Goal: Task Accomplishment & Management: Complete application form

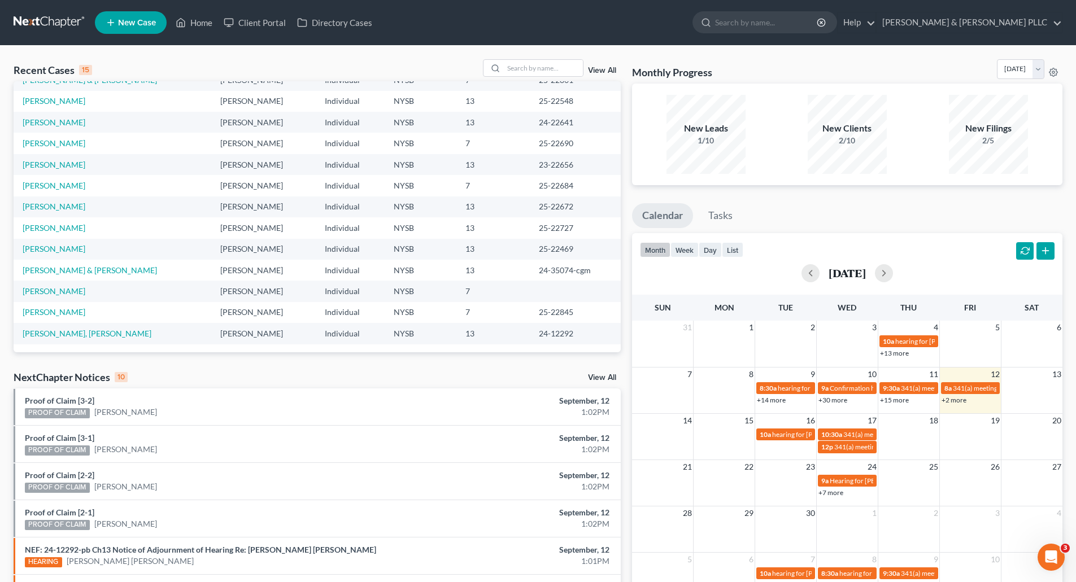
scroll to position [77, 0]
click at [49, 289] on link "[PERSON_NAME]" at bounding box center [54, 291] width 63 height 10
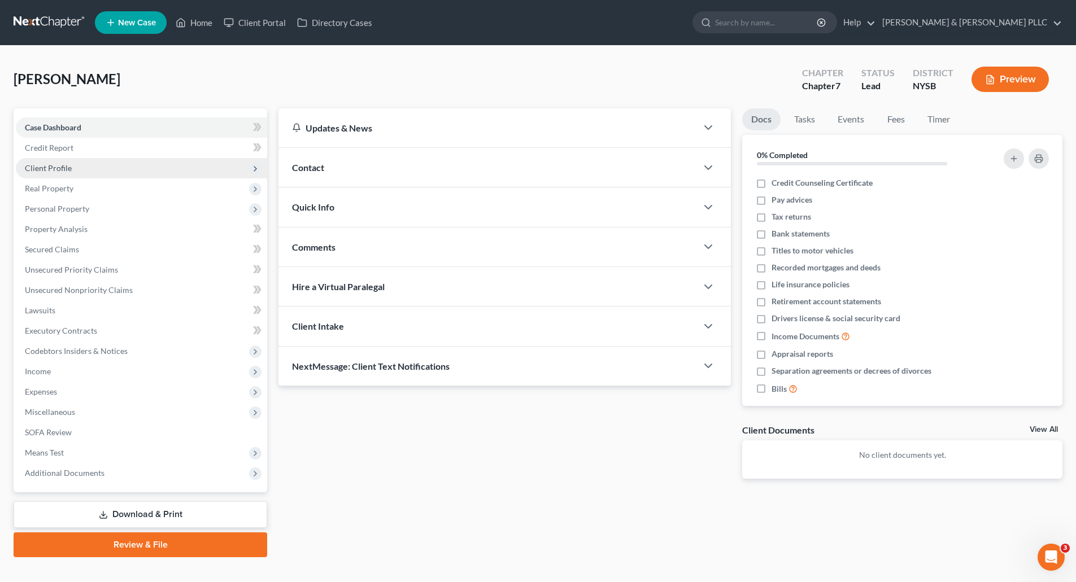
click at [61, 164] on span "Client Profile" at bounding box center [48, 168] width 47 height 10
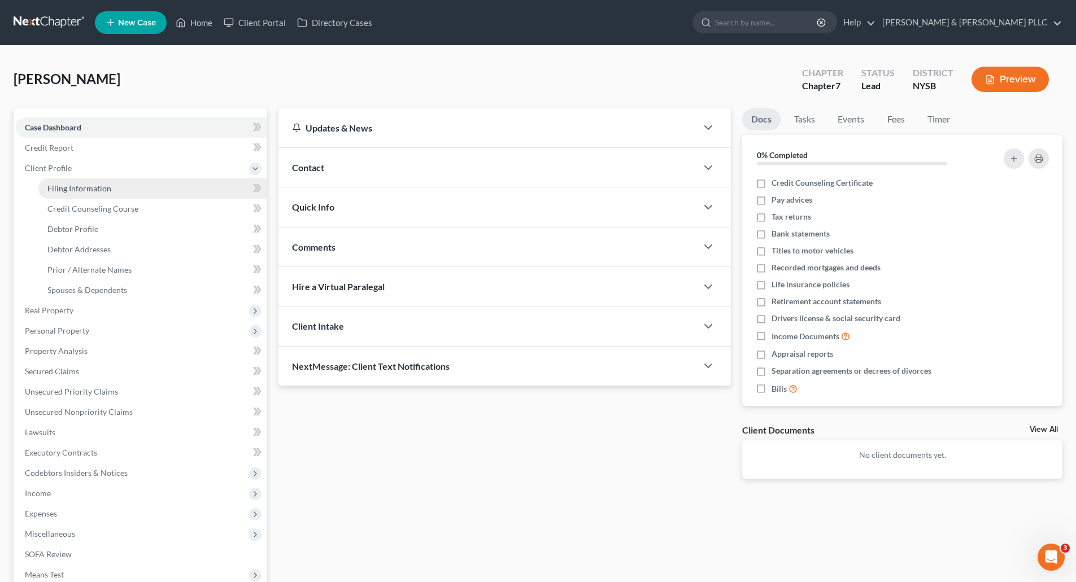
click at [90, 186] on span "Filing Information" at bounding box center [79, 189] width 64 height 10
select select "1"
select select "0"
select select "55"
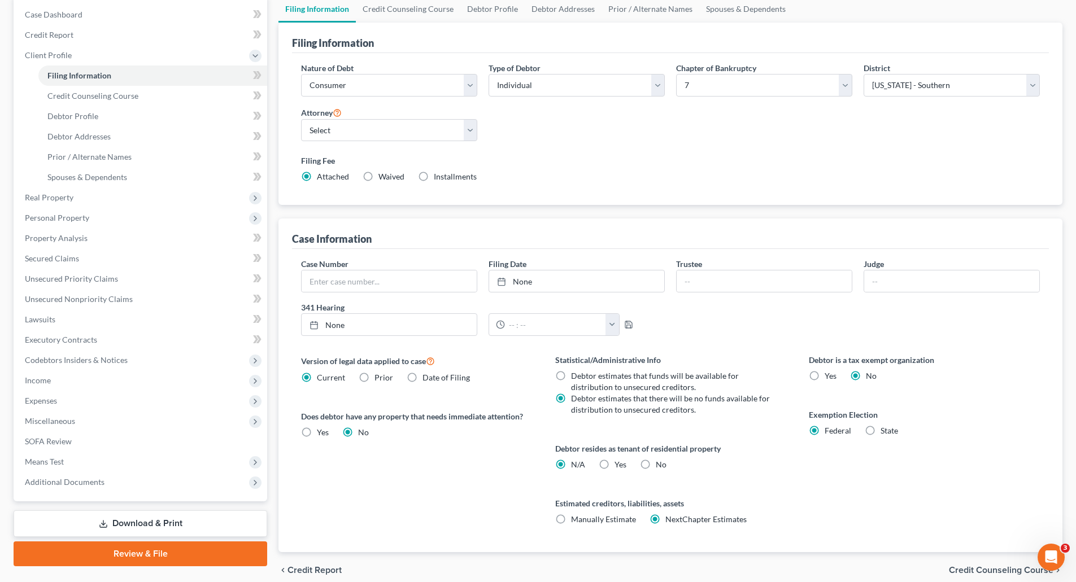
scroll to position [162, 0]
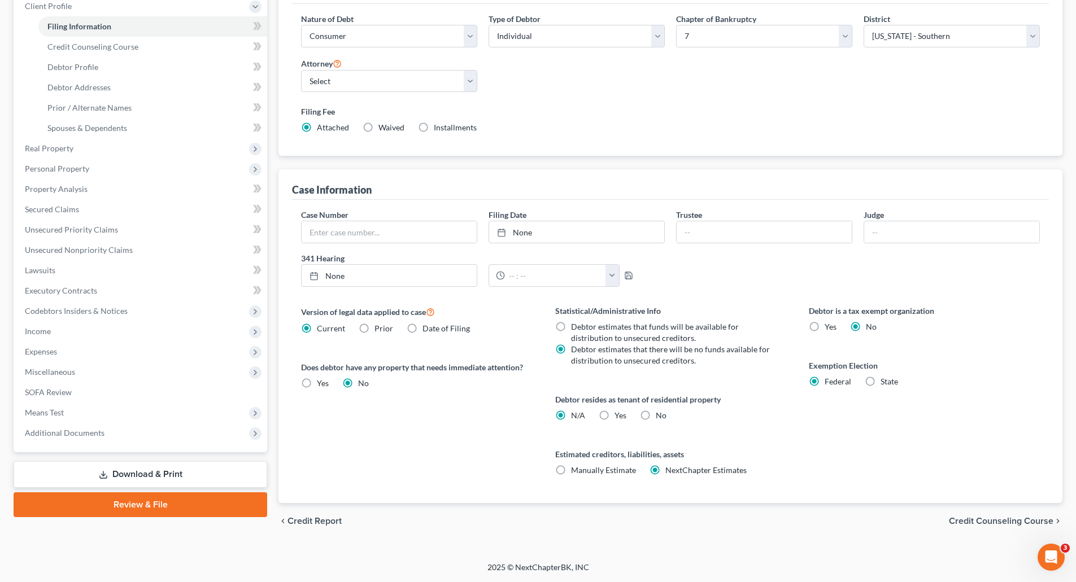
click at [981, 521] on span "Credit Counseling Course" at bounding box center [1001, 521] width 104 height 9
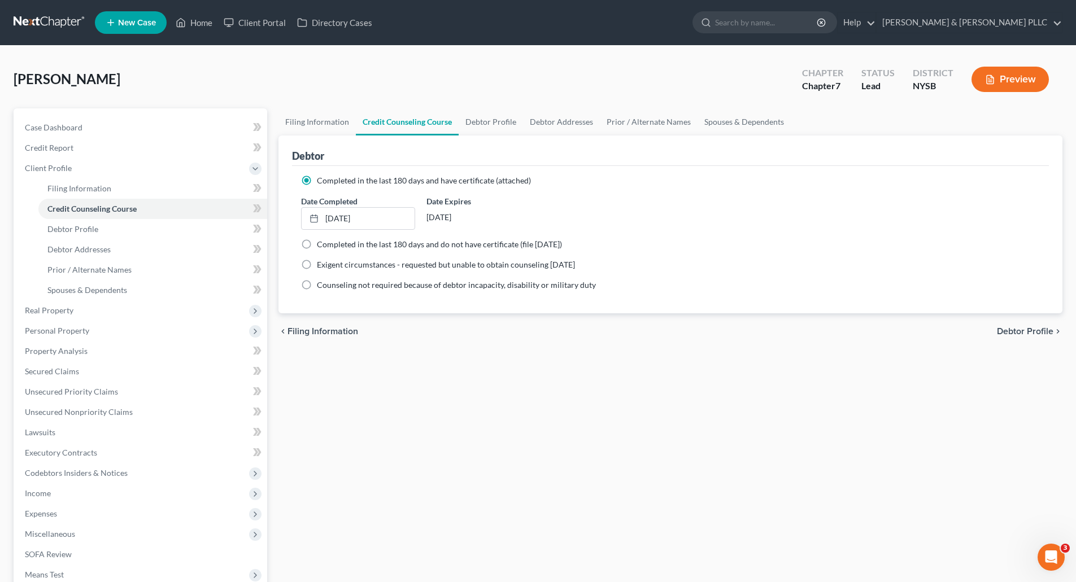
click at [1012, 329] on span "Debtor Profile" at bounding box center [1025, 331] width 56 height 9
select select "0"
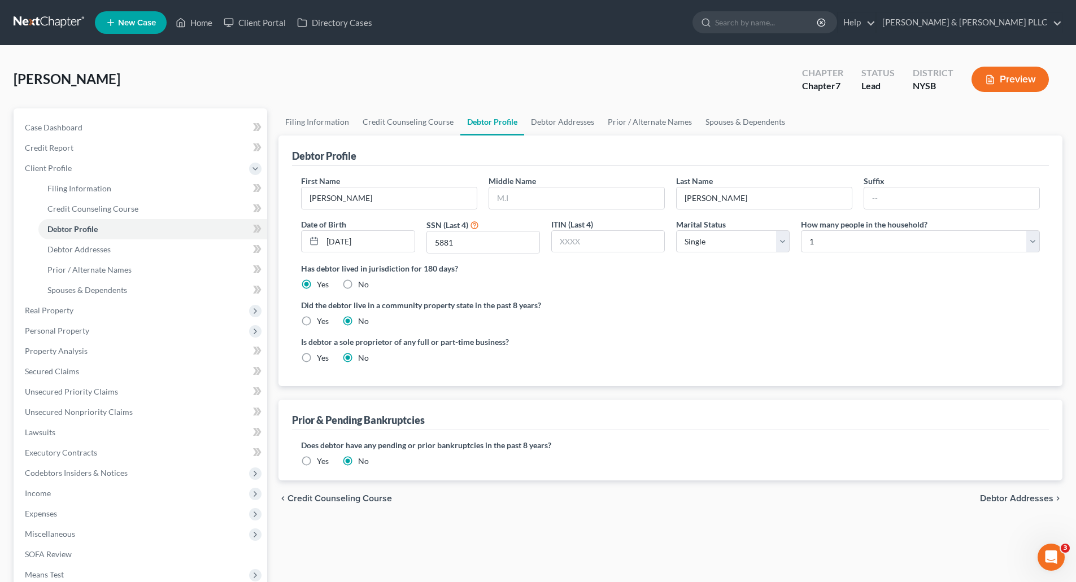
click at [1010, 495] on span "Debtor Addresses" at bounding box center [1016, 498] width 73 height 9
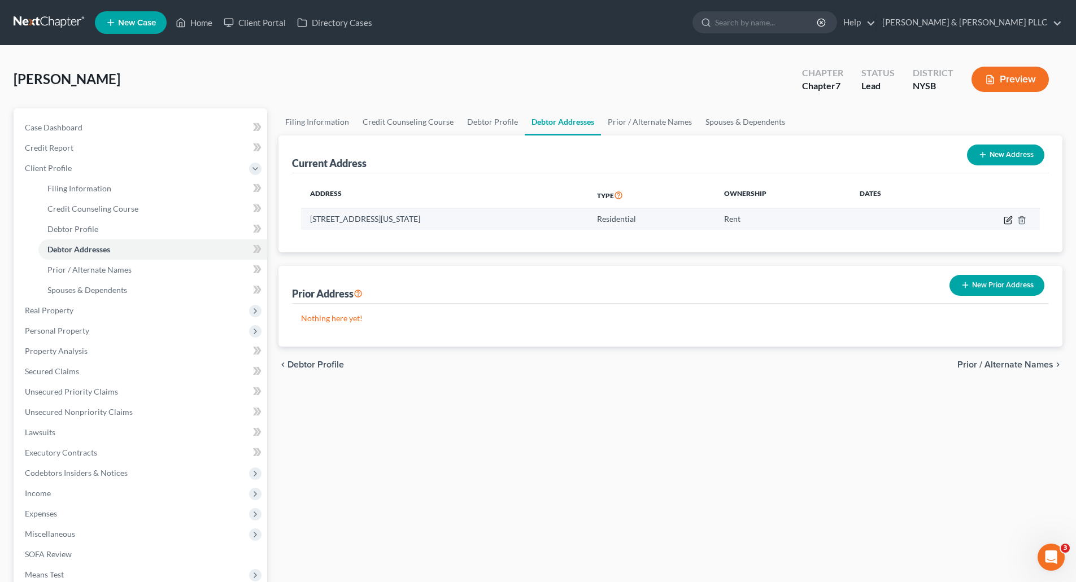
click at [1008, 220] on icon "button" at bounding box center [1007, 220] width 9 height 9
select select "35"
select select "30"
select select "0"
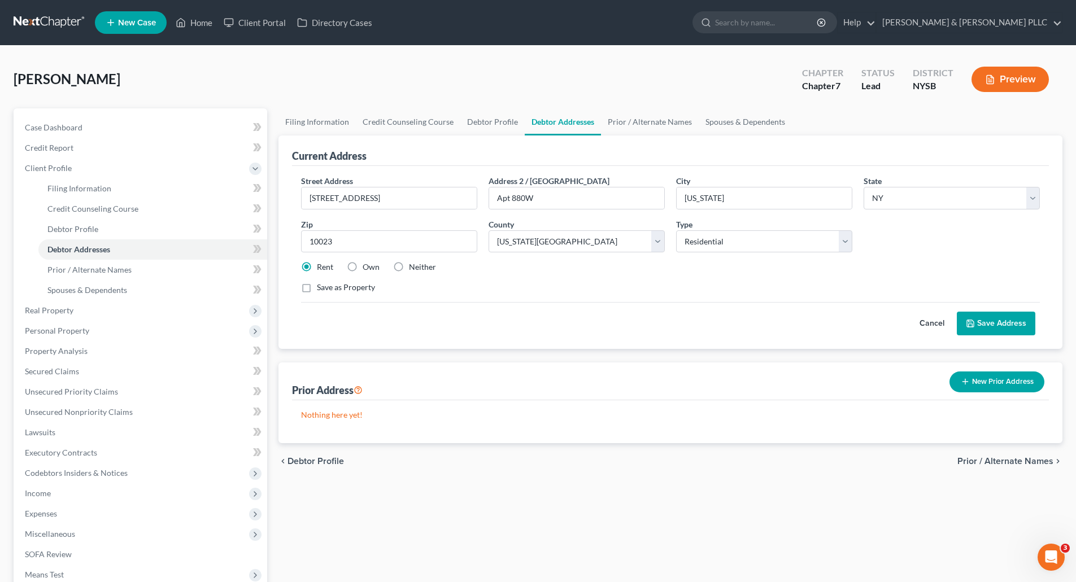
click at [997, 459] on span "Prior / Alternate Names" at bounding box center [1005, 461] width 96 height 9
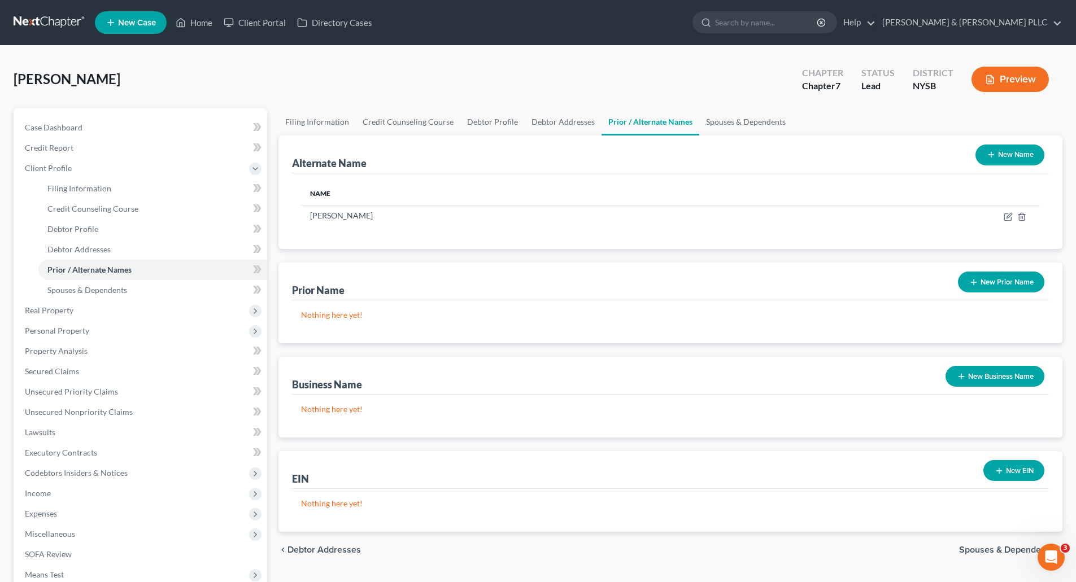
click at [1001, 543] on div "chevron_left Debtor Addresses Spouses & Dependents chevron_right" at bounding box center [670, 550] width 784 height 36
click at [992, 547] on span "Spouses & Dependents" at bounding box center [1006, 549] width 94 height 9
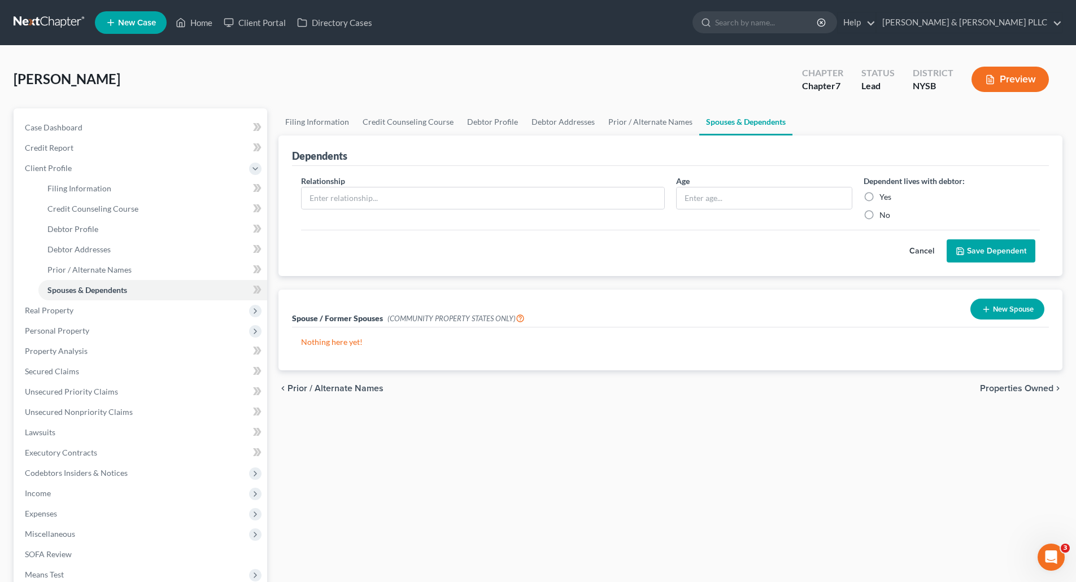
click at [997, 386] on span "Properties Owned" at bounding box center [1016, 388] width 73 height 9
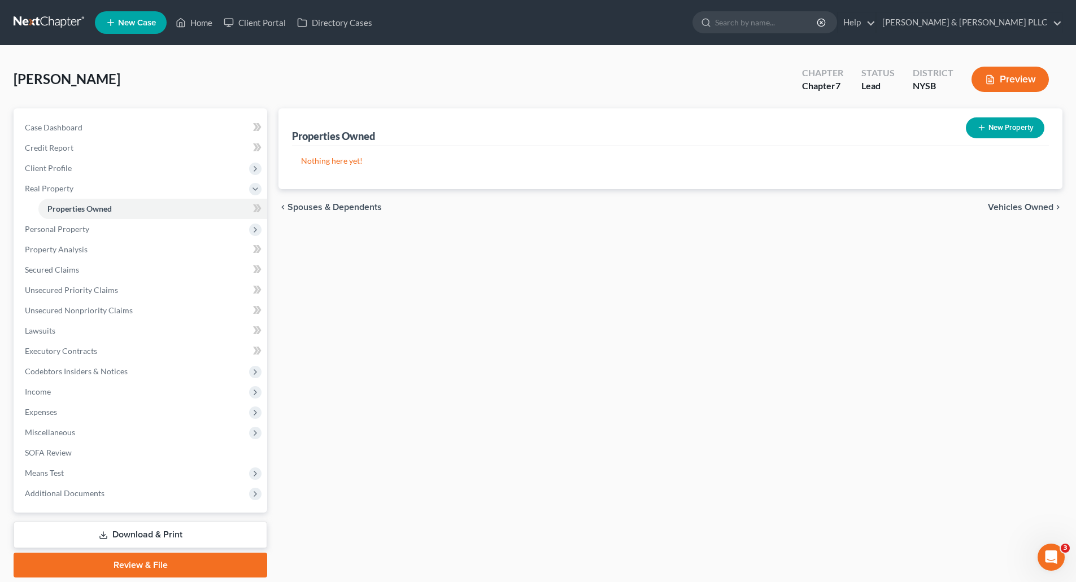
click at [1006, 203] on span "Vehicles Owned" at bounding box center [1021, 207] width 66 height 9
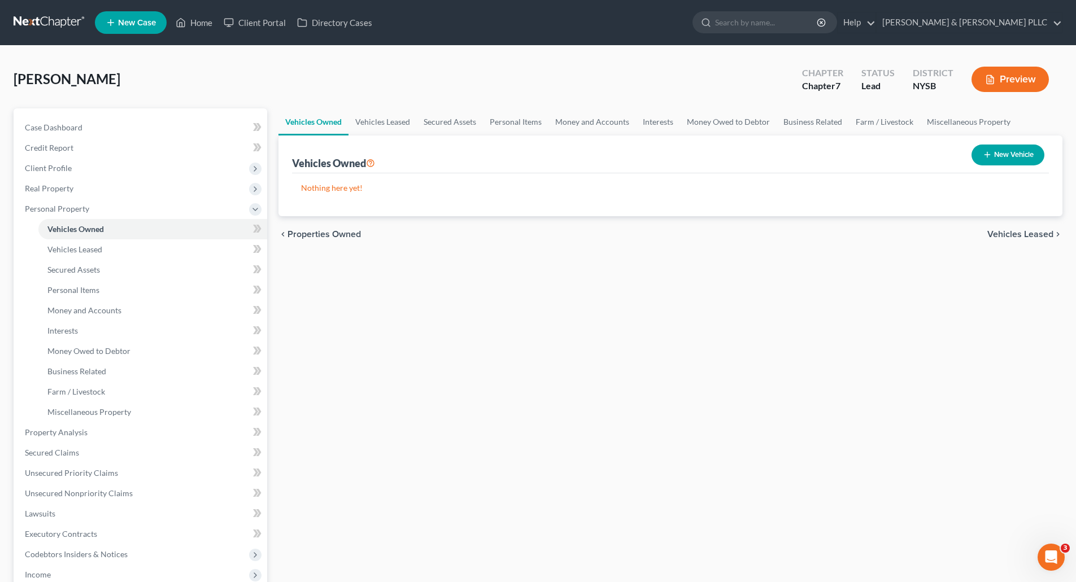
click at [1001, 230] on span "Vehicles Leased" at bounding box center [1020, 234] width 66 height 9
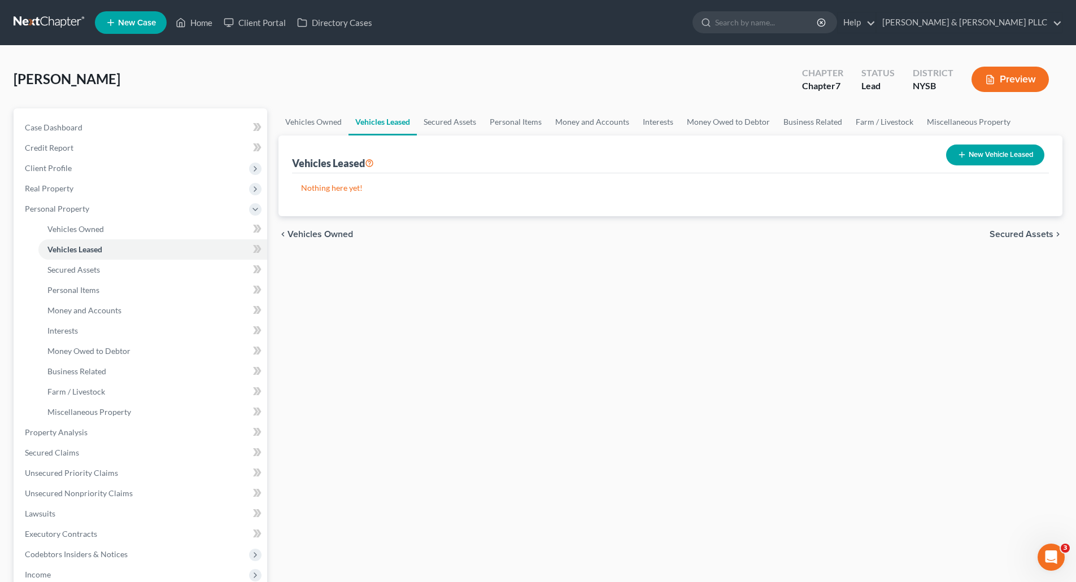
click at [1012, 233] on span "Secured Assets" at bounding box center [1021, 234] width 64 height 9
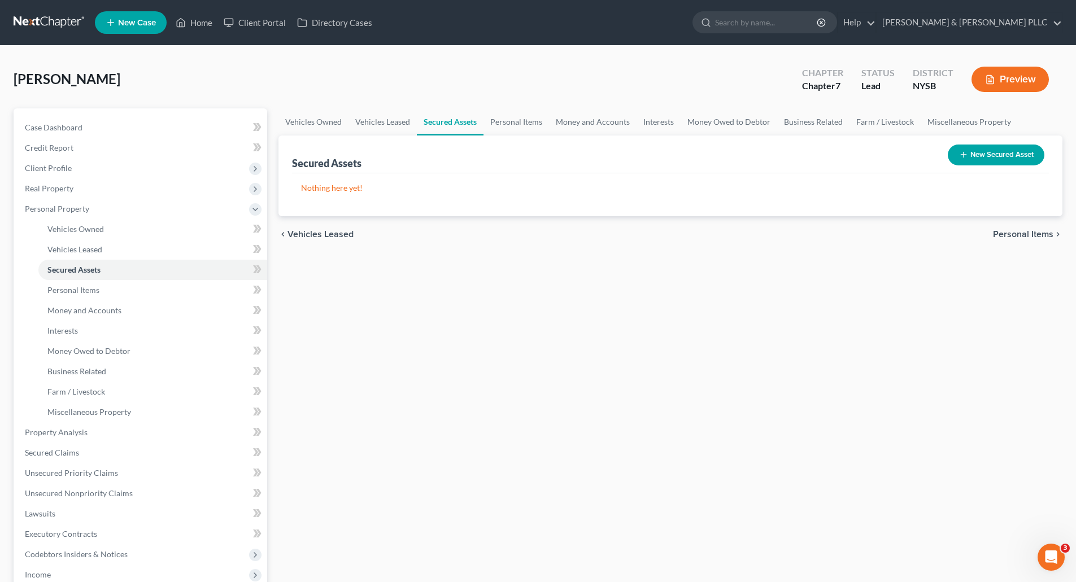
click at [1014, 230] on span "Personal Items" at bounding box center [1023, 234] width 60 height 9
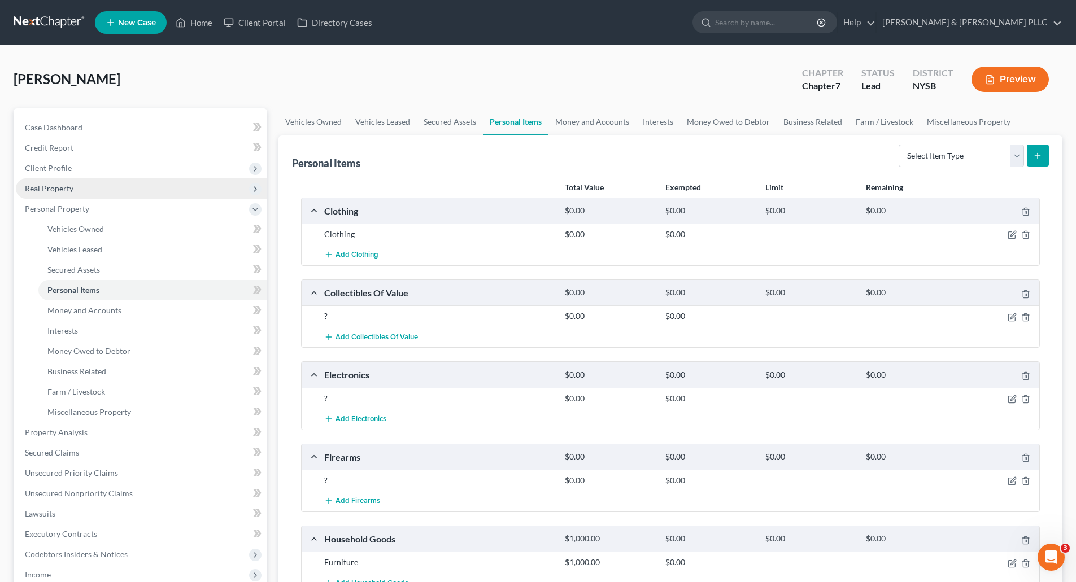
click at [45, 186] on span "Real Property" at bounding box center [49, 189] width 49 height 10
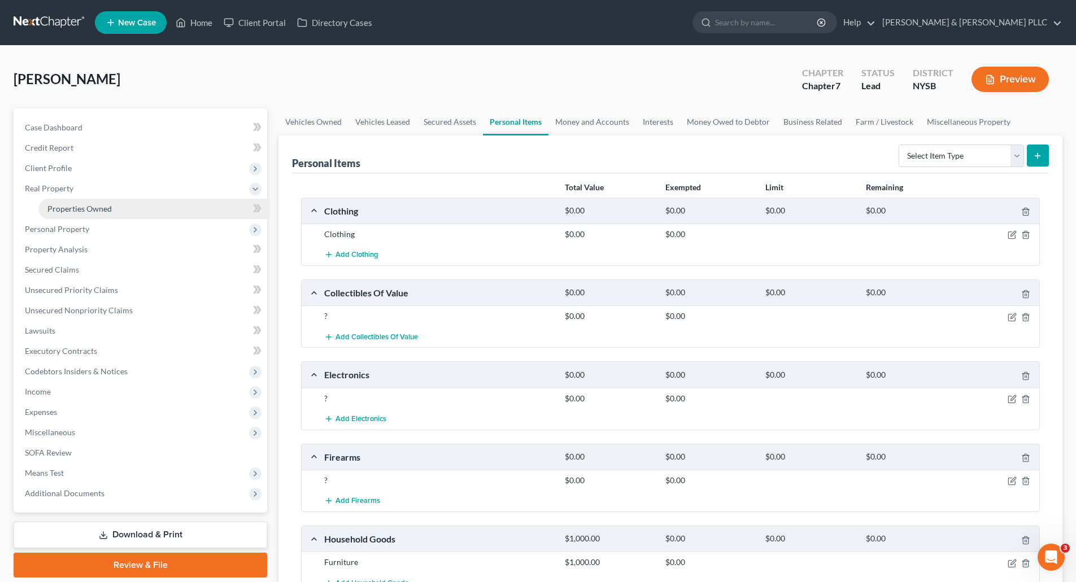
click at [85, 210] on span "Properties Owned" at bounding box center [79, 209] width 64 height 10
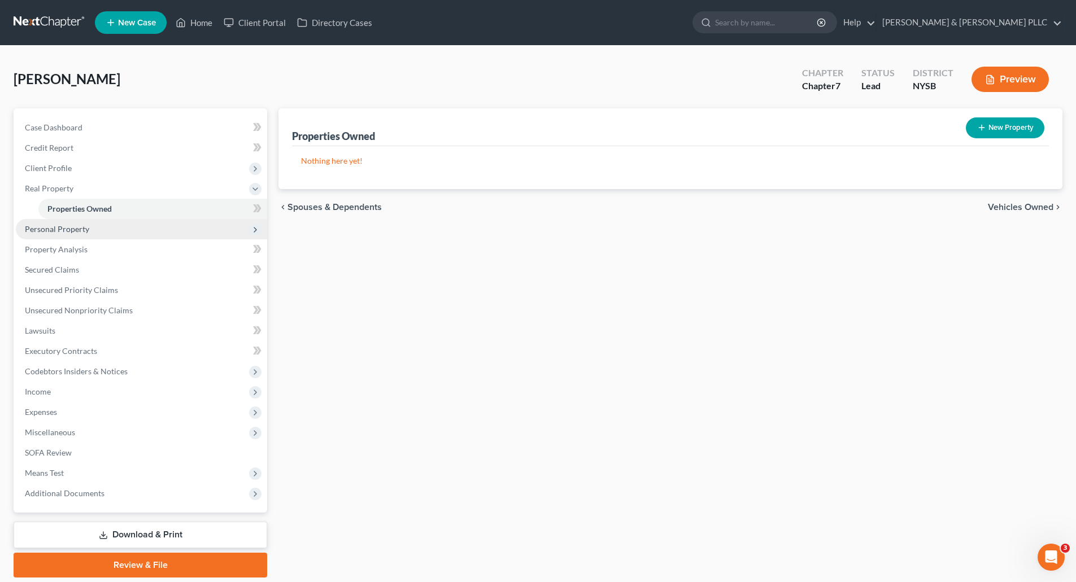
click at [67, 226] on span "Personal Property" at bounding box center [57, 229] width 64 height 10
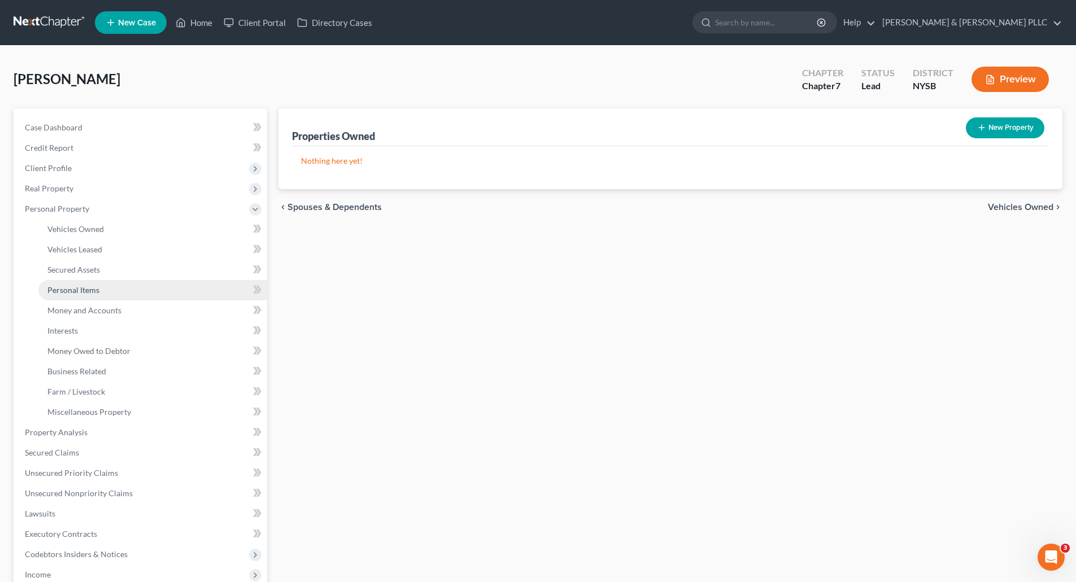
click at [81, 289] on span "Personal Items" at bounding box center [73, 290] width 52 height 10
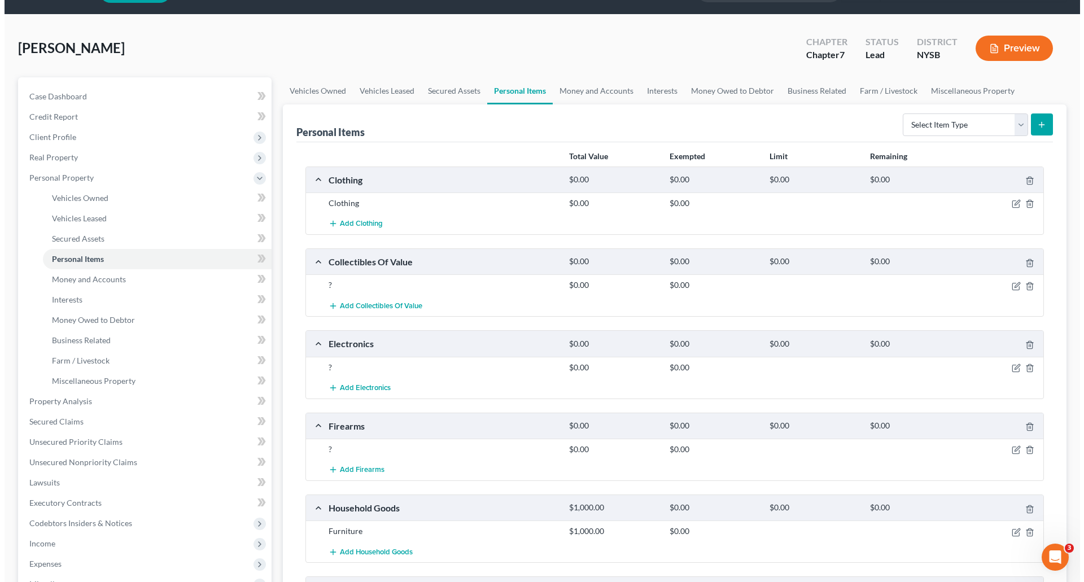
scroll to position [56, 0]
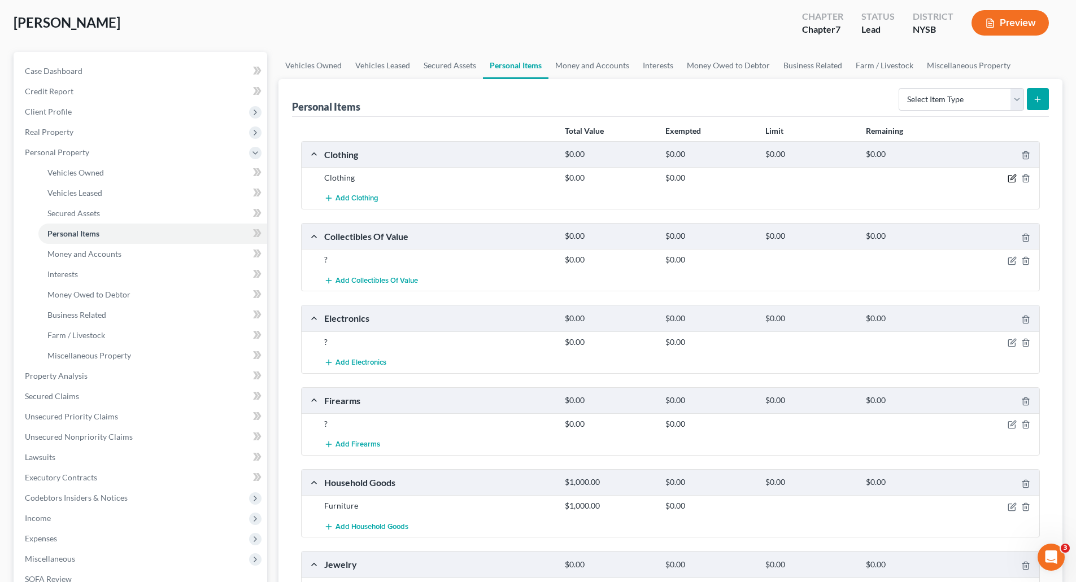
click at [1010, 175] on icon "button" at bounding box center [1011, 178] width 9 height 9
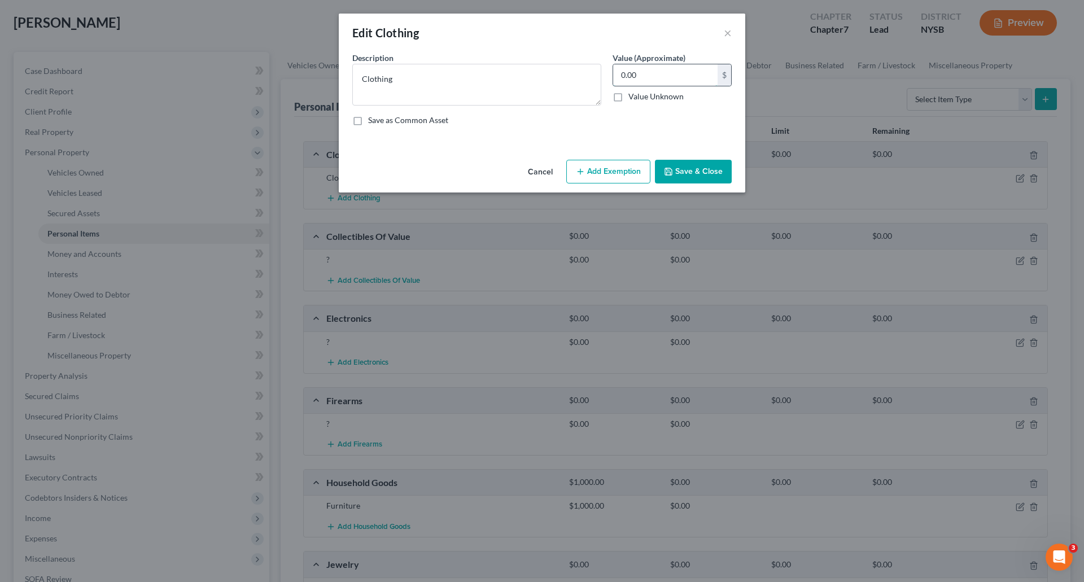
click at [619, 73] on input "0.00" at bounding box center [665, 74] width 104 height 21
type input "500.00"
click at [622, 169] on button "Add Exemption" at bounding box center [608, 172] width 84 height 24
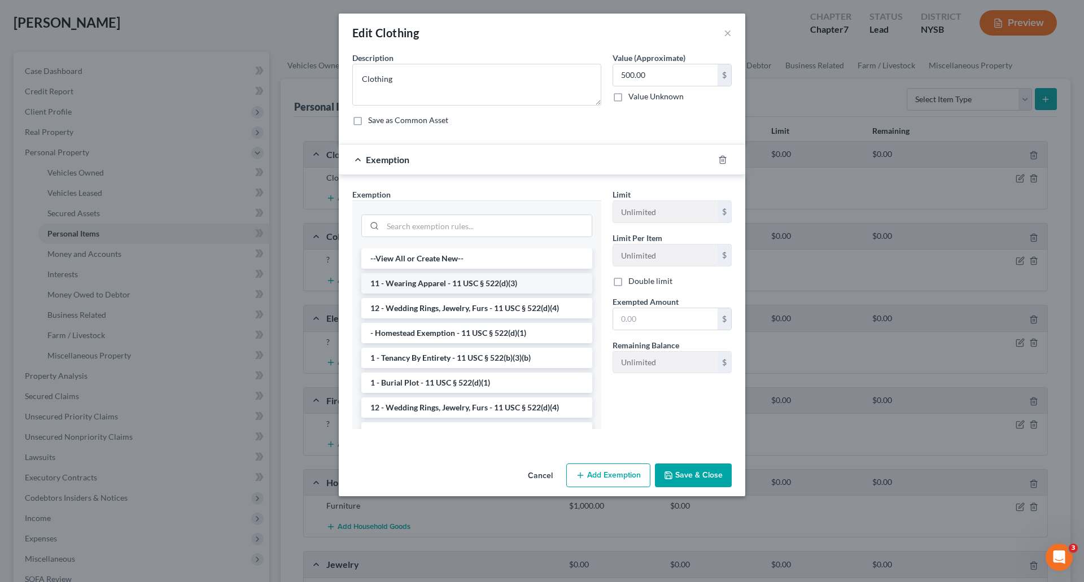
click at [503, 282] on li "11 - Wearing Apparel - 11 USC § 522(d)(3)" at bounding box center [476, 283] width 231 height 20
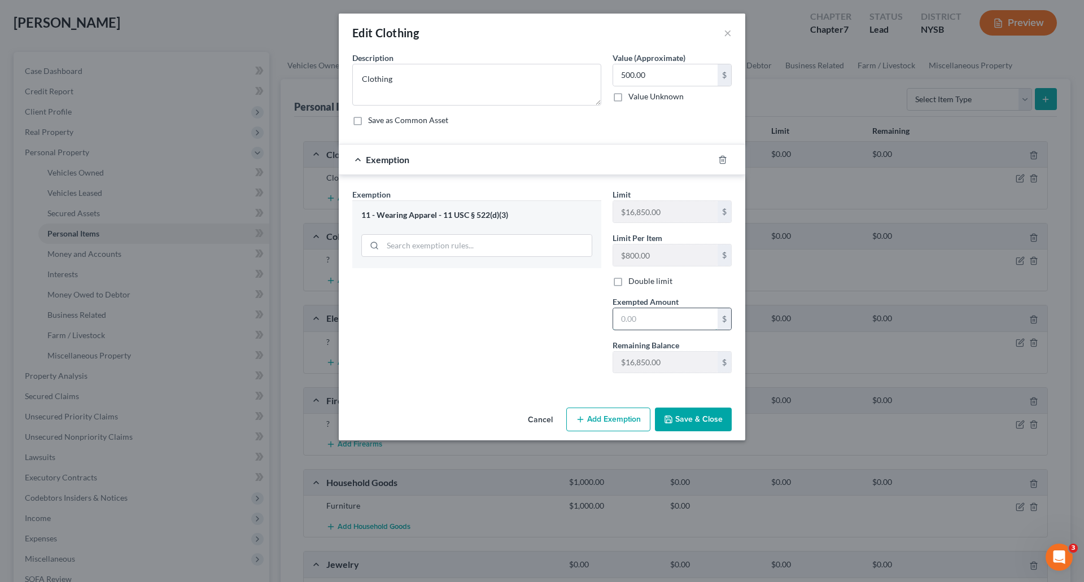
click at [617, 317] on input "text" at bounding box center [665, 318] width 104 height 21
type input "500.00"
click at [685, 419] on button "Save & Close" at bounding box center [693, 420] width 77 height 24
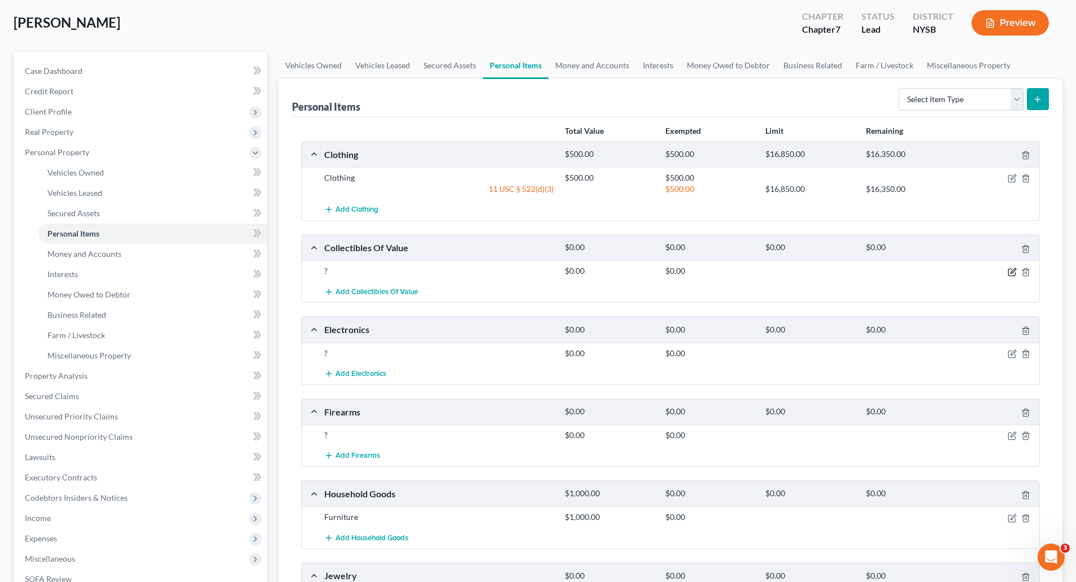
click at [1013, 270] on icon "button" at bounding box center [1012, 270] width 5 height 5
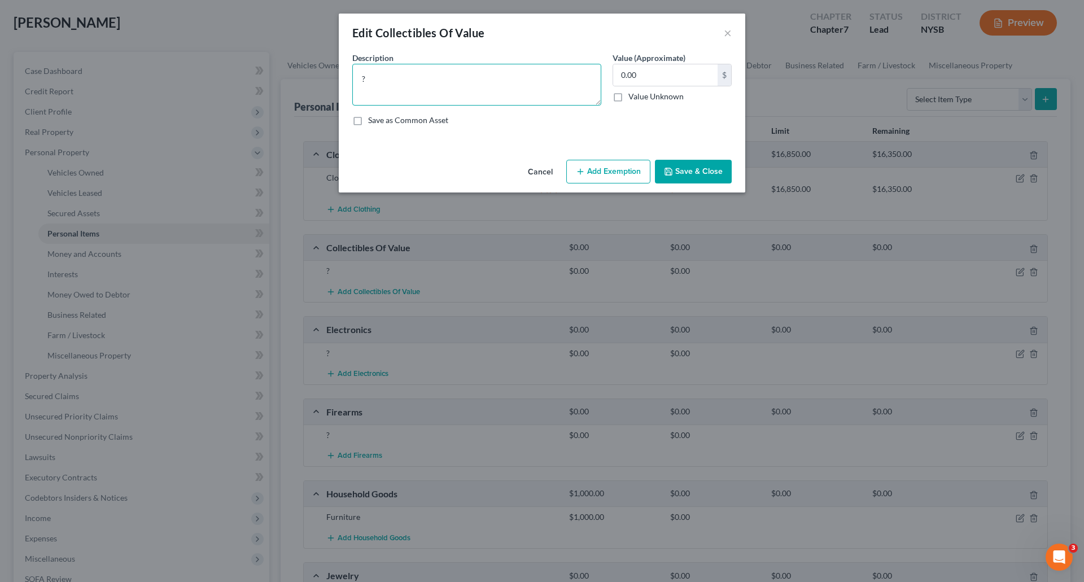
click at [365, 78] on textarea "?" at bounding box center [476, 85] width 249 height 42
click at [726, 29] on button "×" at bounding box center [728, 33] width 8 height 14
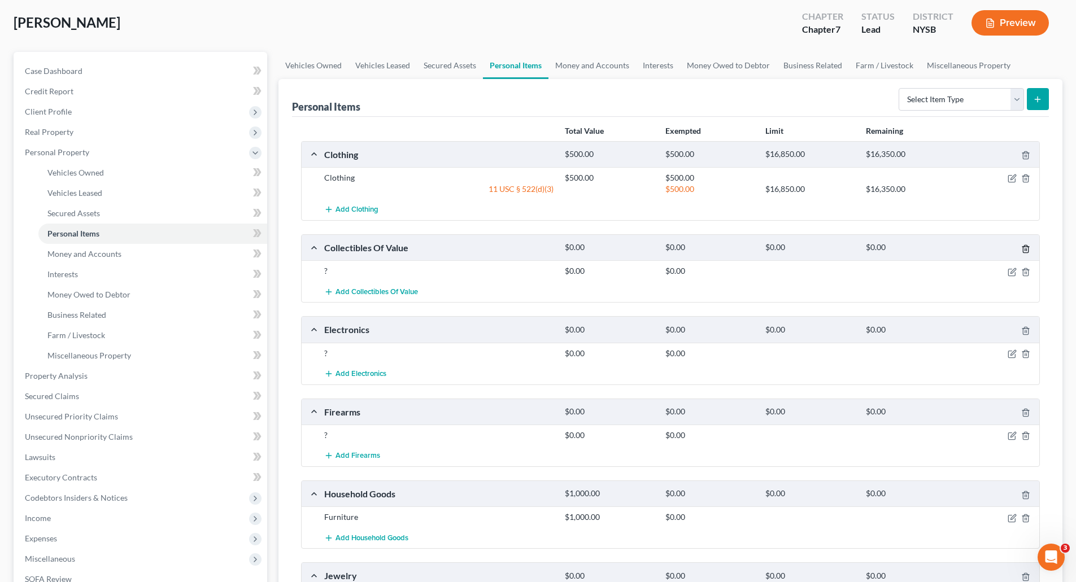
click at [1025, 246] on icon "button" at bounding box center [1025, 249] width 9 height 9
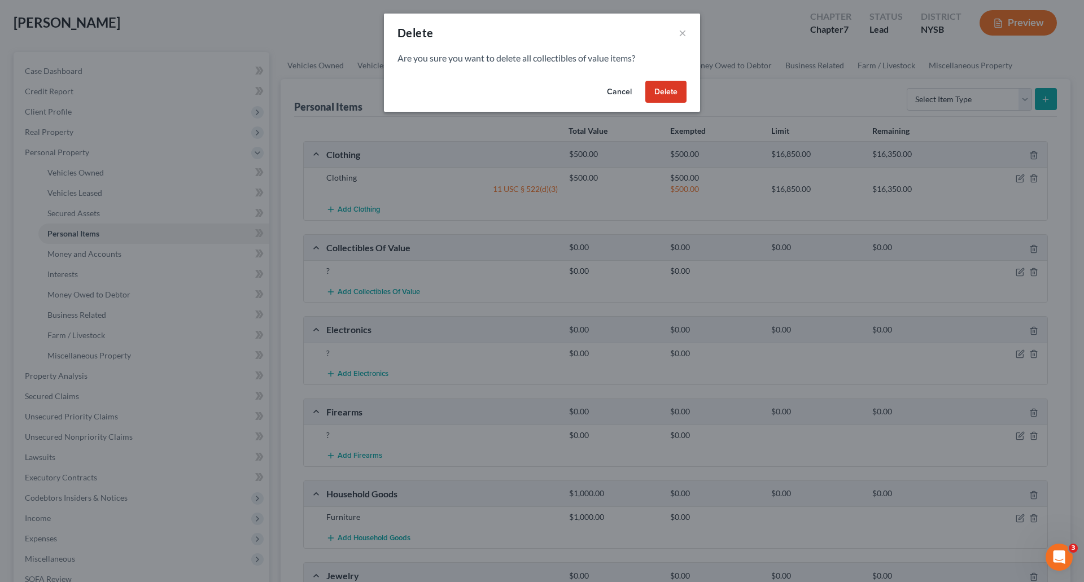
click at [678, 89] on button "Delete" at bounding box center [665, 92] width 41 height 23
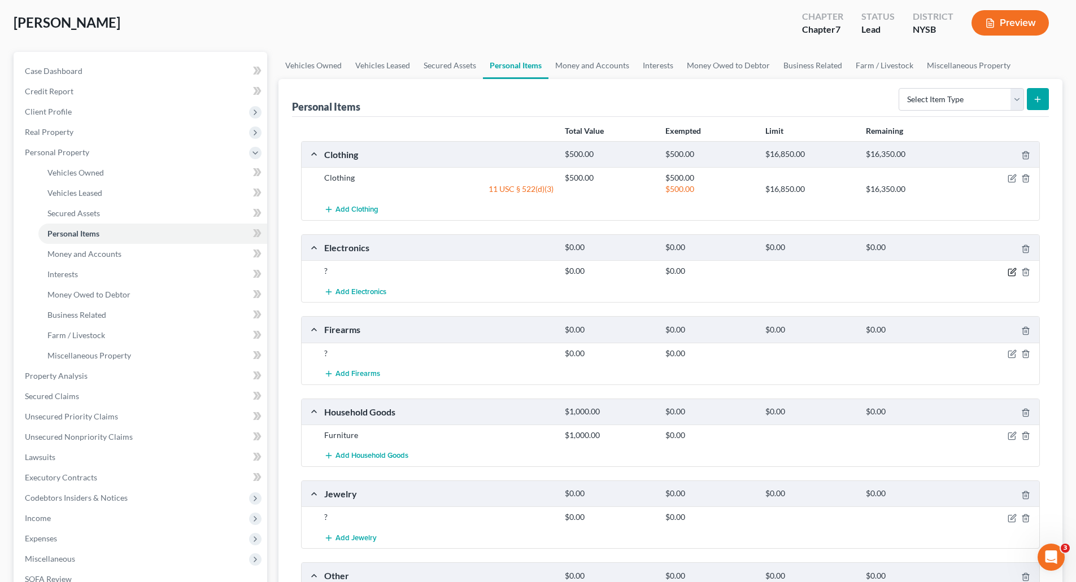
click at [1012, 268] on icon "button" at bounding box center [1011, 272] width 9 height 9
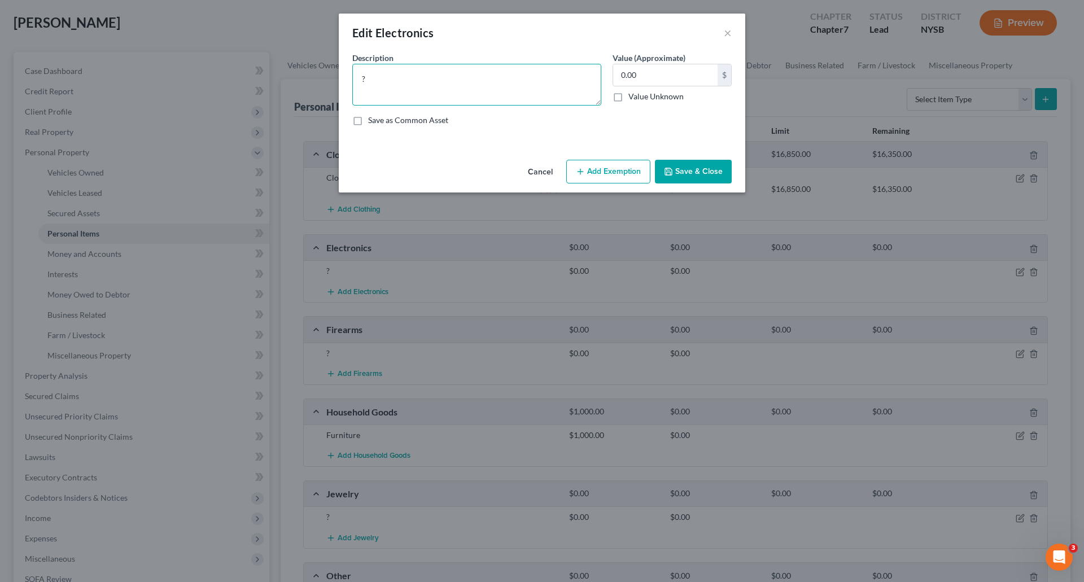
click at [375, 77] on textarea "?" at bounding box center [476, 85] width 249 height 42
type textarea "TV; Stereo; Dell Laptop; Sony Digital Camera; Cell Phone; Amazon Fire Tablet"
click at [618, 73] on input "0.00" at bounding box center [665, 74] width 104 height 21
click at [621, 75] on input "0.00" at bounding box center [665, 74] width 104 height 21
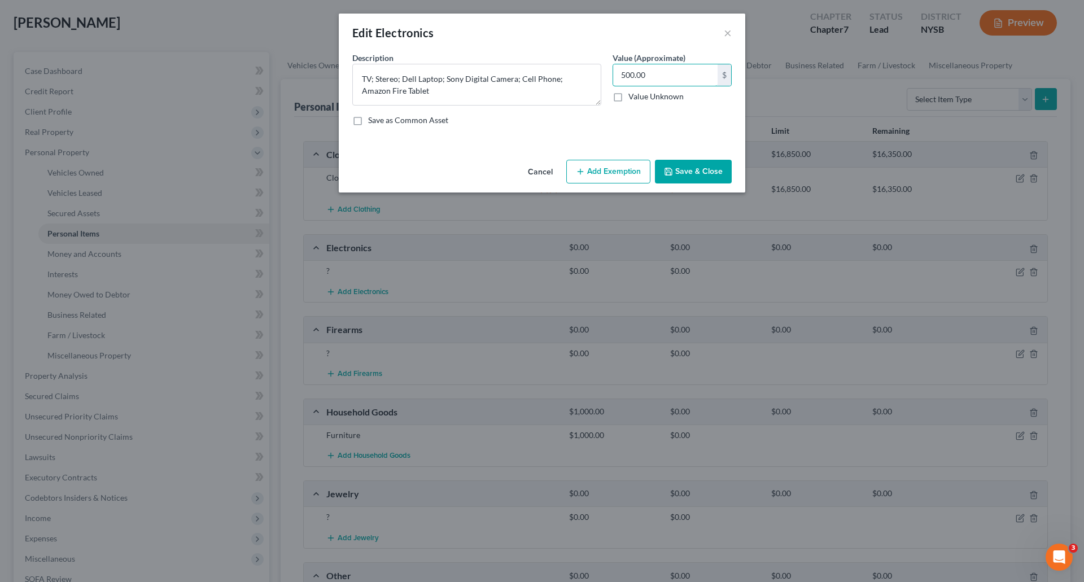
type input "500.00"
click at [605, 172] on button "Add Exemption" at bounding box center [608, 172] width 84 height 24
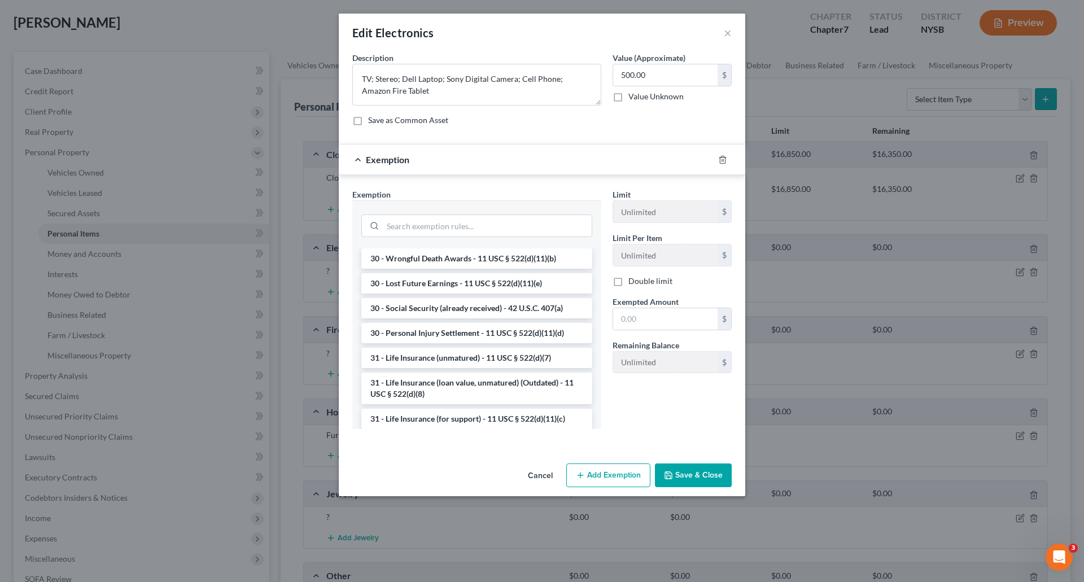
scroll to position [734, 0]
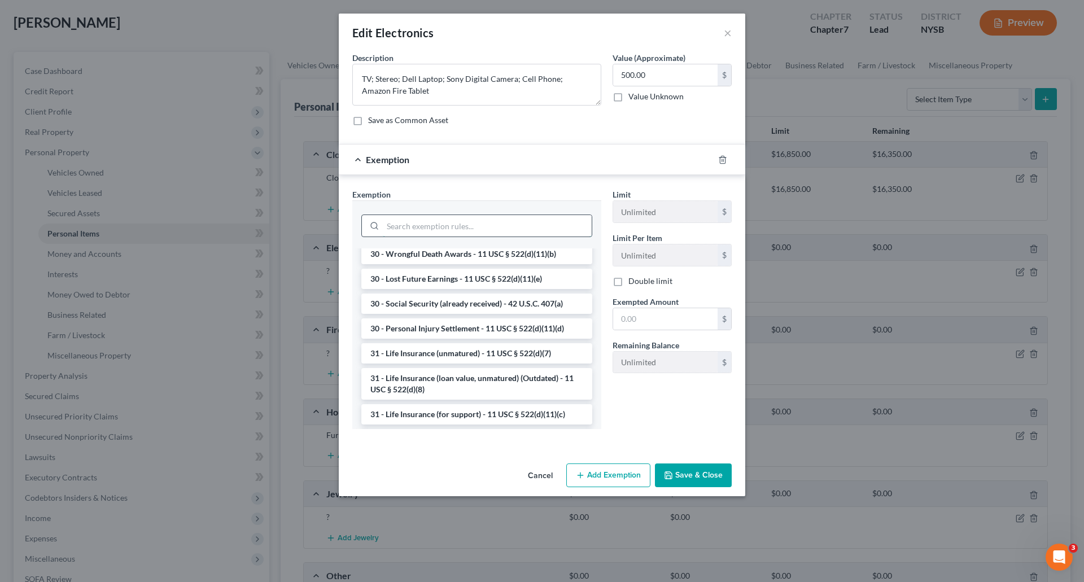
click at [401, 219] on input "search" at bounding box center [487, 225] width 209 height 21
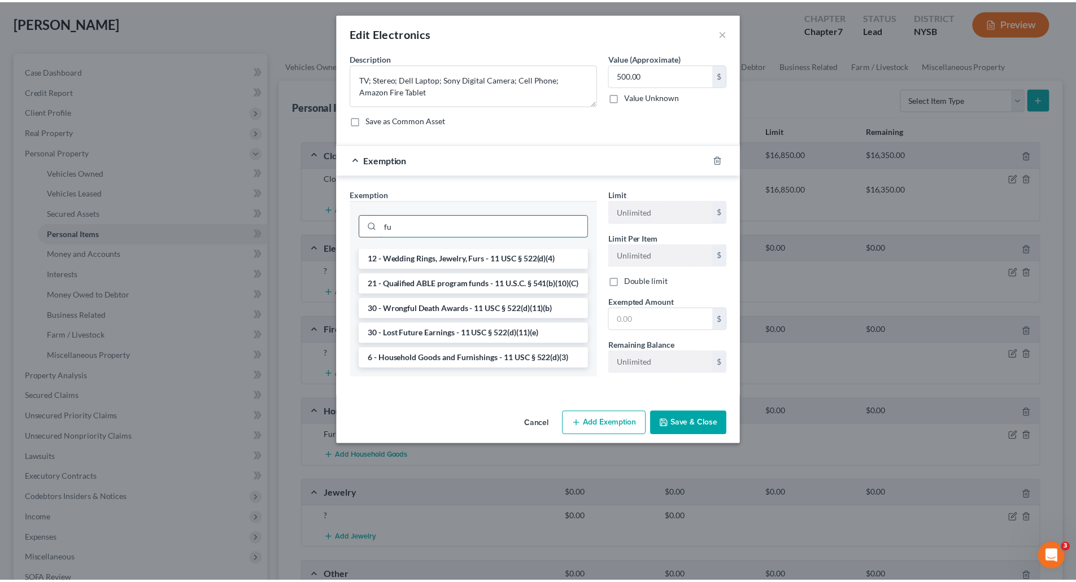
scroll to position [0, 0]
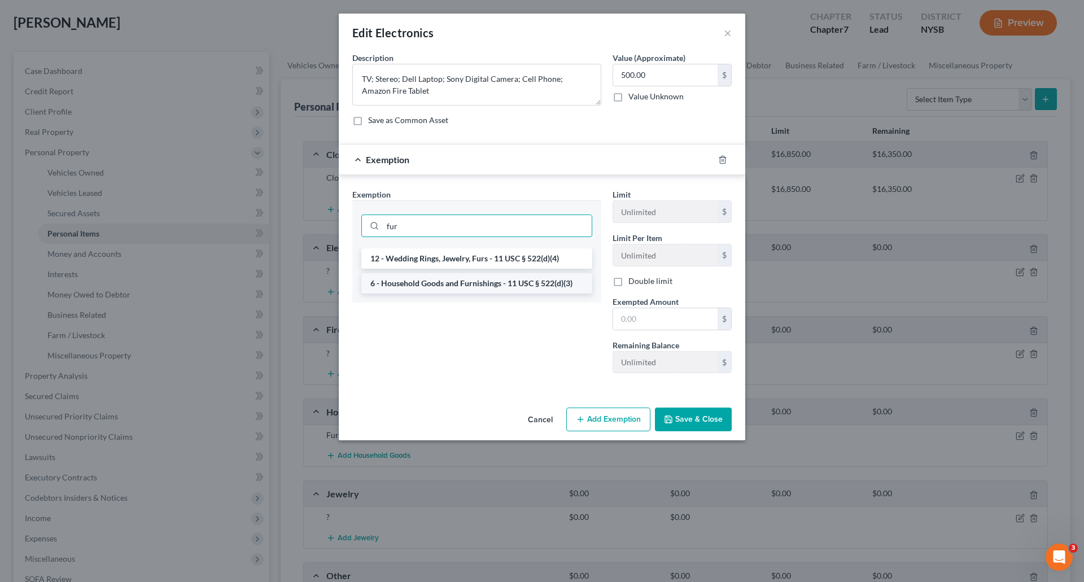
type input "fur"
click at [466, 281] on li "6 - Household Goods and Furnishings - 11 USC § 522(d)(3)" at bounding box center [476, 283] width 231 height 20
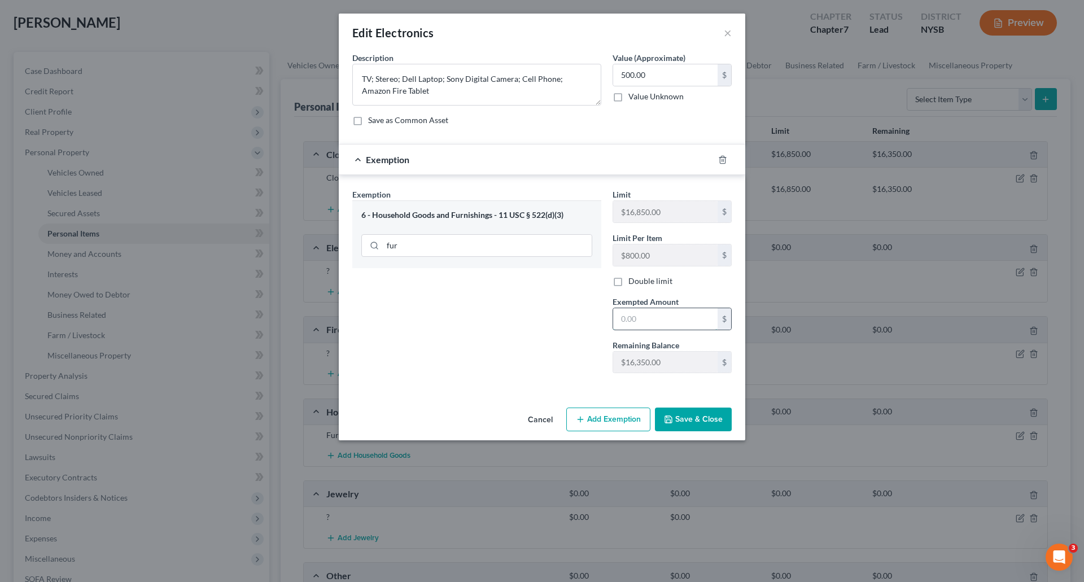
click at [621, 313] on input "text" at bounding box center [665, 318] width 104 height 21
type input "500.00"
click at [701, 413] on button "Save & Close" at bounding box center [693, 420] width 77 height 24
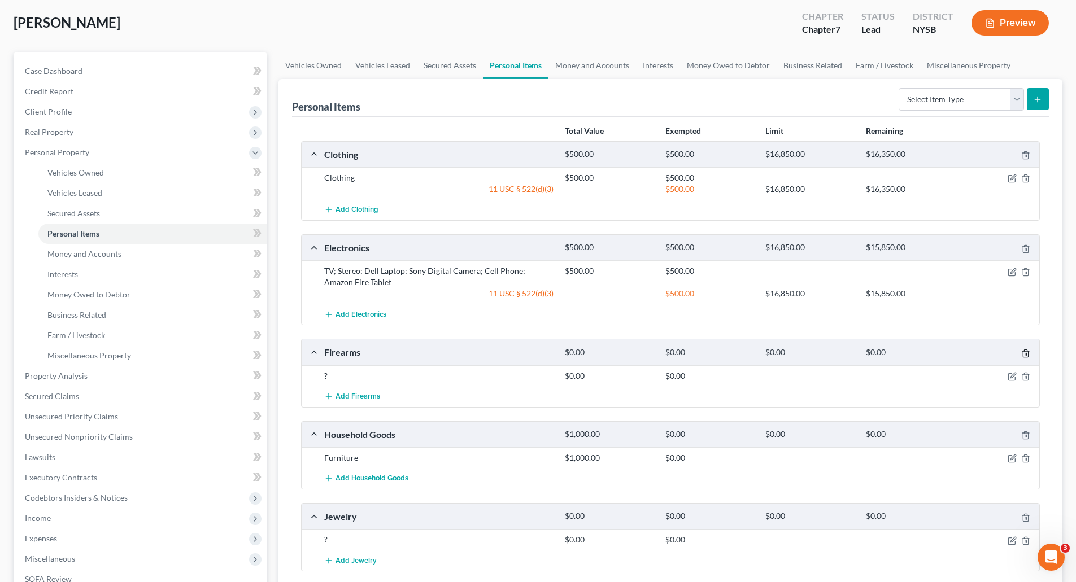
click at [1025, 349] on icon "button" at bounding box center [1025, 353] width 9 height 9
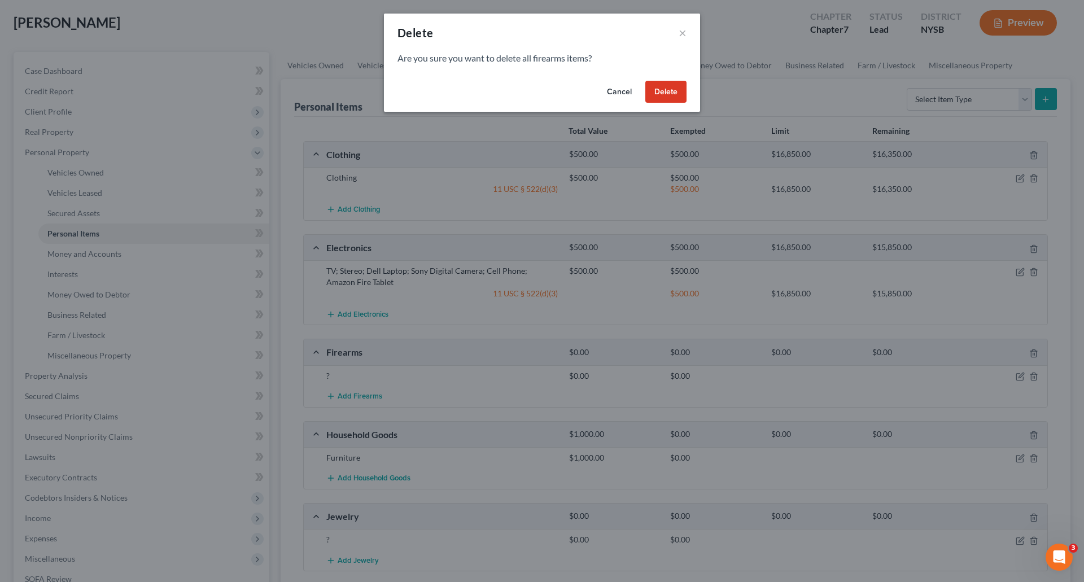
click at [671, 89] on button "Delete" at bounding box center [665, 92] width 41 height 23
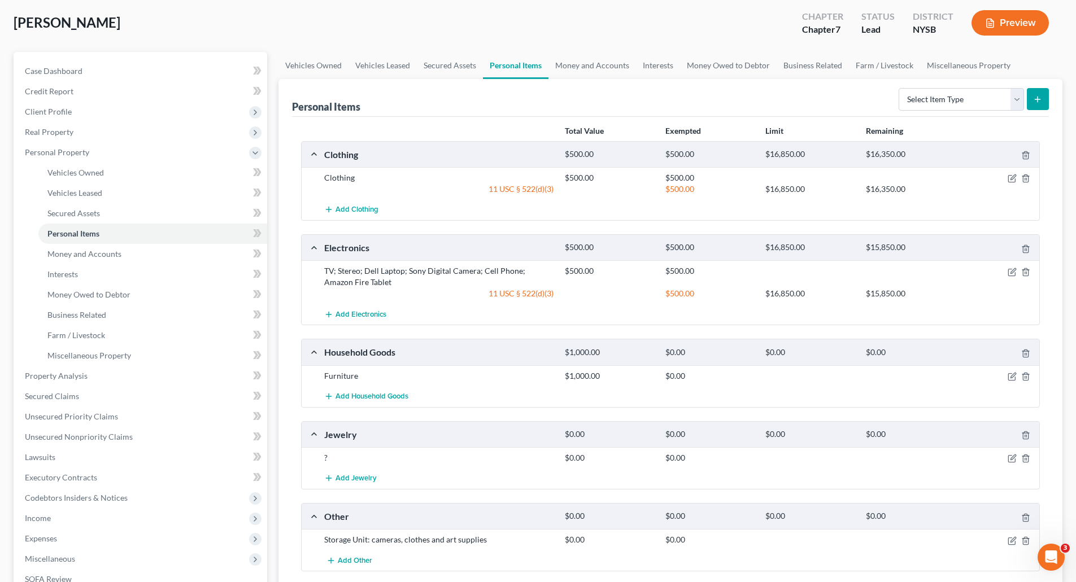
scroll to position [113, 0]
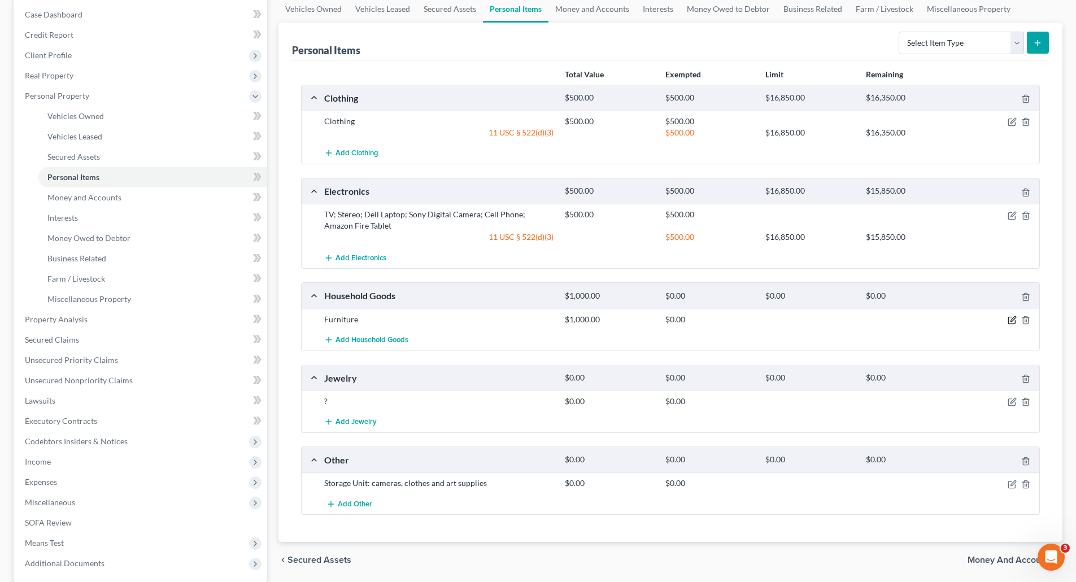
click at [1010, 318] on icon "button" at bounding box center [1011, 320] width 9 height 9
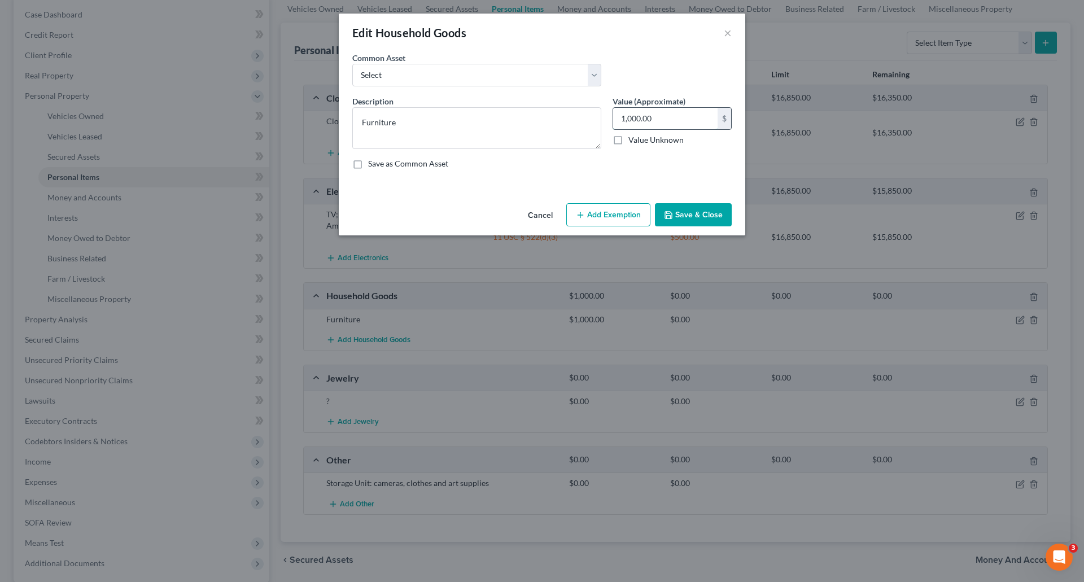
click at [619, 117] on input "1,000.00" at bounding box center [665, 118] width 104 height 21
type input "750.00"
click at [620, 216] on button "Add Exemption" at bounding box center [608, 215] width 84 height 24
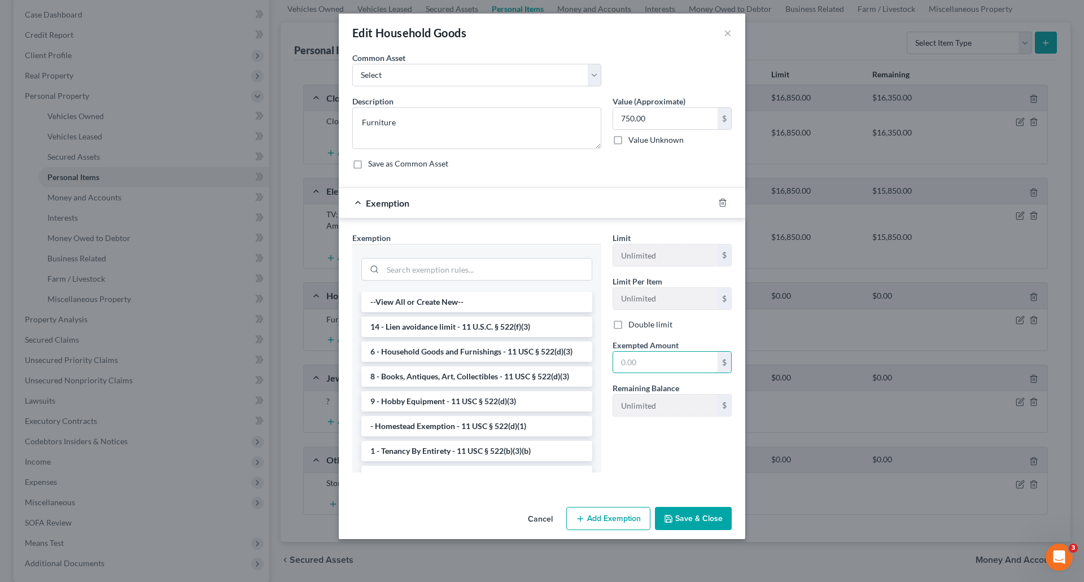
drag, startPoint x: 614, startPoint y: 361, endPoint x: 615, endPoint y: 348, distance: 13.0
click at [614, 360] on input "text" at bounding box center [665, 362] width 104 height 21
type input "750.00"
click at [399, 115] on textarea "Furniture" at bounding box center [476, 128] width 249 height 42
type textarea "Furniture, Linens, Towels"
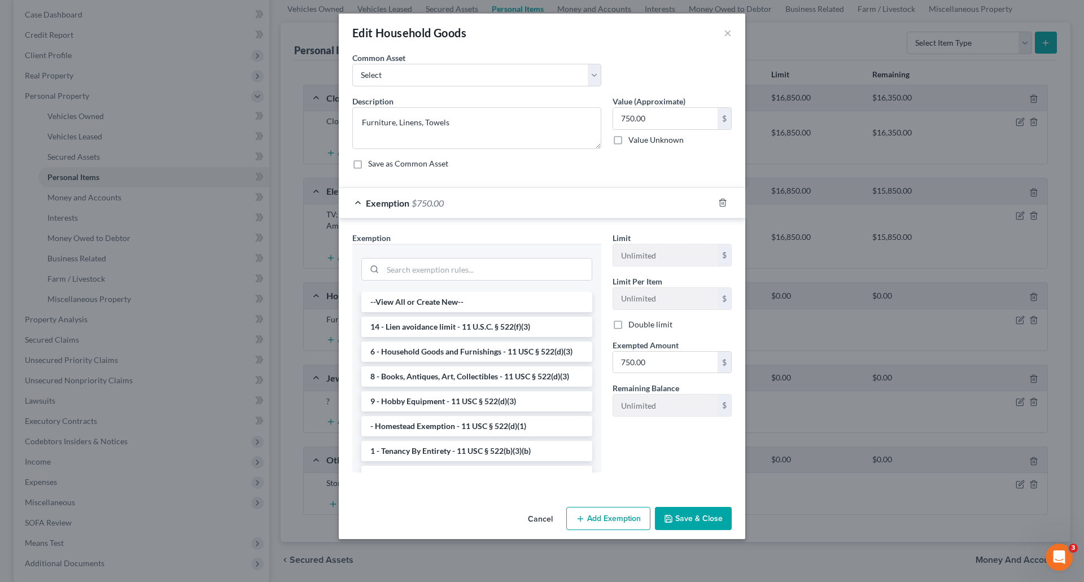
click at [699, 518] on button "Save & Close" at bounding box center [693, 519] width 77 height 24
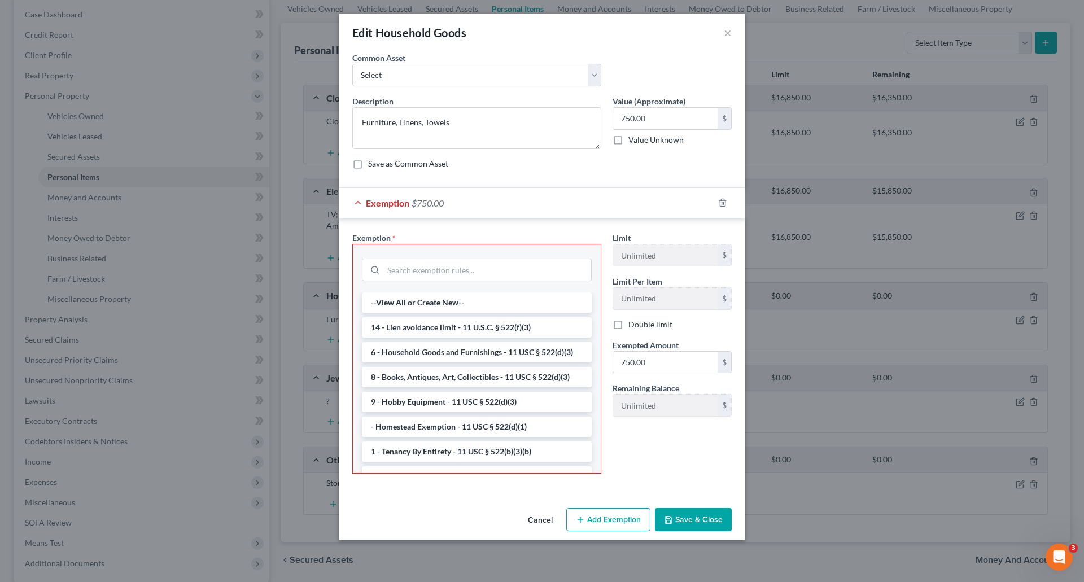
click at [431, 355] on li "6 - Household Goods and Furnishings - 11 USC § 522(d)(3)" at bounding box center [477, 352] width 230 height 20
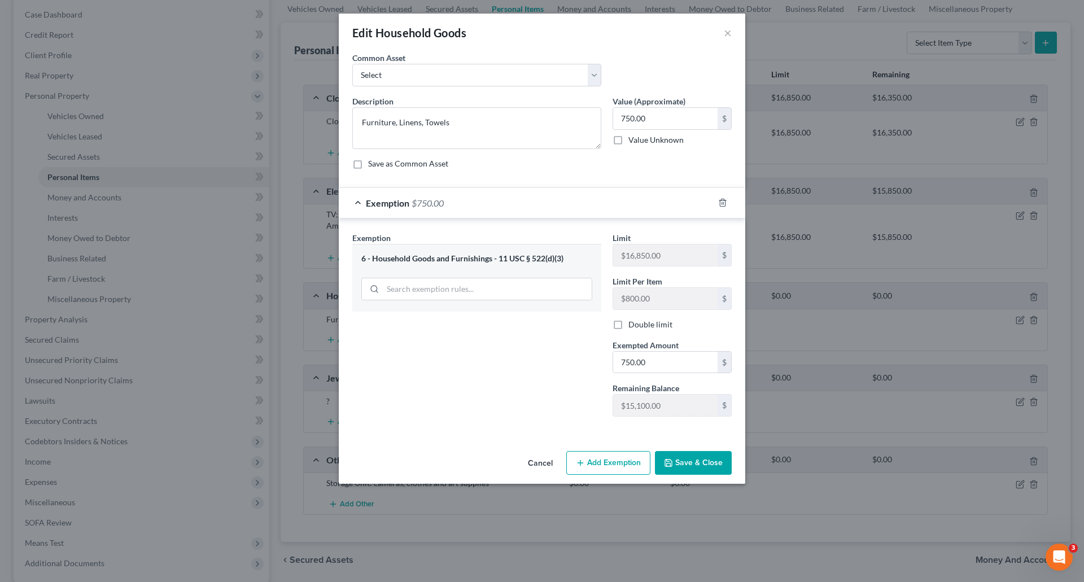
click at [710, 463] on button "Save & Close" at bounding box center [693, 463] width 77 height 24
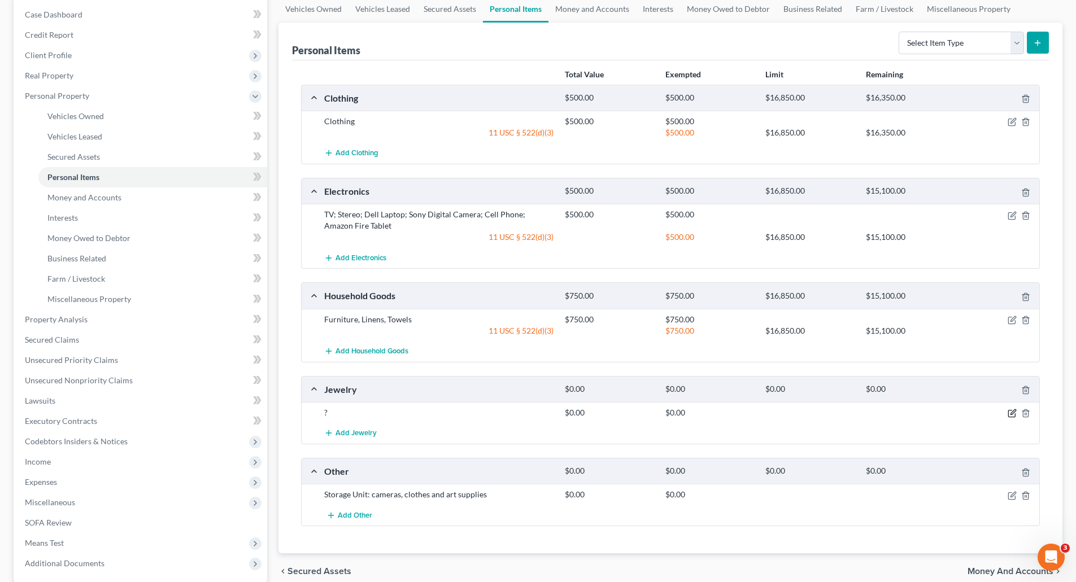
click at [1009, 410] on icon "button" at bounding box center [1011, 413] width 9 height 9
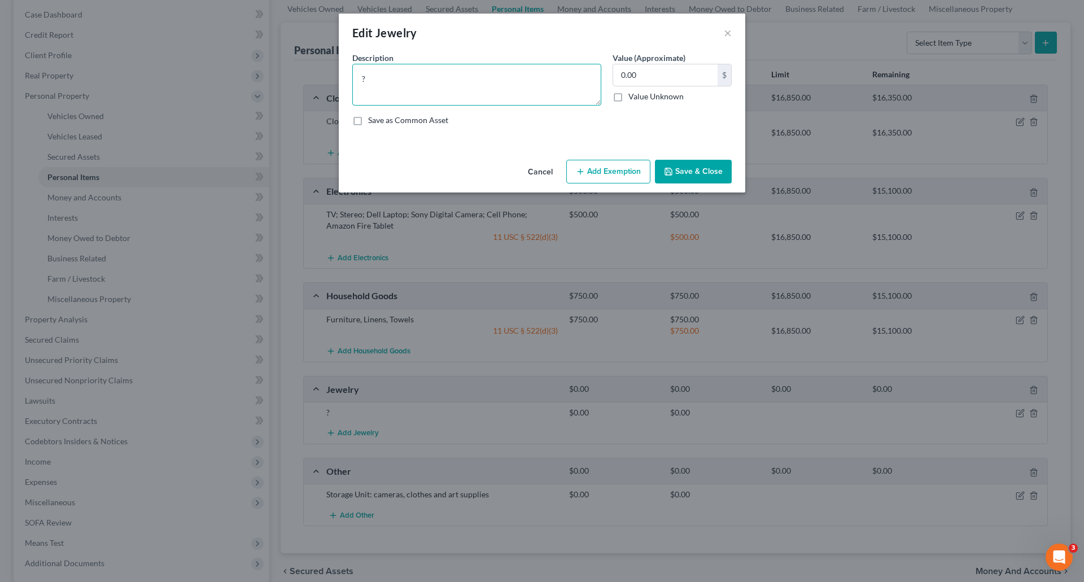
click at [381, 83] on textarea "?" at bounding box center [476, 85] width 249 height 42
type textarea "C"
drag, startPoint x: 485, startPoint y: 75, endPoint x: 491, endPoint y: 69, distance: 8.8
click at [487, 73] on textarea "2 watches; 4 silver rings; ruby ring; 2 necklaces" at bounding box center [476, 85] width 249 height 42
click at [540, 80] on textarea "2 watches; 4 silver rings; ruby ring; 2 gold necklaces" at bounding box center [476, 85] width 249 height 42
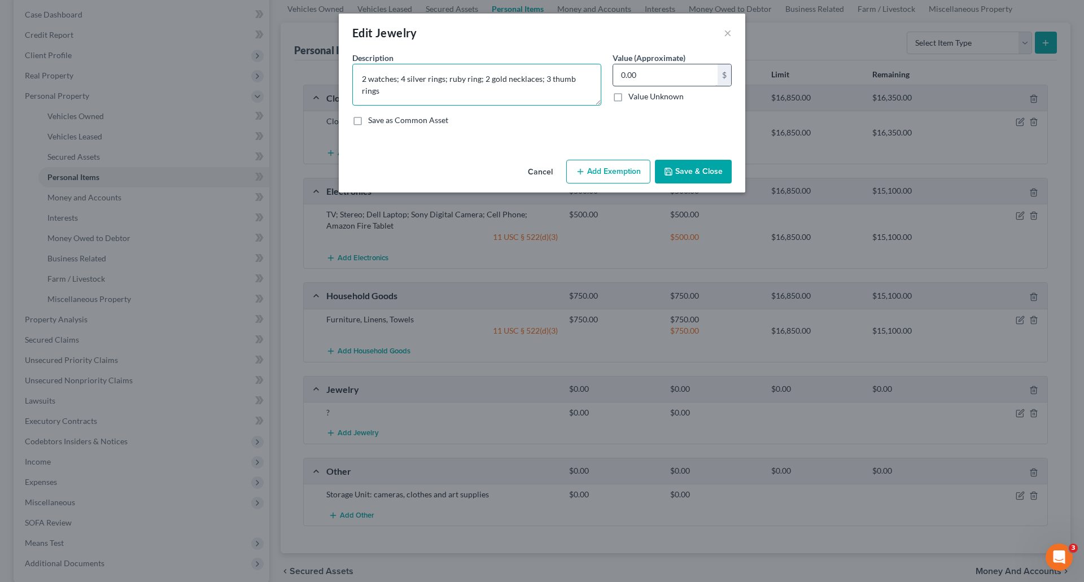
type textarea "2 watches; 4 silver rings; ruby ring; 2 gold necklaces; 3 thumb rings"
click at [619, 76] on input "0.00" at bounding box center [665, 74] width 104 height 21
type input "1"
type input "1,000.00"
click at [605, 175] on button "Add Exemption" at bounding box center [608, 172] width 84 height 24
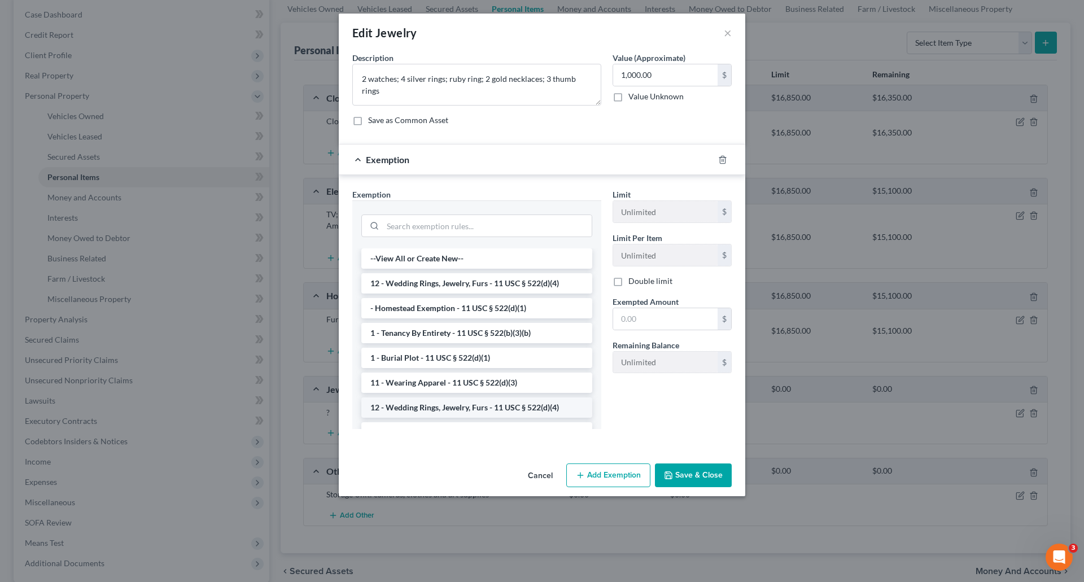
click at [468, 410] on li "12 - Wedding Rings, Jewelry, Furs - 11 USC § 522(d)(4)" at bounding box center [476, 408] width 231 height 20
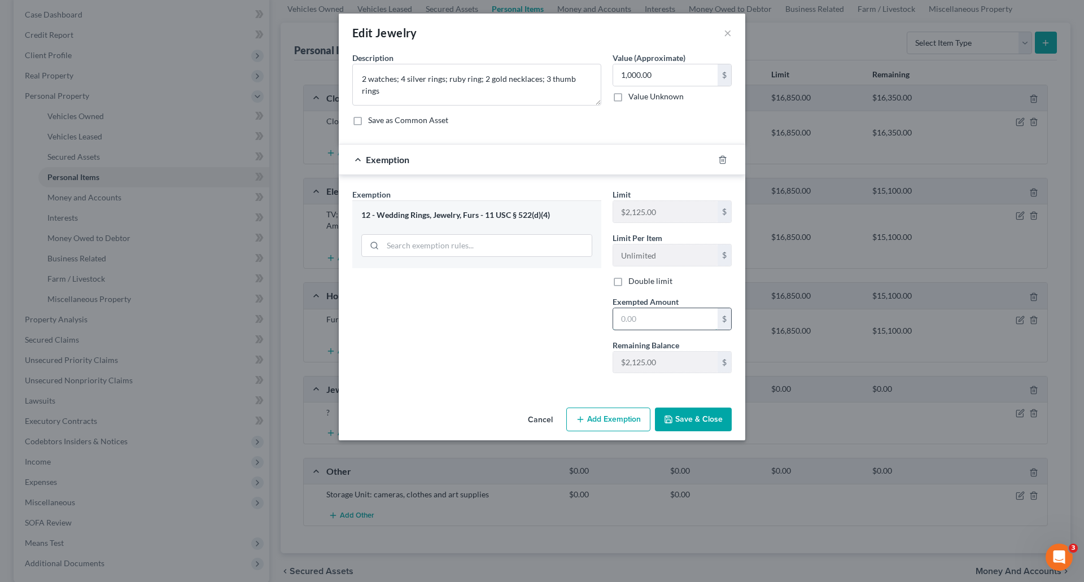
click at [618, 317] on input "text" at bounding box center [665, 318] width 104 height 21
type input "1,000.00"
click at [700, 418] on button "Save & Close" at bounding box center [693, 420] width 77 height 24
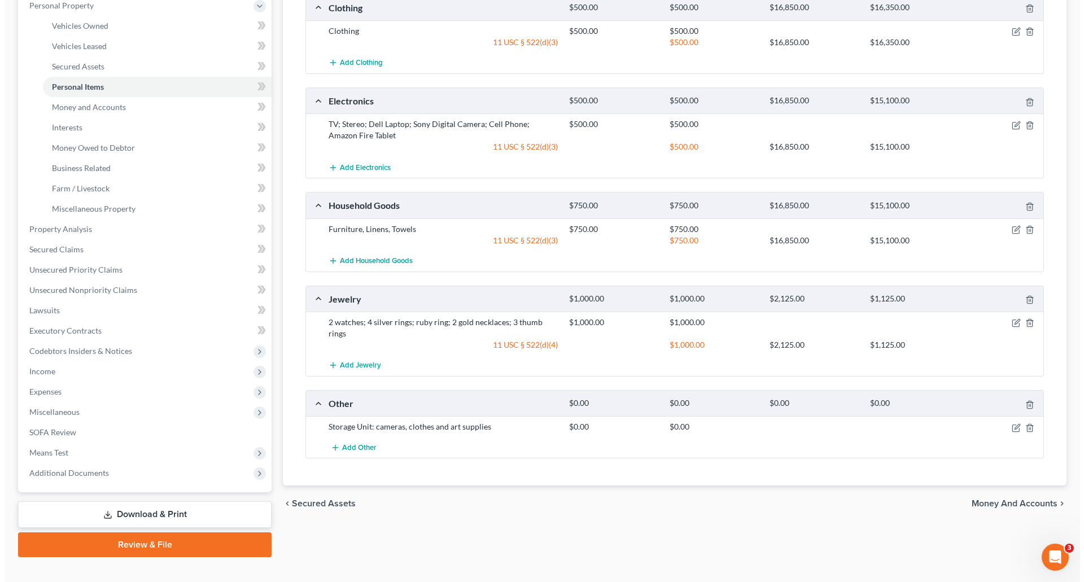
scroll to position [221, 0]
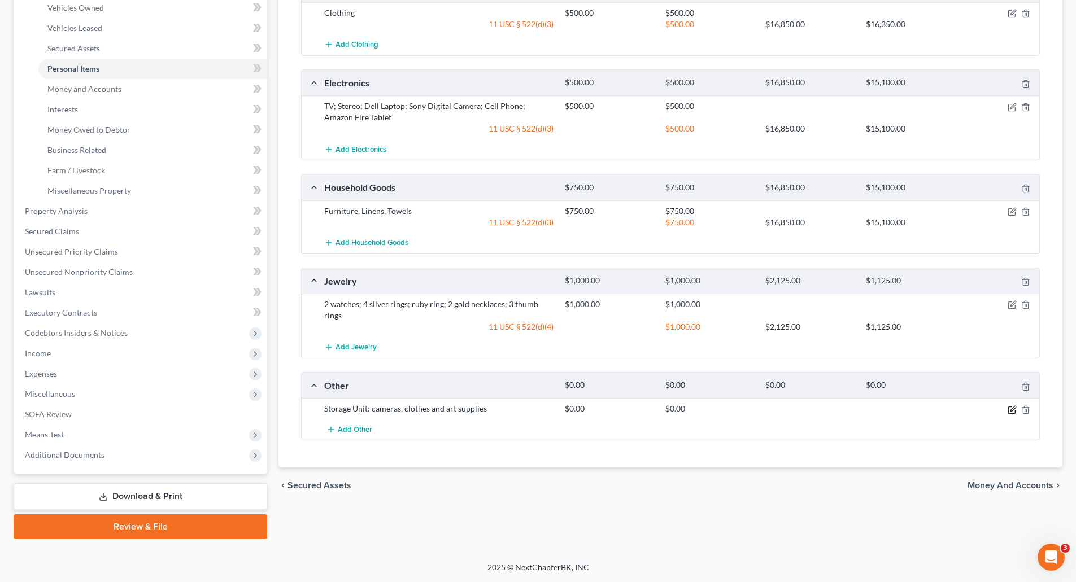
click at [1011, 405] on icon "button" at bounding box center [1011, 409] width 9 height 9
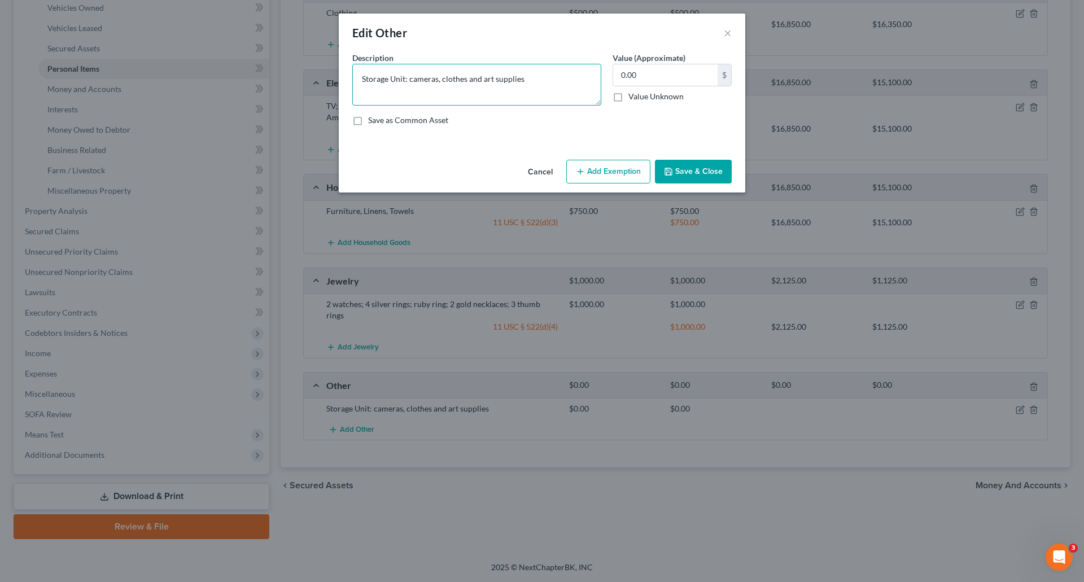
click at [359, 77] on textarea "Storage Unit: cameras, clothes and art supplies" at bounding box center [476, 85] width 249 height 42
drag, startPoint x: 403, startPoint y: 77, endPoint x: 407, endPoint y: 71, distance: 7.8
click at [403, 77] on textarea "Storage Unit: cameras, clothes and art supplies" at bounding box center [476, 85] width 249 height 42
drag, startPoint x: 412, startPoint y: 78, endPoint x: 413, endPoint y: 69, distance: 9.7
click at [412, 77] on textarea "Storage Units: cameras, clothes and art supplies" at bounding box center [476, 85] width 249 height 42
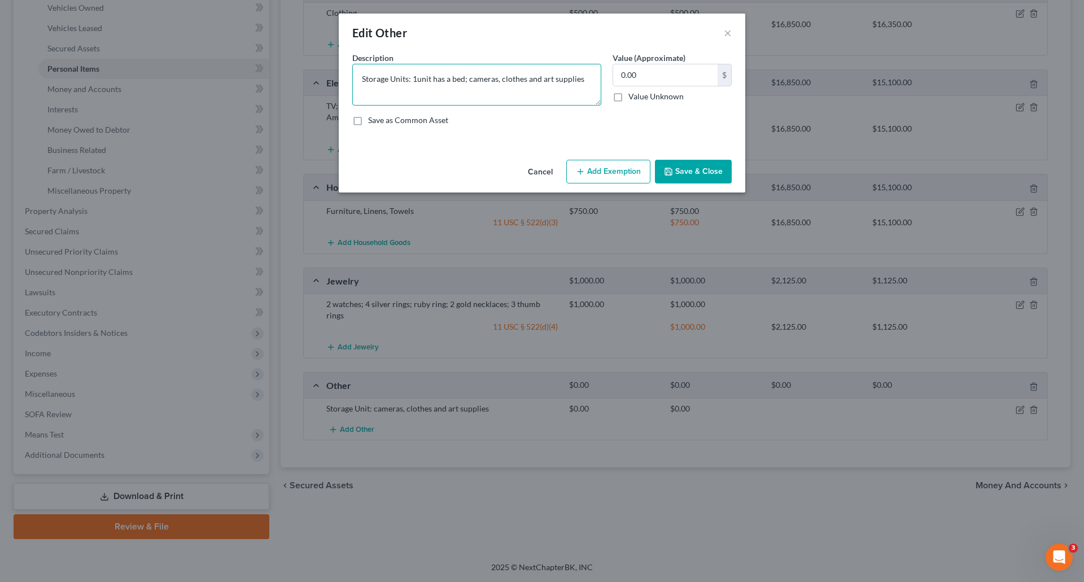
drag, startPoint x: 412, startPoint y: 75, endPoint x: 417, endPoint y: 69, distance: 8.0
click at [412, 75] on textarea "Storage Units: 1unit has a bed; cameras, clothes and art supplies" at bounding box center [476, 85] width 249 height 42
drag, startPoint x: 427, startPoint y: 79, endPoint x: 429, endPoint y: 58, distance: 21.0
click at [428, 77] on textarea "Storage Units: bed; cameras, clothes and art supplies" at bounding box center [476, 85] width 249 height 42
click at [551, 77] on textarea "Storage Units: bed; 2 suitcases full of clothes; cameras, clothes and art suppl…" at bounding box center [476, 85] width 249 height 42
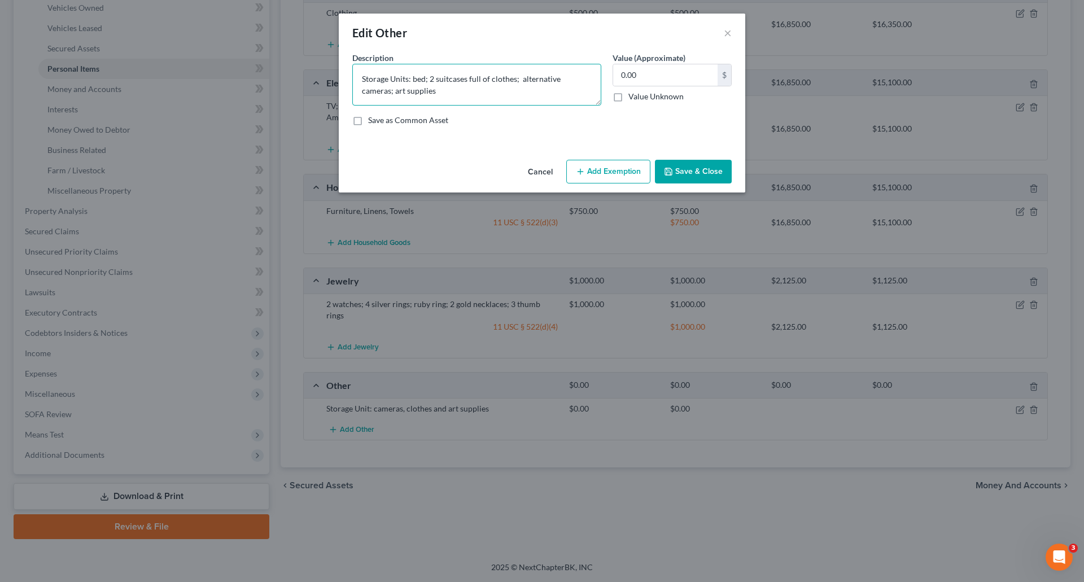
click at [362, 91] on textarea "Storage Units: bed; 2 suitcases full of clothes; alternative cameras; art suppl…" at bounding box center [476, 85] width 249 height 42
click at [440, 90] on textarea "Storage Units: bed; 2 suitcases full of clothes; alternative cameras; 2 boxes o…" at bounding box center [476, 85] width 249 height 42
type textarea "Storage Units: bed; 2 suitcases full of clothes; alternative cameras; 2 boxes o…"
drag, startPoint x: 618, startPoint y: 76, endPoint x: 619, endPoint y: 71, distance: 5.7
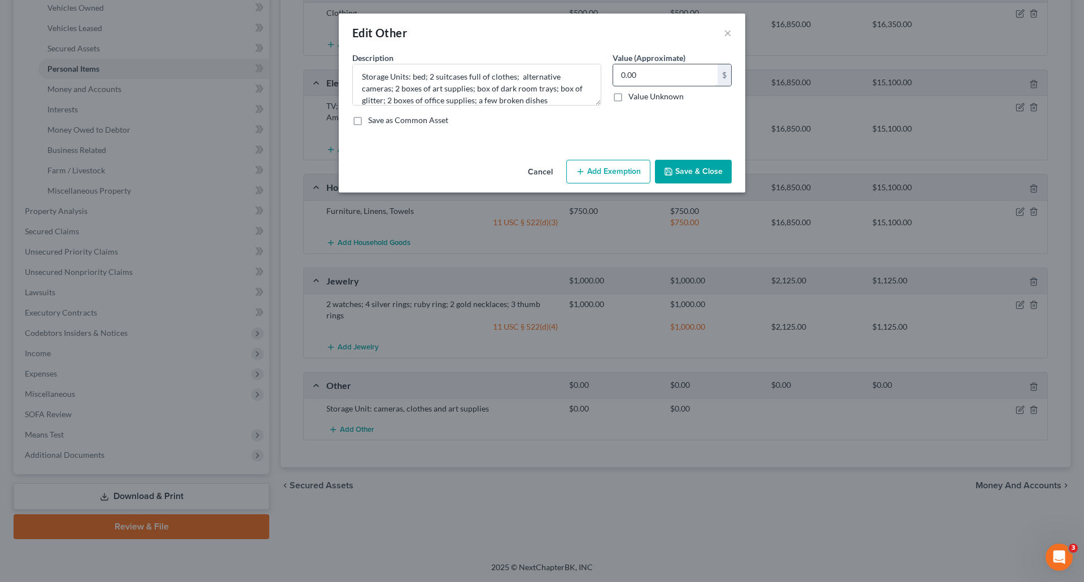
click at [619, 75] on input "0.00" at bounding box center [665, 74] width 104 height 21
click at [621, 73] on input "0.00" at bounding box center [665, 74] width 104 height 21
type input "1,000.00"
click at [622, 169] on button "Add Exemption" at bounding box center [608, 172] width 84 height 24
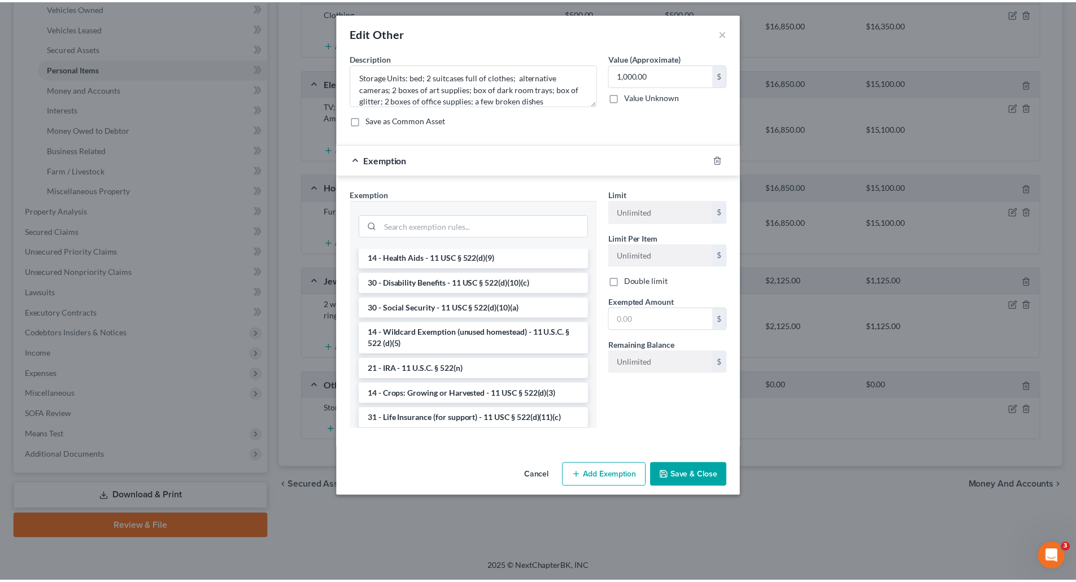
scroll to position [621, 0]
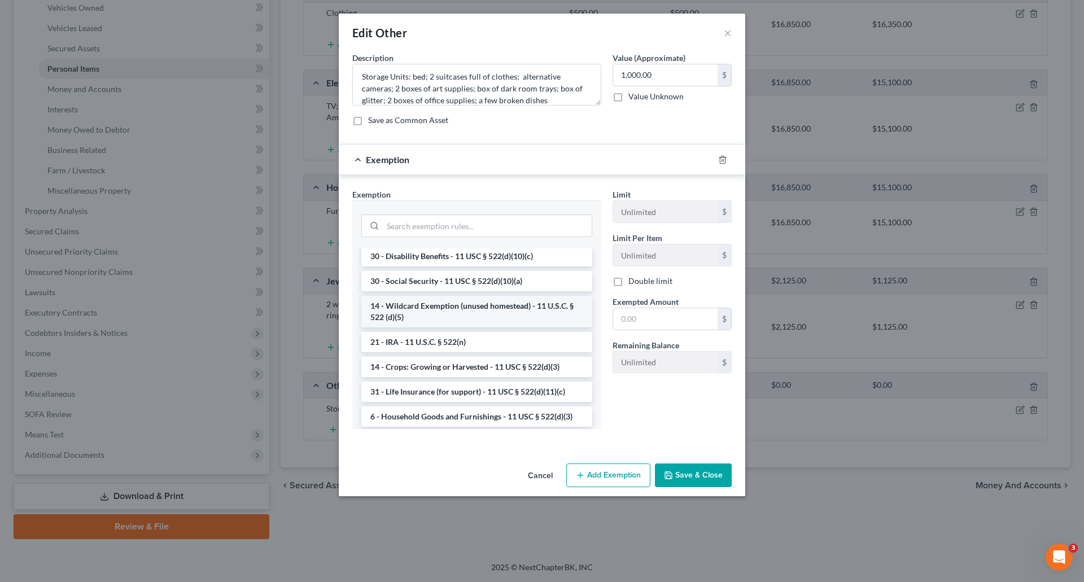
click at [490, 328] on li "14 - Wildcard Exemption (unused homestead) - 11 U.S.C. § 522 (d)(5)" at bounding box center [476, 312] width 231 height 32
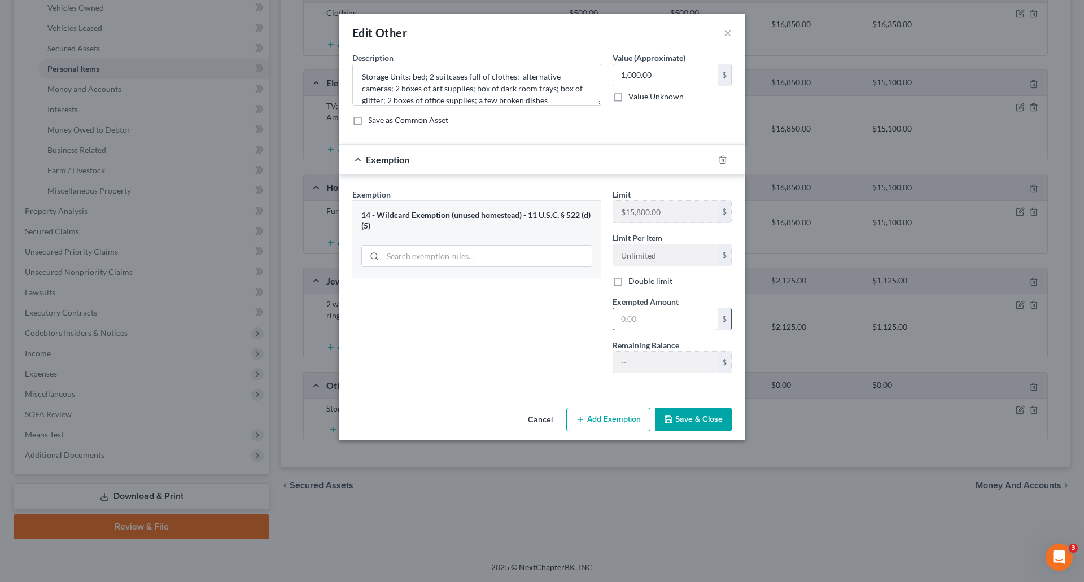
click at [618, 316] on input "text" at bounding box center [665, 318] width 104 height 21
type input "1,000.00"
click at [704, 424] on button "Save & Close" at bounding box center [693, 420] width 77 height 24
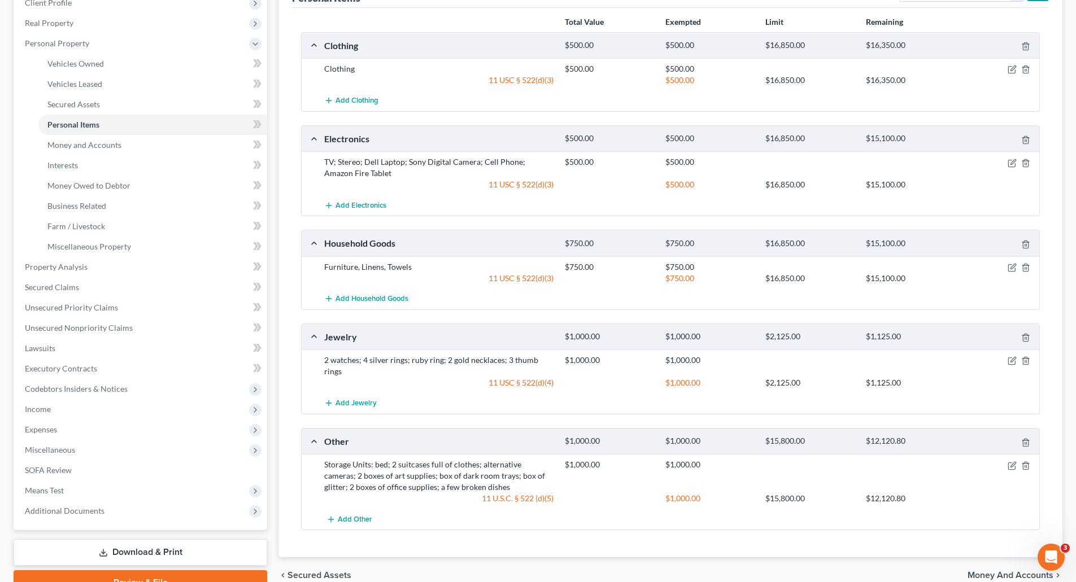
scroll to position [165, 0]
click at [997, 571] on span "Money and Accounts" at bounding box center [1010, 575] width 86 height 9
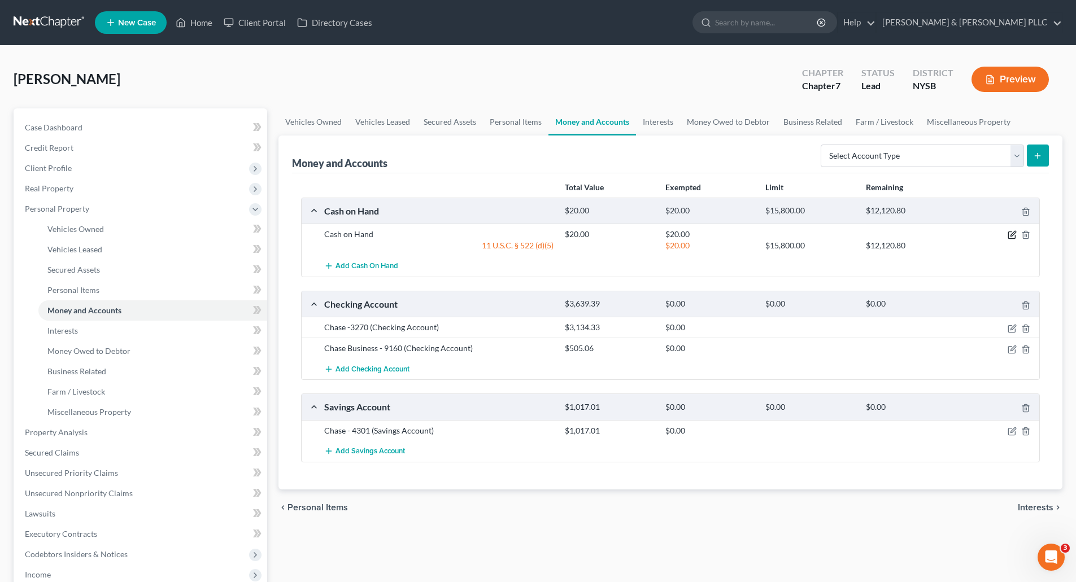
click at [1012, 232] on icon "button" at bounding box center [1011, 234] width 9 height 9
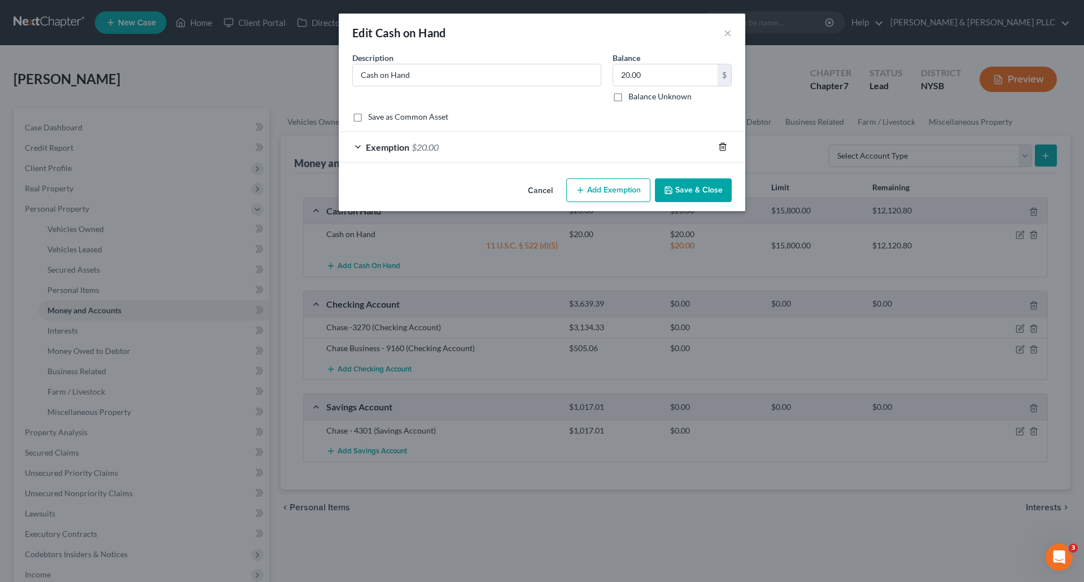
click at [718, 146] on icon "button" at bounding box center [722, 146] width 9 height 9
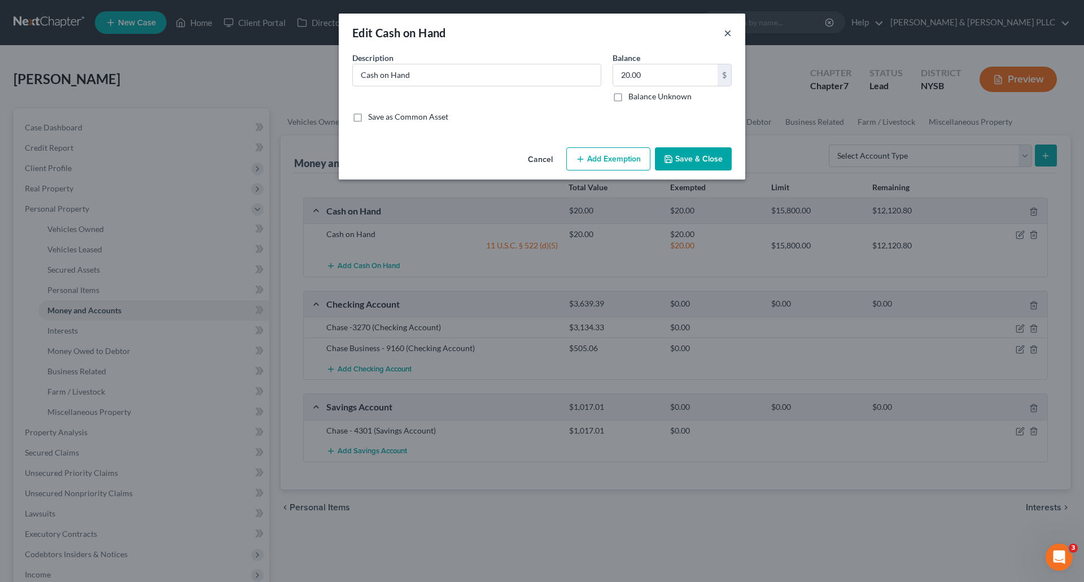
click at [727, 29] on button "×" at bounding box center [728, 33] width 8 height 14
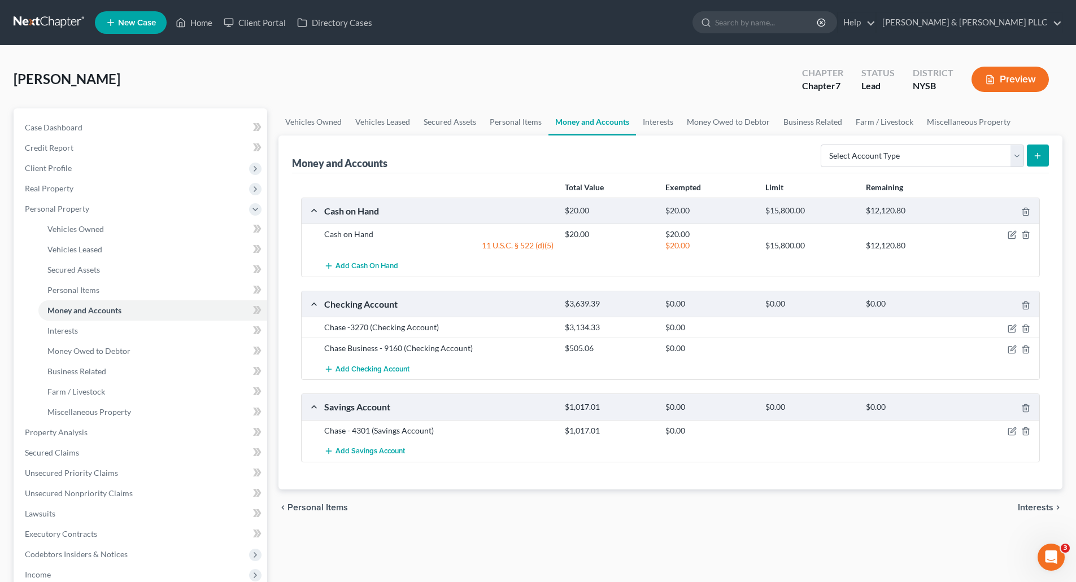
click at [1024, 206] on div at bounding box center [1000, 211] width 80 height 12
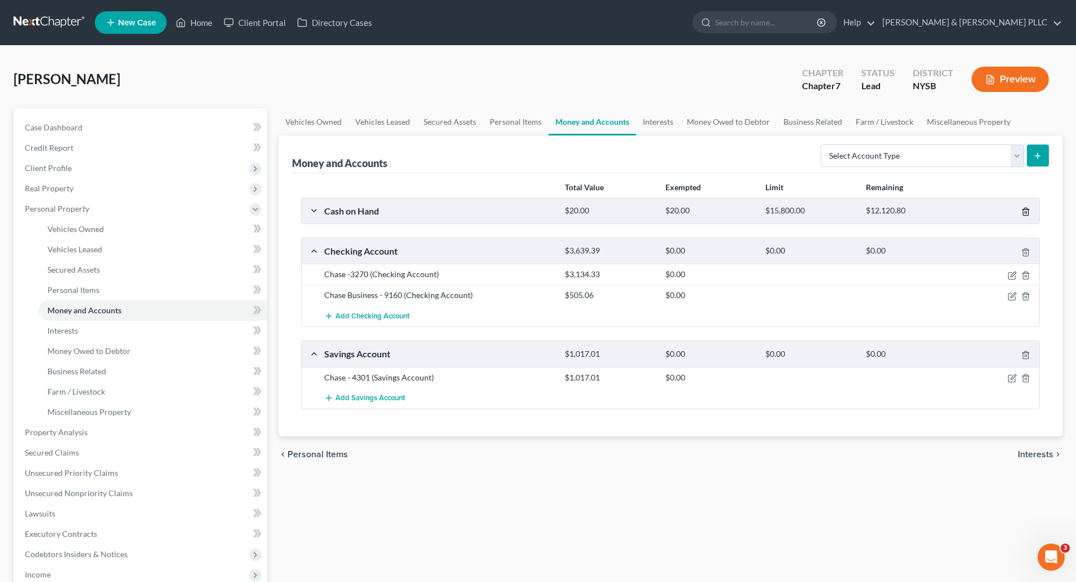
click at [1025, 211] on icon "button" at bounding box center [1025, 211] width 9 height 9
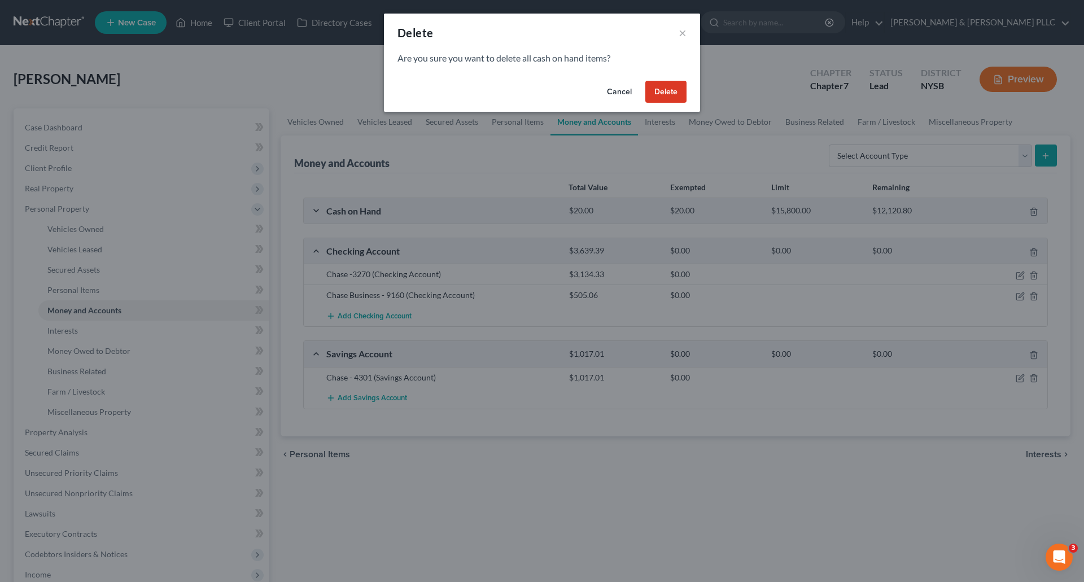
click at [666, 89] on button "Delete" at bounding box center [665, 92] width 41 height 23
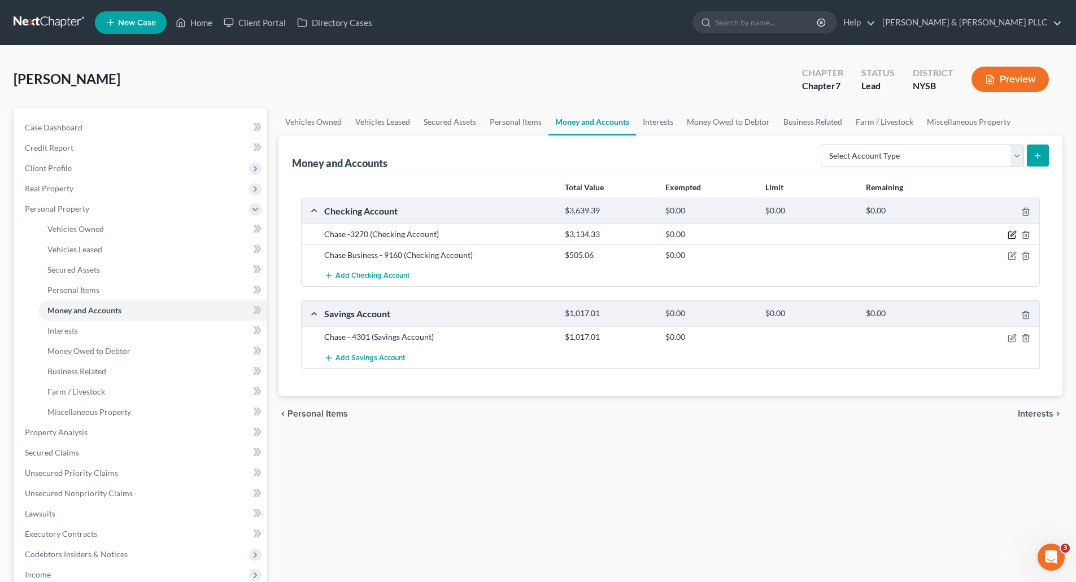
click at [1009, 231] on icon "button" at bounding box center [1011, 234] width 9 height 9
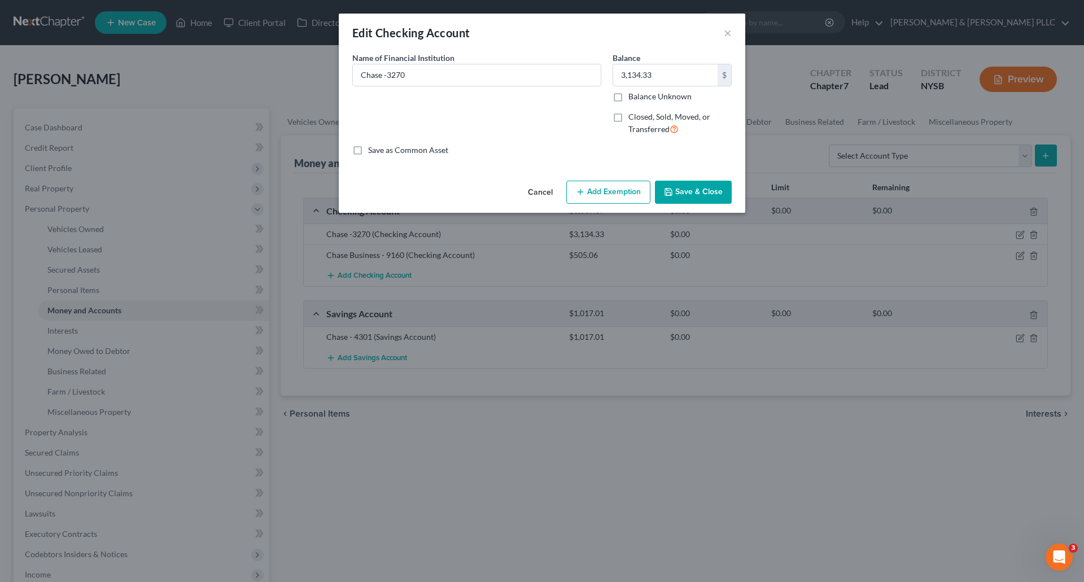
click at [619, 193] on button "Add Exemption" at bounding box center [608, 193] width 84 height 24
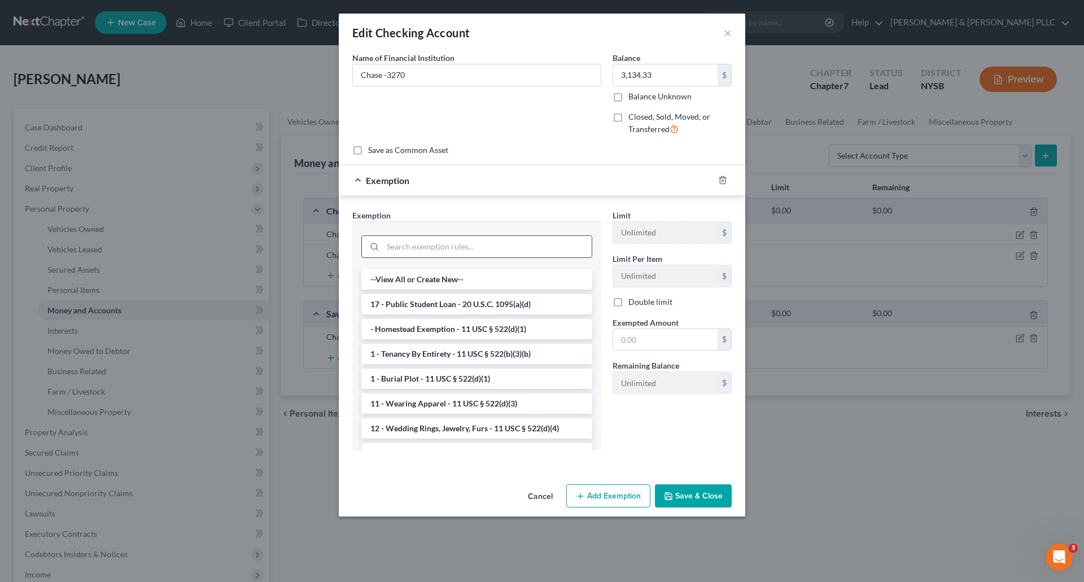
click at [402, 248] on input "search" at bounding box center [487, 246] width 209 height 21
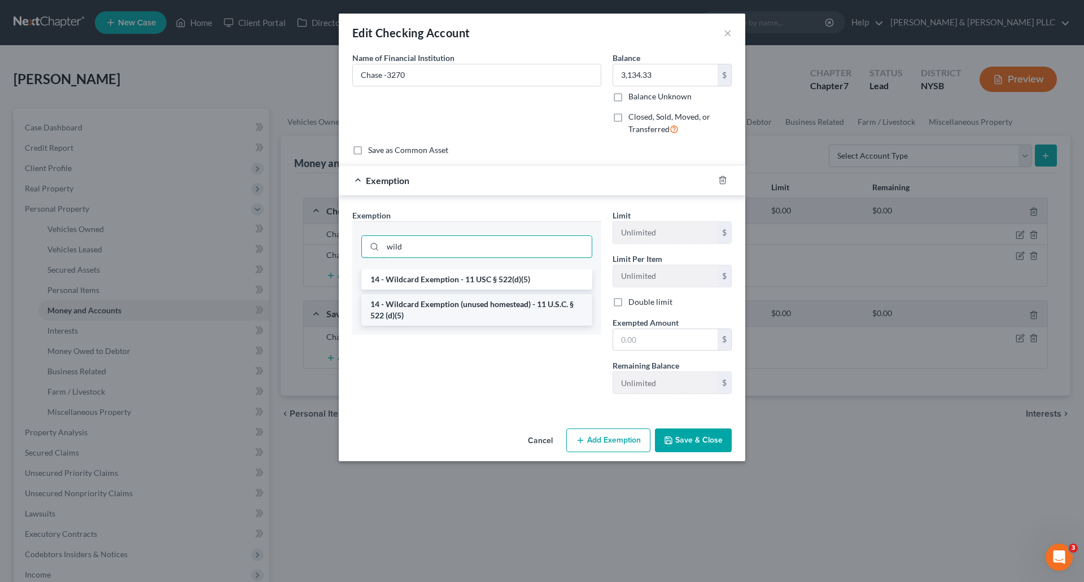
type input "wild"
click at [475, 310] on li "14 - Wildcard Exemption (unused homestead) - 11 U.S.C. § 522 (d)(5)" at bounding box center [476, 310] width 231 height 32
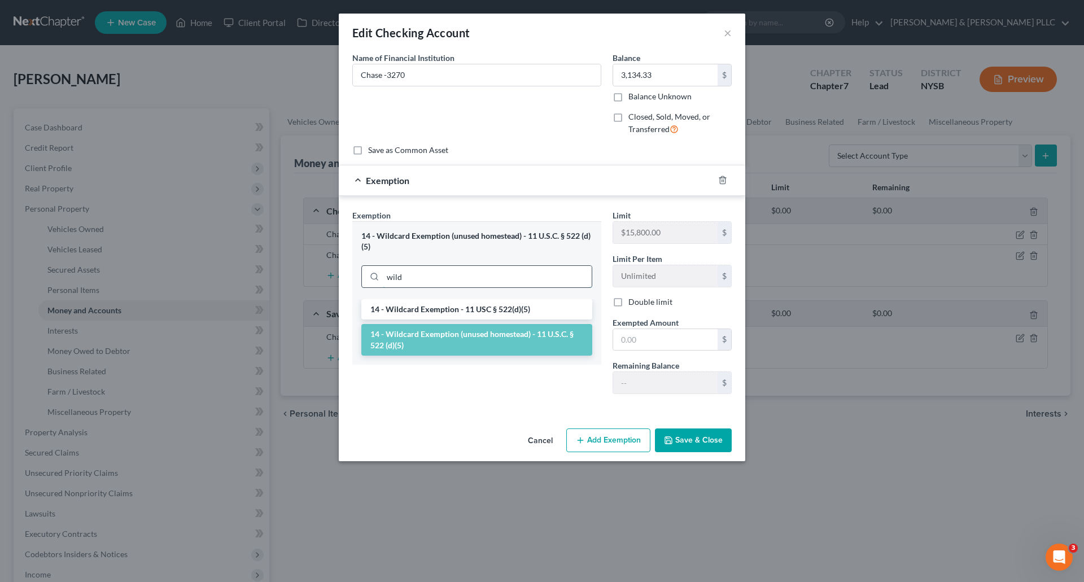
click at [424, 276] on input "wild" at bounding box center [487, 276] width 209 height 21
click at [455, 338] on li "14 - Wildcard Exemption (unused homestead) - 11 U.S.C. § 522 (d)(5)" at bounding box center [476, 340] width 231 height 32
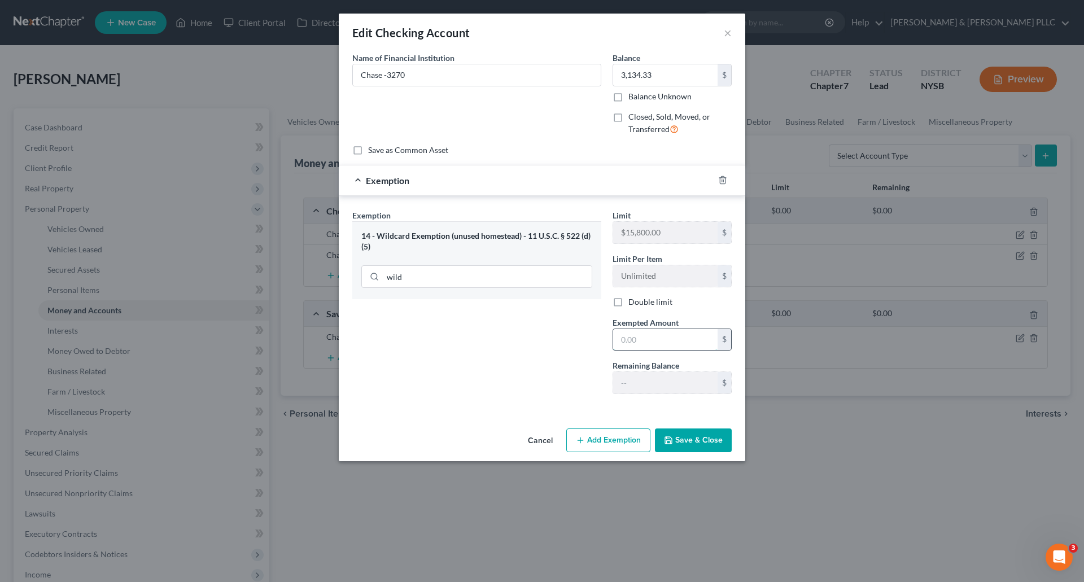
click at [621, 338] on input "text" at bounding box center [665, 339] width 104 height 21
type input "3,134.33"
click at [688, 440] on button "Save & Close" at bounding box center [693, 441] width 77 height 24
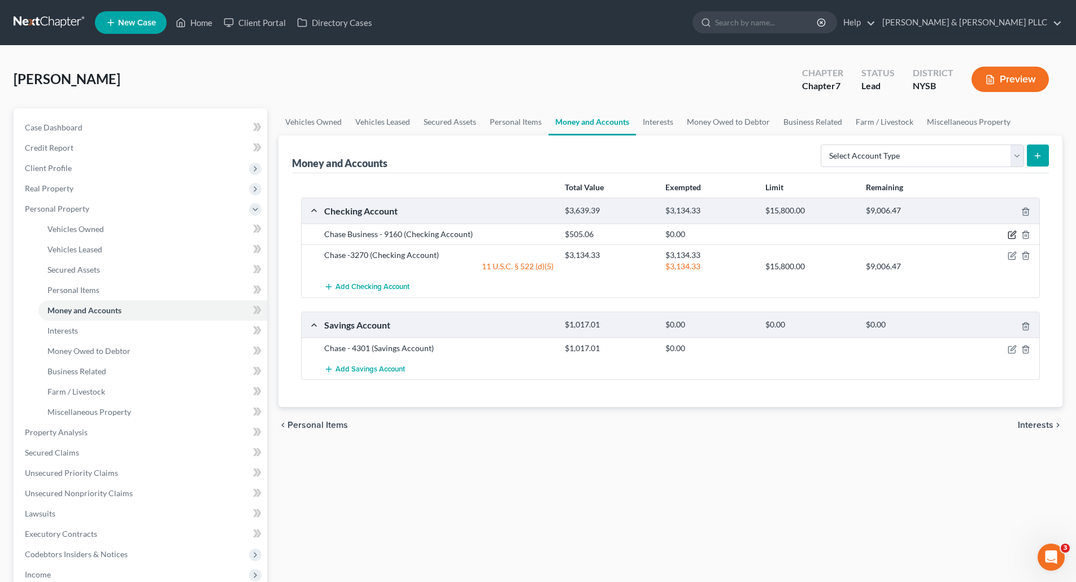
click at [1012, 234] on icon "button" at bounding box center [1011, 234] width 9 height 9
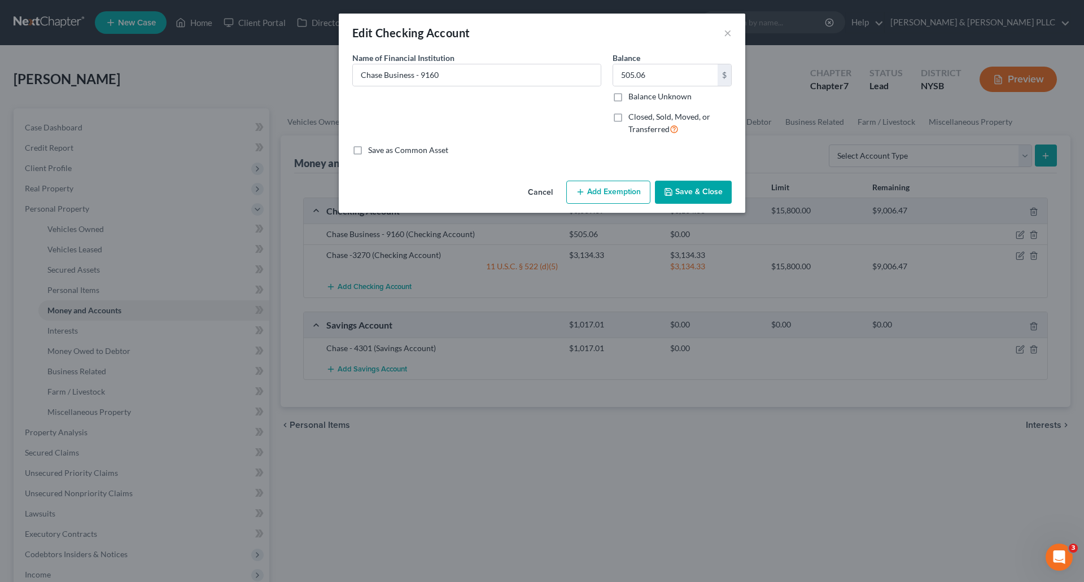
click at [618, 190] on button "Add Exemption" at bounding box center [608, 193] width 84 height 24
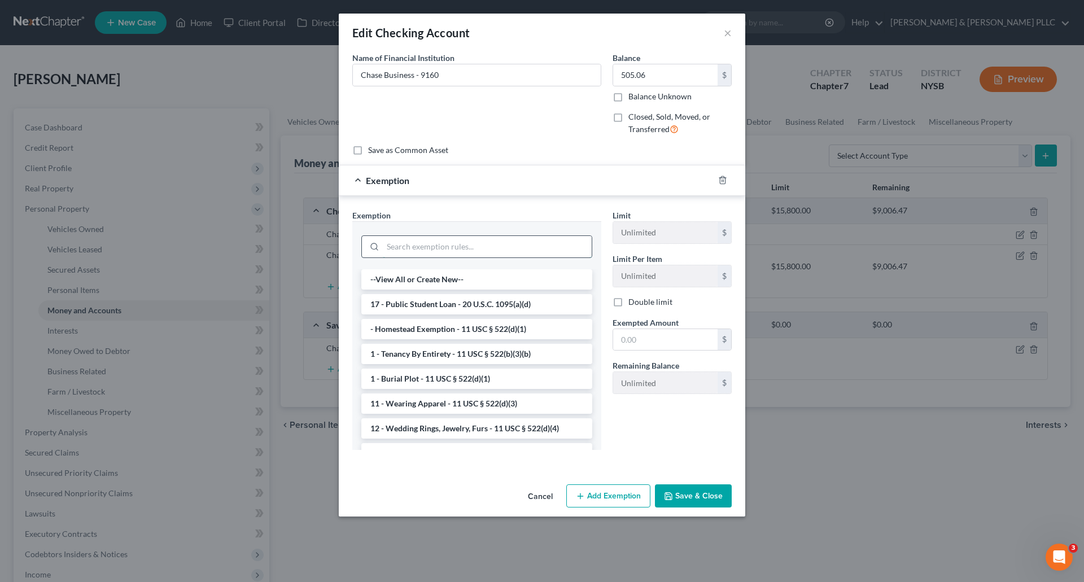
click at [407, 245] on input "search" at bounding box center [487, 246] width 209 height 21
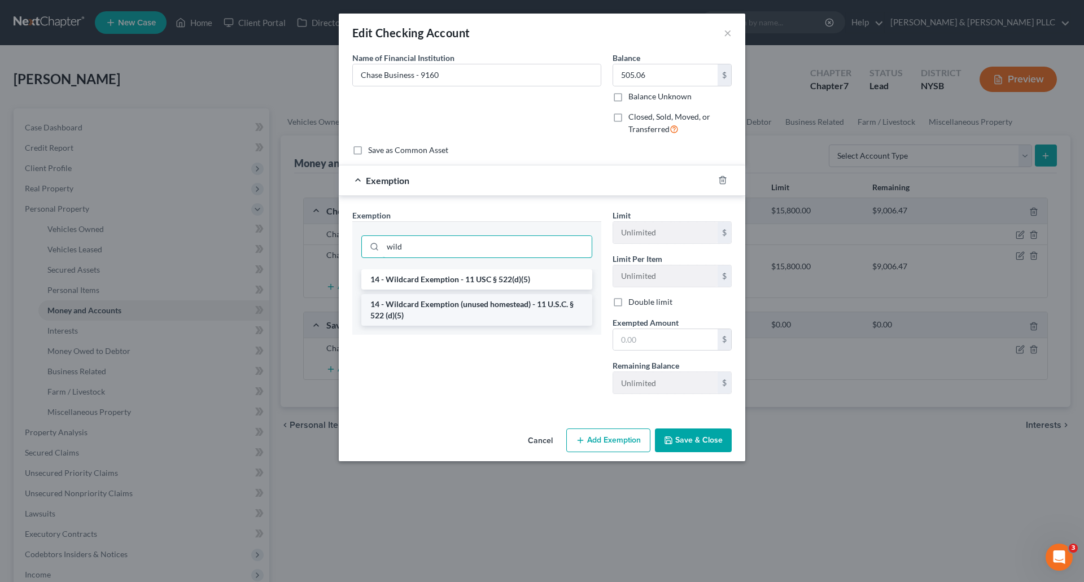
type input "wild"
click at [447, 315] on li "14 - Wildcard Exemption (unused homestead) - 11 U.S.C. § 522 (d)(5)" at bounding box center [476, 310] width 231 height 32
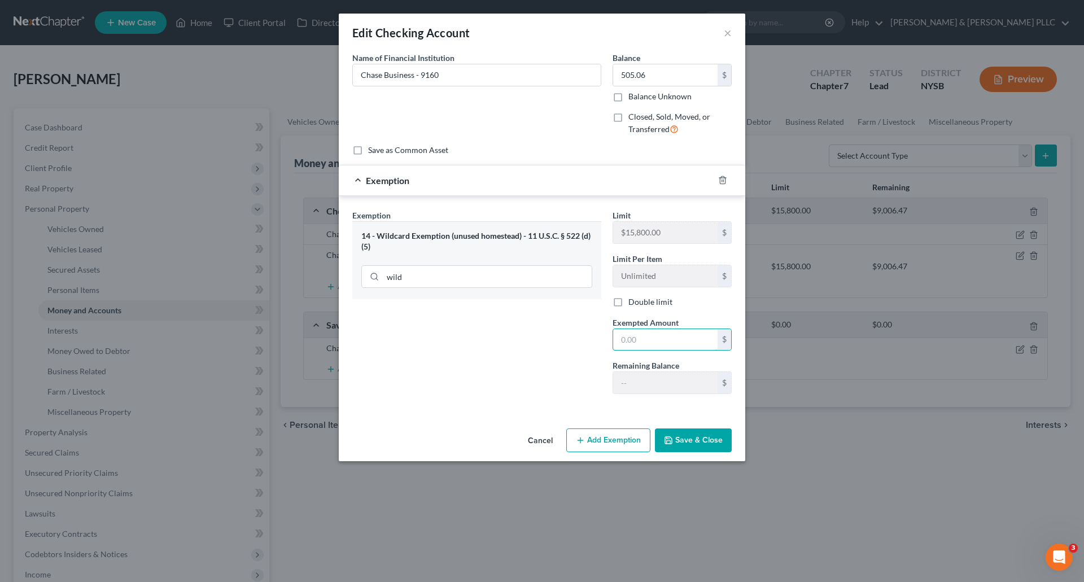
drag, startPoint x: 621, startPoint y: 338, endPoint x: 627, endPoint y: 327, distance: 12.9
click at [622, 336] on input "text" at bounding box center [665, 339] width 104 height 21
type input "505.06"
click at [700, 444] on button "Save & Close" at bounding box center [693, 441] width 77 height 24
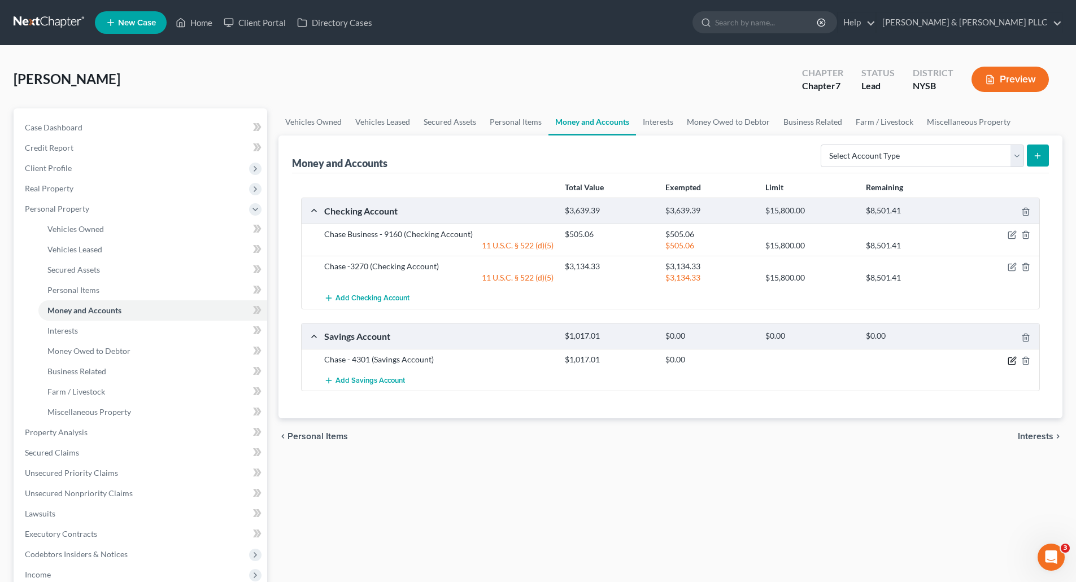
click at [1012, 361] on icon "button" at bounding box center [1012, 359] width 5 height 5
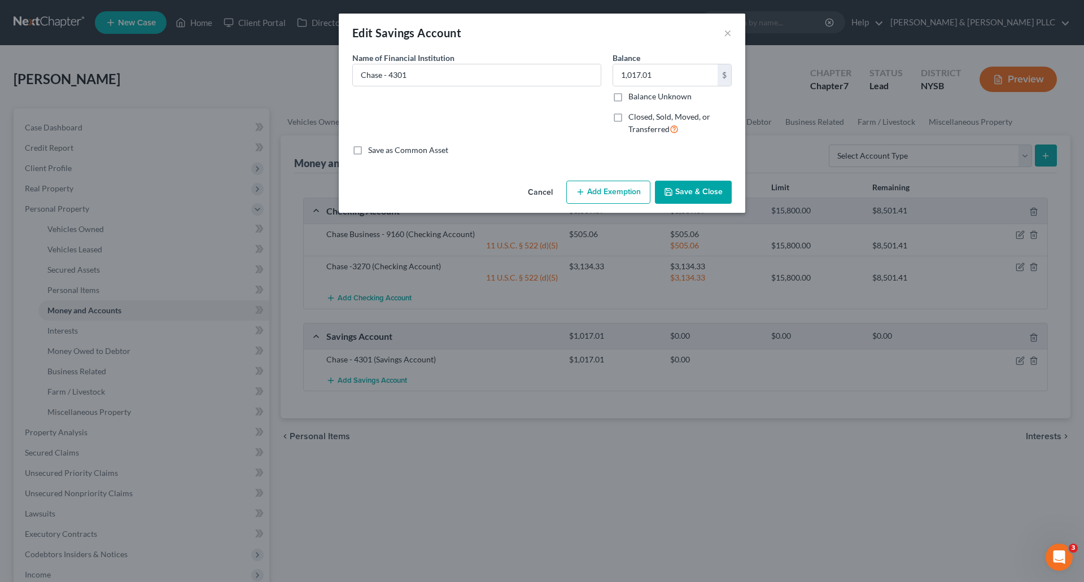
click at [615, 195] on button "Add Exemption" at bounding box center [608, 193] width 84 height 24
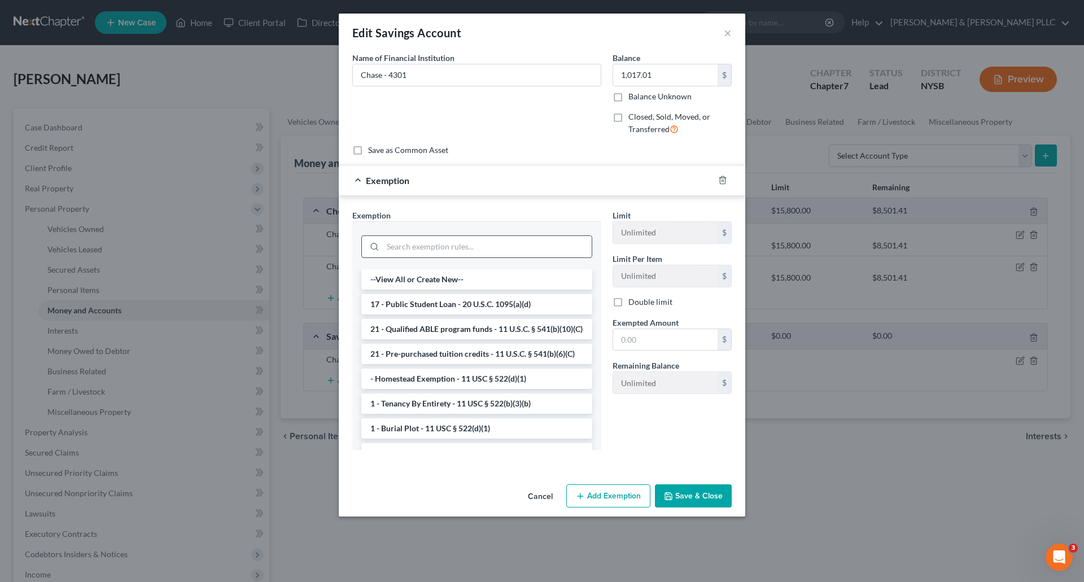
click at [411, 247] on input "search" at bounding box center [487, 246] width 209 height 21
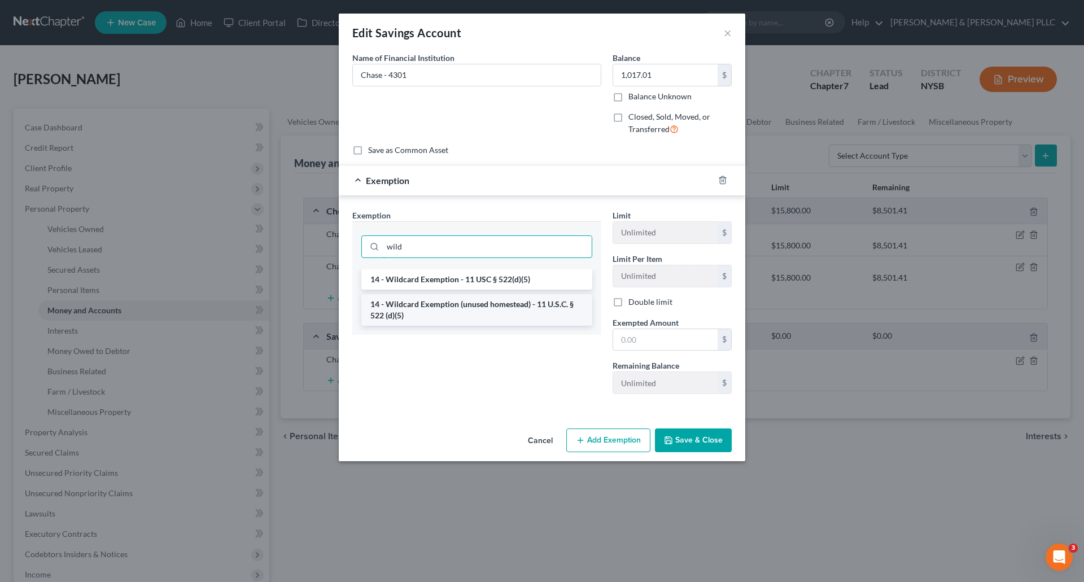
type input "wild"
click at [495, 315] on li "14 - Wildcard Exemption (unused homestead) - 11 U.S.C. § 522 (d)(5)" at bounding box center [476, 310] width 231 height 32
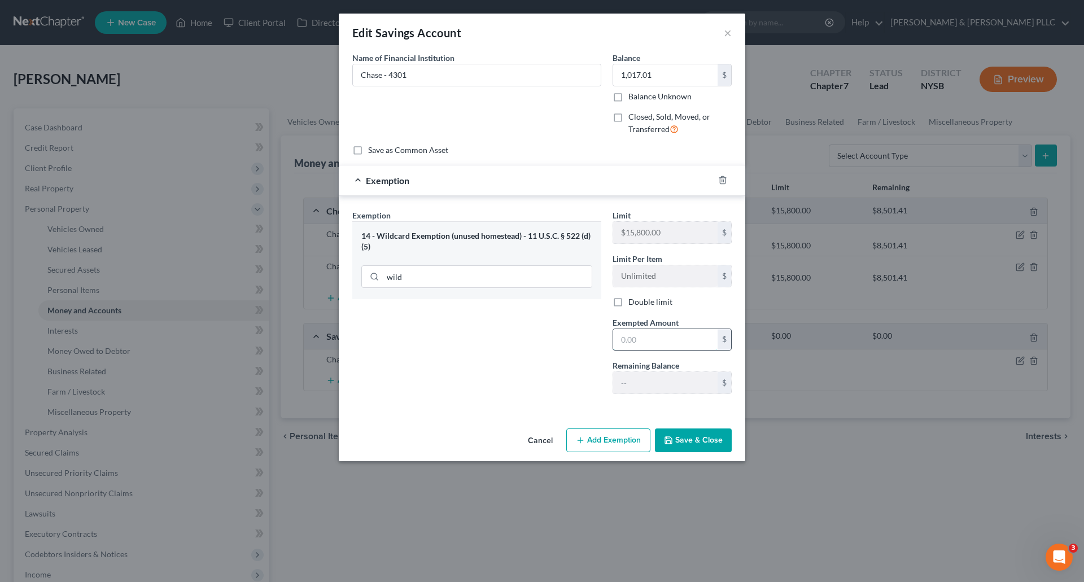
click at [619, 338] on input "text" at bounding box center [665, 339] width 104 height 21
type input "1,017.01"
click at [704, 439] on button "Save & Close" at bounding box center [693, 441] width 77 height 24
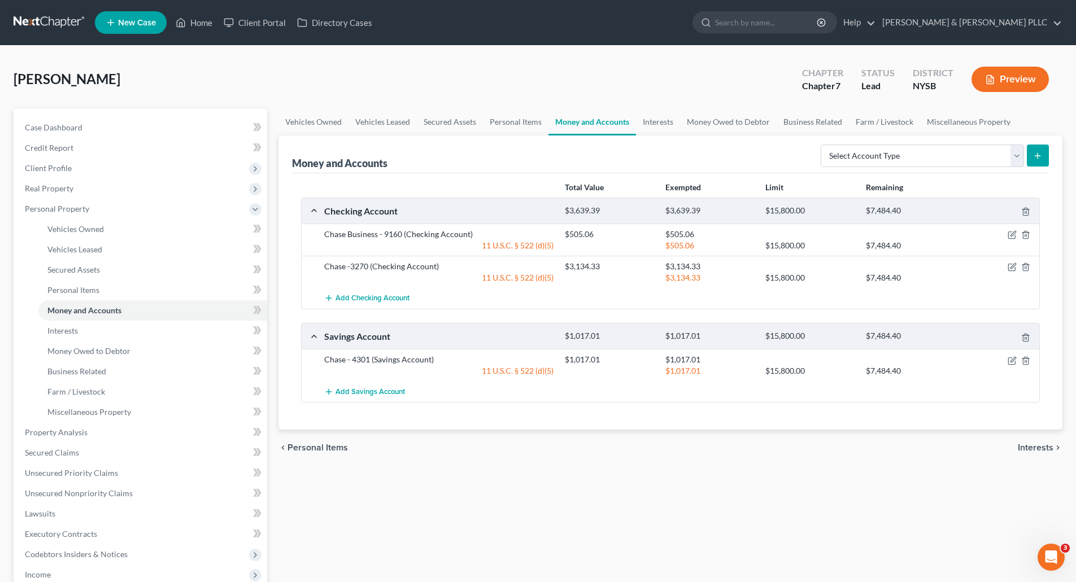
click at [1037, 444] on span "Interests" at bounding box center [1036, 447] width 36 height 9
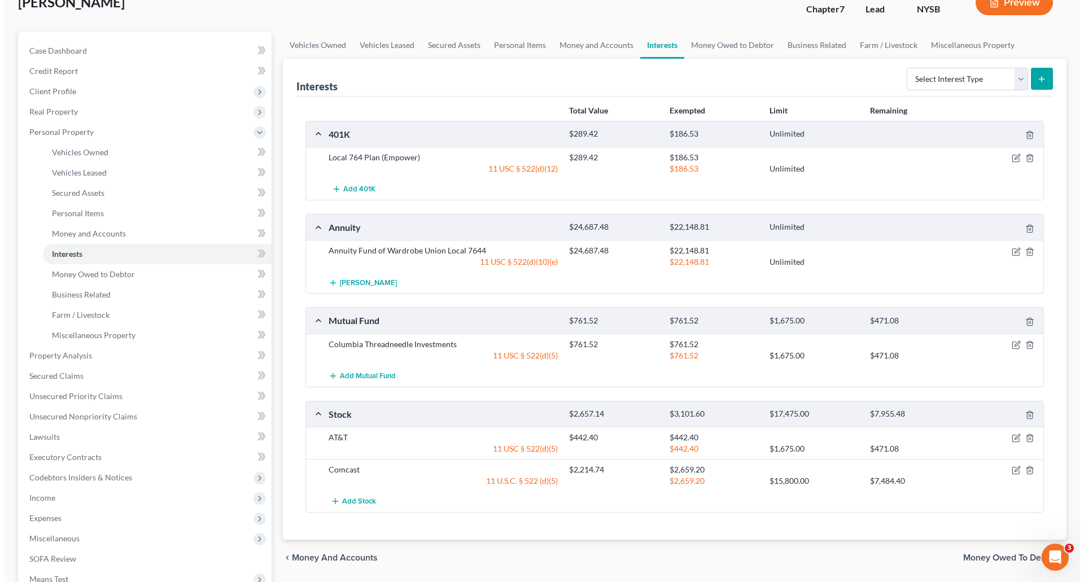
scroll to position [56, 0]
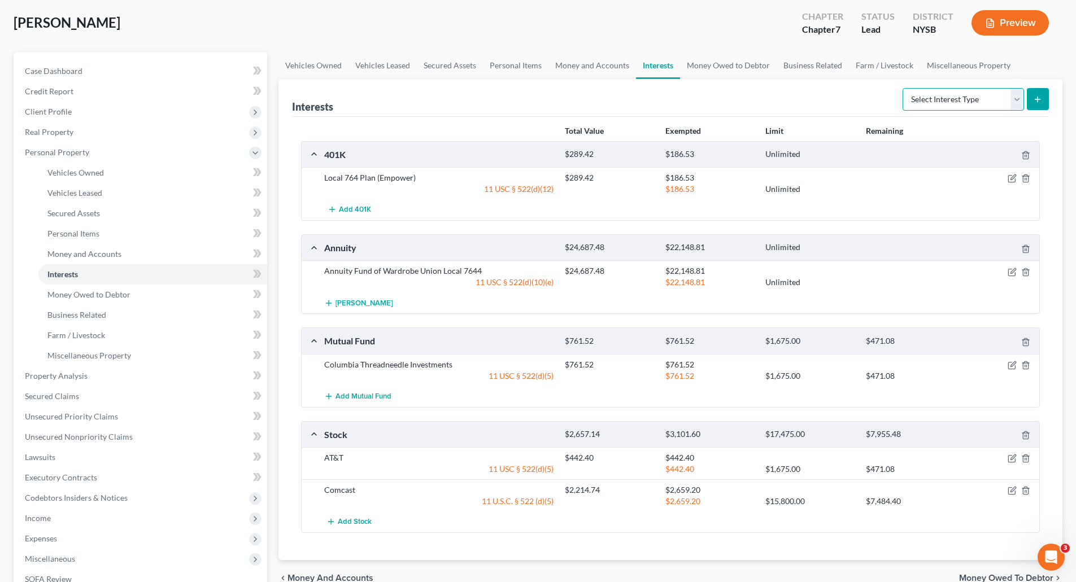
click at [1017, 100] on select "Select Interest Type 401K Annuity Bond Education IRA Government Bond Government…" at bounding box center [962, 99] width 121 height 23
click at [595, 94] on div "Interests Select Interest Type 401K Annuity Bond Education IRA Government Bond …" at bounding box center [670, 98] width 757 height 38
click at [1010, 269] on icon "button" at bounding box center [1011, 272] width 7 height 7
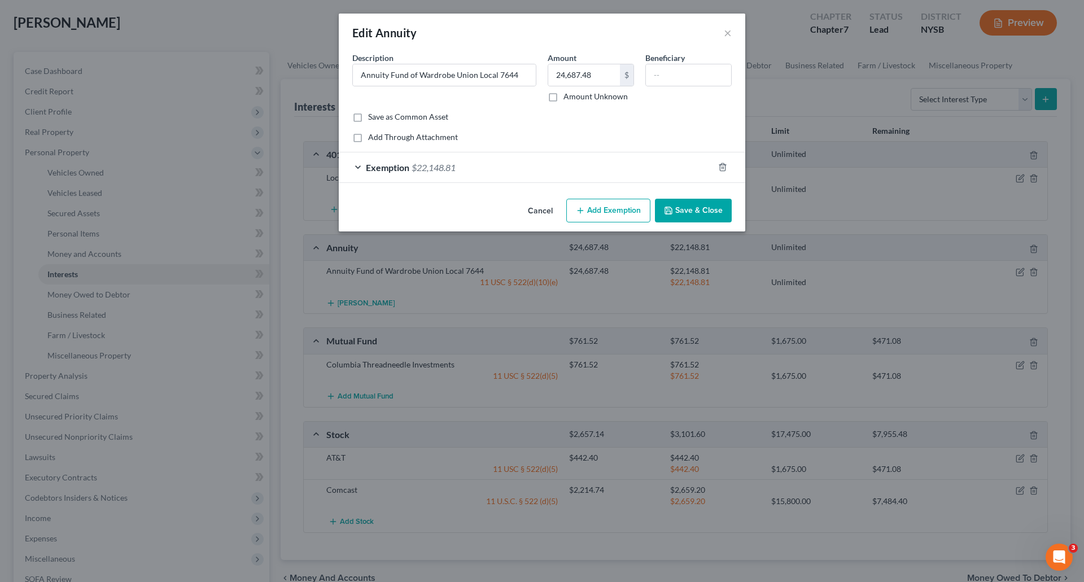
click at [505, 165] on div "Exemption $22,148.81" at bounding box center [526, 167] width 375 height 30
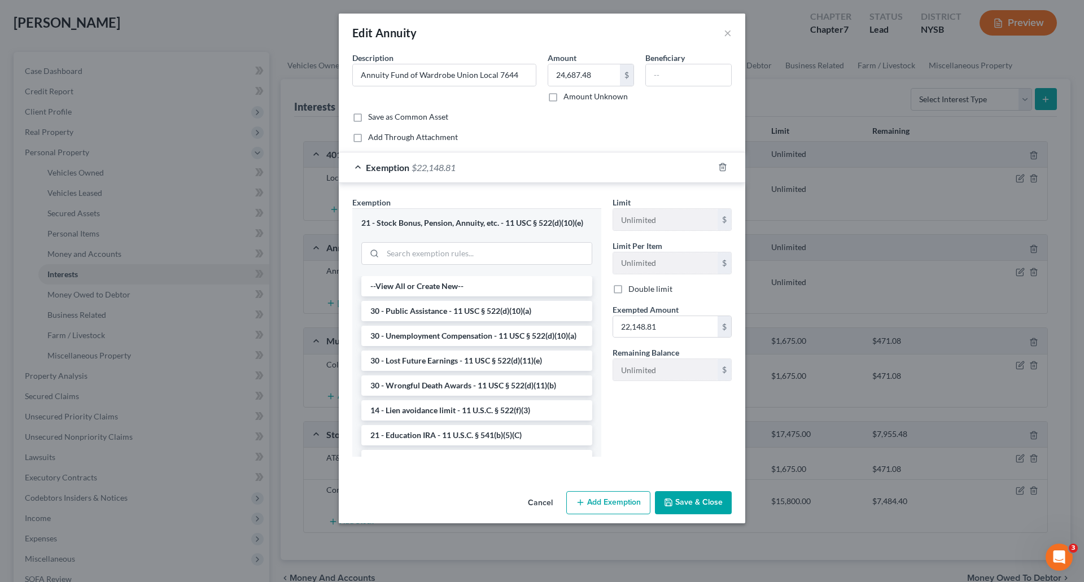
click at [705, 503] on button "Save & Close" at bounding box center [693, 503] width 77 height 24
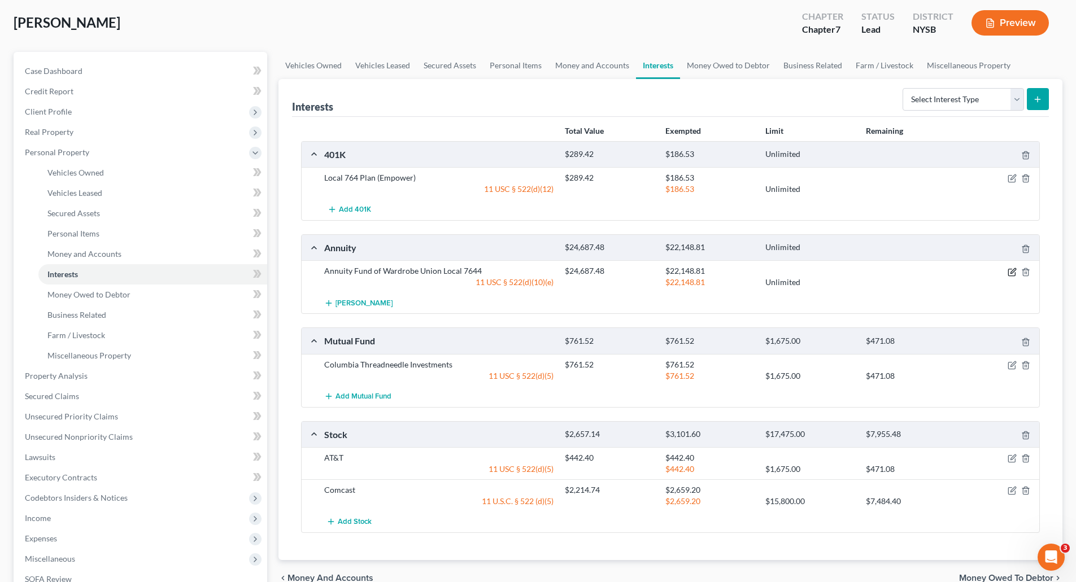
click at [1011, 269] on icon "button" at bounding box center [1011, 272] width 9 height 9
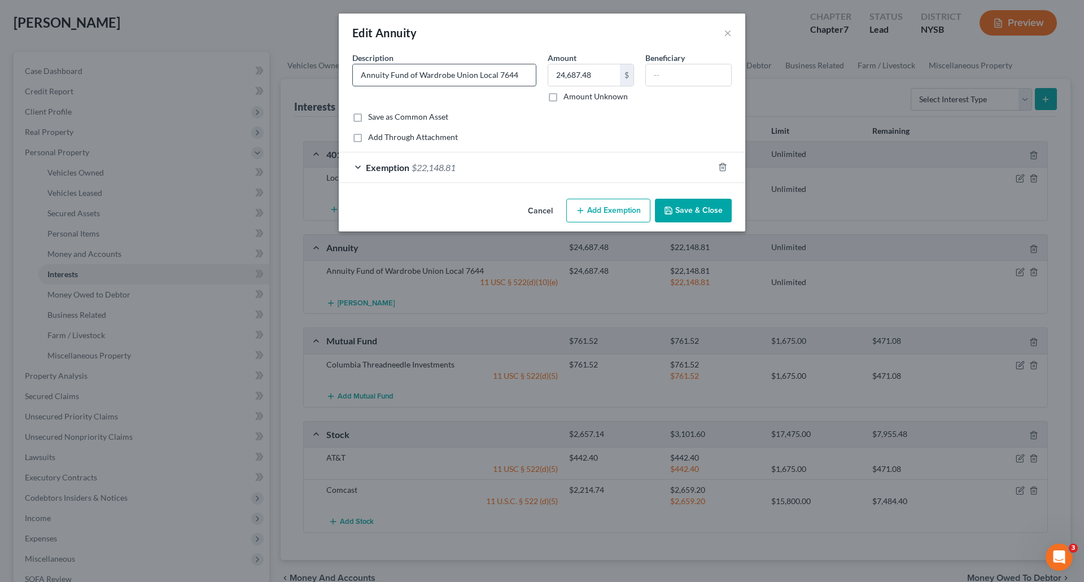
click at [498, 74] on input "Annuity Fund of Wardrobe Union Local 7644" at bounding box center [444, 74] width 183 height 21
click at [522, 75] on input "Annuity Fund of Wardrobe Union Local 7644" at bounding box center [444, 74] width 183 height 21
click at [477, 74] on input "Annuity Fund of Wardrobe Union Local 7644 (Retirment Account)" at bounding box center [444, 74] width 183 height 21
type input "Annuity Fund of Wardrobe Union Local 7644 (Retirement Account)"
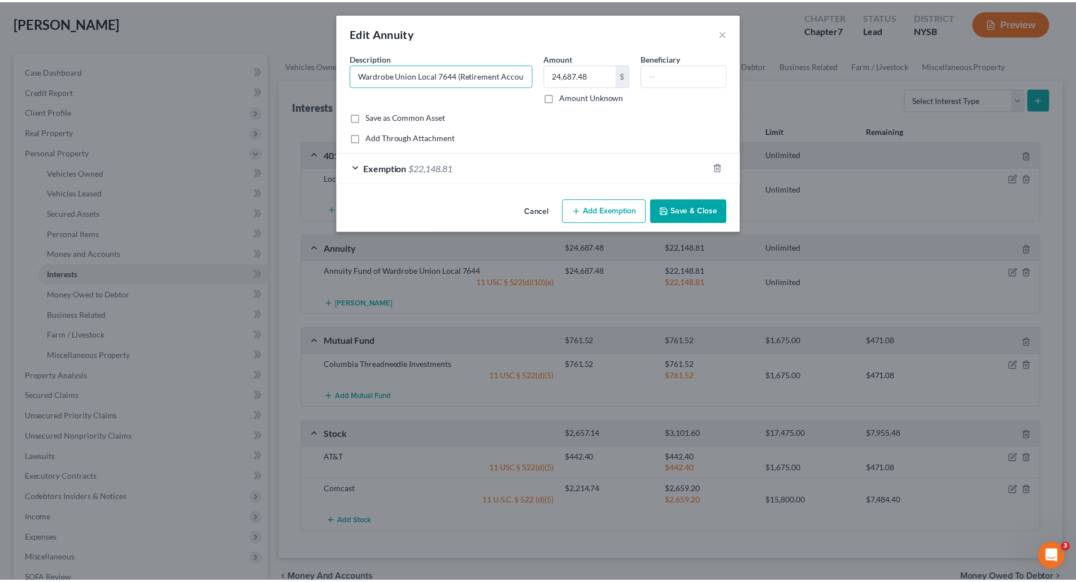
scroll to position [0, 0]
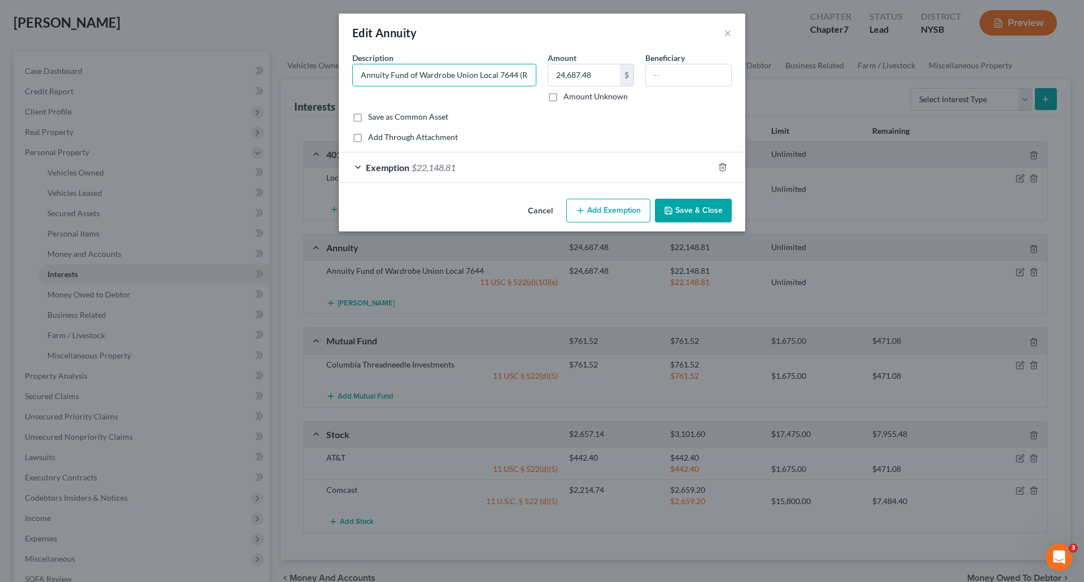
click at [697, 209] on button "Save & Close" at bounding box center [693, 211] width 77 height 24
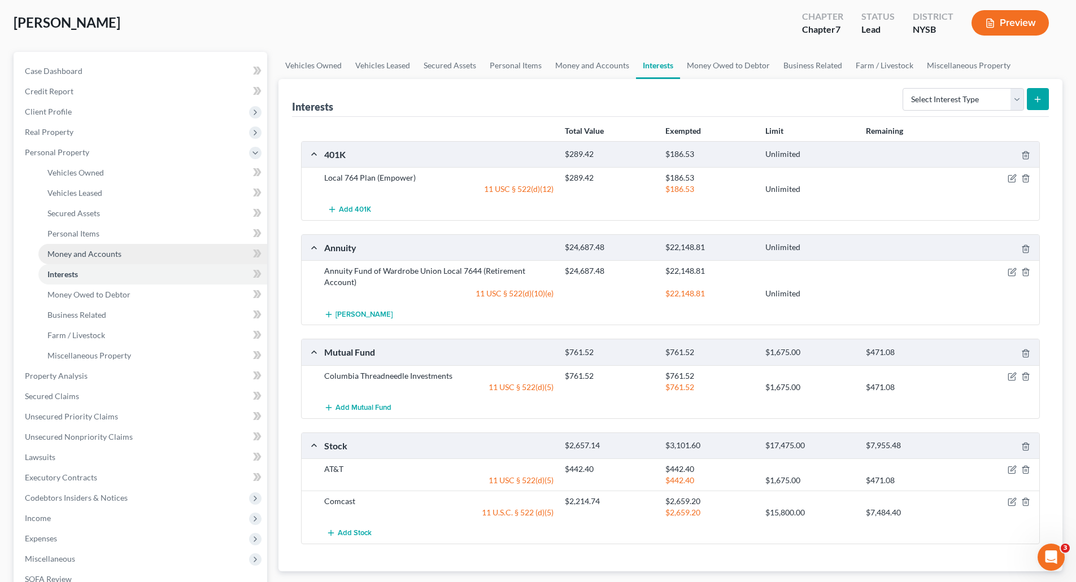
click at [84, 251] on span "Money and Accounts" at bounding box center [84, 254] width 74 height 10
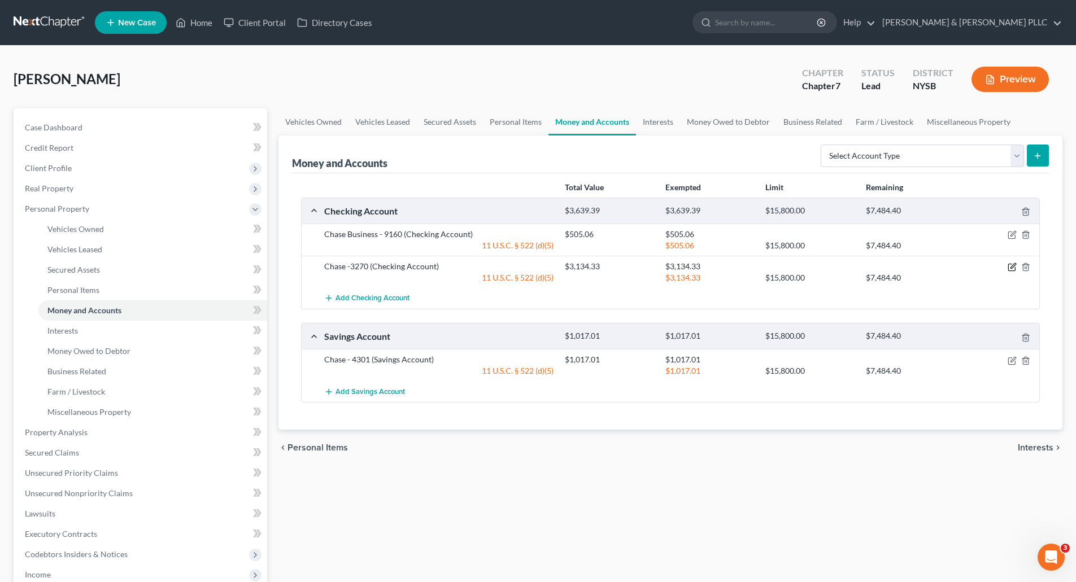
click at [1012, 266] on icon "button" at bounding box center [1012, 266] width 5 height 5
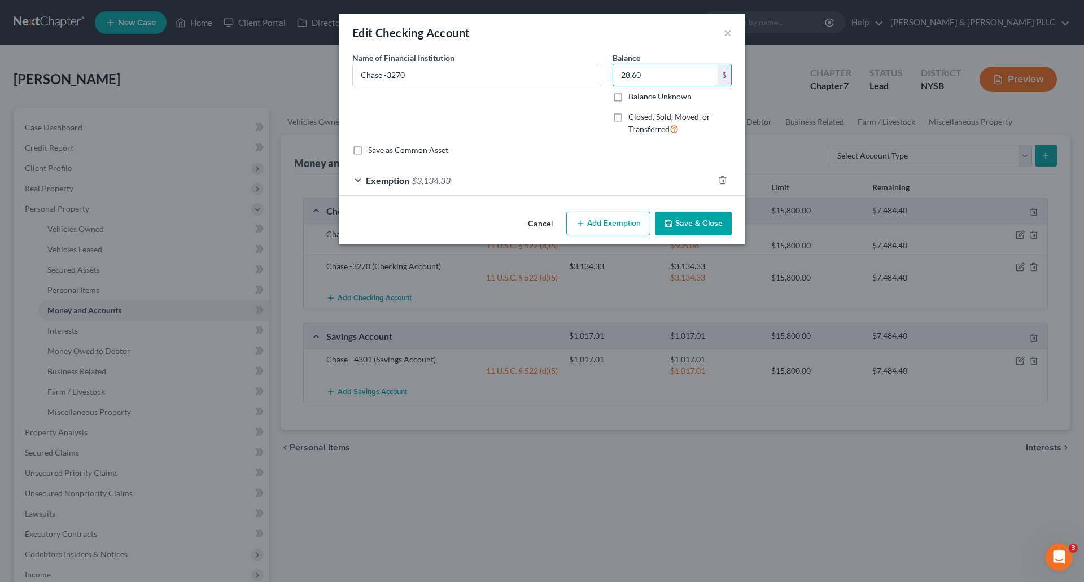
type input "28.60"
click at [494, 180] on div "Exemption $3,134.33" at bounding box center [526, 180] width 375 height 30
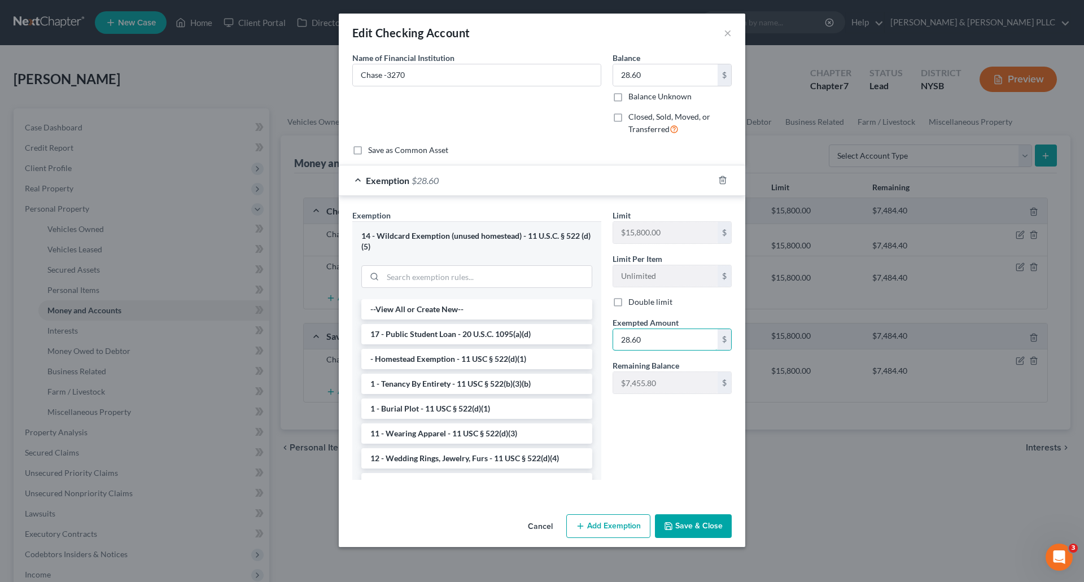
type input "28.60"
click at [699, 523] on button "Save & Close" at bounding box center [693, 526] width 77 height 24
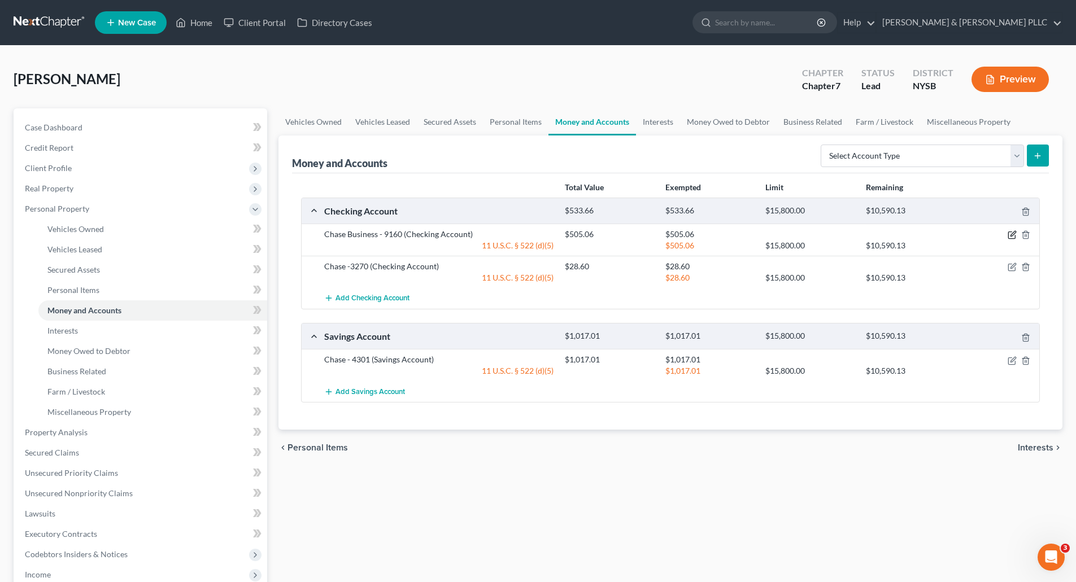
click at [1013, 233] on icon "button" at bounding box center [1012, 234] width 5 height 5
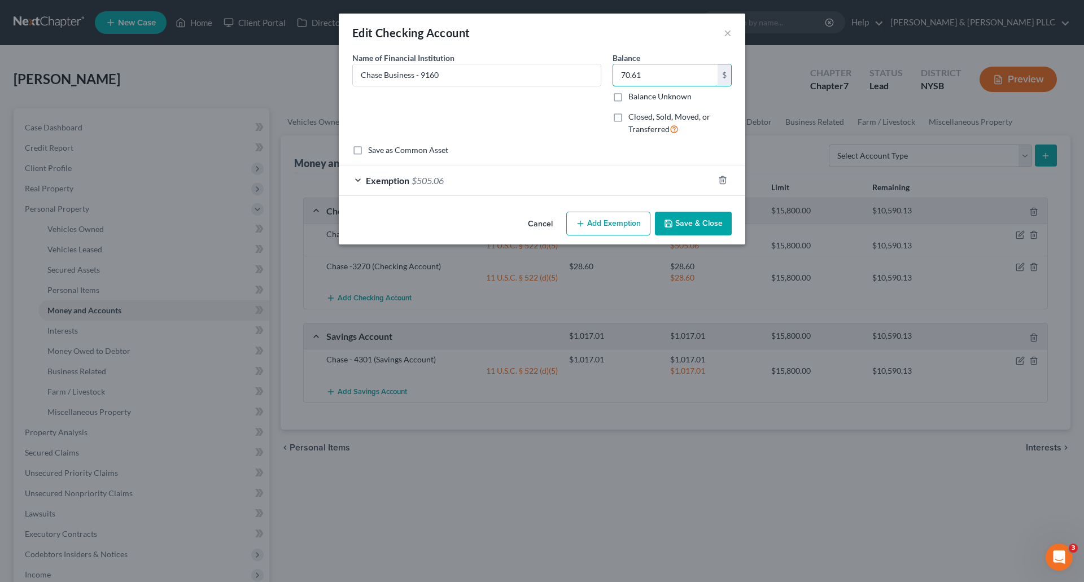
type input "70.61"
click at [460, 178] on div "Exemption $505.06" at bounding box center [526, 180] width 375 height 30
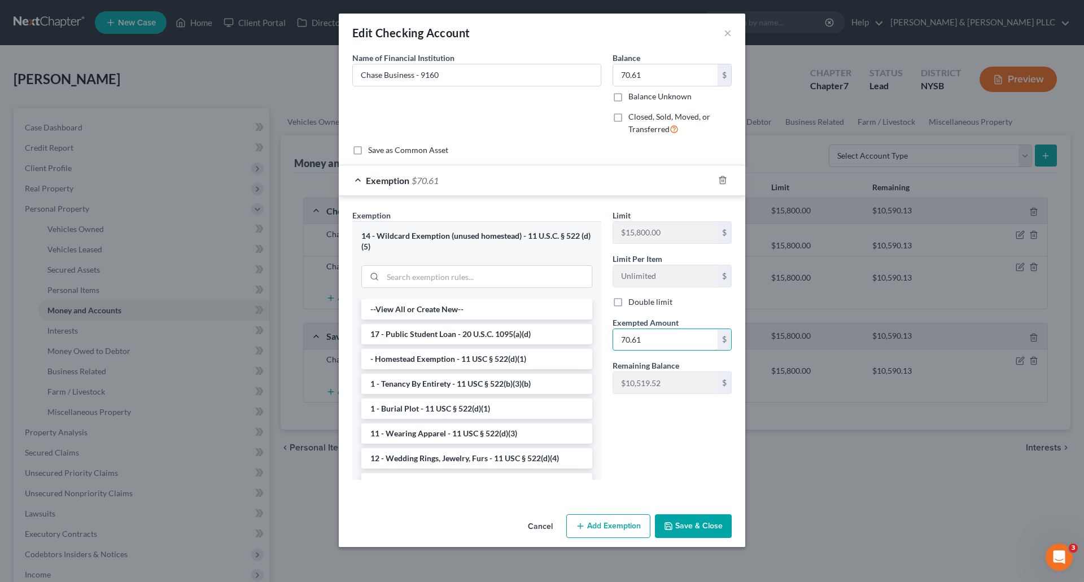
type input "70.61"
click at [695, 526] on button "Save & Close" at bounding box center [693, 526] width 77 height 24
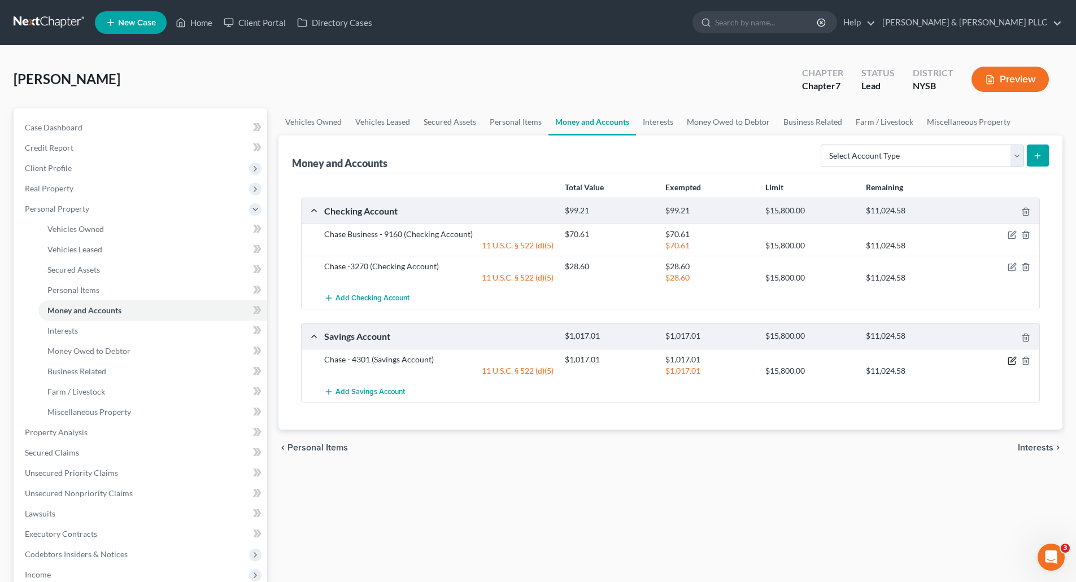
click at [1013, 357] on icon "button" at bounding box center [1011, 360] width 9 height 9
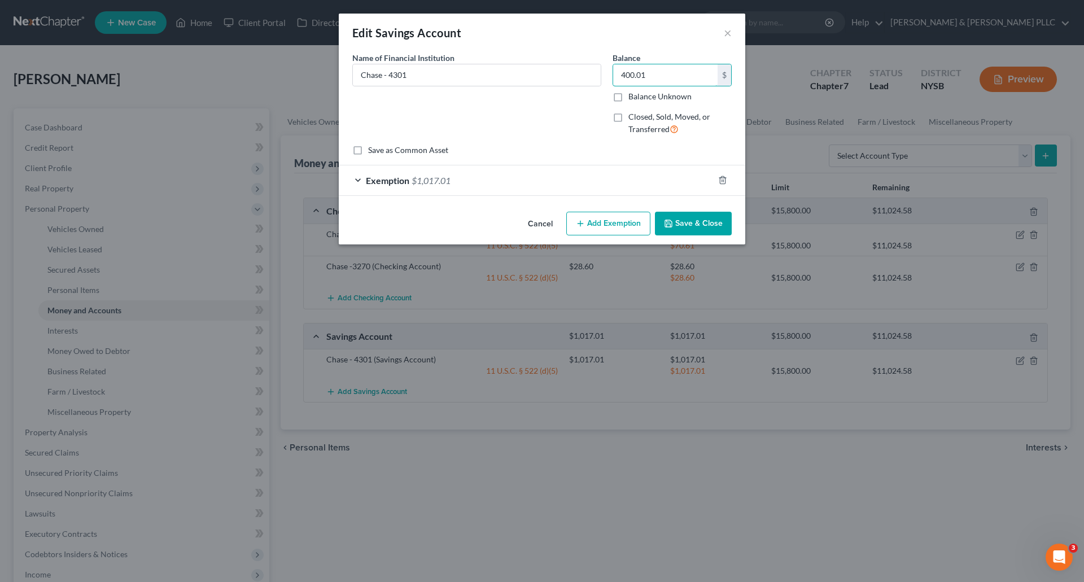
type input "400.01"
click at [517, 179] on div "Exemption $1,017.01" at bounding box center [526, 180] width 375 height 30
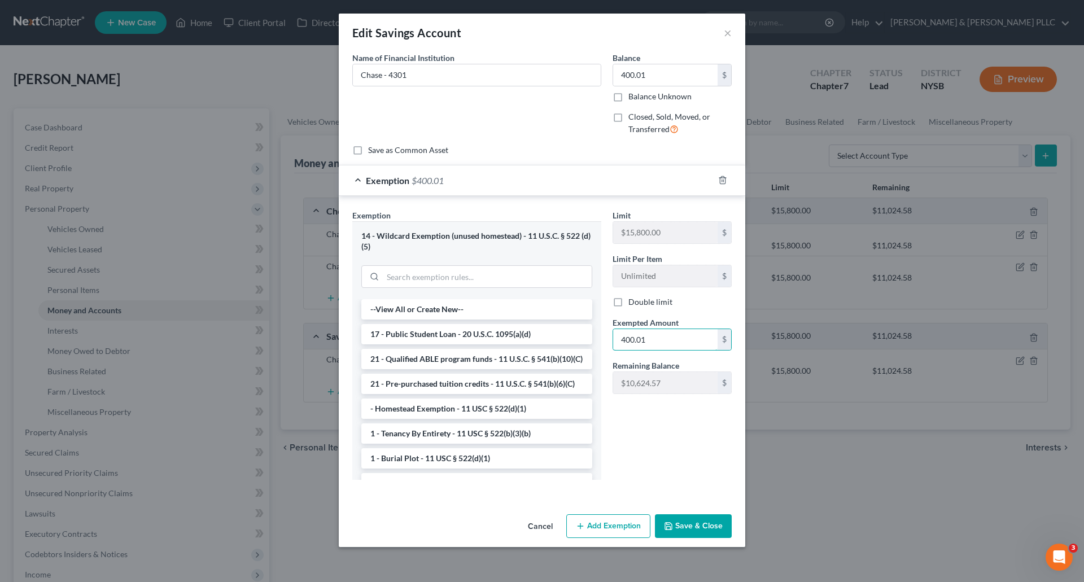
type input "400.01"
click at [689, 528] on button "Save & Close" at bounding box center [693, 526] width 77 height 24
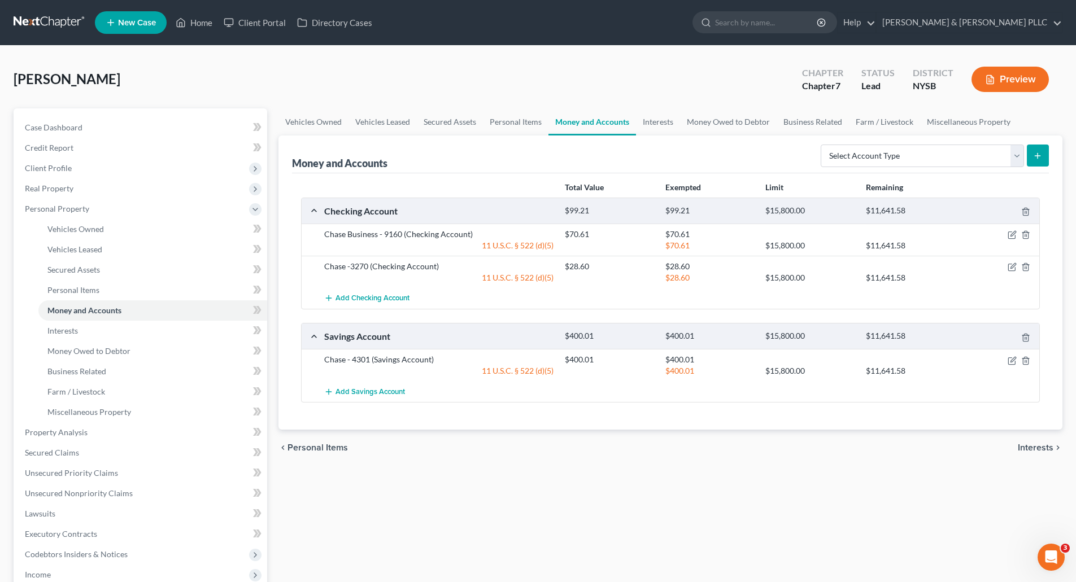
click at [1034, 443] on span "Interests" at bounding box center [1036, 447] width 36 height 9
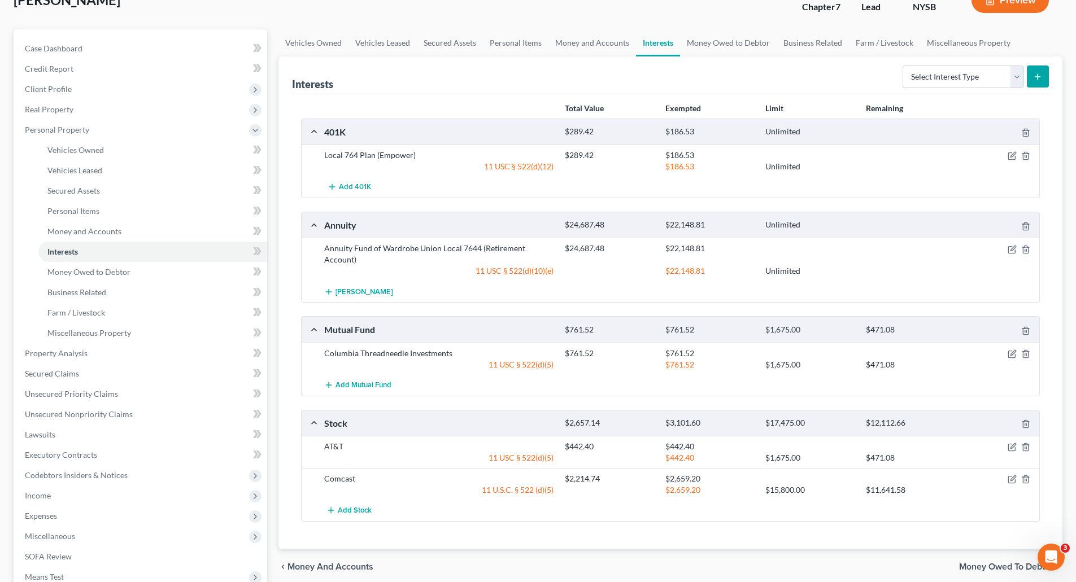
scroll to position [113, 0]
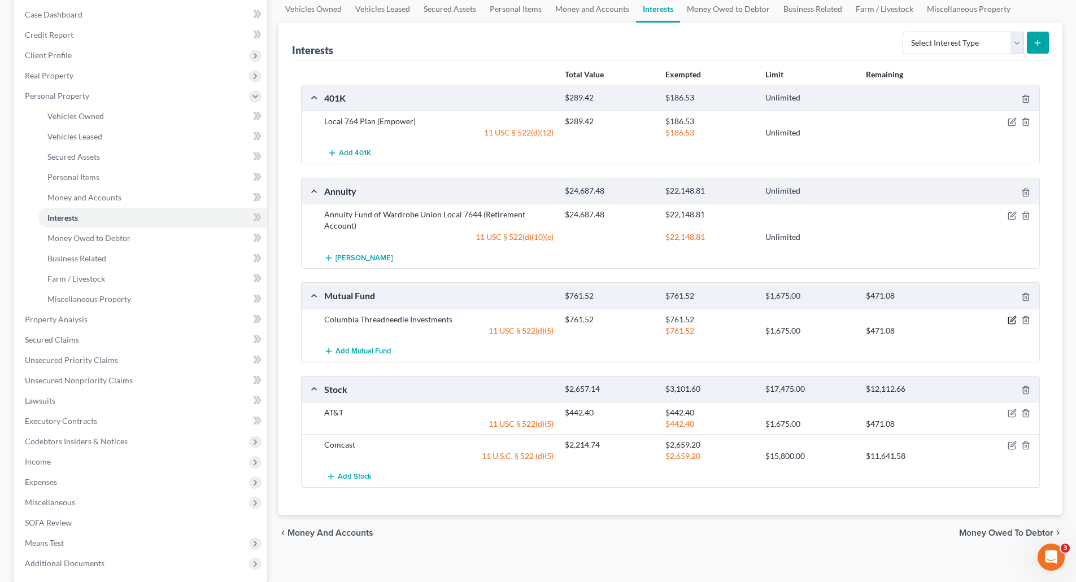
click at [1010, 317] on icon "button" at bounding box center [1011, 320] width 7 height 7
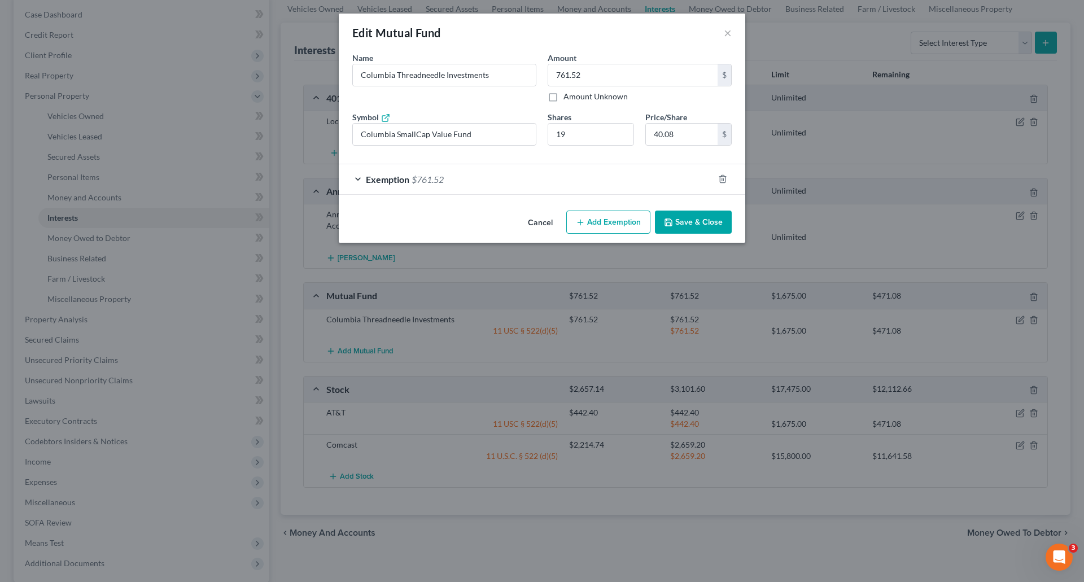
click at [609, 222] on button "Add Exemption" at bounding box center [608, 223] width 84 height 24
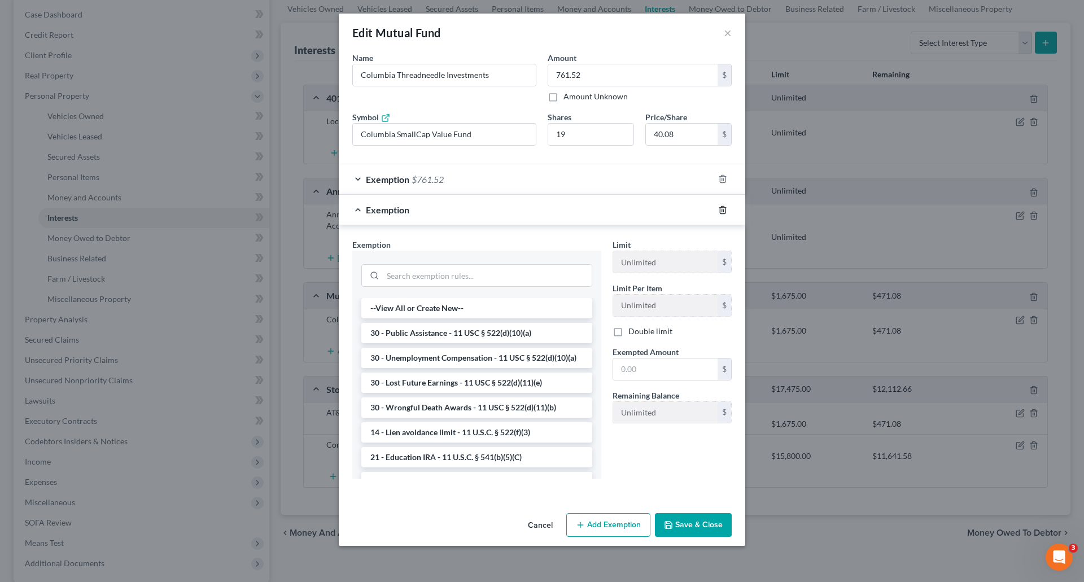
click at [722, 208] on icon "button" at bounding box center [722, 210] width 9 height 9
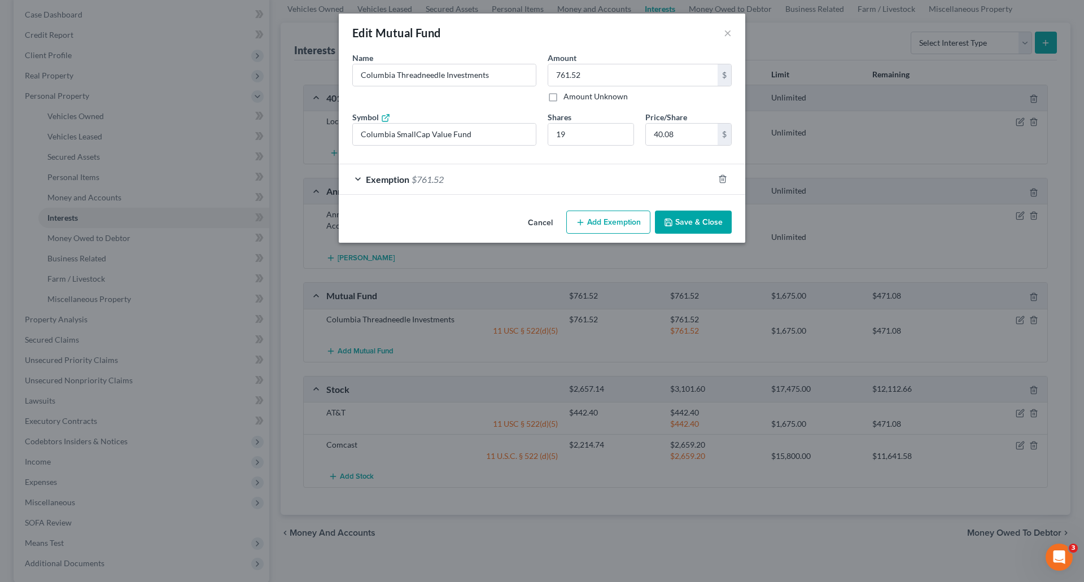
click at [523, 178] on div "Exemption $761.52" at bounding box center [526, 179] width 375 height 30
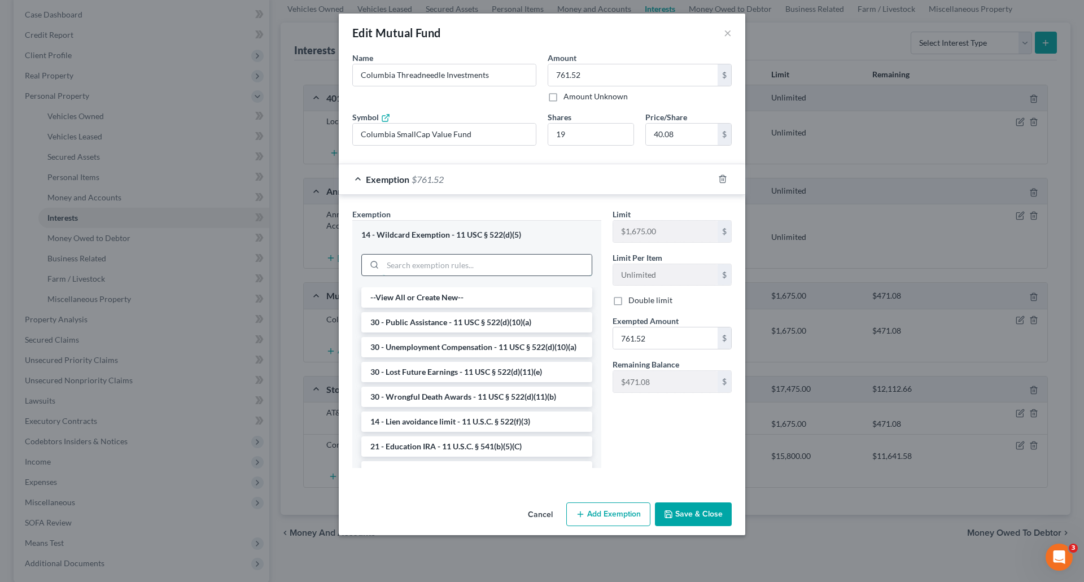
click at [418, 267] on input "search" at bounding box center [487, 265] width 209 height 21
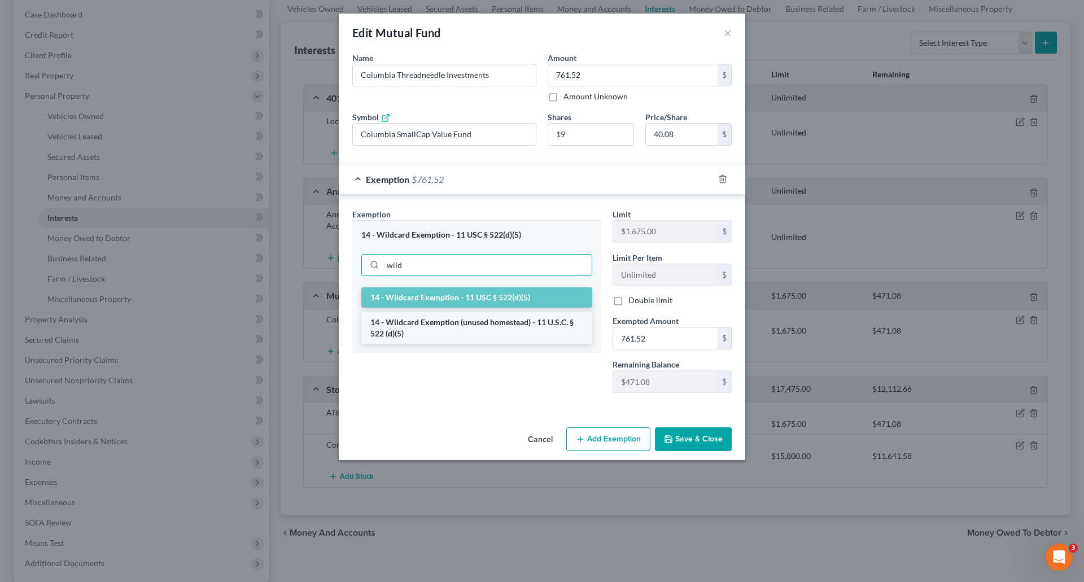
type input "wild"
click at [440, 331] on li "14 - Wildcard Exemption (unused homestead) - 11 U.S.C. § 522 (d)(5)" at bounding box center [476, 328] width 231 height 32
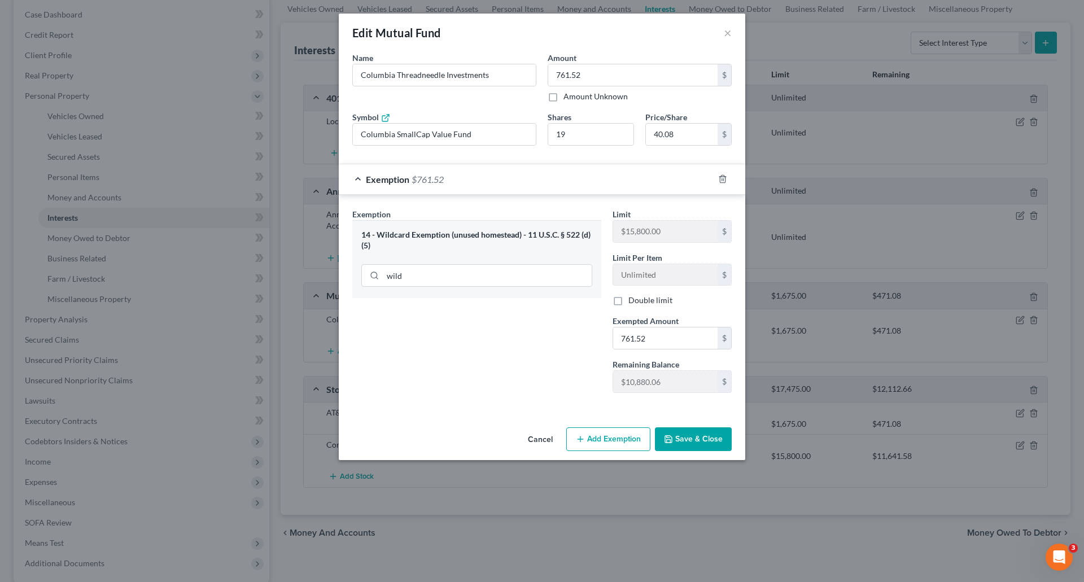
click at [699, 442] on button "Save & Close" at bounding box center [693, 439] width 77 height 24
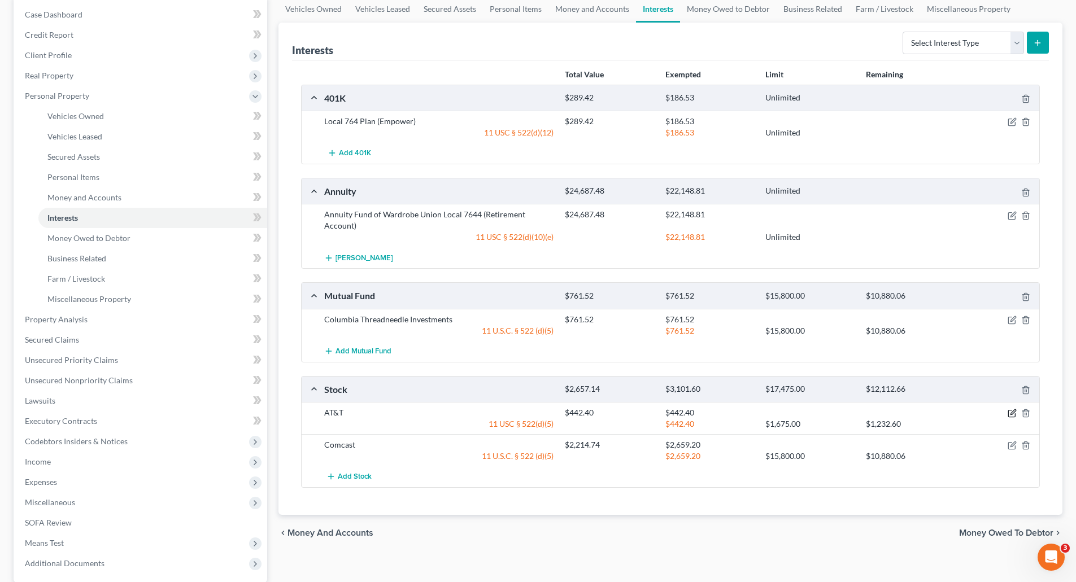
click at [1012, 411] on icon "button" at bounding box center [1011, 413] width 9 height 9
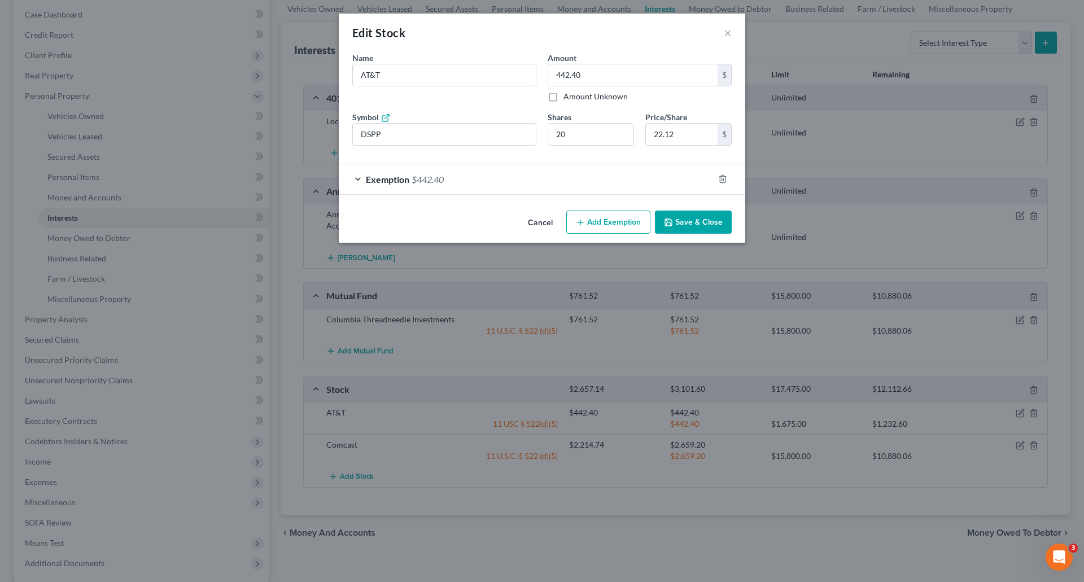
click at [539, 178] on div "Exemption $442.40" at bounding box center [526, 179] width 375 height 30
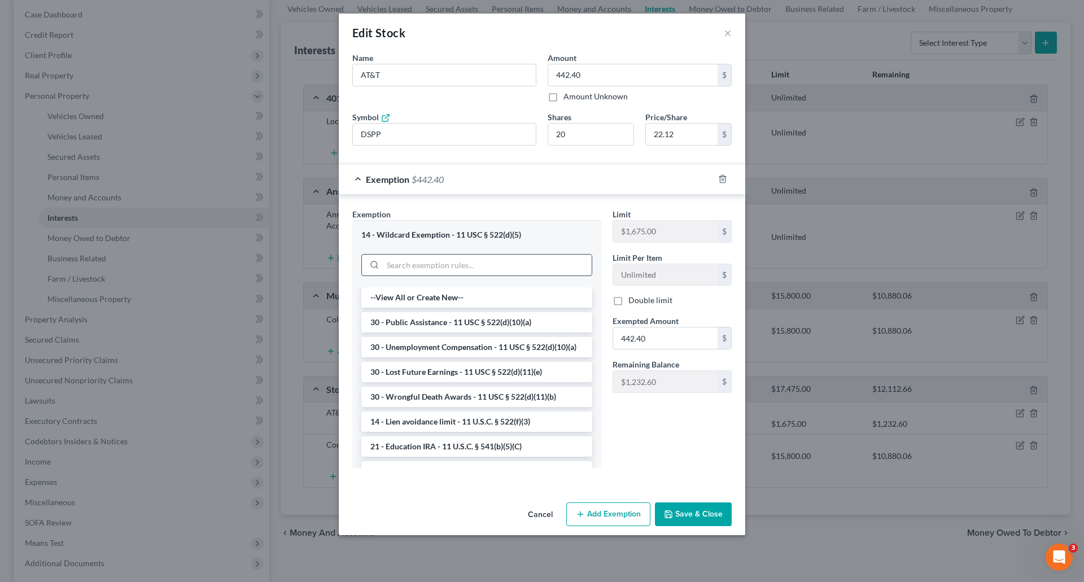
click at [395, 267] on input "search" at bounding box center [487, 265] width 209 height 21
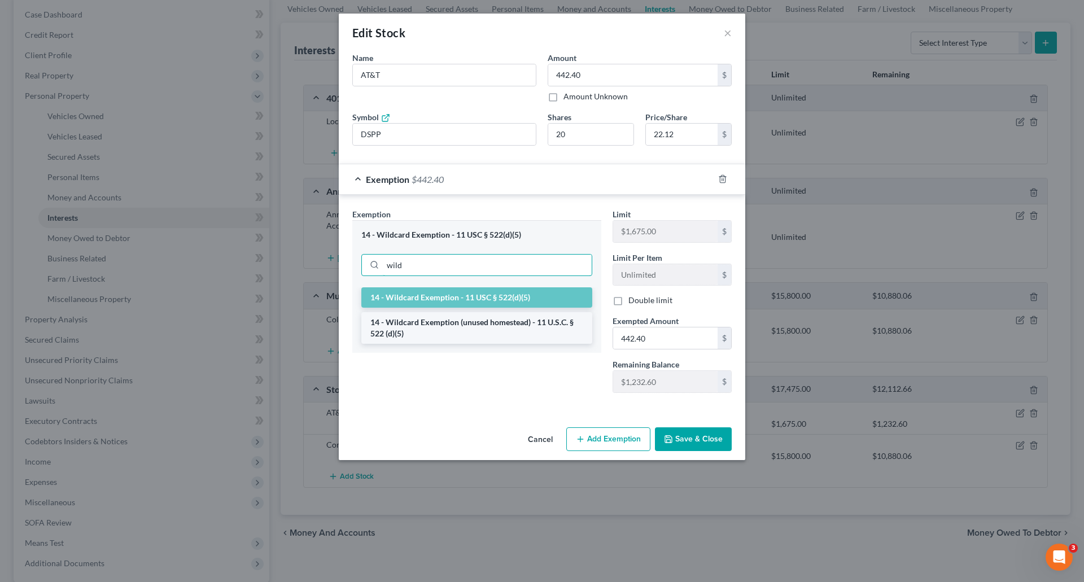
type input "wild"
click at [456, 322] on li "14 - Wildcard Exemption (unused homestead) - 11 U.S.C. § 522 (d)(5)" at bounding box center [476, 328] width 231 height 32
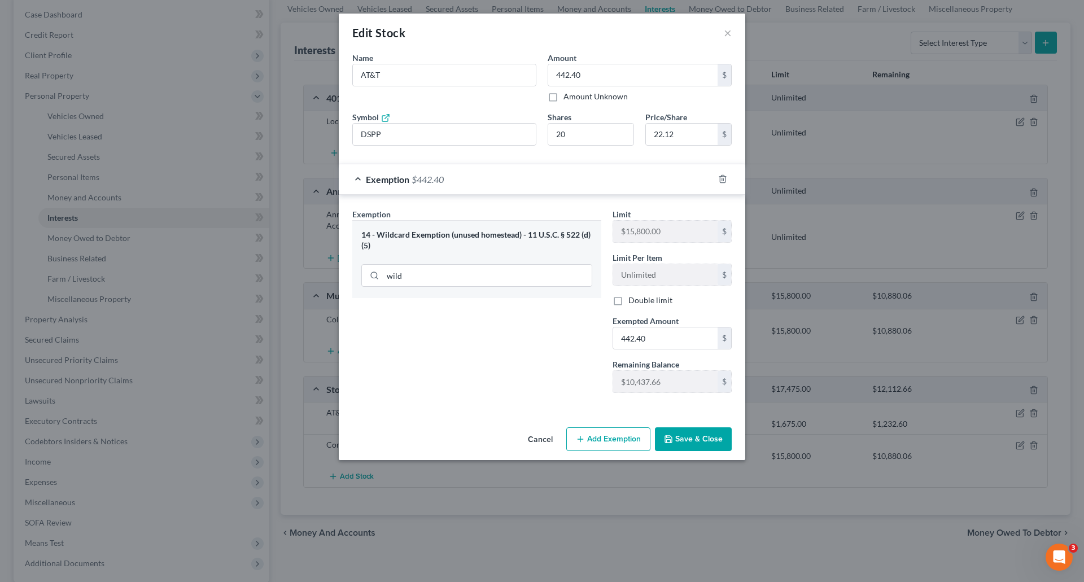
click at [705, 439] on button "Save & Close" at bounding box center [693, 439] width 77 height 24
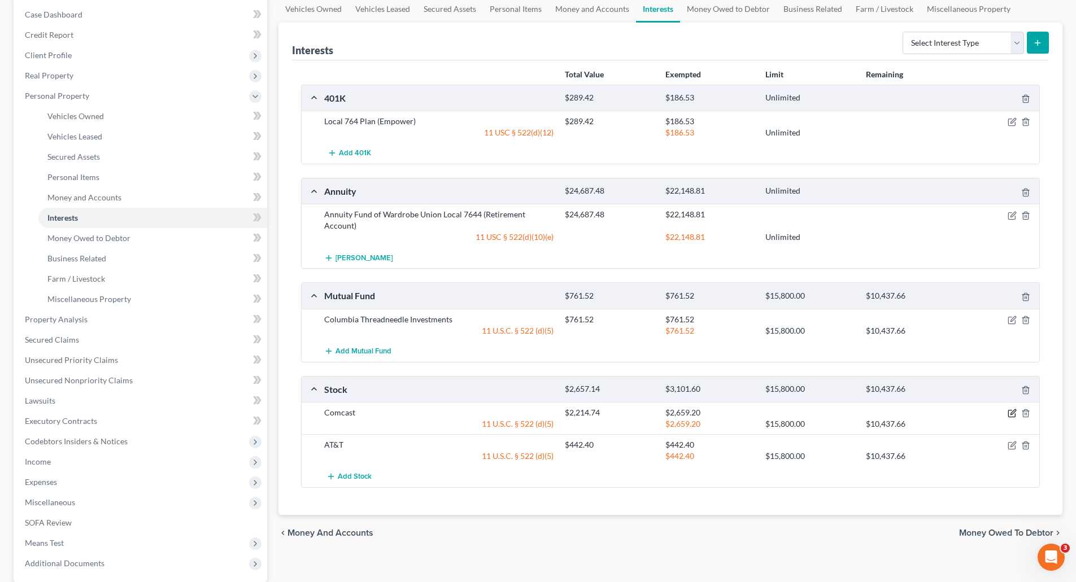
click at [1012, 411] on icon "button" at bounding box center [1011, 413] width 9 height 9
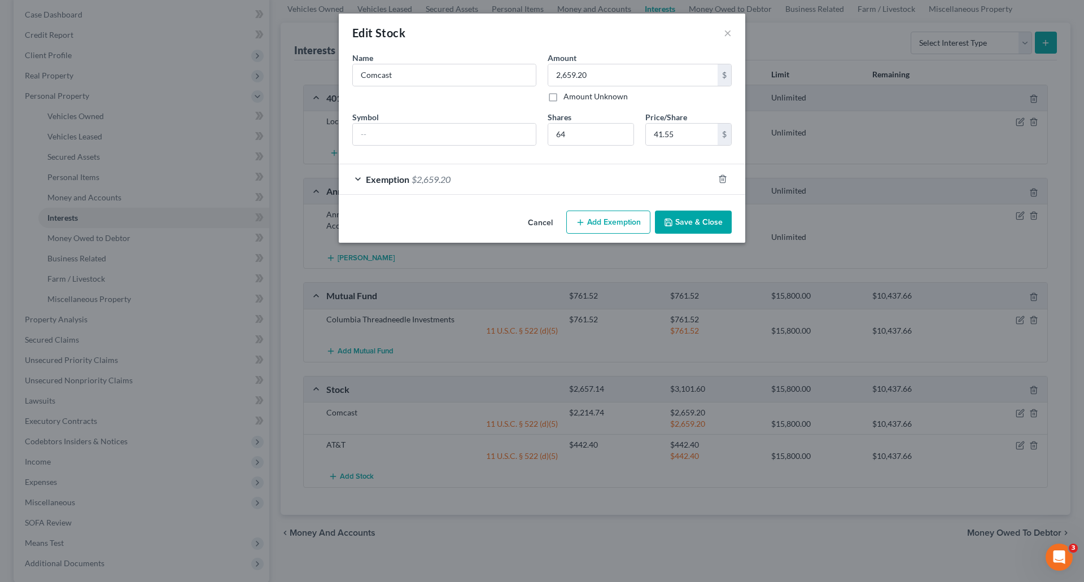
click at [582, 181] on div "Exemption $2,659.20" at bounding box center [526, 179] width 375 height 30
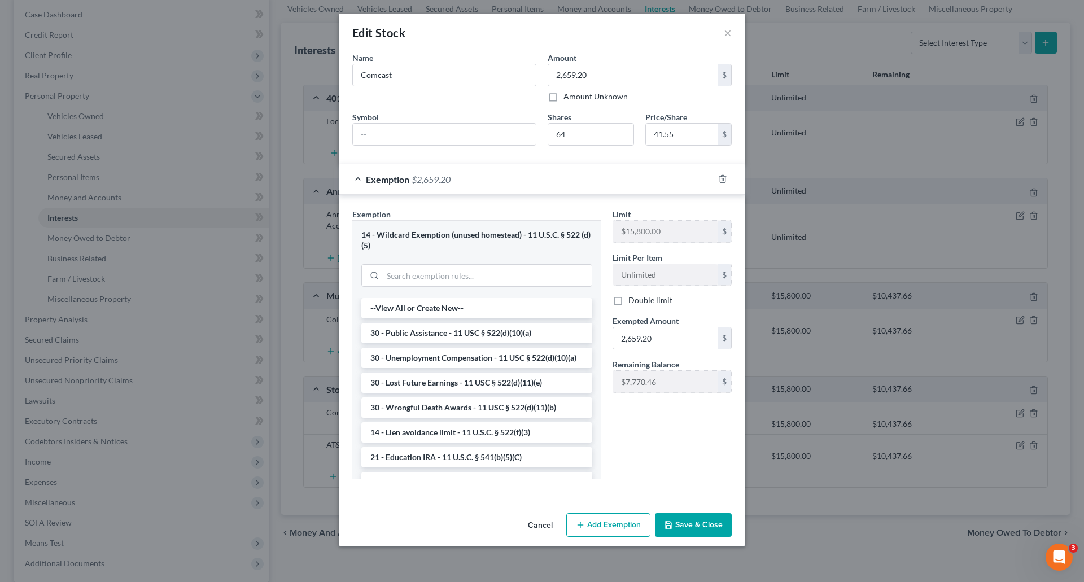
click at [709, 525] on button "Save & Close" at bounding box center [693, 525] width 77 height 24
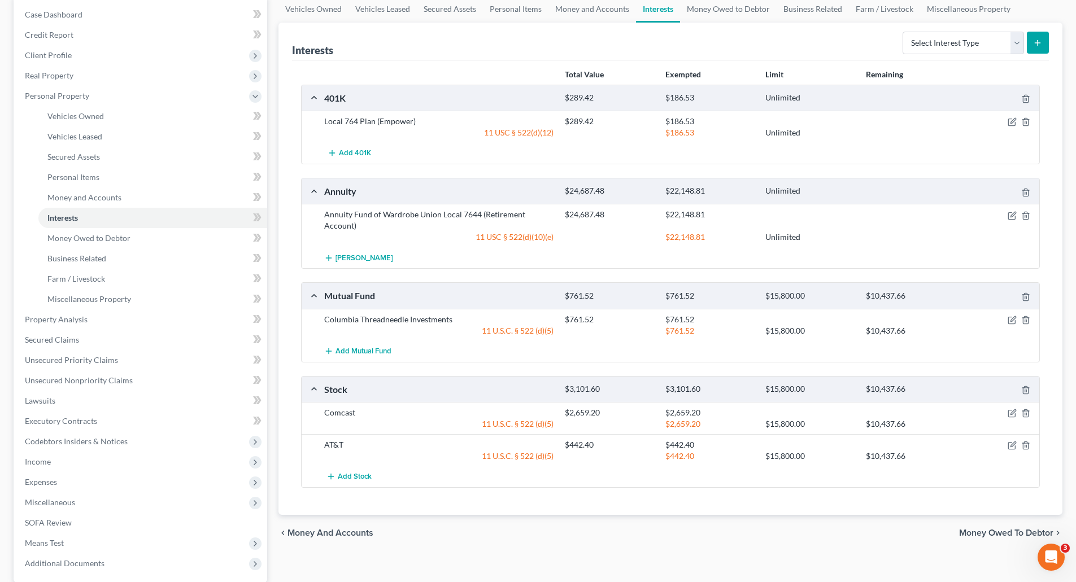
click at [973, 529] on span "Money Owed to Debtor" at bounding box center [1006, 533] width 94 height 9
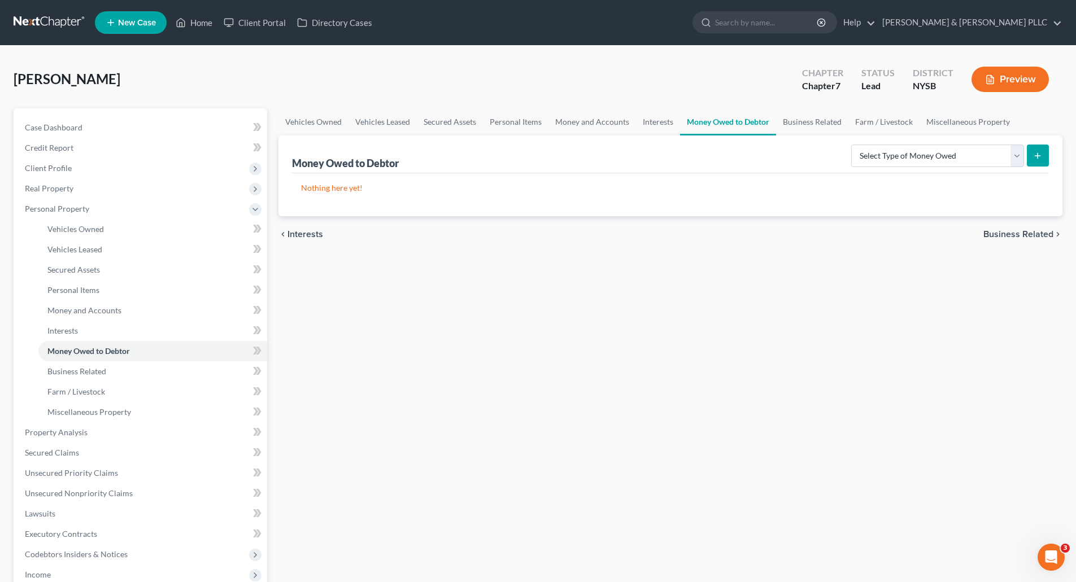
click at [998, 230] on span "Business Related" at bounding box center [1018, 234] width 70 height 9
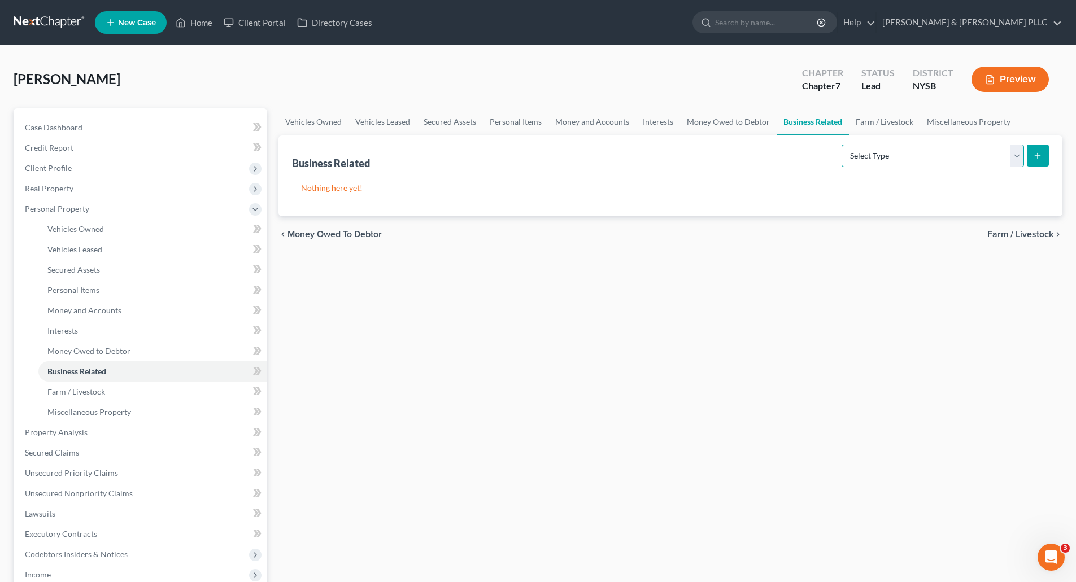
click at [1018, 159] on select "Select Type Customer Lists Franchises Inventory Licenses Machinery Office Equip…" at bounding box center [932, 156] width 182 height 23
click at [1018, 403] on div "Vehicles Owned Vehicles Leased Secured Assets Personal Items Money and Accounts…" at bounding box center [670, 434] width 795 height 652
click at [1002, 230] on span "Farm / Livestock" at bounding box center [1020, 234] width 66 height 9
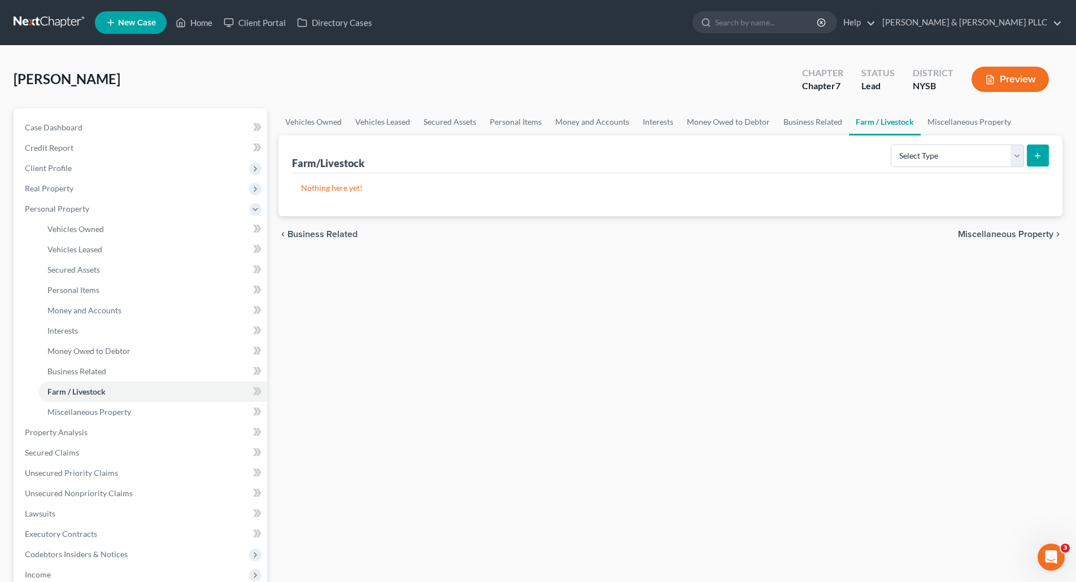
click at [996, 231] on span "Miscellaneous Property" at bounding box center [1005, 234] width 95 height 9
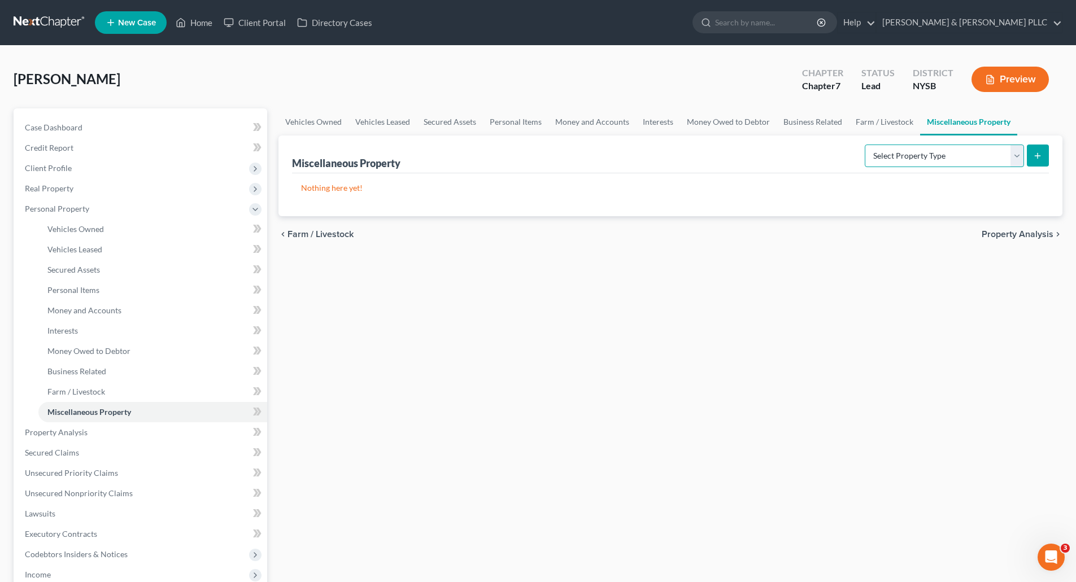
click at [1018, 155] on select "Select Property Type Assigned for Creditor Benefit [DATE] Holding for Another N…" at bounding box center [944, 156] width 159 height 23
click at [970, 296] on div "Vehicles Owned Vehicles Leased Secured Assets Personal Items Money and Accounts…" at bounding box center [670, 434] width 795 height 652
click at [1010, 231] on span "Property Analysis" at bounding box center [1017, 234] width 72 height 9
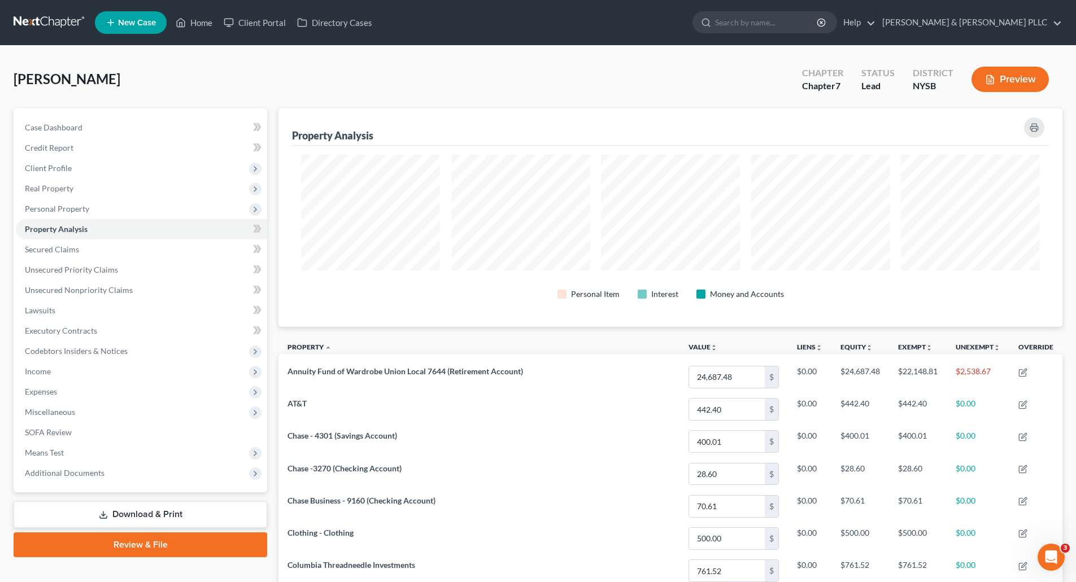
scroll to position [219, 784]
click at [59, 205] on span "Personal Property" at bounding box center [57, 209] width 64 height 10
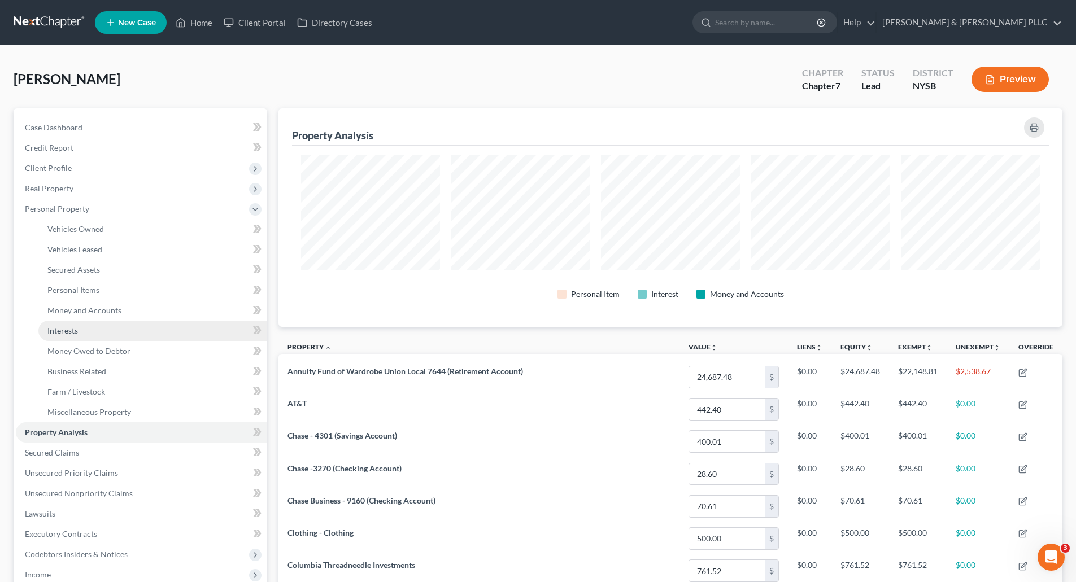
click at [69, 328] on span "Interests" at bounding box center [62, 331] width 30 height 10
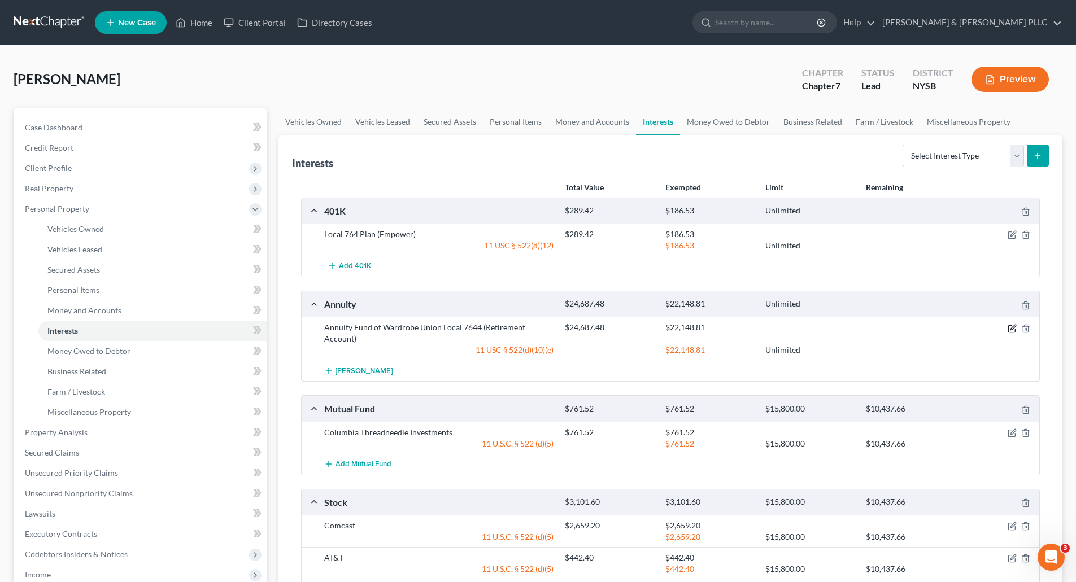
click at [1012, 329] on icon "button" at bounding box center [1011, 328] width 9 height 9
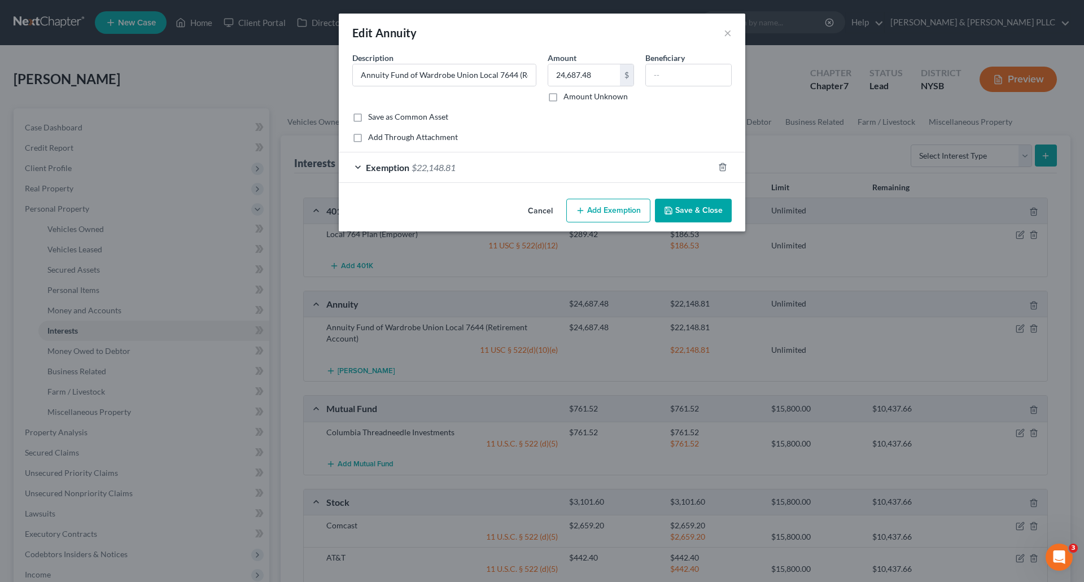
click at [473, 162] on div "Exemption $22,148.81" at bounding box center [526, 167] width 375 height 30
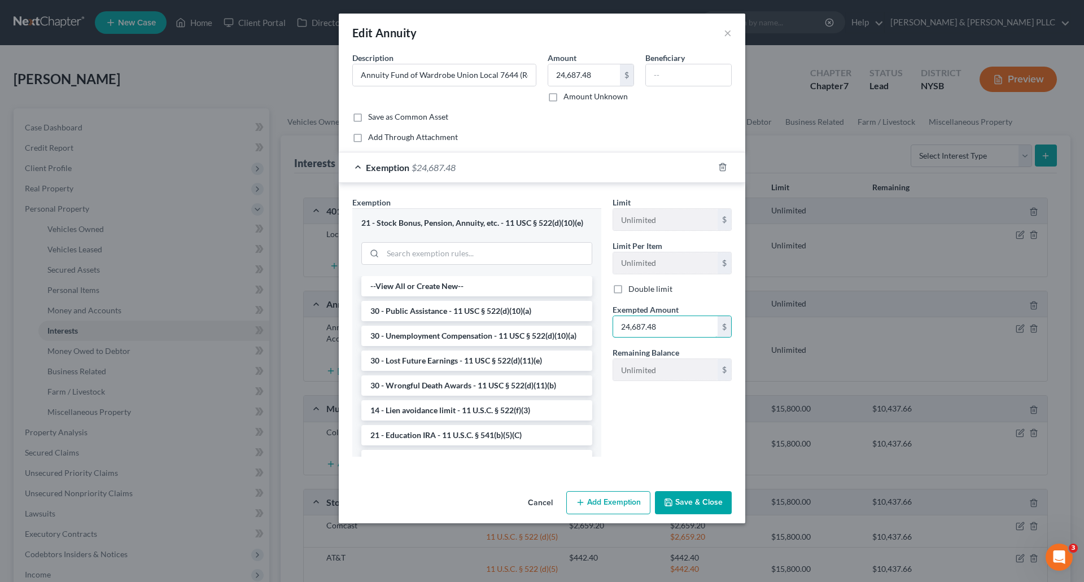
type input "24,687.48"
click at [716, 503] on button "Save & Close" at bounding box center [693, 503] width 77 height 24
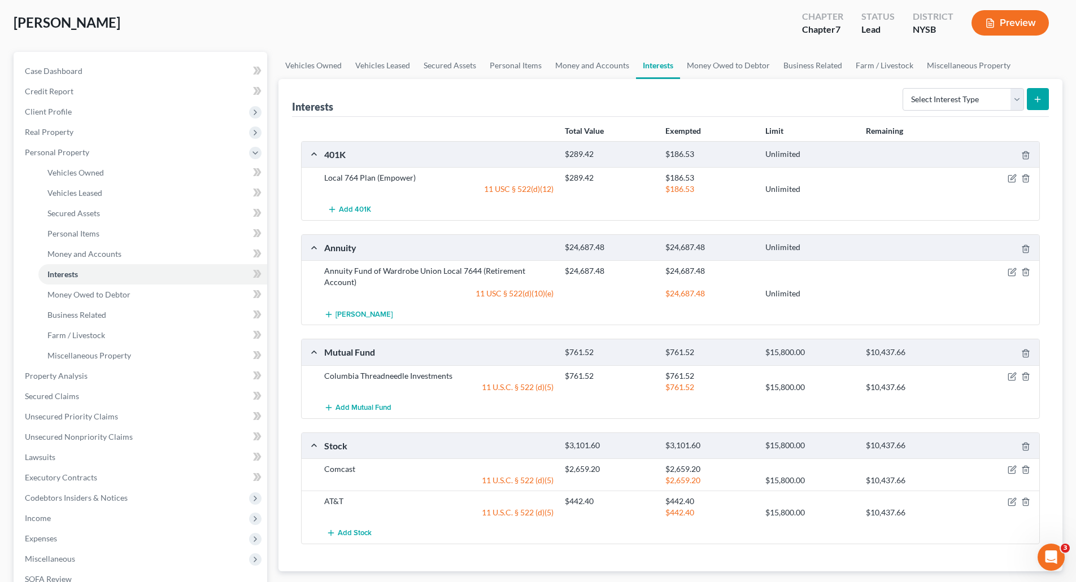
scroll to position [113, 0]
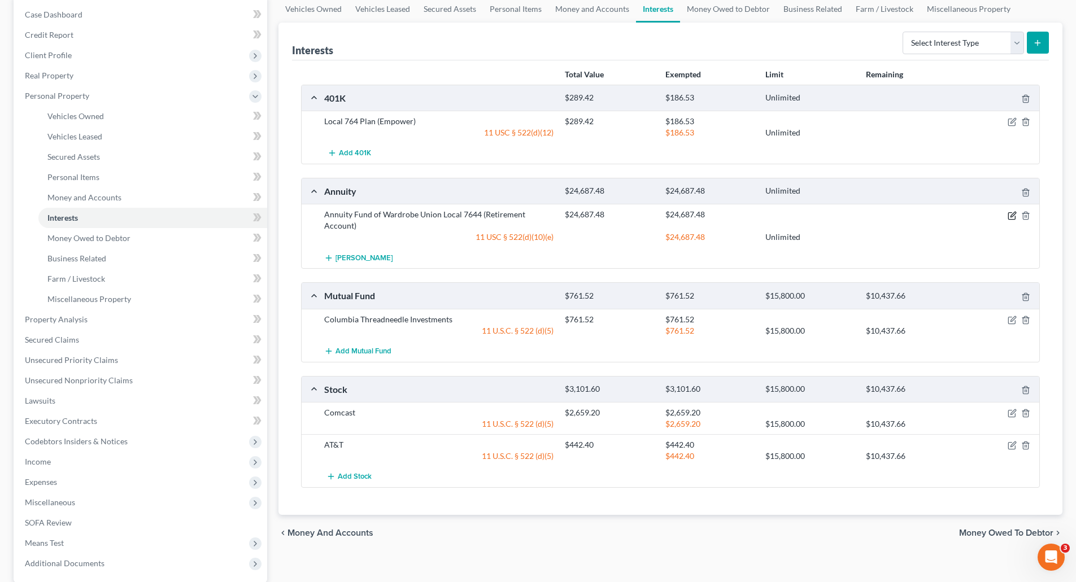
click at [1012, 215] on icon "button" at bounding box center [1011, 215] width 9 height 9
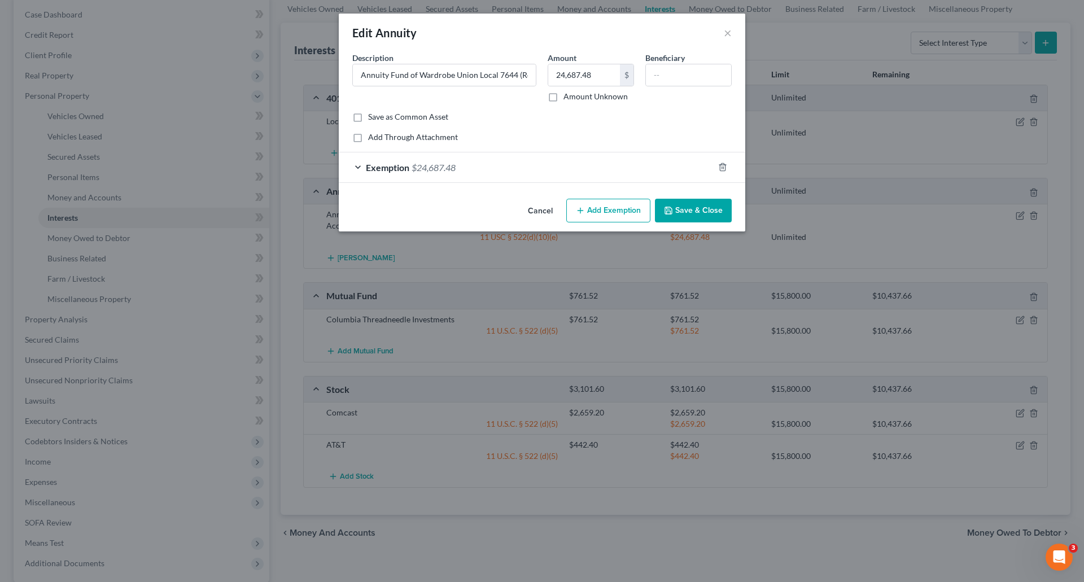
click at [517, 166] on div "Exemption $24,687.48" at bounding box center [526, 167] width 375 height 30
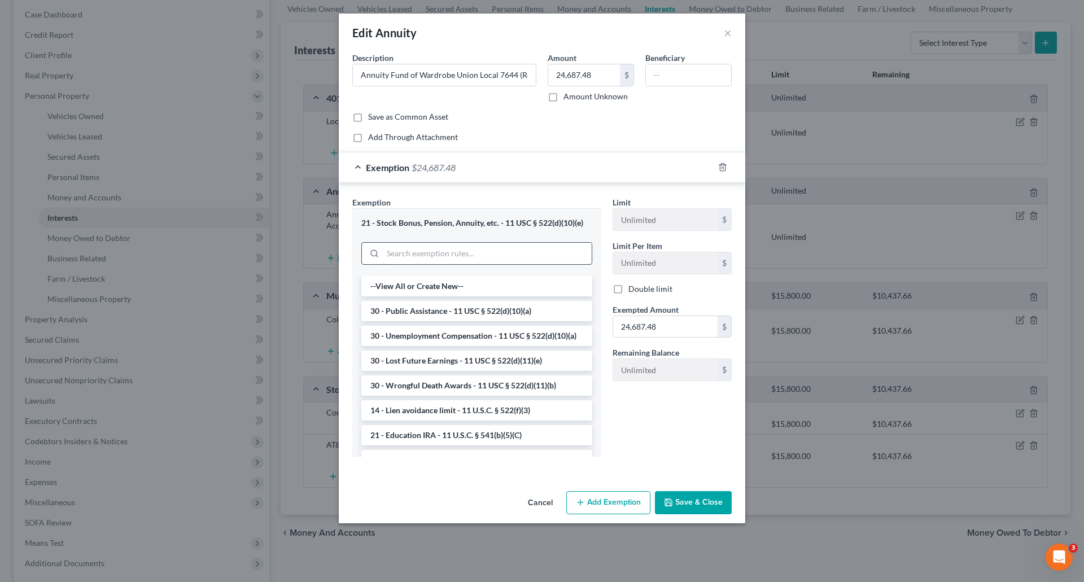
click at [436, 251] on input "search" at bounding box center [487, 253] width 209 height 21
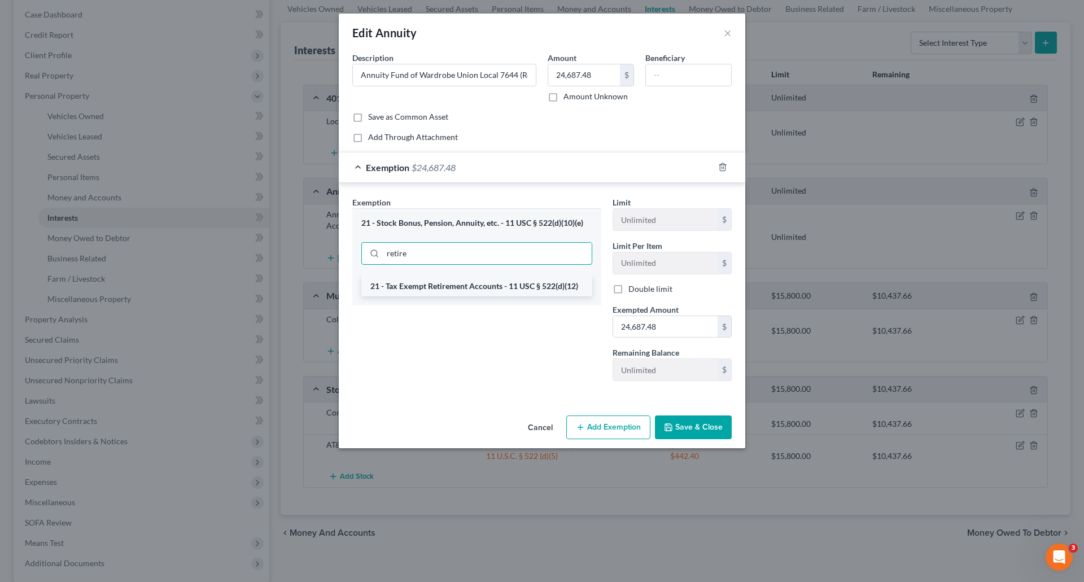
type input "retire"
click at [438, 287] on li "21 - Tax Exempt Retirement Accounts - 11 USC § 522(d)(12)" at bounding box center [476, 286] width 231 height 20
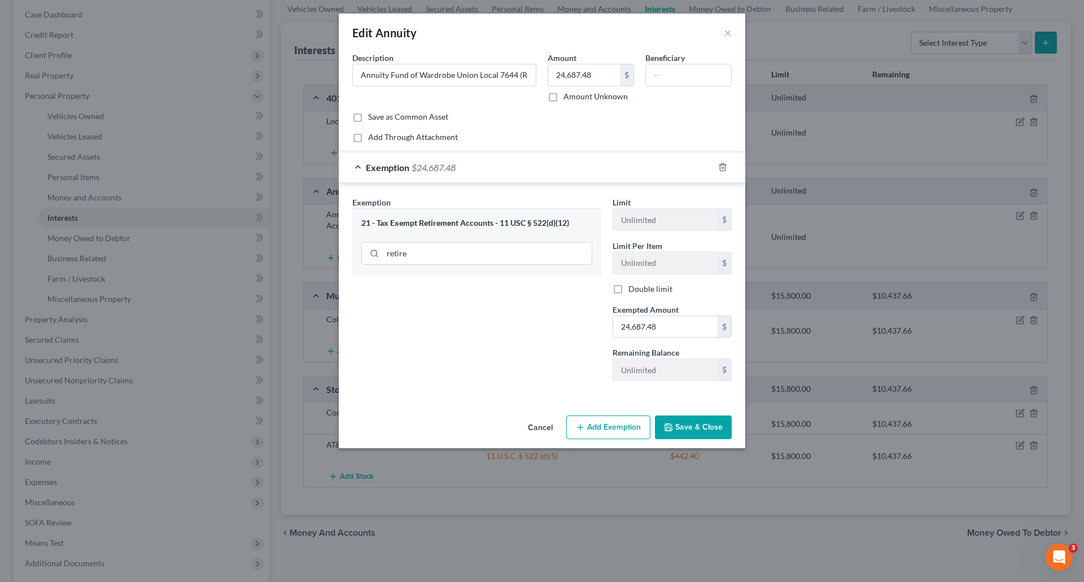
click at [688, 428] on button "Save & Close" at bounding box center [693, 428] width 77 height 24
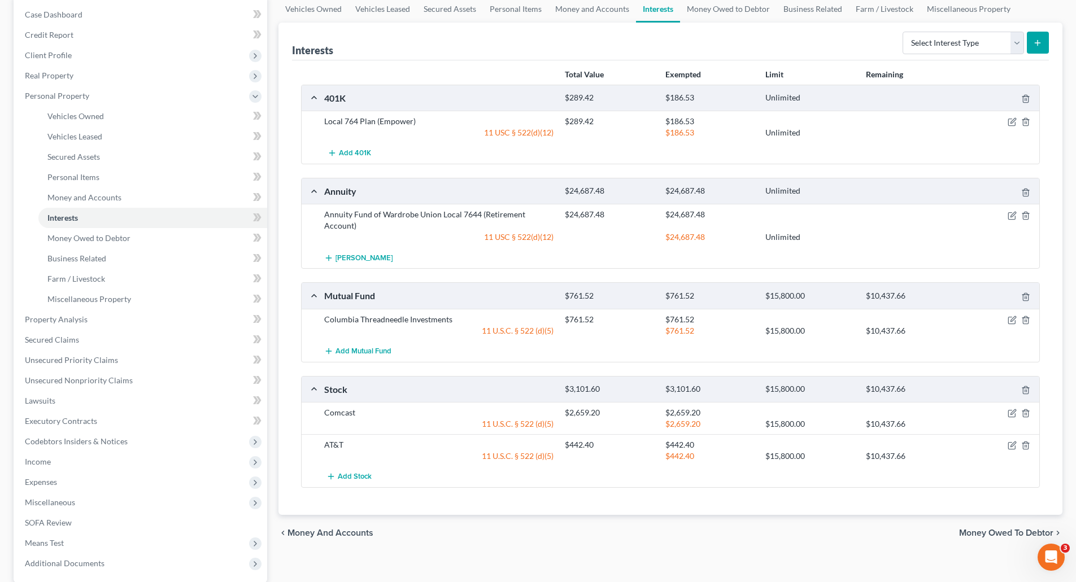
click at [993, 529] on span "Money Owed to Debtor" at bounding box center [1006, 533] width 94 height 9
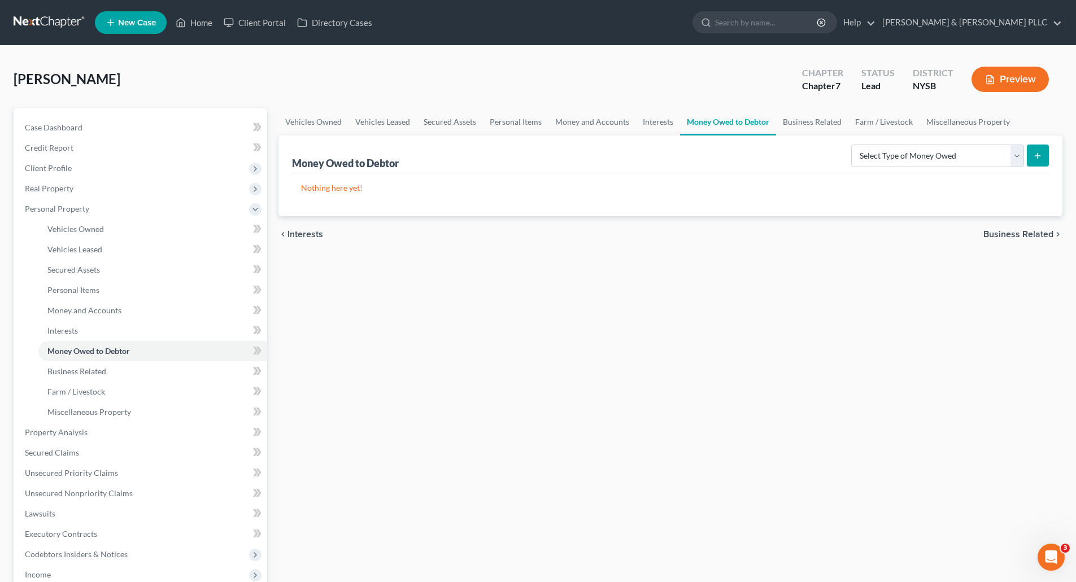
click at [1000, 233] on span "Business Related" at bounding box center [1018, 234] width 70 height 9
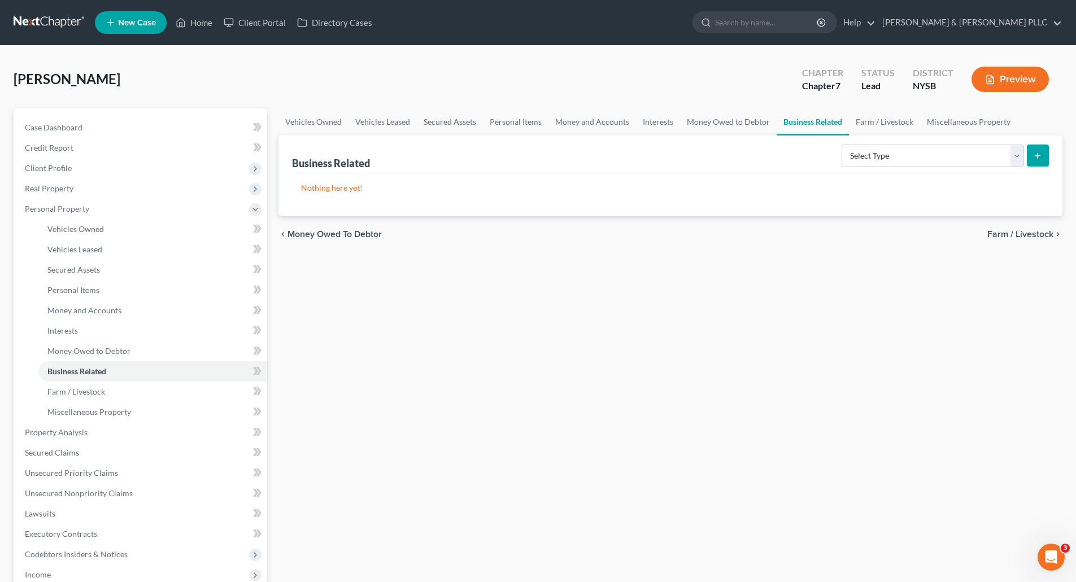
click at [1007, 228] on div "chevron_left Money Owed to Debtor Farm / Livestock chevron_right" at bounding box center [670, 234] width 784 height 36
click at [1006, 232] on span "Farm / Livestock" at bounding box center [1020, 234] width 66 height 9
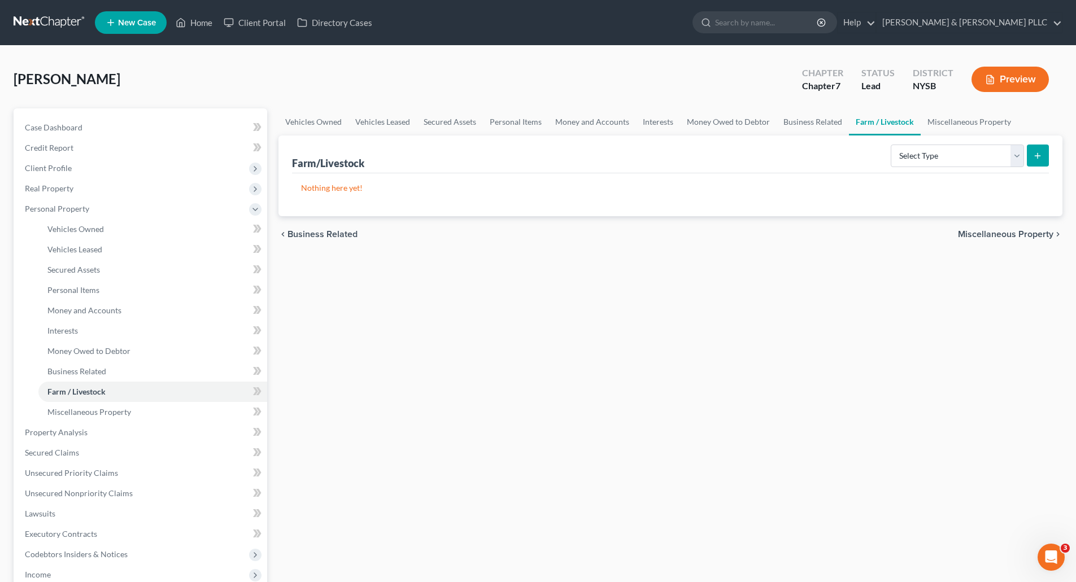
click at [1003, 234] on span "Miscellaneous Property" at bounding box center [1005, 234] width 95 height 9
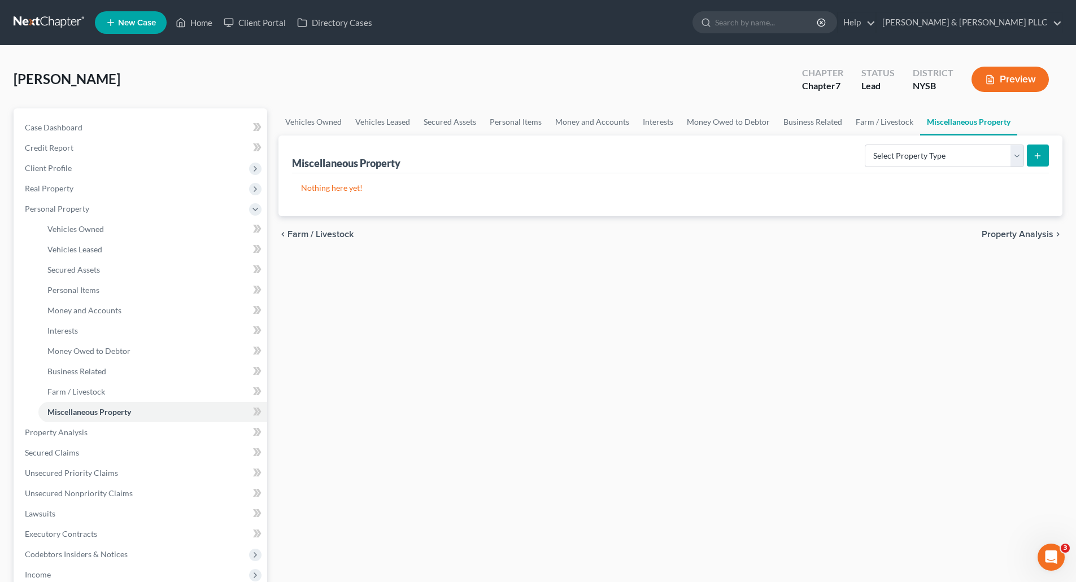
click at [1003, 233] on span "Property Analysis" at bounding box center [1017, 234] width 72 height 9
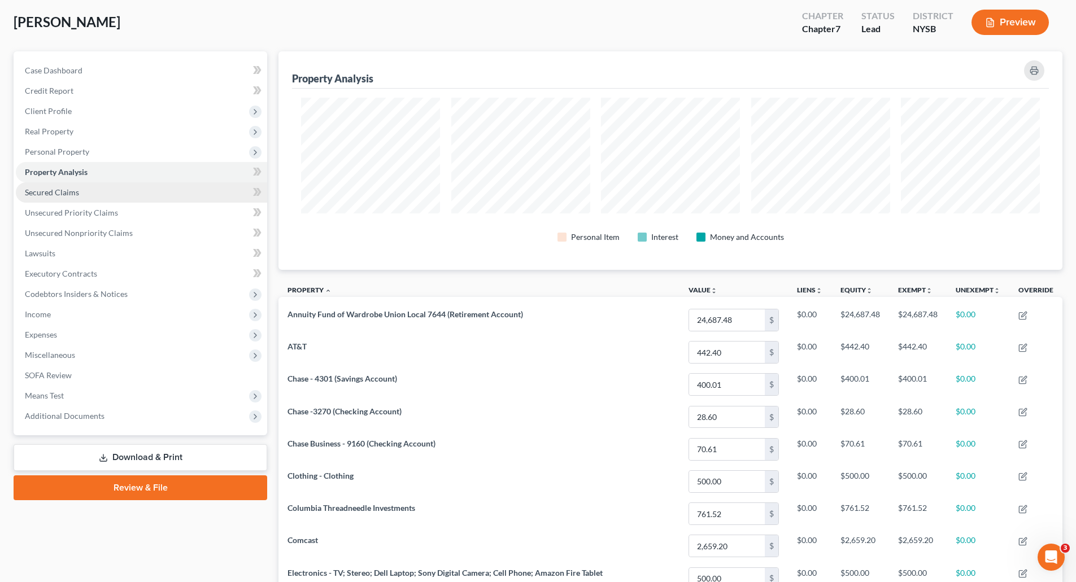
scroll to position [27, 0]
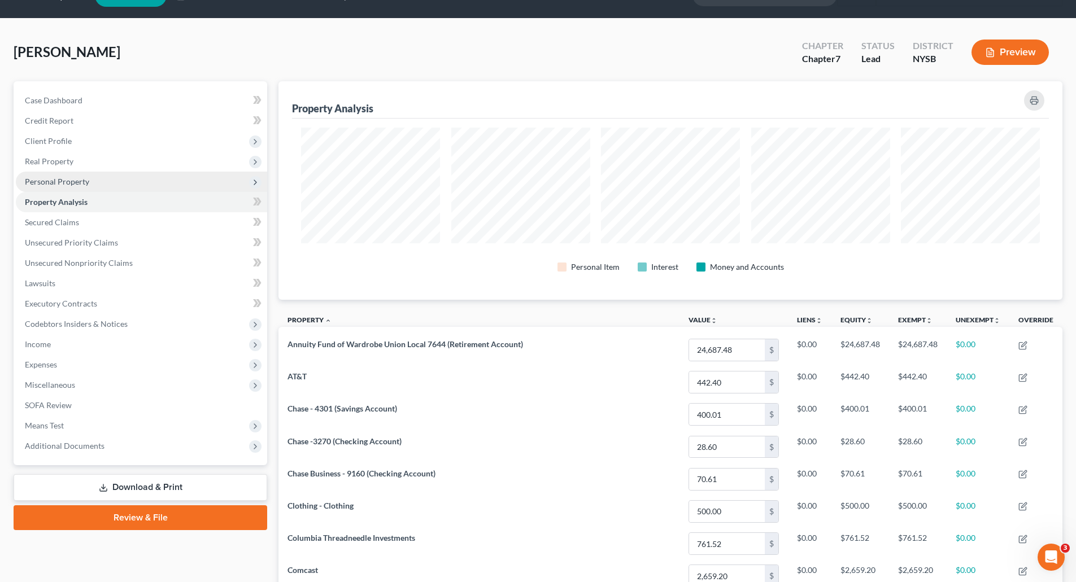
click at [60, 180] on span "Personal Property" at bounding box center [57, 182] width 64 height 10
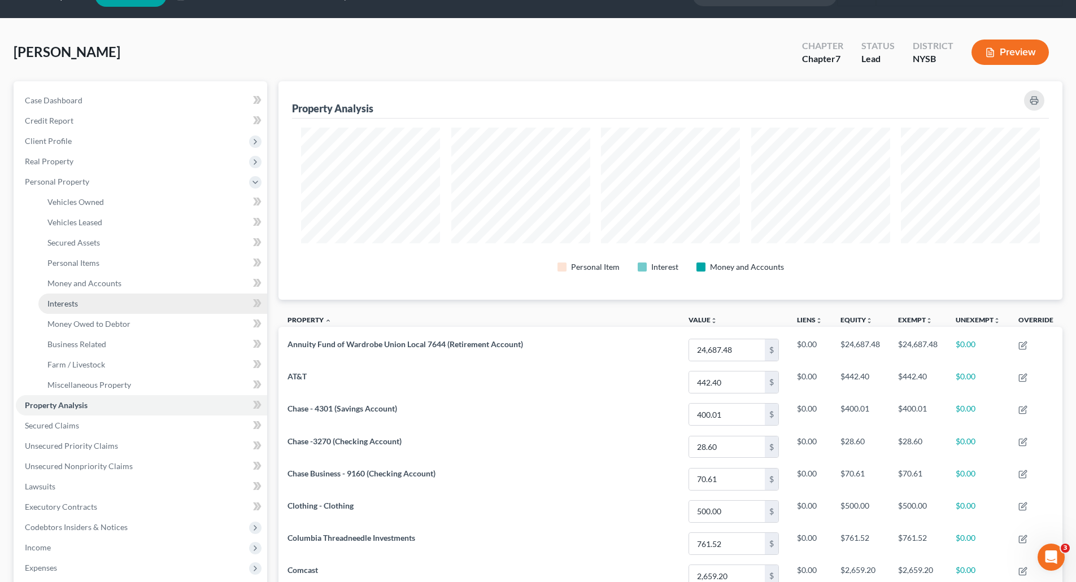
click at [76, 300] on span "Interests" at bounding box center [62, 304] width 30 height 10
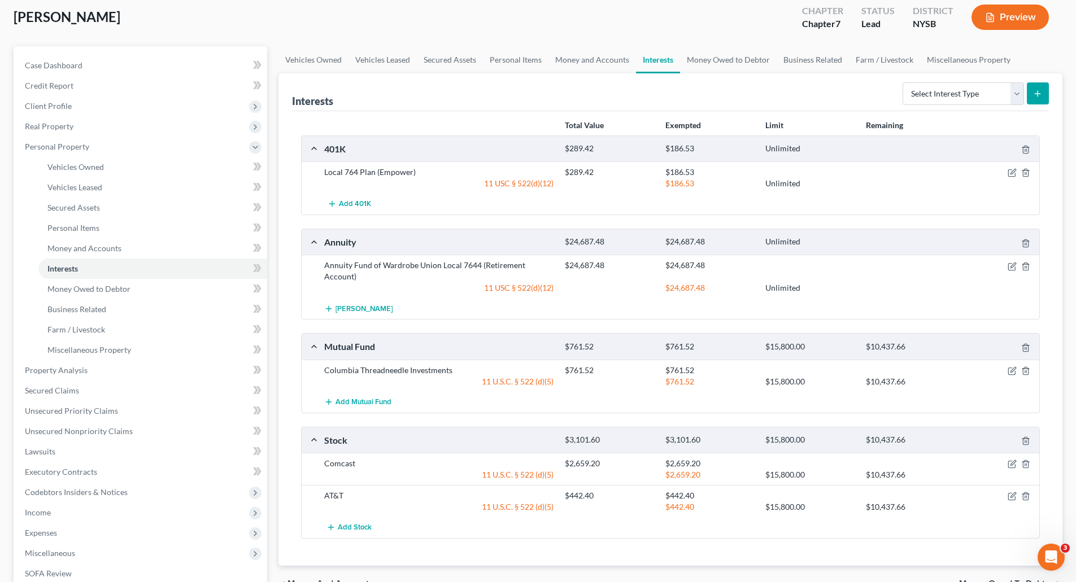
scroll to position [113, 0]
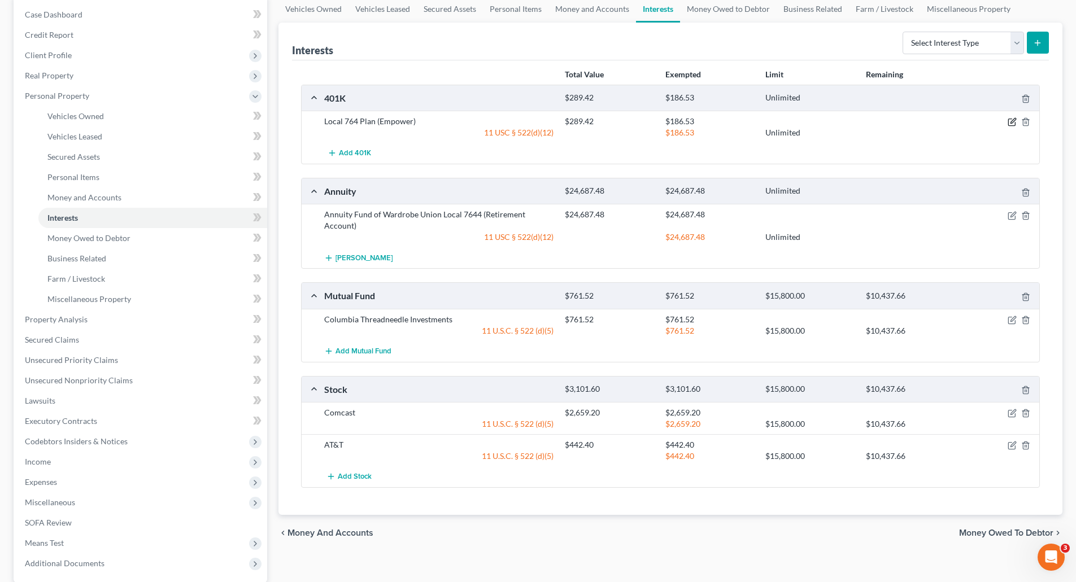
click at [1010, 119] on icon "button" at bounding box center [1011, 122] width 7 height 7
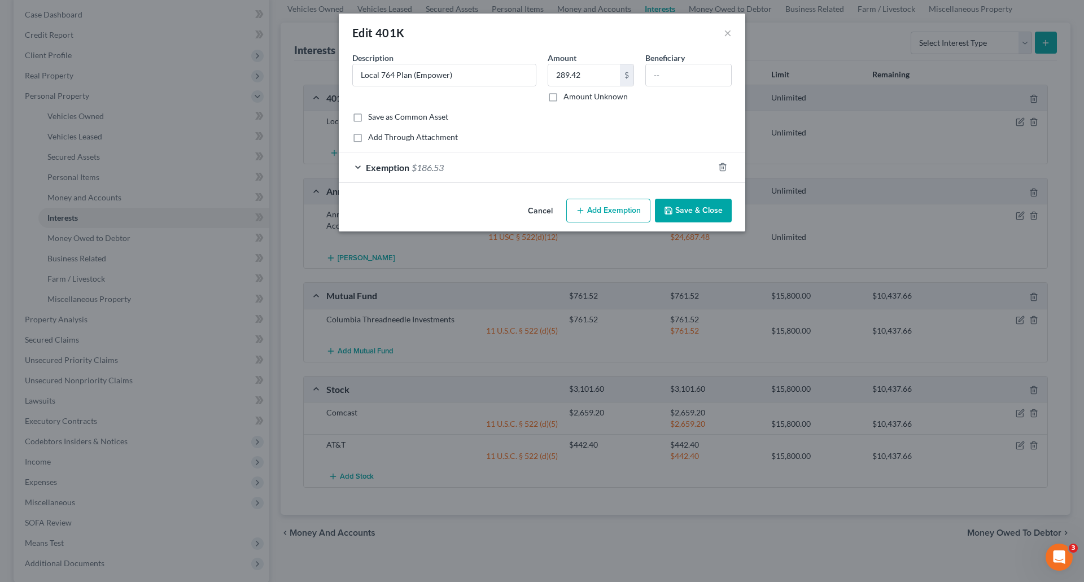
click at [497, 171] on div "Exemption $186.53" at bounding box center [526, 167] width 375 height 30
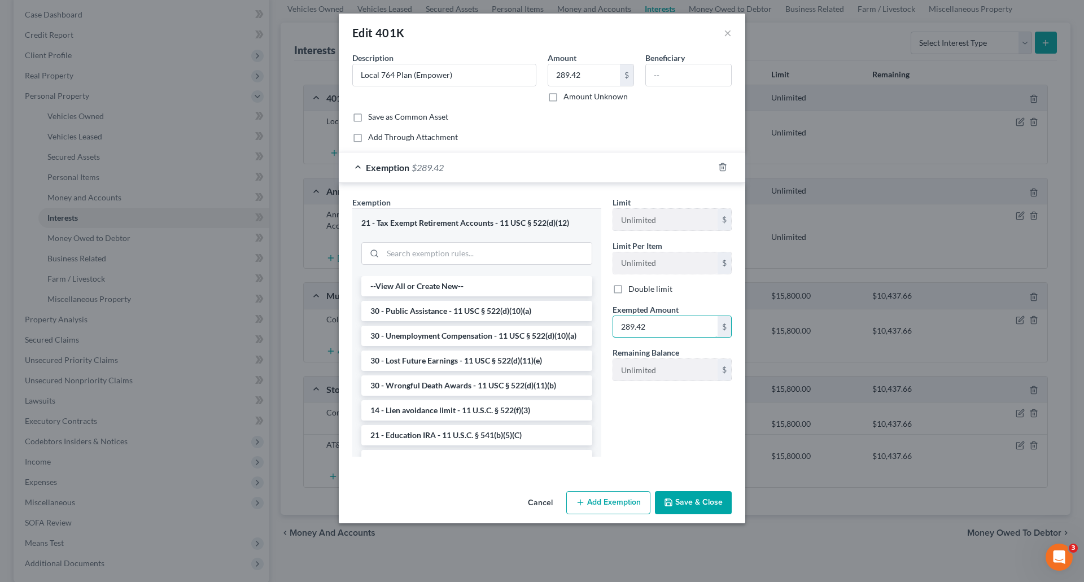
type input "289.42"
click at [693, 501] on button "Save & Close" at bounding box center [693, 503] width 77 height 24
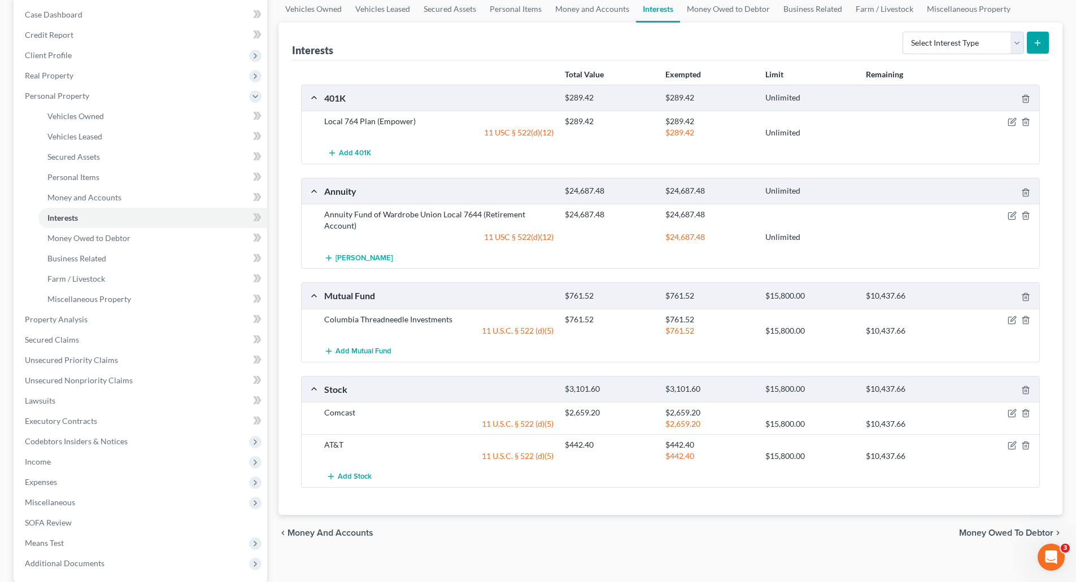
click at [995, 531] on span "Money Owed to Debtor" at bounding box center [1006, 533] width 94 height 9
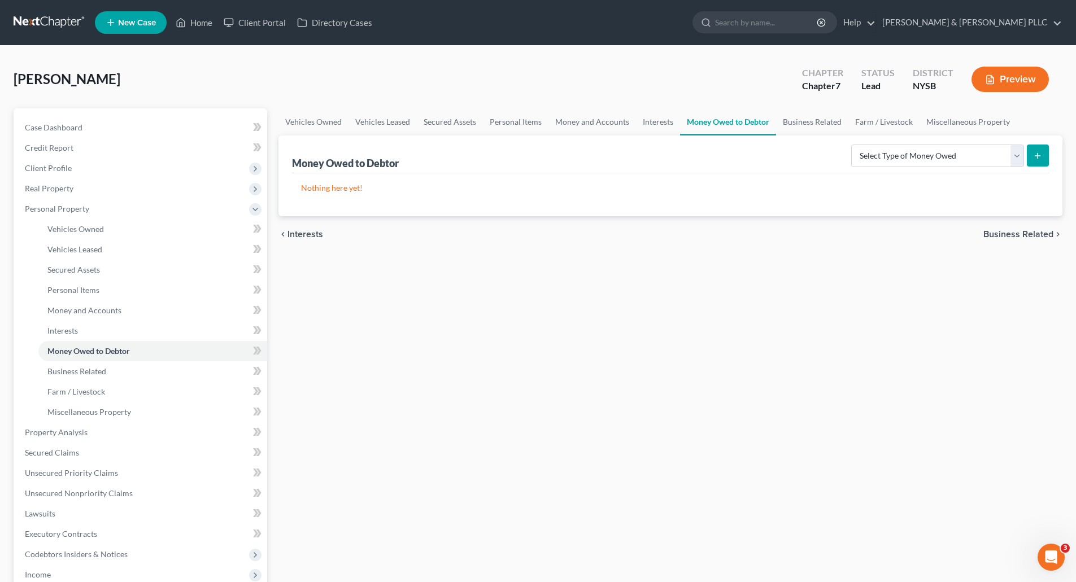
click at [1010, 233] on span "Business Related" at bounding box center [1018, 234] width 70 height 9
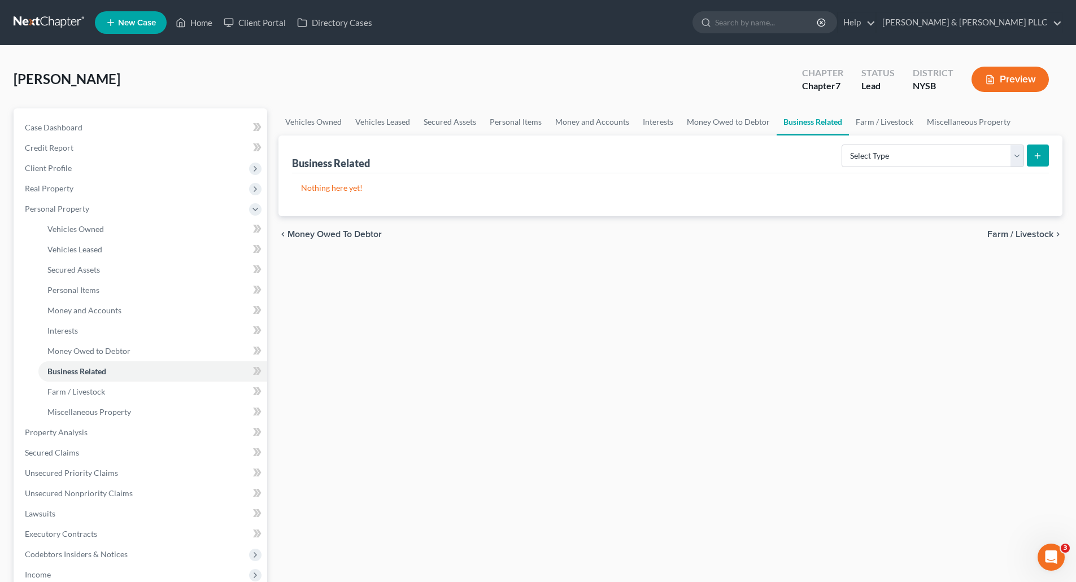
click at [1010, 231] on span "Farm / Livestock" at bounding box center [1020, 234] width 66 height 9
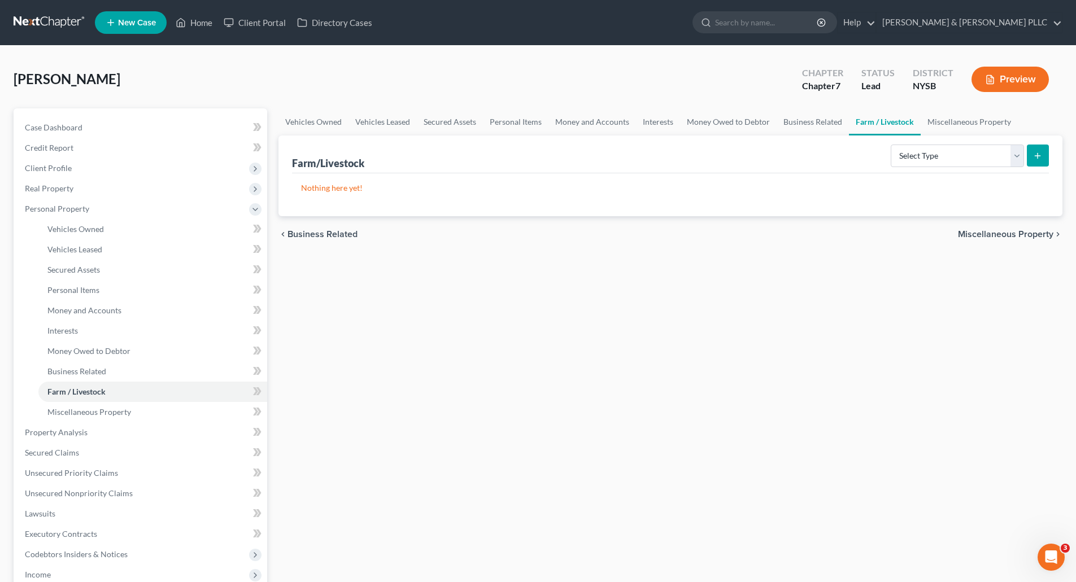
click at [1010, 232] on span "Miscellaneous Property" at bounding box center [1005, 234] width 95 height 9
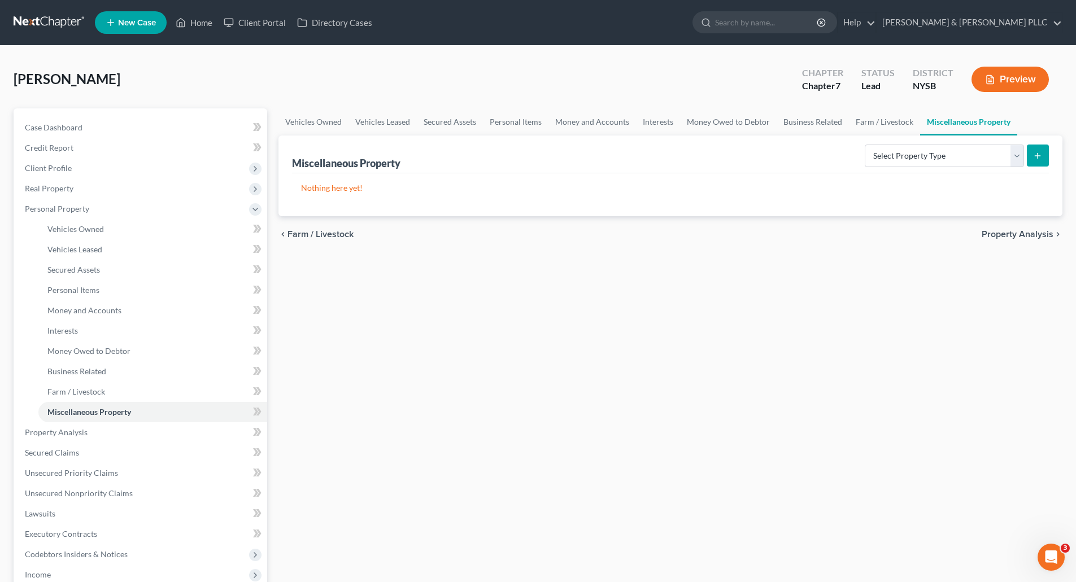
click at [1008, 230] on span "Property Analysis" at bounding box center [1017, 234] width 72 height 9
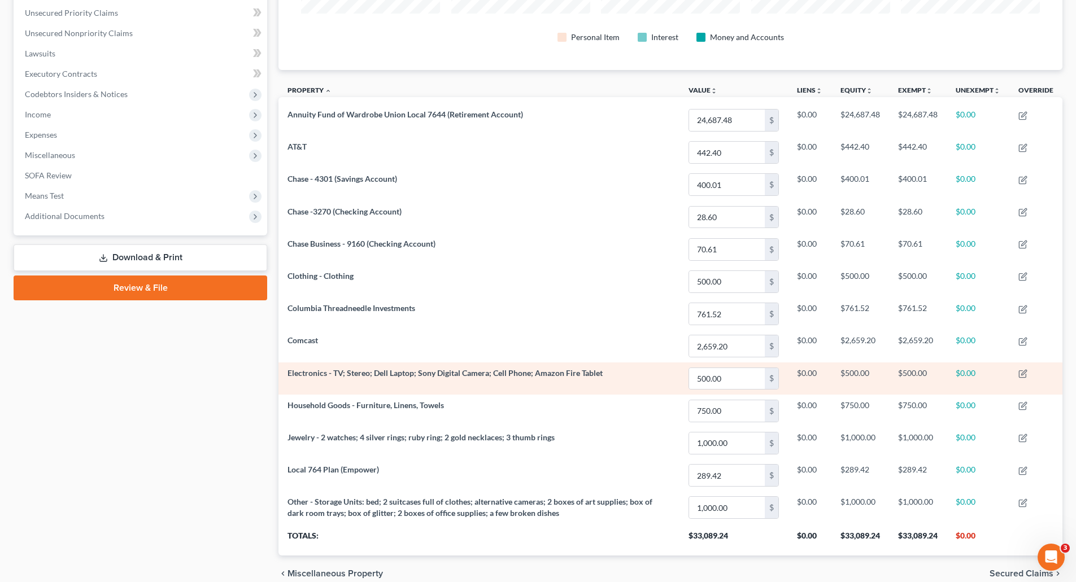
scroll to position [282, 0]
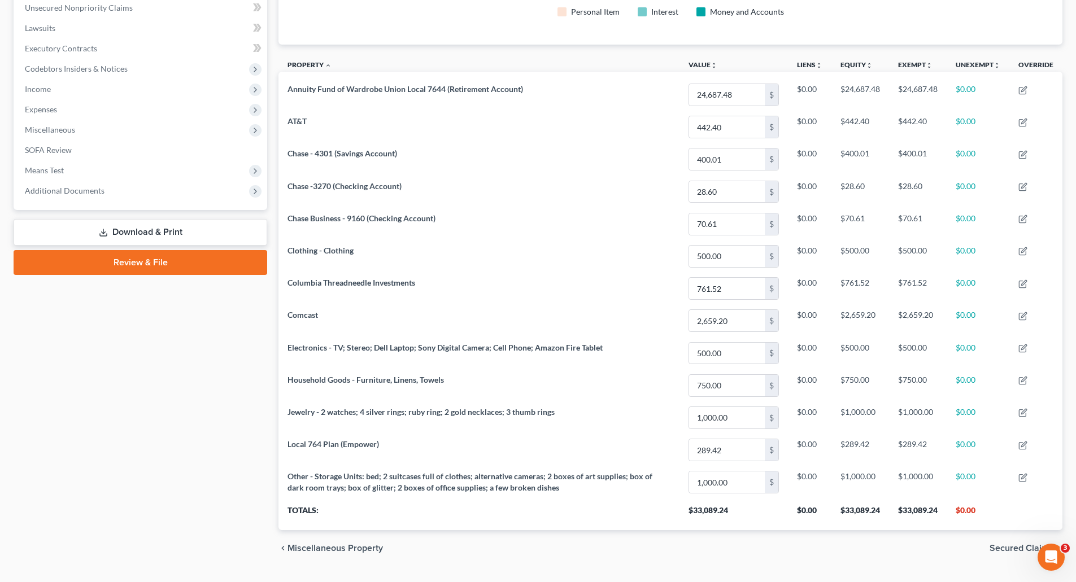
click at [1012, 544] on span "Secured Claims" at bounding box center [1021, 548] width 64 height 9
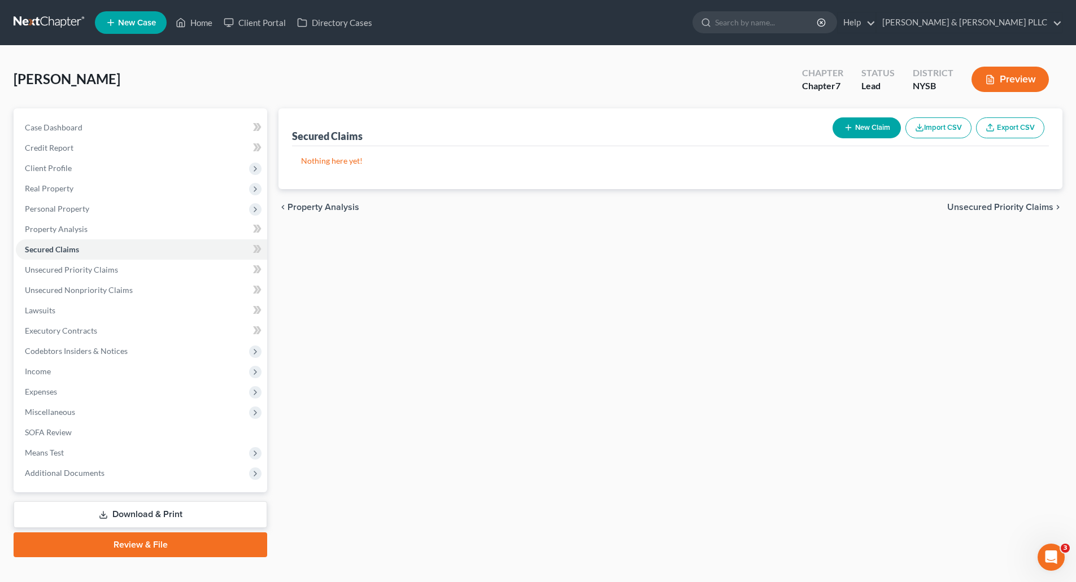
click at [986, 203] on span "Unsecured Priority Claims" at bounding box center [1000, 207] width 106 height 9
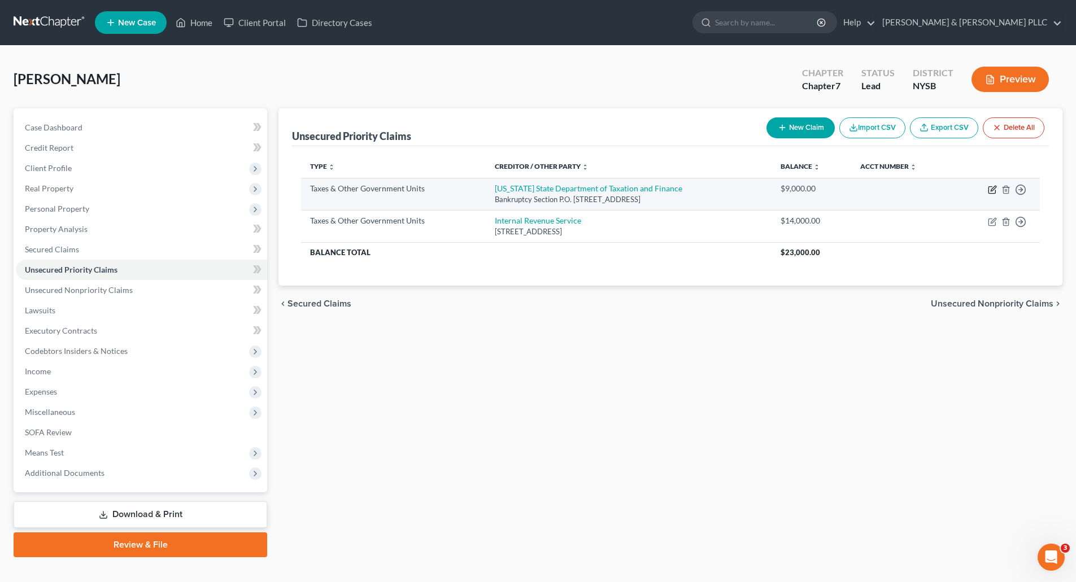
click at [989, 187] on icon "button" at bounding box center [992, 189] width 9 height 9
select select "2"
select select "35"
select select "0"
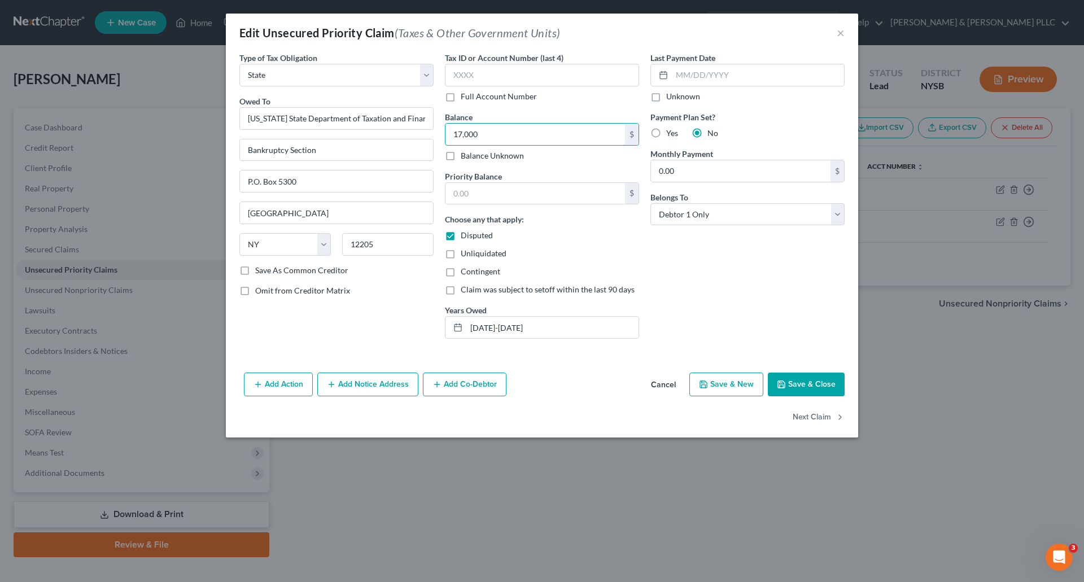
type input "17,000"
click at [816, 388] on button "Save & Close" at bounding box center [806, 385] width 77 height 24
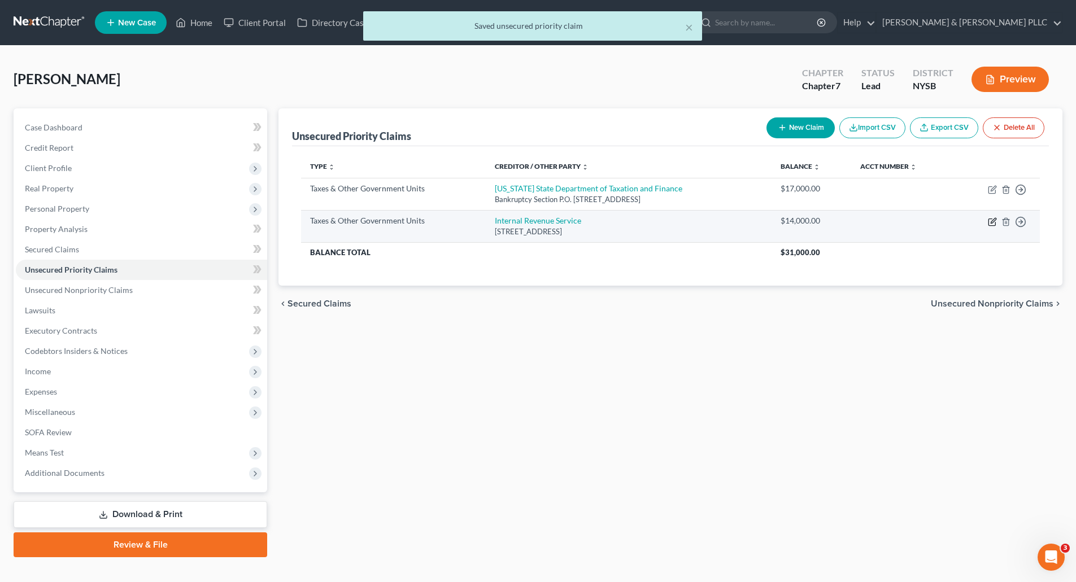
click at [993, 221] on icon "button" at bounding box center [992, 221] width 9 height 9
select select "0"
select select "39"
select select "0"
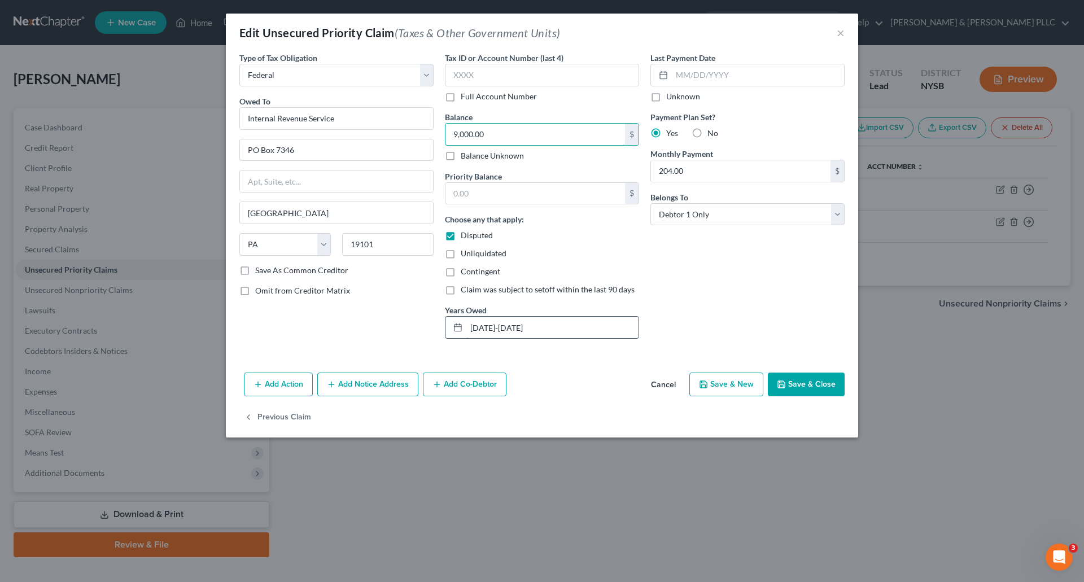
type input "9,000.00"
drag, startPoint x: 483, startPoint y: 327, endPoint x: 490, endPoint y: 318, distance: 11.3
click at [485, 324] on input "[DATE]-[DATE]" at bounding box center [552, 327] width 172 height 21
click at [806, 387] on button "Save & Close" at bounding box center [806, 385] width 77 height 24
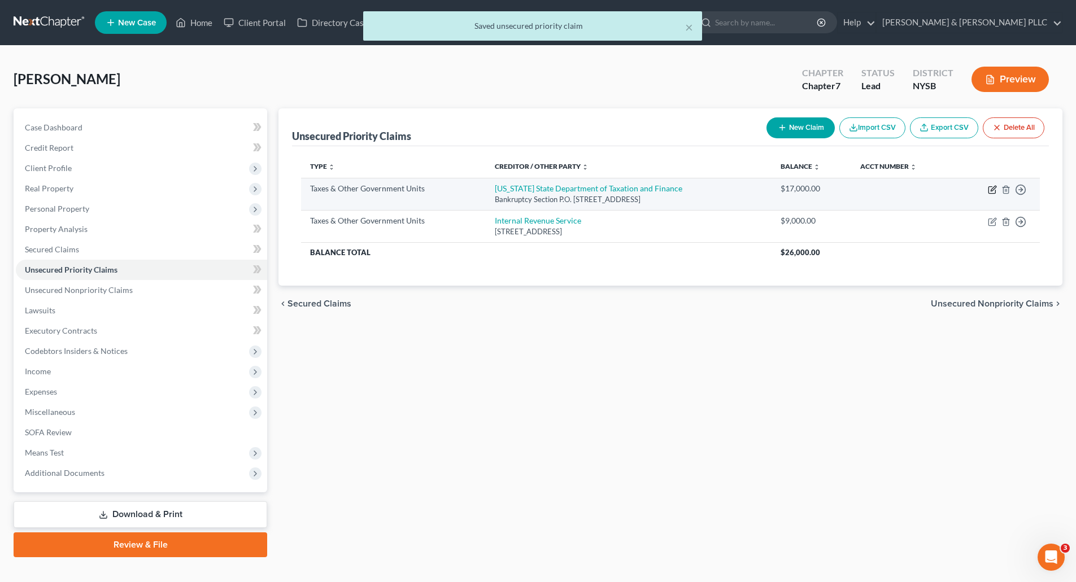
click at [990, 188] on icon "button" at bounding box center [992, 189] width 9 height 9
select select "2"
select select "35"
select select "0"
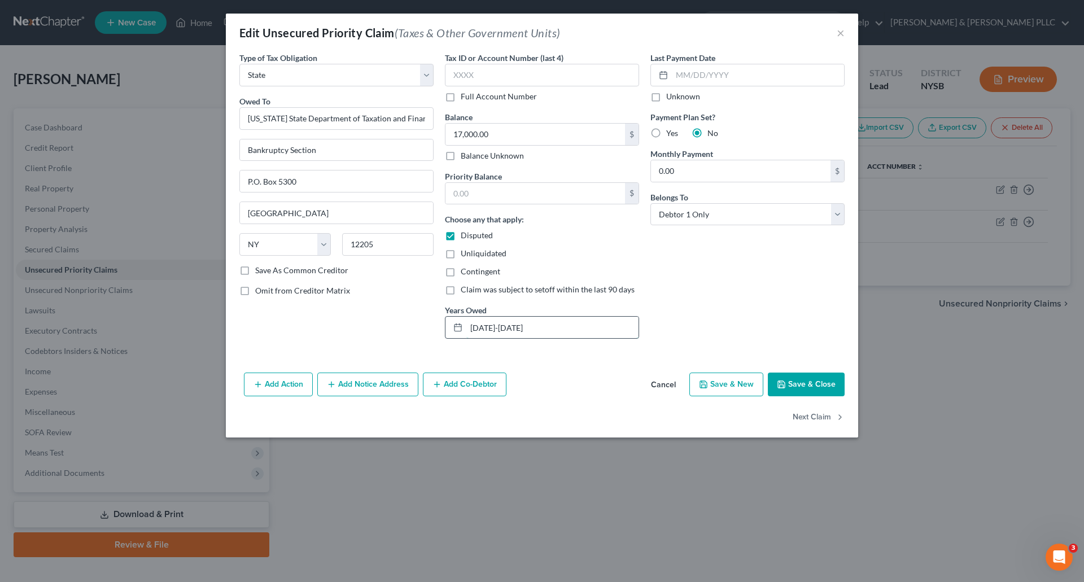
click at [483, 327] on input "[DATE]-[DATE]" at bounding box center [552, 327] width 172 height 21
type input "[DATE]-[DATE]"
click at [825, 380] on button "Save & Close" at bounding box center [806, 385] width 77 height 24
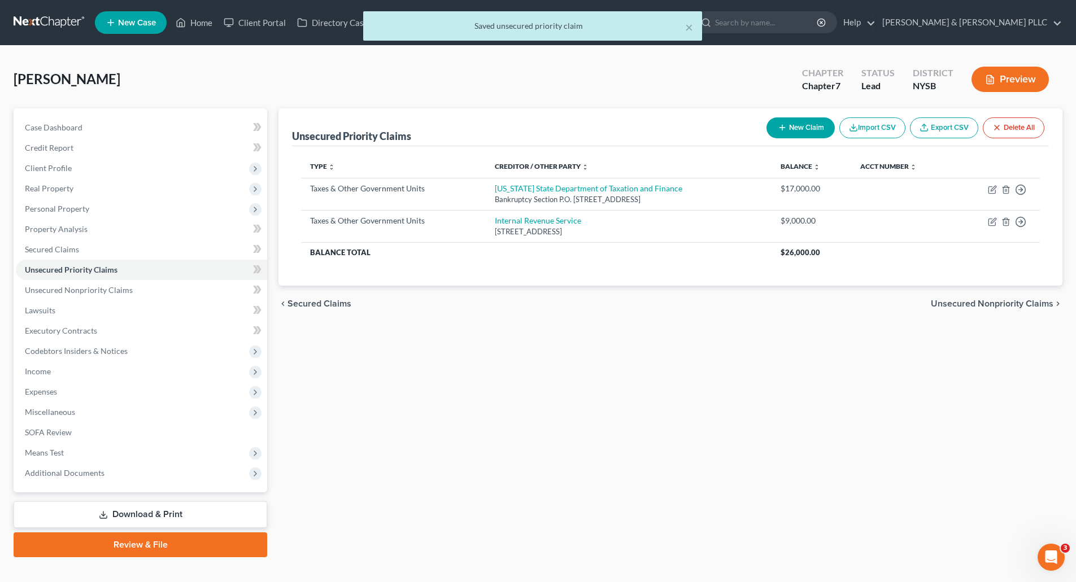
click at [998, 301] on span "Unsecured Nonpriority Claims" at bounding box center [992, 303] width 123 height 9
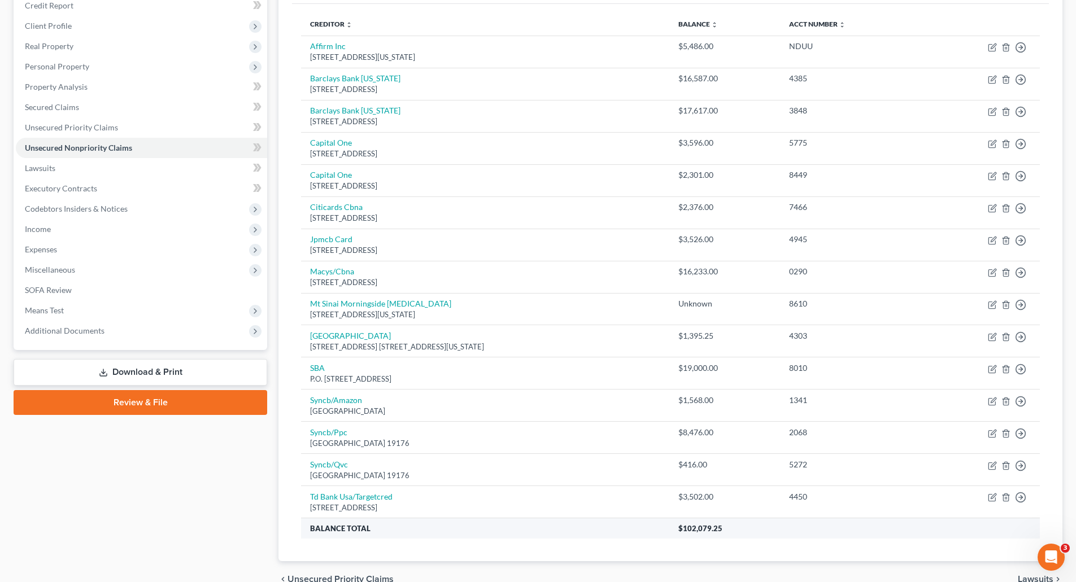
scroll to position [169, 0]
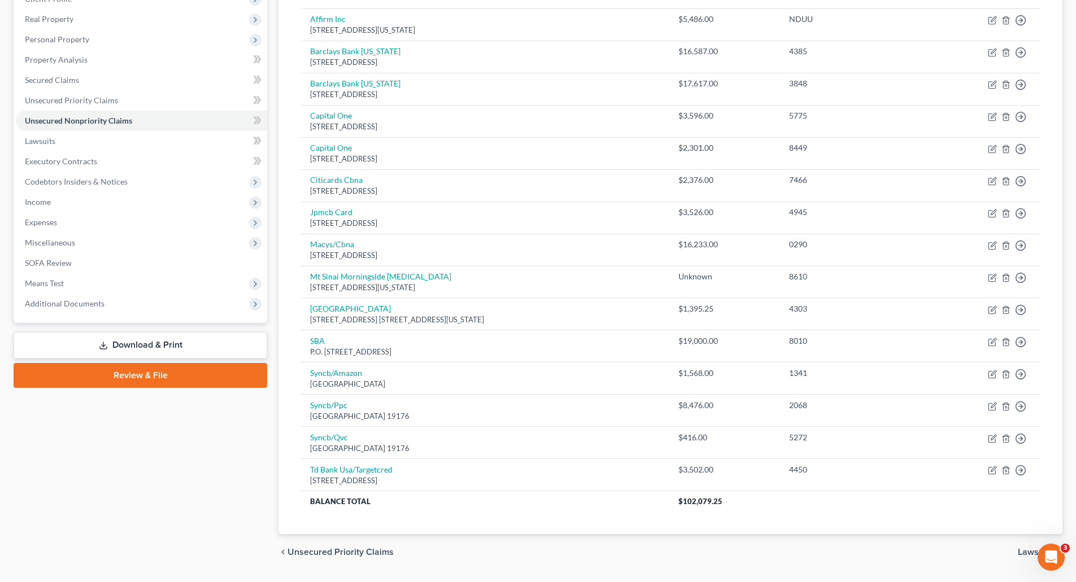
click at [1025, 552] on span "Lawsuits" at bounding box center [1036, 552] width 36 height 9
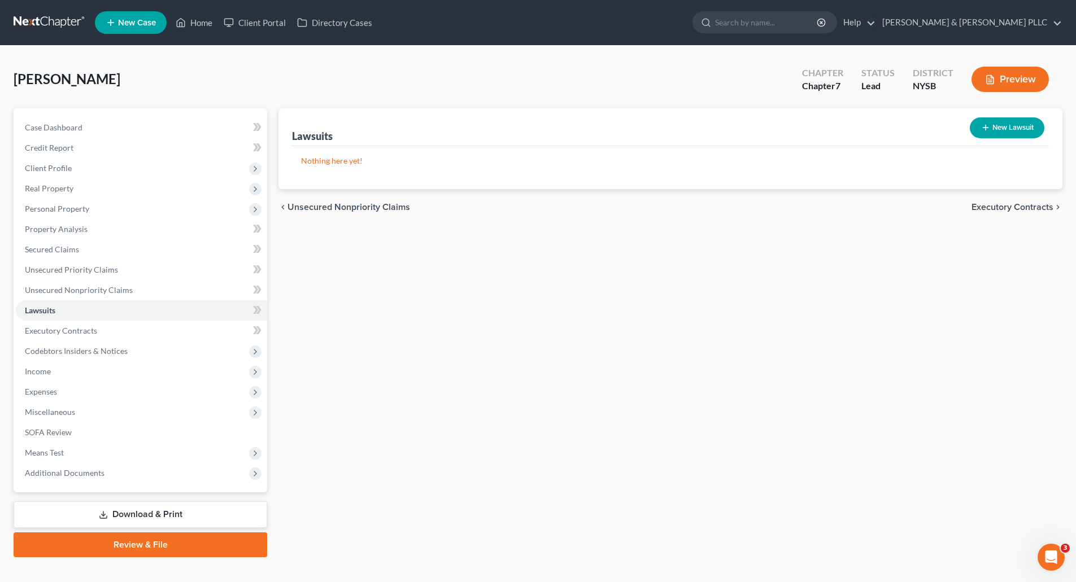
click at [985, 204] on span "Executory Contracts" at bounding box center [1012, 207] width 82 height 9
click at [1041, 203] on span "Codebtors" at bounding box center [1032, 207] width 42 height 9
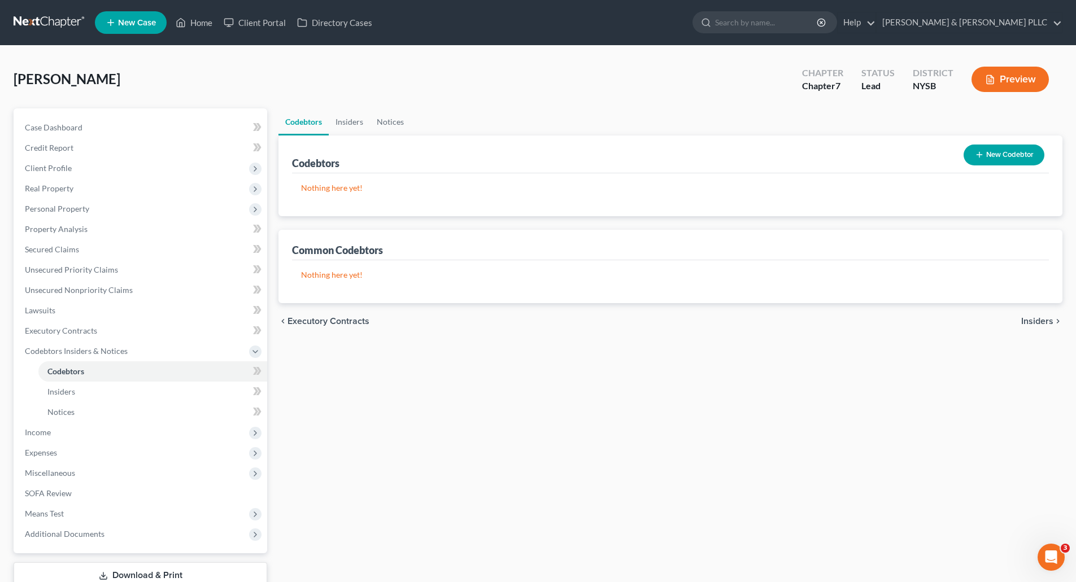
click at [1032, 317] on span "Insiders" at bounding box center [1037, 321] width 32 height 9
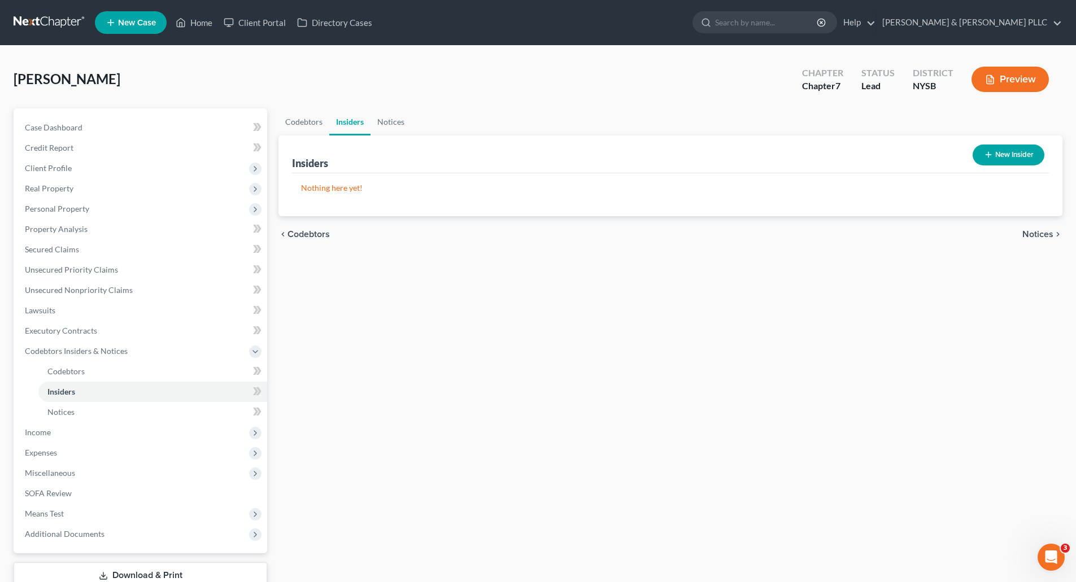
click at [1035, 230] on span "Notices" at bounding box center [1037, 234] width 31 height 9
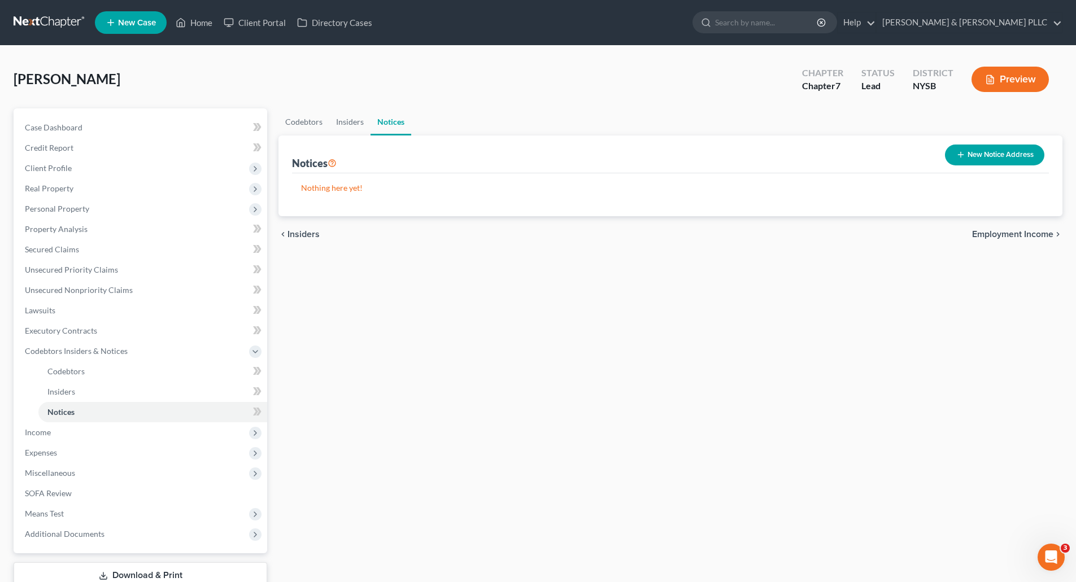
click at [1027, 231] on span "Employment Income" at bounding box center [1012, 234] width 81 height 9
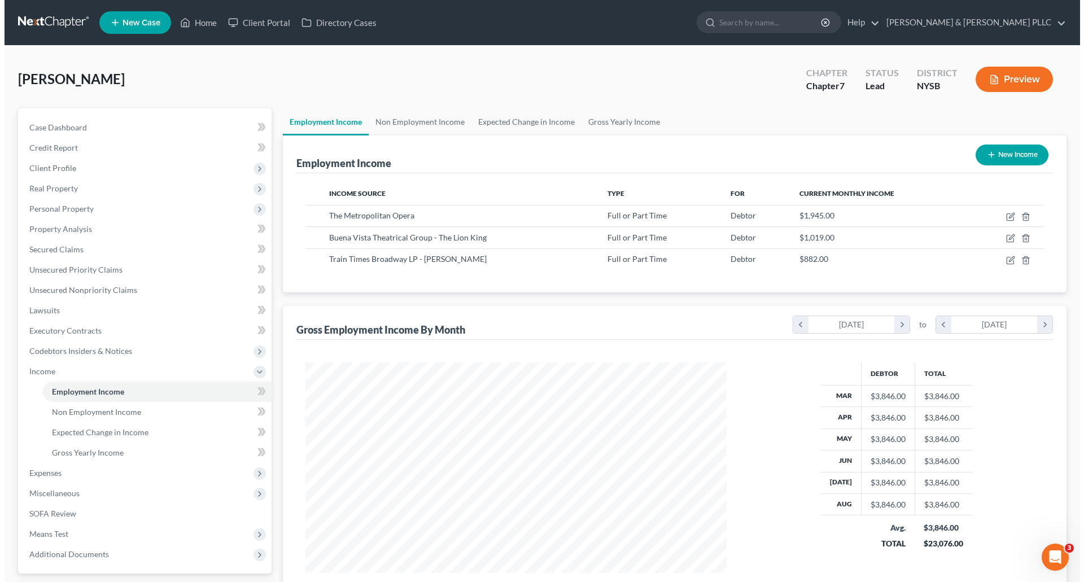
scroll to position [211, 444]
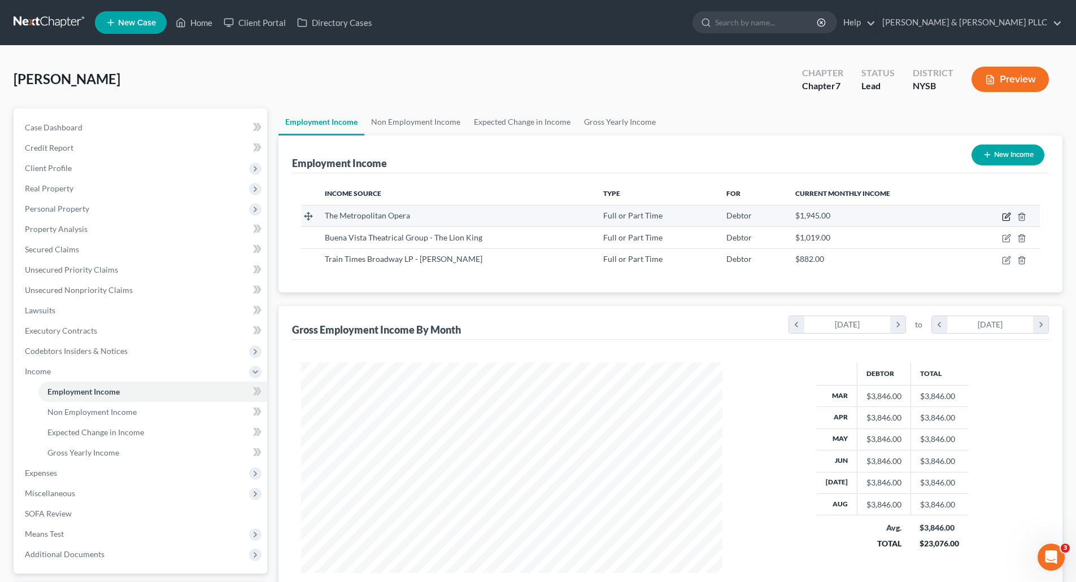
click at [1008, 213] on icon "button" at bounding box center [1006, 216] width 9 height 9
select select "0"
select select "35"
select select "0"
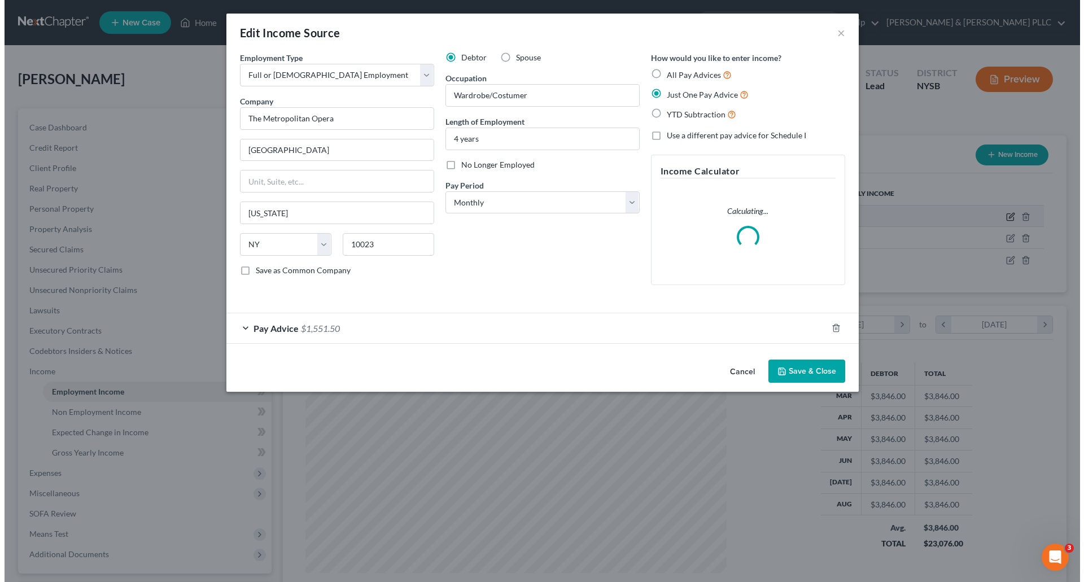
scroll to position [212, 448]
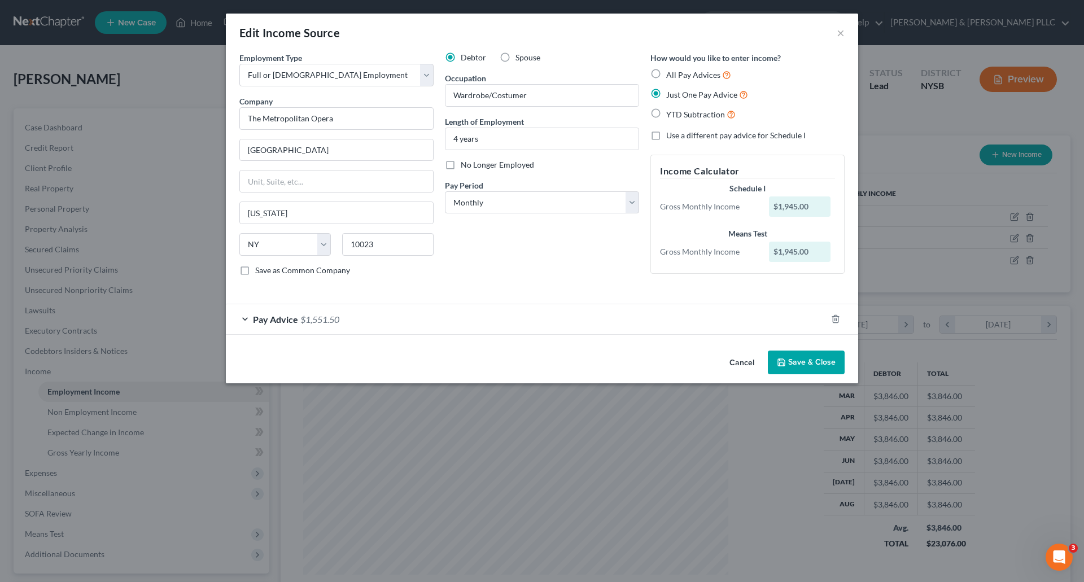
click at [384, 315] on div "Pay Advice $1,551.50" at bounding box center [526, 319] width 601 height 30
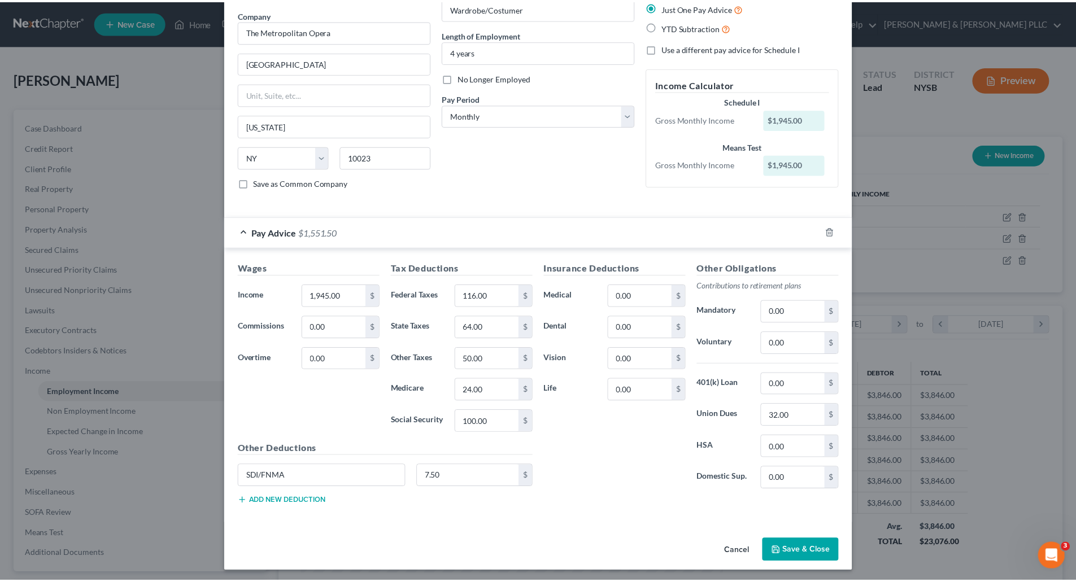
scroll to position [90, 0]
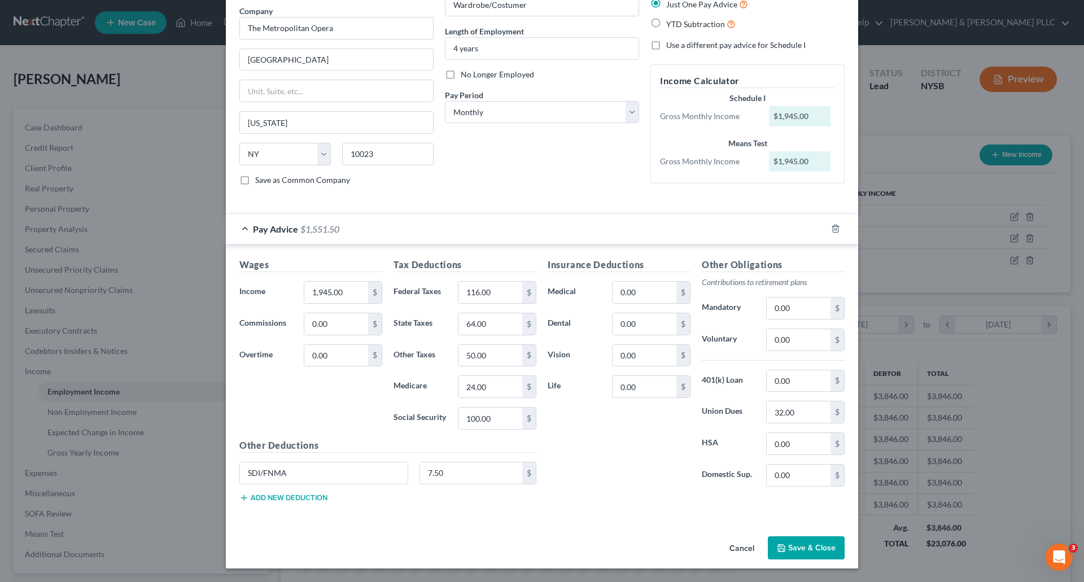
click at [804, 546] on button "Save & Close" at bounding box center [806, 548] width 77 height 24
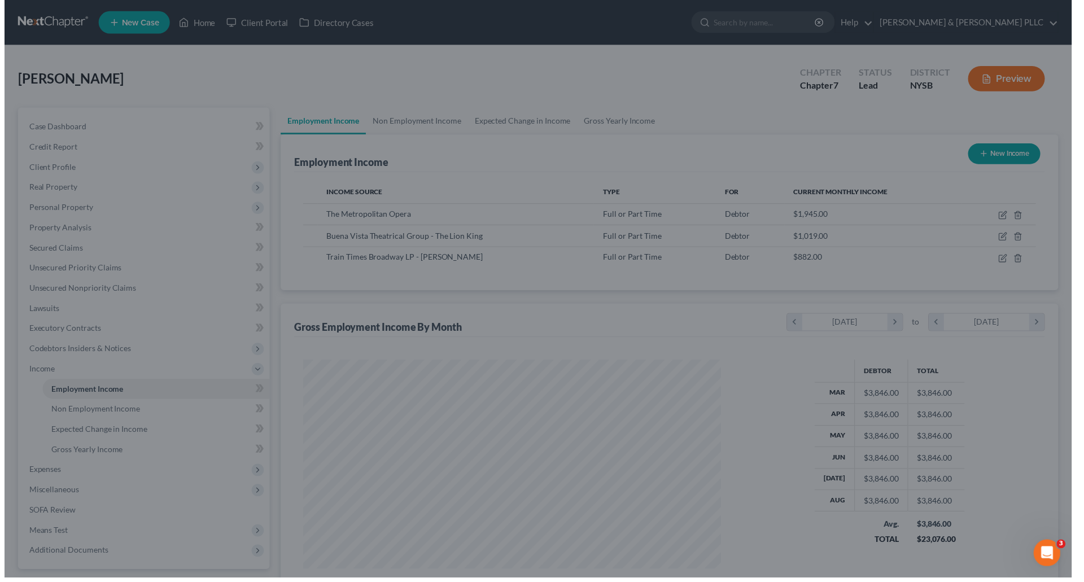
scroll to position [564463, 564230]
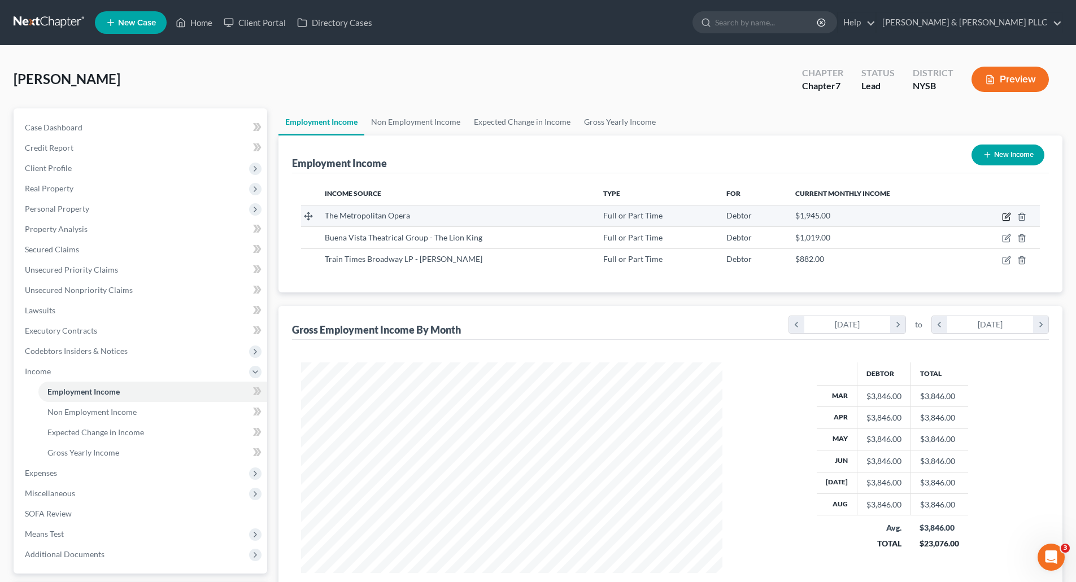
click at [1006, 215] on icon "button" at bounding box center [1006, 216] width 9 height 9
select select "0"
select select "35"
select select "0"
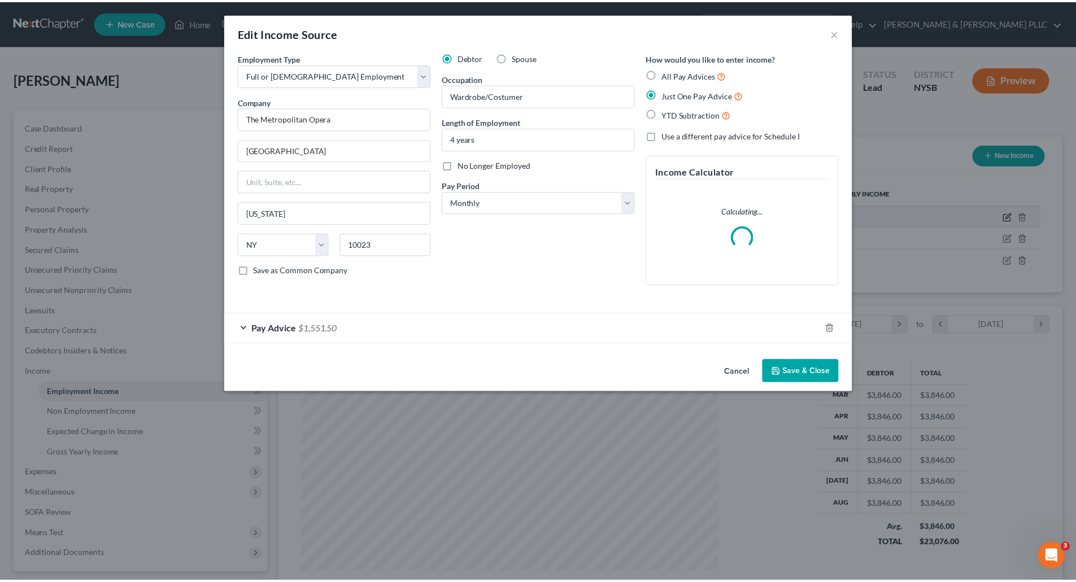
scroll to position [212, 448]
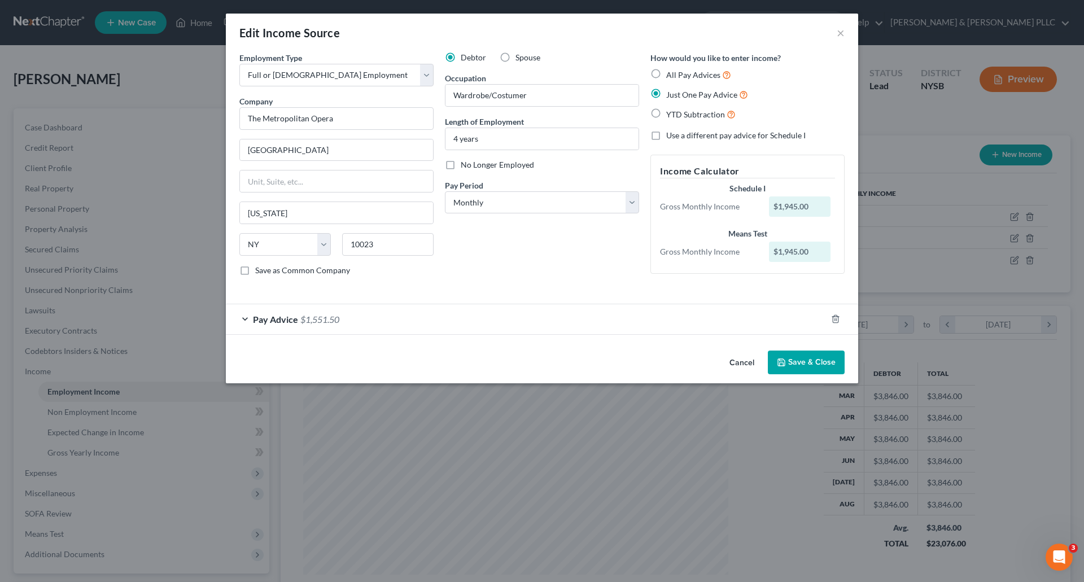
click at [810, 361] on button "Save & Close" at bounding box center [806, 363] width 77 height 24
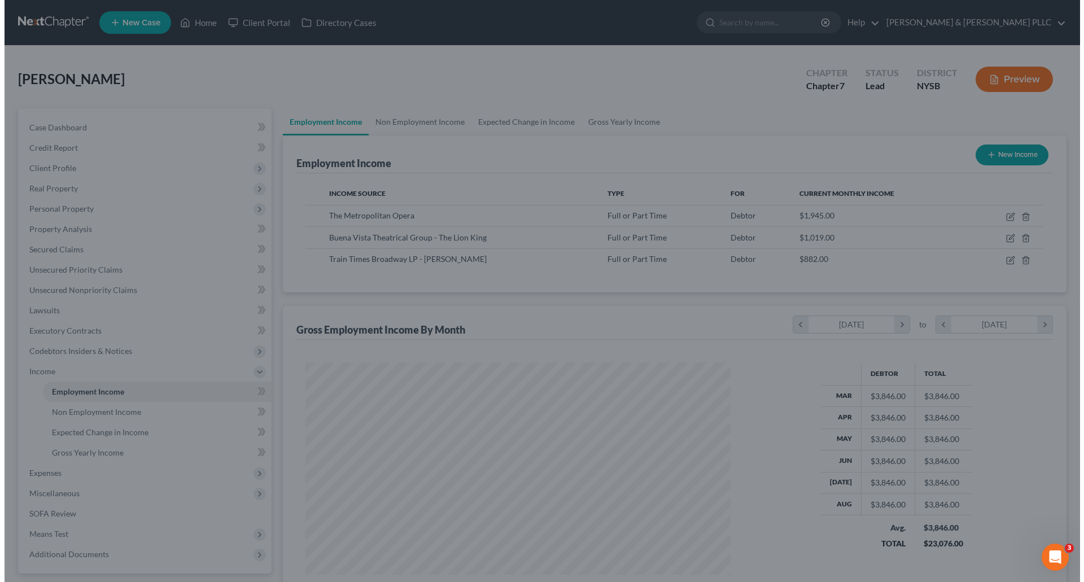
scroll to position [564463, 564230]
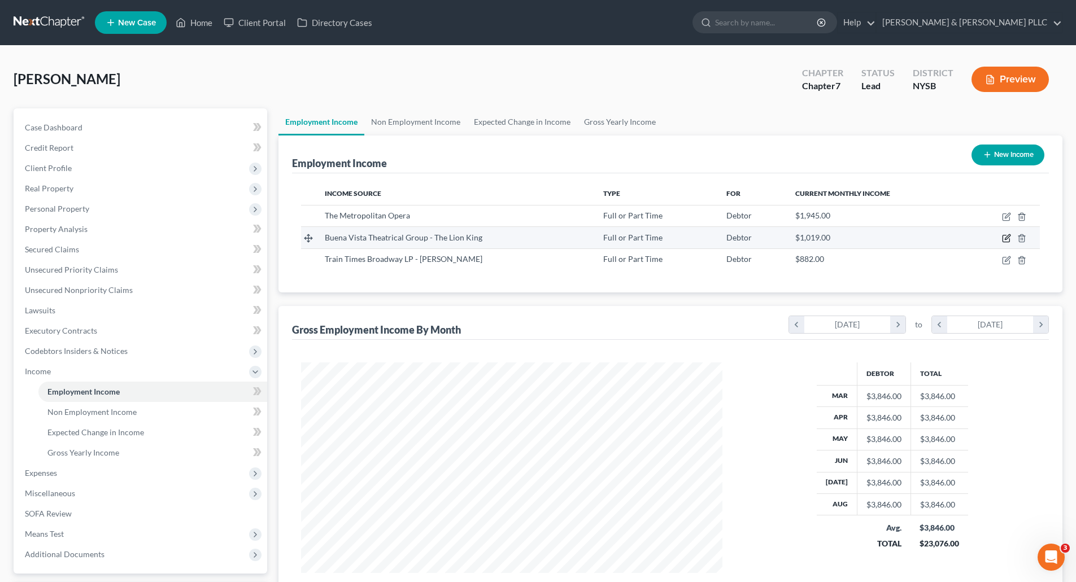
click at [1005, 238] on icon "button" at bounding box center [1006, 238] width 9 height 9
select select "0"
select select "35"
select select "0"
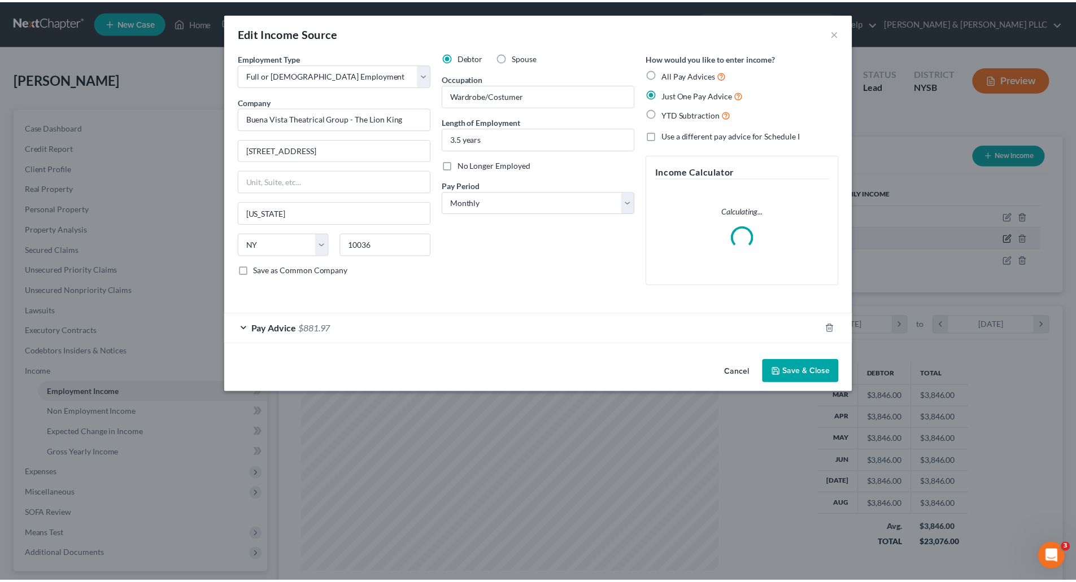
scroll to position [212, 448]
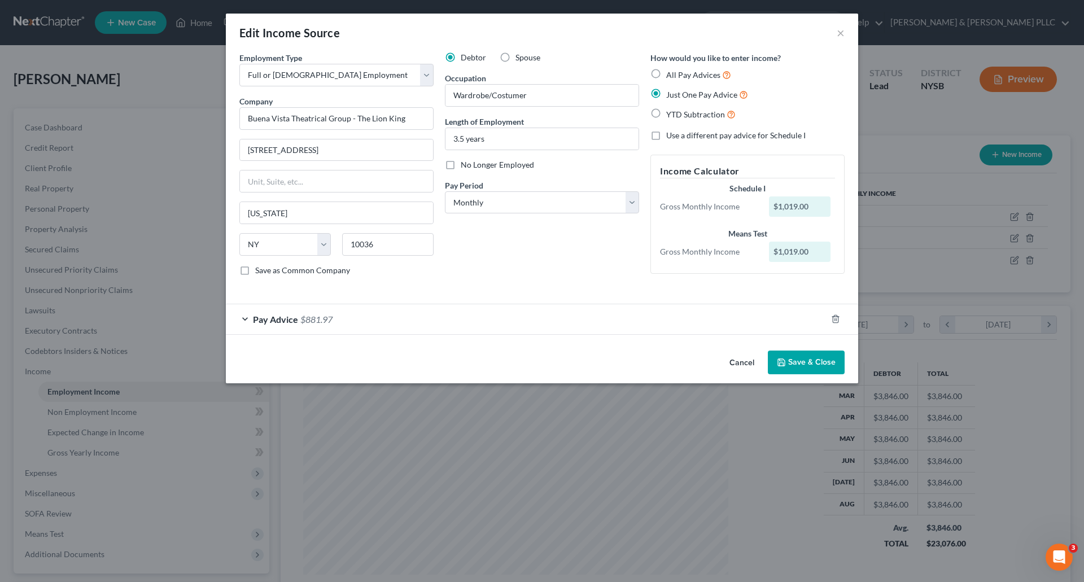
click at [826, 363] on button "Save & Close" at bounding box center [806, 363] width 77 height 24
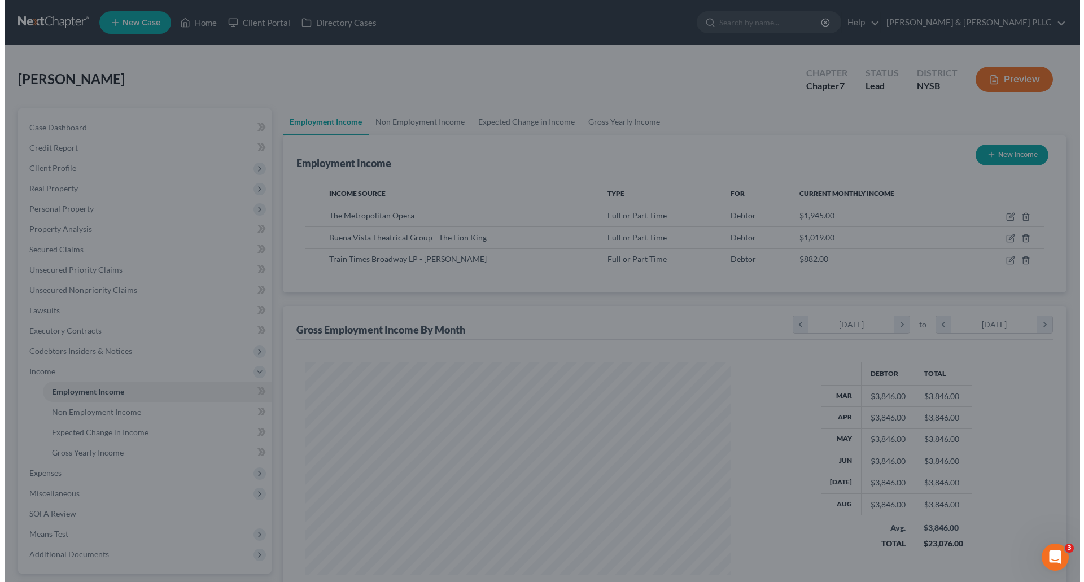
scroll to position [564463, 564230]
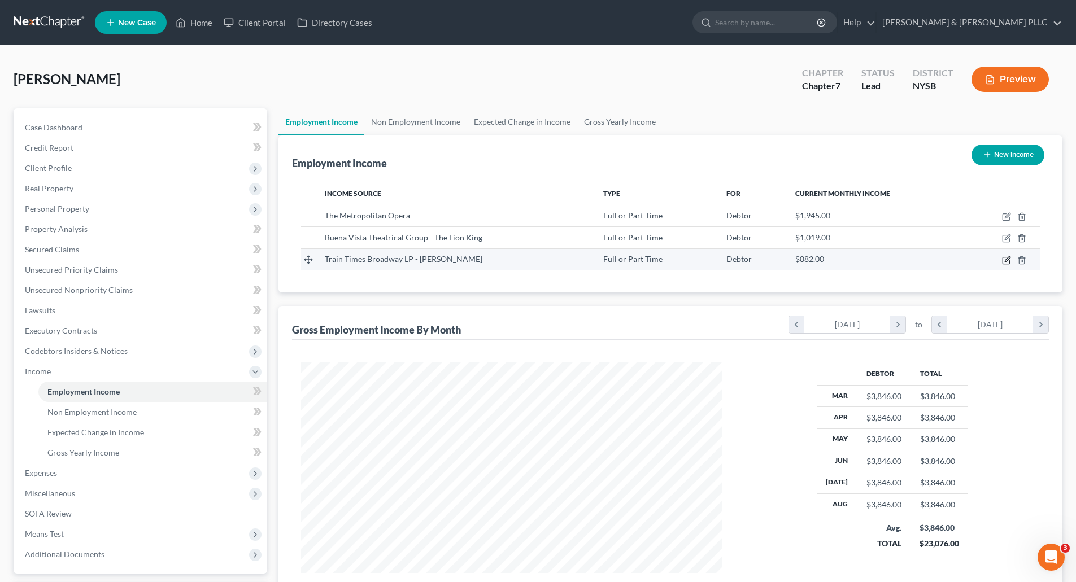
click at [1005, 260] on icon "button" at bounding box center [1006, 260] width 9 height 9
select select "0"
select select "35"
select select "0"
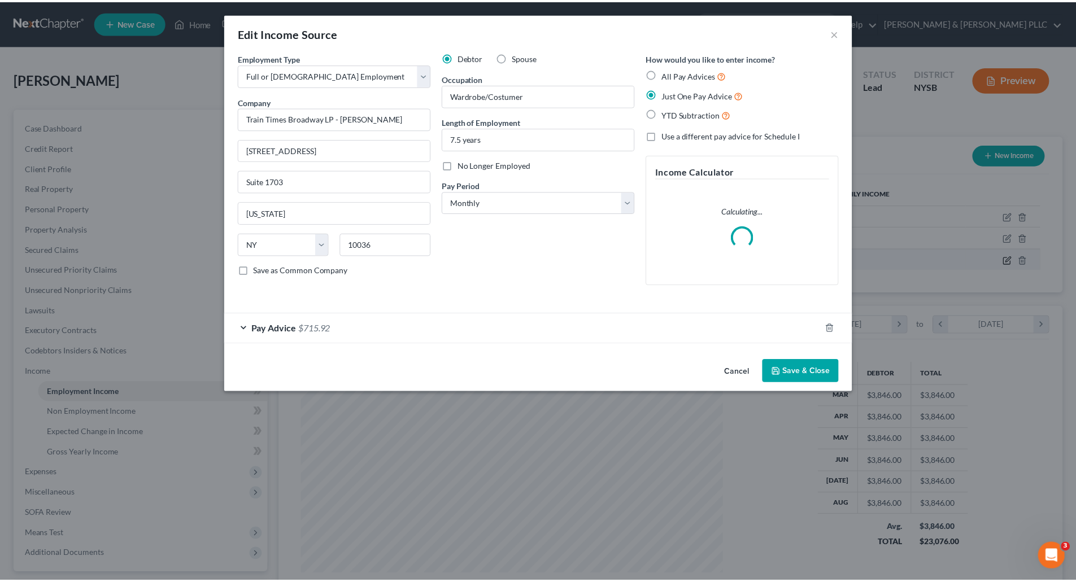
scroll to position [212, 448]
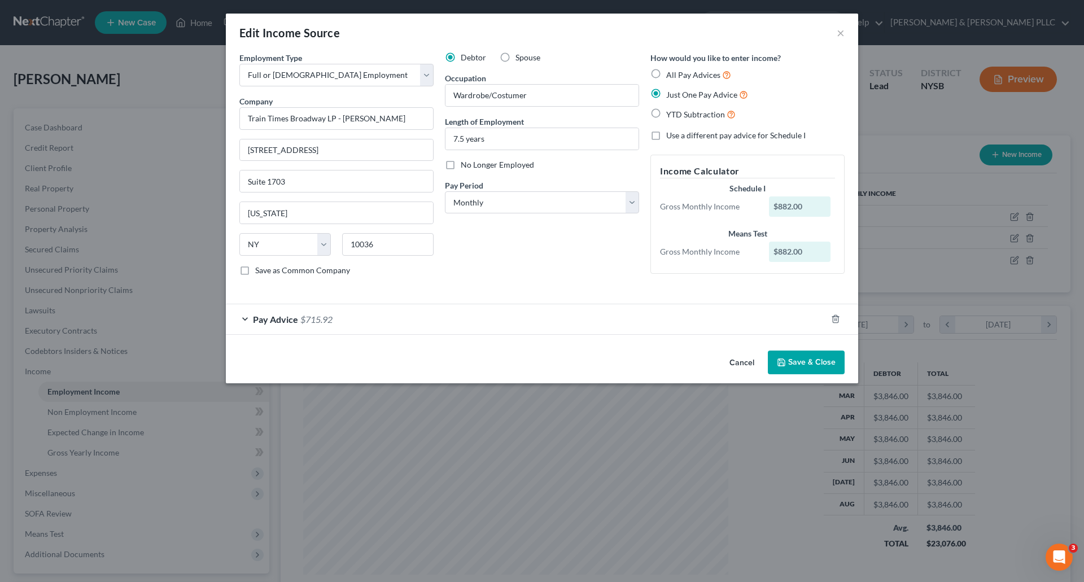
click at [829, 363] on button "Save & Close" at bounding box center [806, 363] width 77 height 24
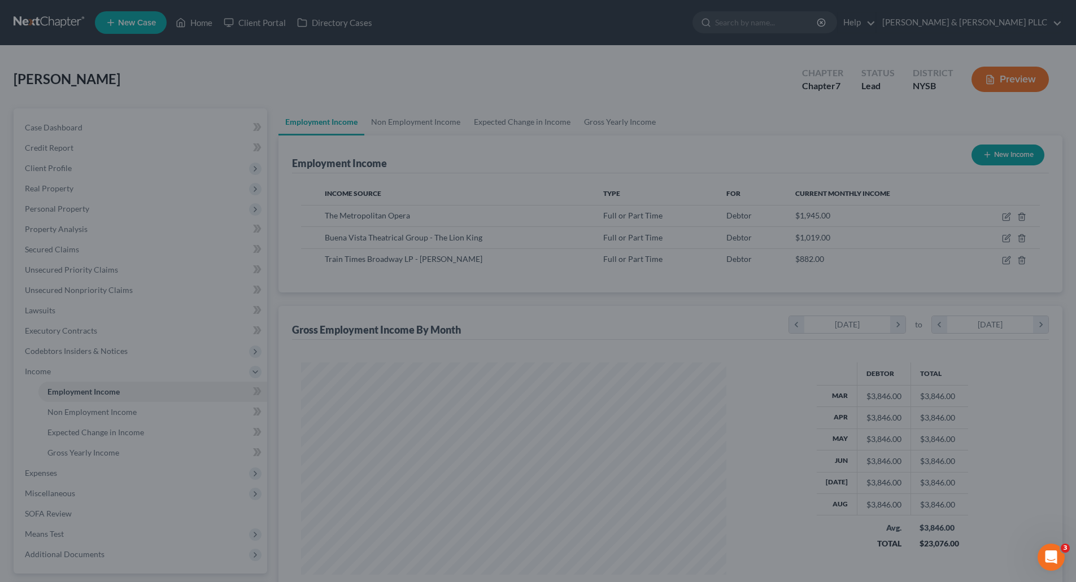
scroll to position [564463, 564230]
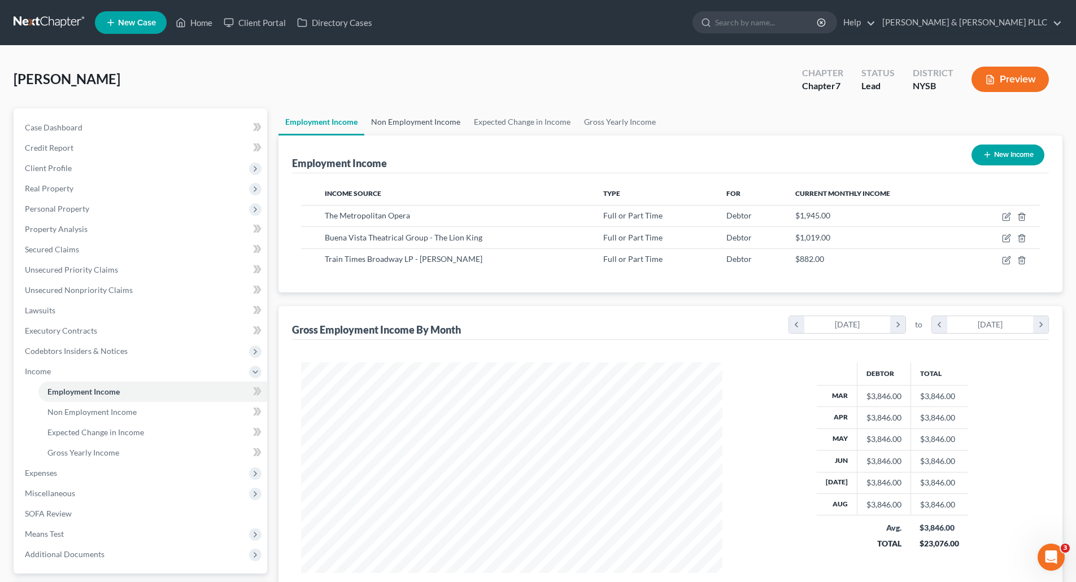
click at [418, 120] on link "Non Employment Income" at bounding box center [415, 121] width 103 height 27
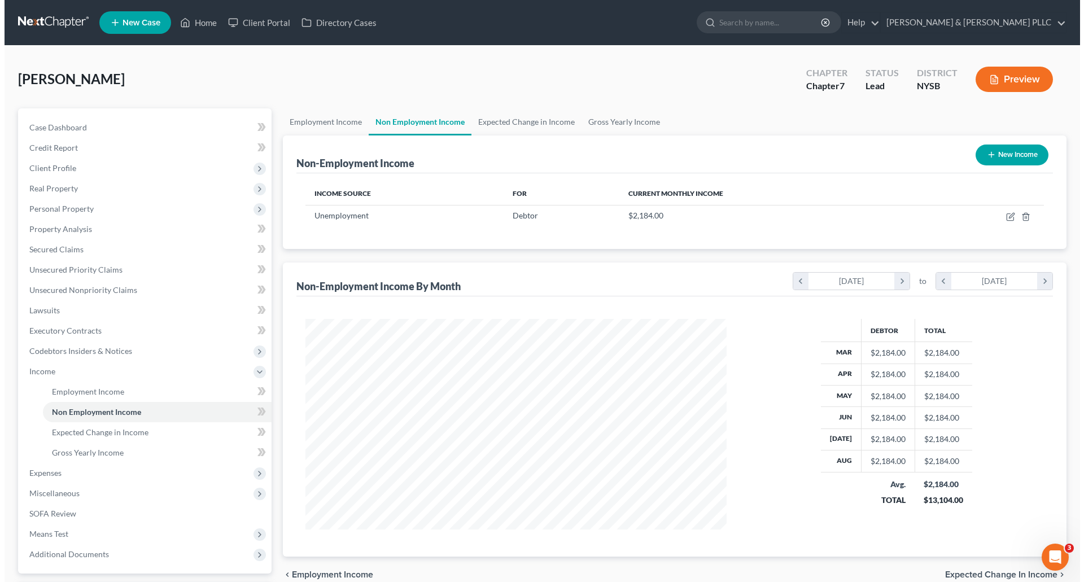
scroll to position [56, 0]
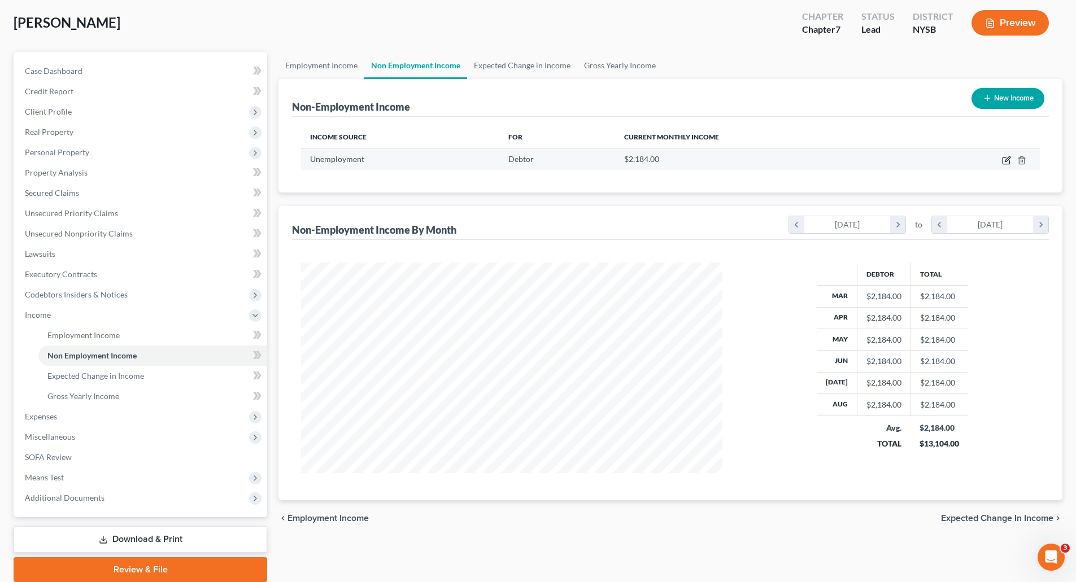
click at [1003, 158] on icon "button" at bounding box center [1005, 161] width 7 height 7
select select "0"
select select "3"
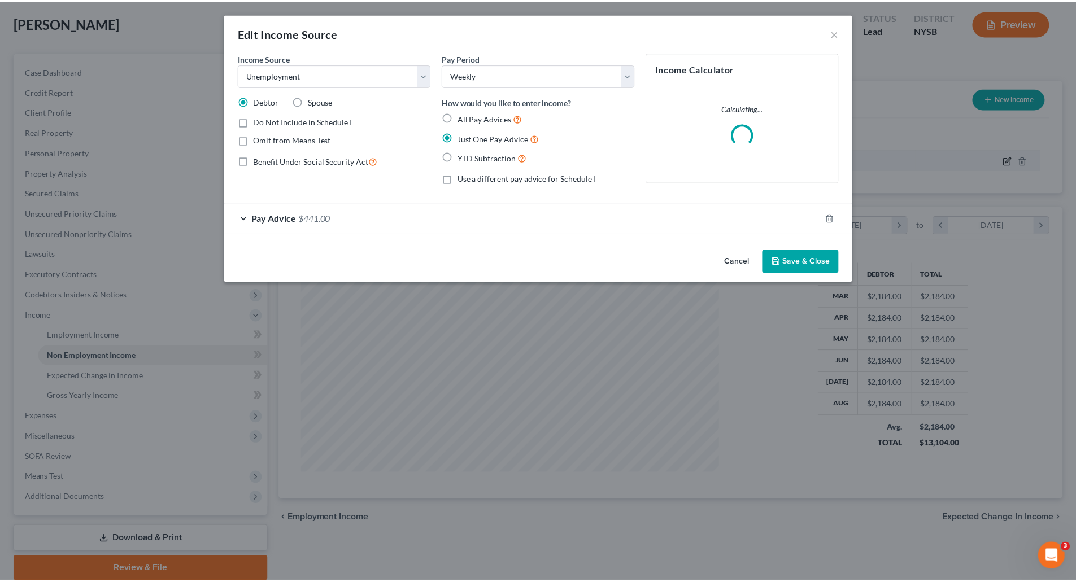
scroll to position [212, 448]
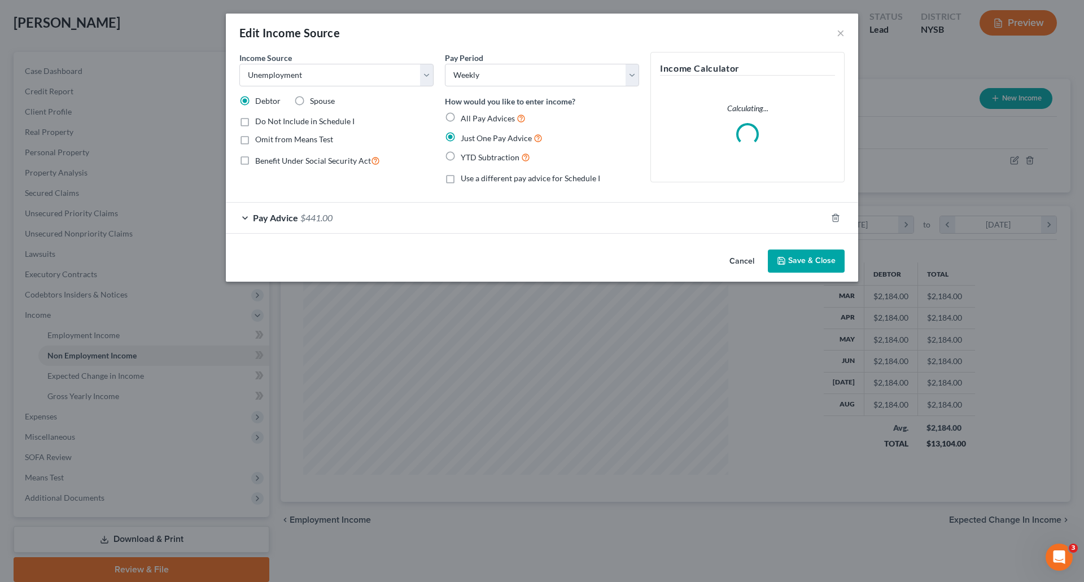
click at [357, 213] on div "Pay Advice $441.00" at bounding box center [526, 218] width 601 height 30
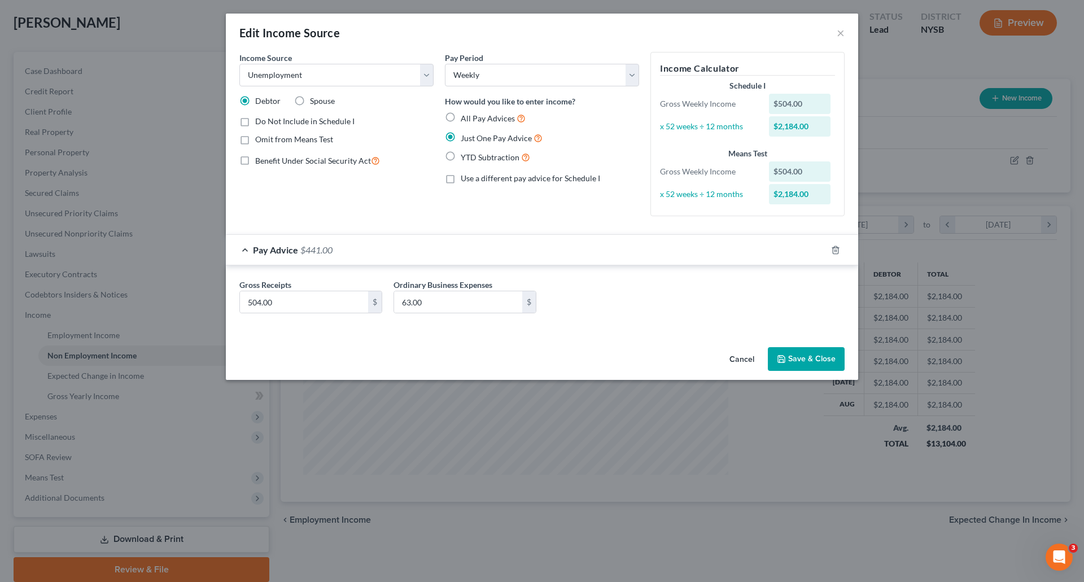
click at [819, 360] on button "Save & Close" at bounding box center [806, 359] width 77 height 24
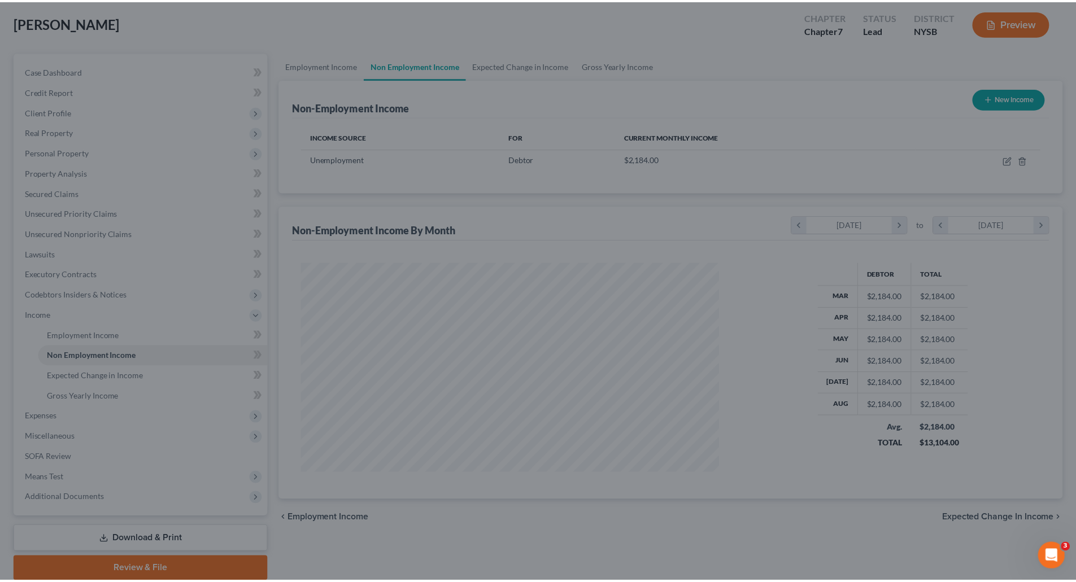
scroll to position [564463, 564230]
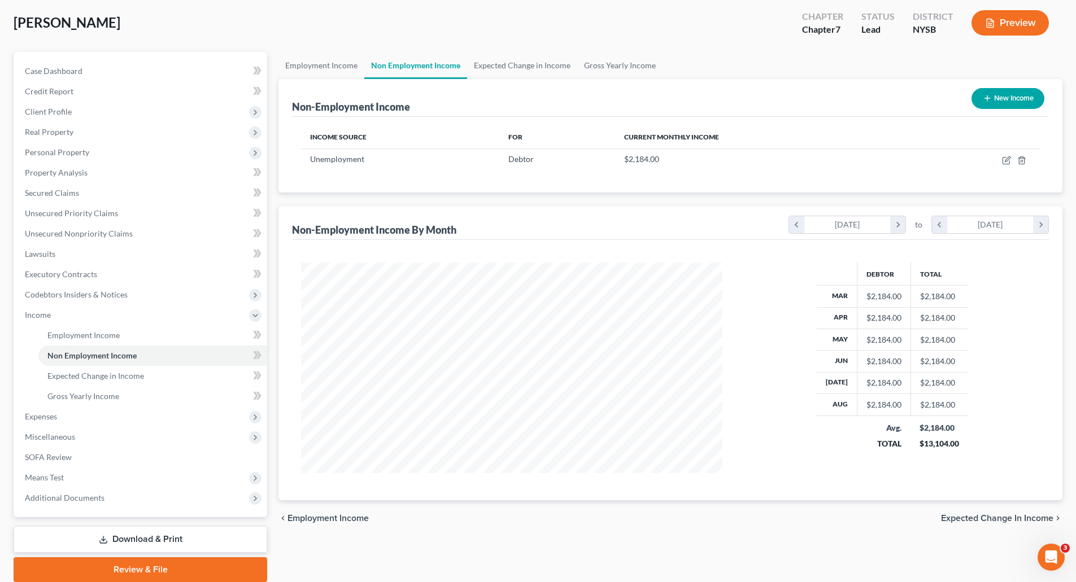
click at [997, 515] on span "Expected Change in Income" at bounding box center [997, 518] width 112 height 9
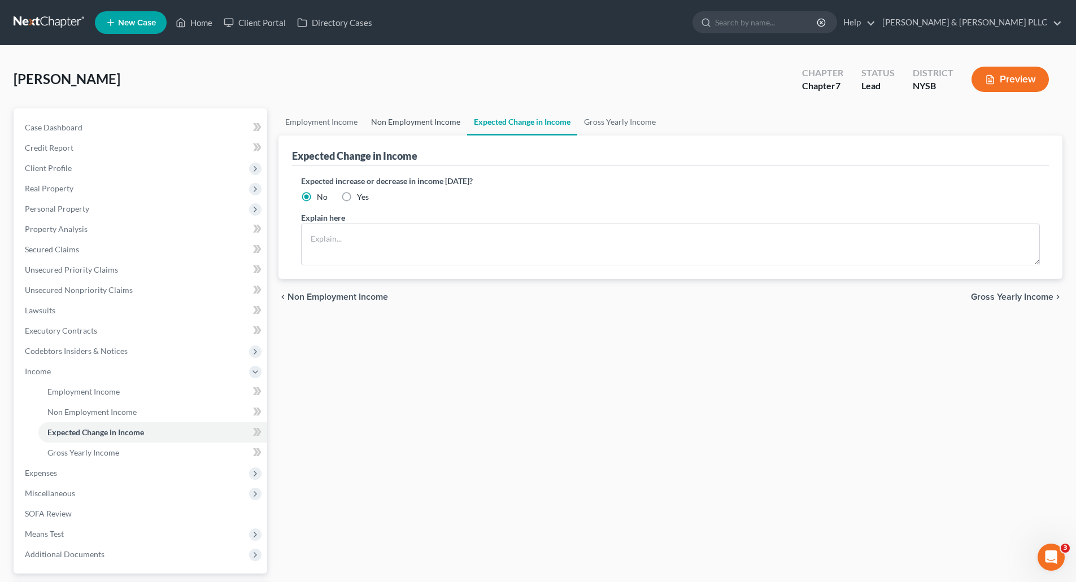
click at [424, 119] on link "Non Employment Income" at bounding box center [415, 121] width 103 height 27
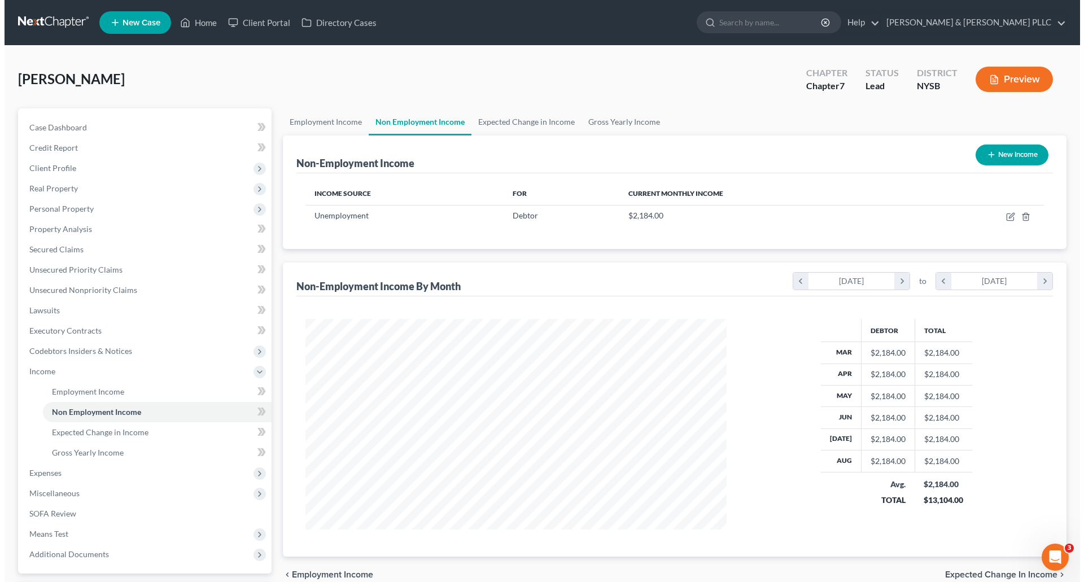
scroll to position [211, 444]
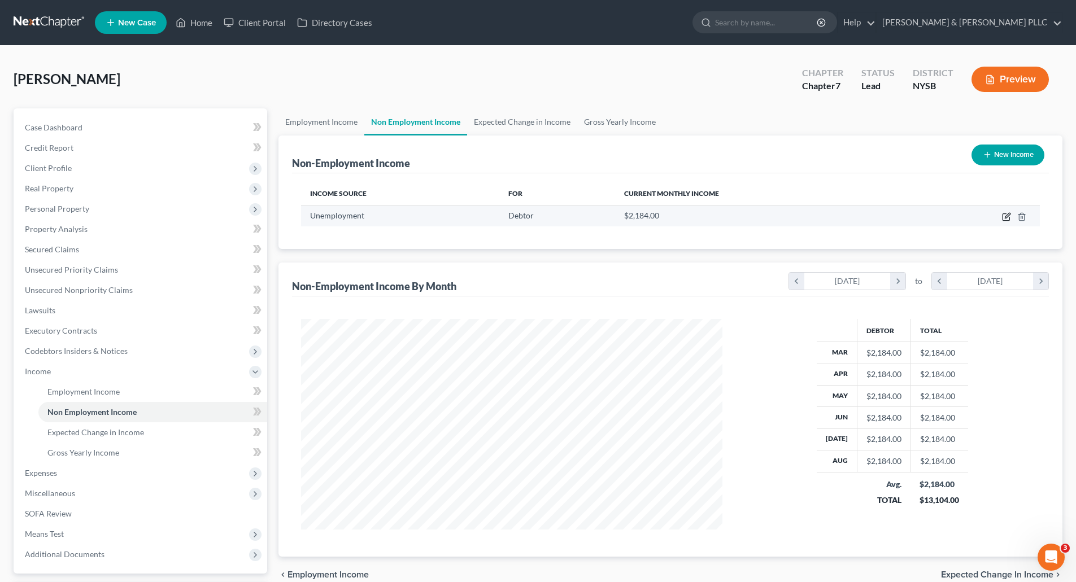
click at [1008, 215] on icon "button" at bounding box center [1007, 215] width 5 height 5
select select "0"
select select "3"
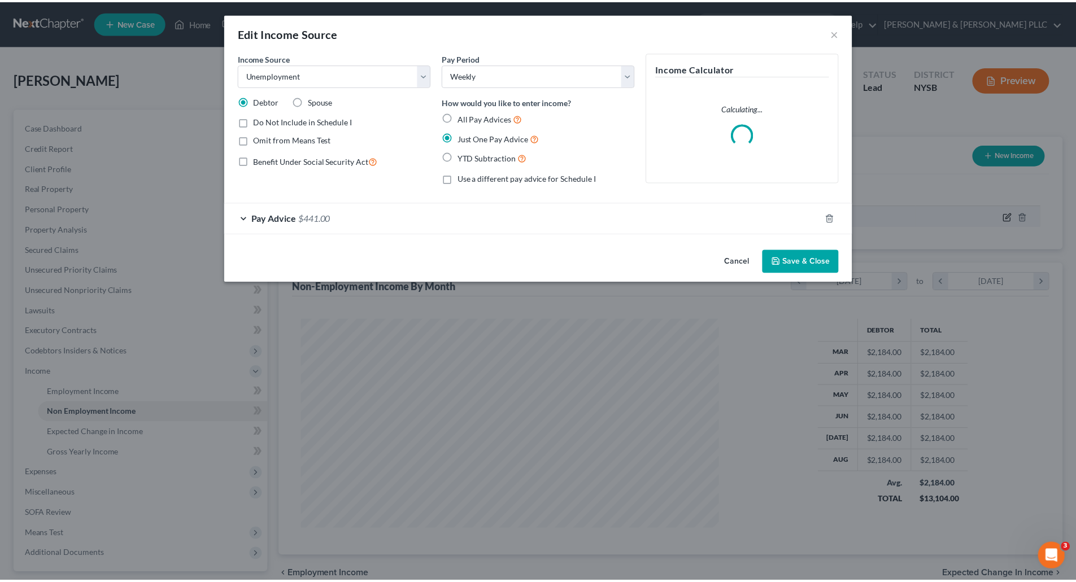
scroll to position [212, 448]
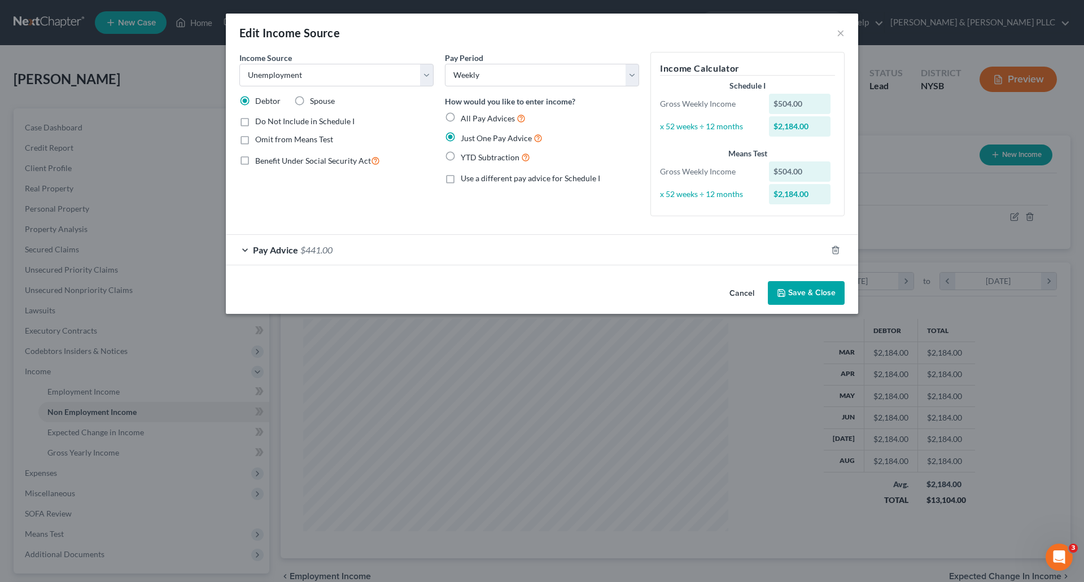
click at [461, 116] on label "All Pay Advices" at bounding box center [493, 118] width 65 height 13
click at [465, 116] on input "All Pay Advices" at bounding box center [468, 115] width 7 height 7
radio input "true"
click at [358, 250] on div "Pay Advice $441.00" at bounding box center [526, 250] width 601 height 30
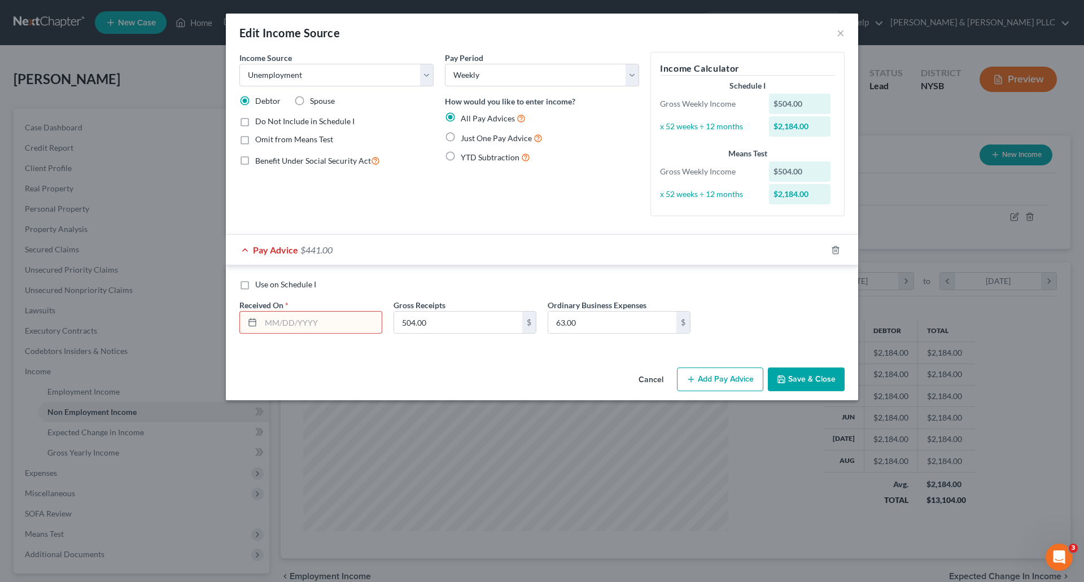
click at [269, 323] on input "text" at bounding box center [321, 322] width 121 height 21
click at [255, 286] on label "Use on Schedule I" at bounding box center [285, 284] width 61 height 11
click at [260, 286] on input "Use on Schedule I" at bounding box center [263, 282] width 7 height 7
click at [255, 285] on label "Use on Schedule I" at bounding box center [285, 284] width 61 height 11
click at [260, 285] on input "Use on Schedule I" at bounding box center [263, 282] width 7 height 7
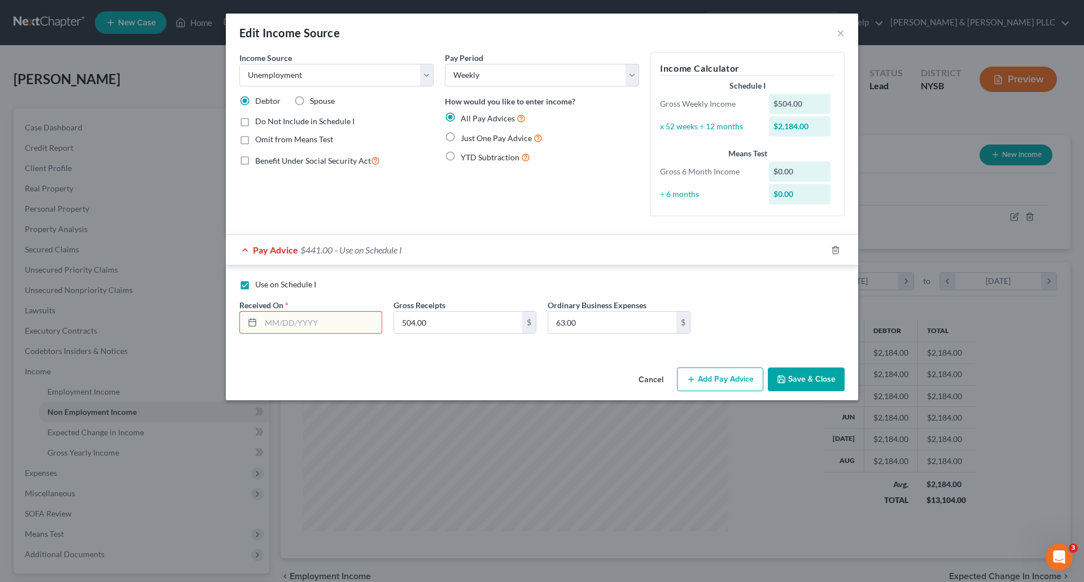
checkbox input "false"
click at [270, 319] on input "text" at bounding box center [321, 322] width 121 height 21
type input "[DATE]"
click at [635, 74] on select "Select Monthly Twice Monthly Every Other Week Weekly" at bounding box center [542, 75] width 194 height 23
select select "0"
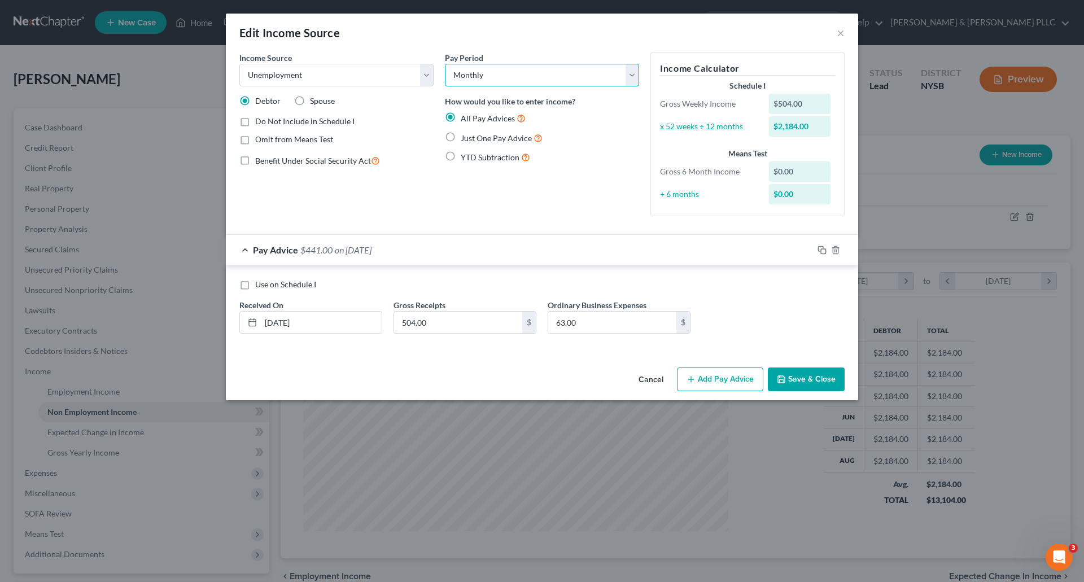
click at [445, 64] on select "Select Monthly Twice Monthly Every Other Week Weekly" at bounding box center [542, 75] width 194 height 23
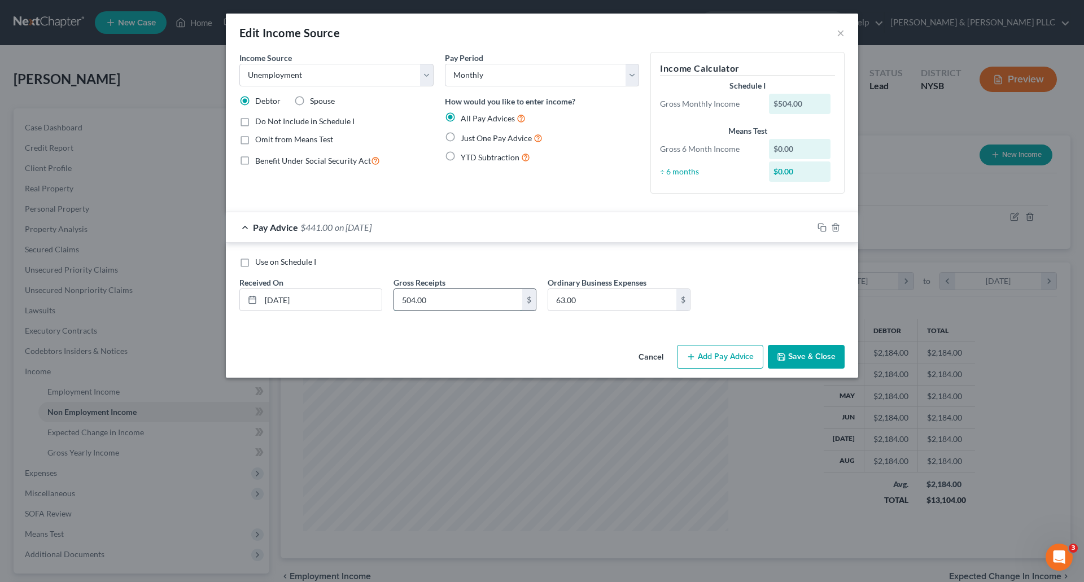
click at [426, 300] on input "504.00" at bounding box center [458, 299] width 128 height 21
type input "2,016"
type input "252.00"
click at [809, 355] on button "Save & Close" at bounding box center [806, 357] width 77 height 24
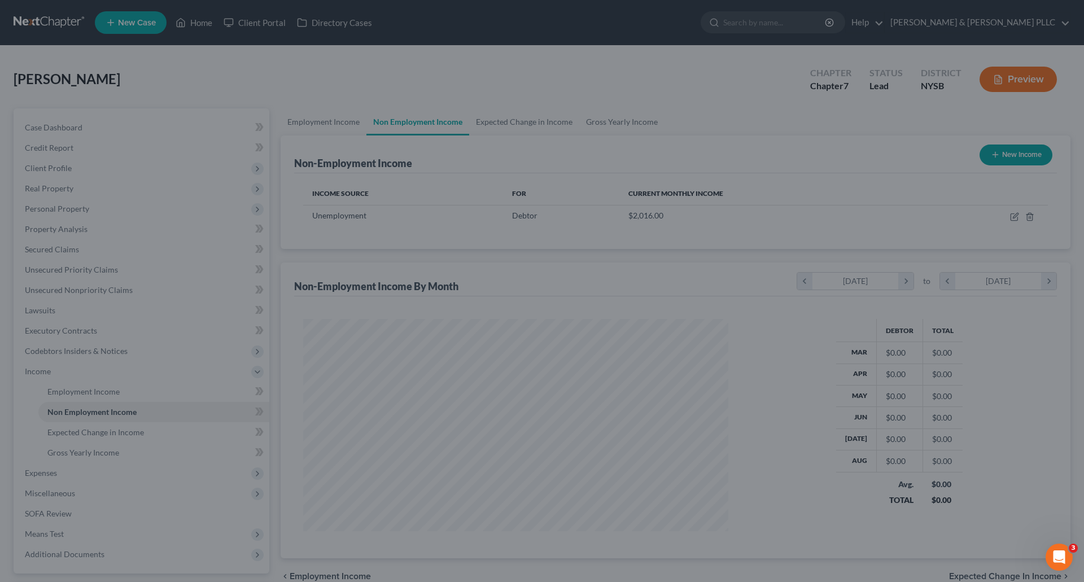
scroll to position [564463, 564230]
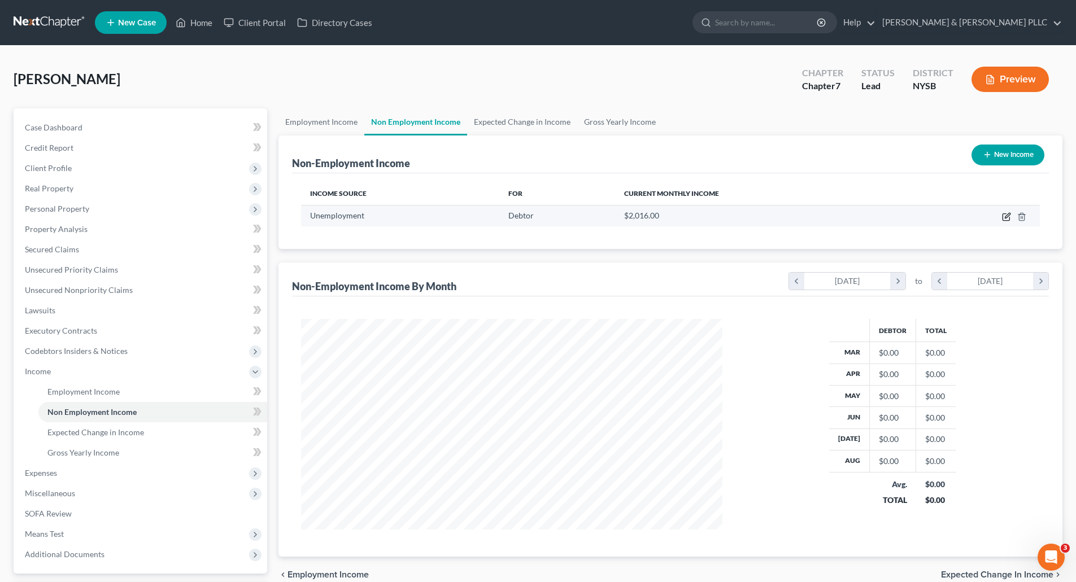
click at [1007, 215] on icon "button" at bounding box center [1007, 215] width 5 height 5
select select "0"
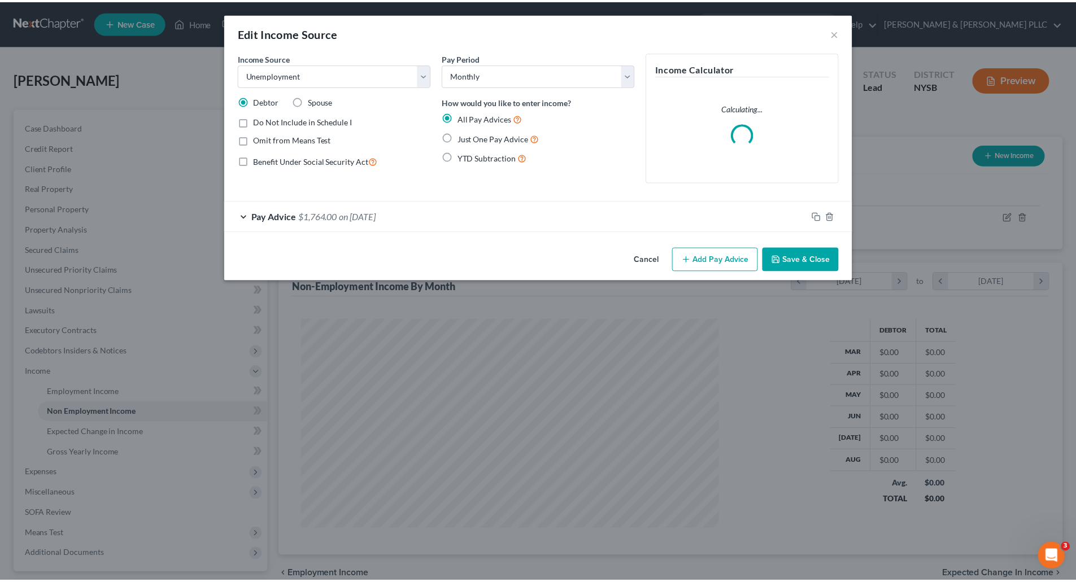
scroll to position [212, 448]
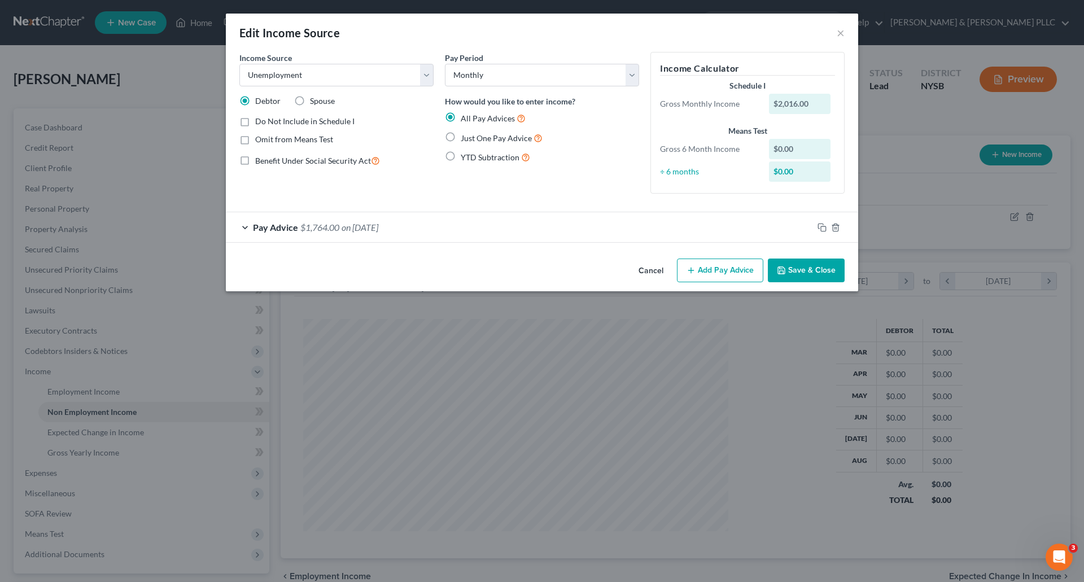
click at [732, 271] on button "Add Pay Advice" at bounding box center [720, 271] width 86 height 24
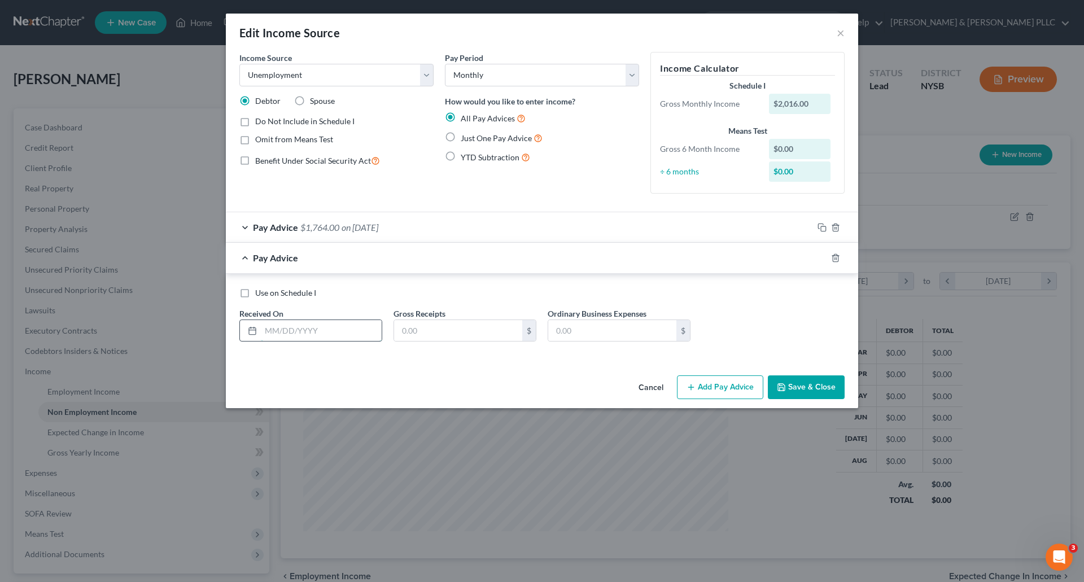
drag, startPoint x: 274, startPoint y: 331, endPoint x: 318, endPoint y: 320, distance: 45.6
click at [274, 330] on input "text" at bounding box center [321, 330] width 121 height 21
type input "[DATE]"
type input "1,008"
click at [566, 328] on input "text" at bounding box center [612, 330] width 128 height 21
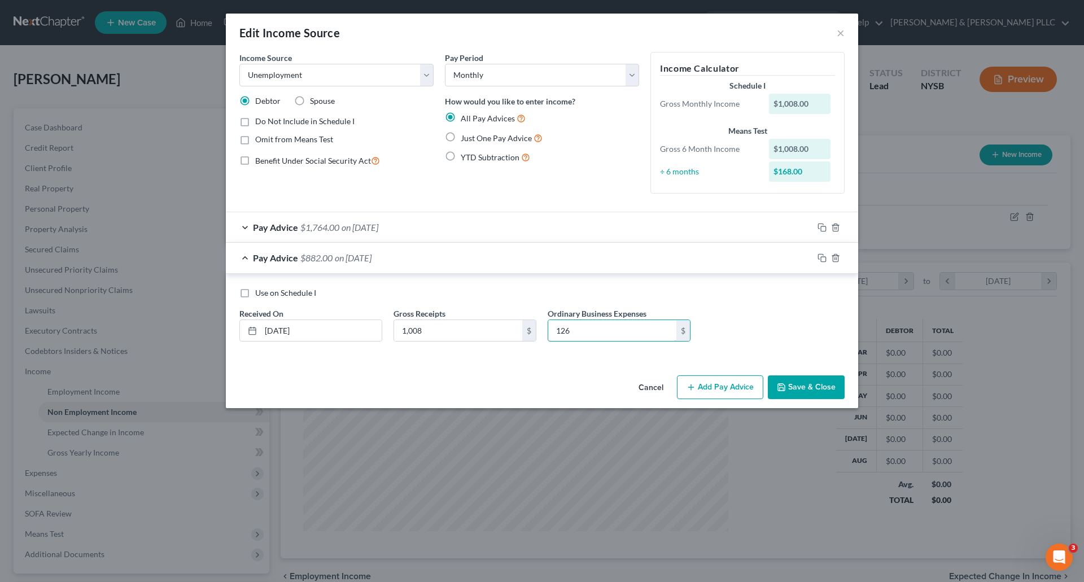
type input "126"
click at [817, 387] on button "Save & Close" at bounding box center [806, 388] width 77 height 24
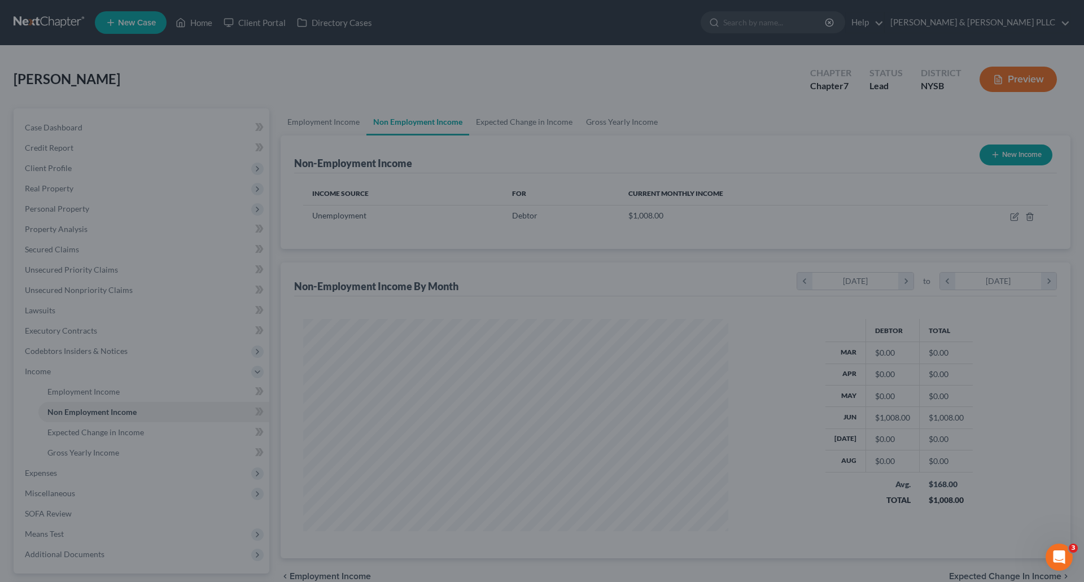
scroll to position [564463, 564230]
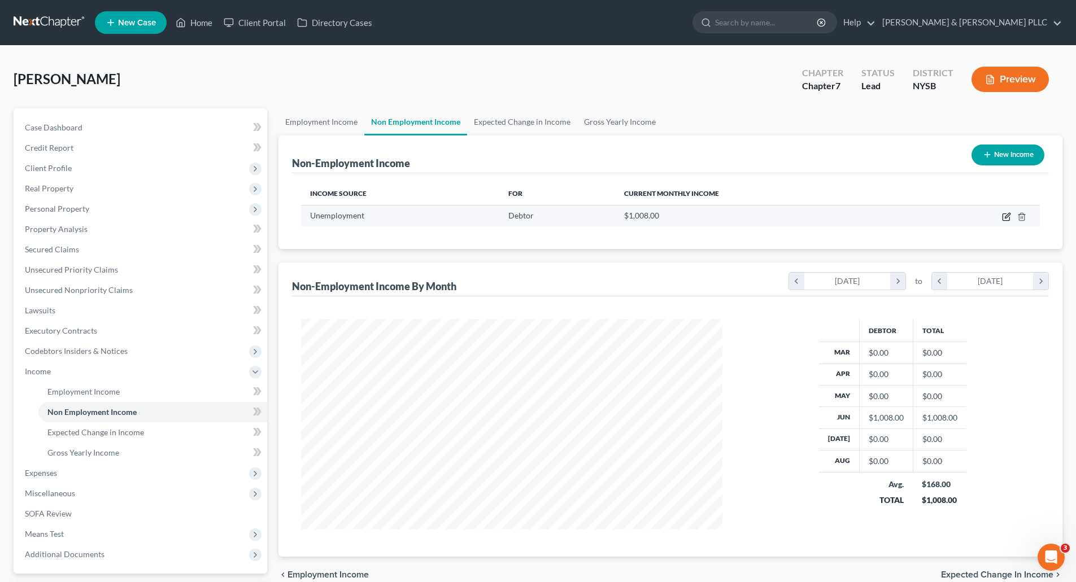
click at [1004, 215] on icon "button" at bounding box center [1006, 216] width 9 height 9
select select "0"
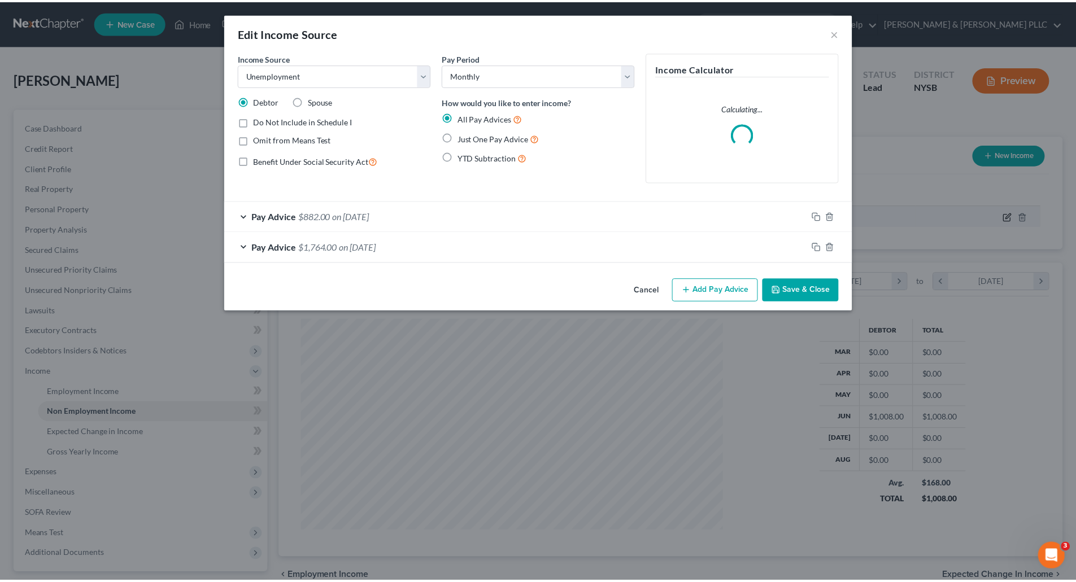
scroll to position [212, 448]
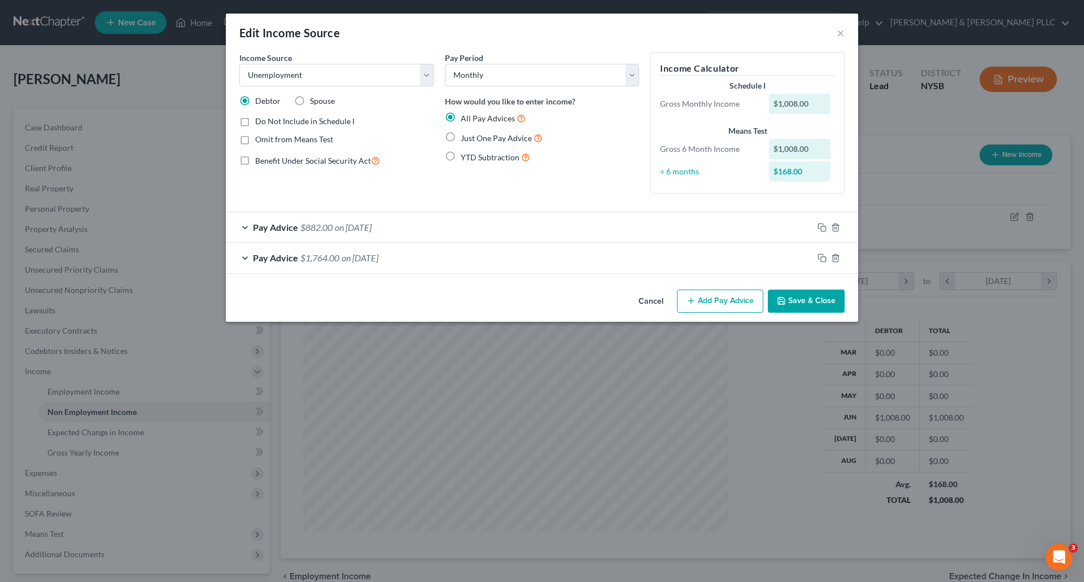
click at [729, 287] on div "Cancel Add Pay Advice Save & Close" at bounding box center [542, 303] width 632 height 37
click at [732, 300] on button "Add Pay Advice" at bounding box center [720, 302] width 86 height 24
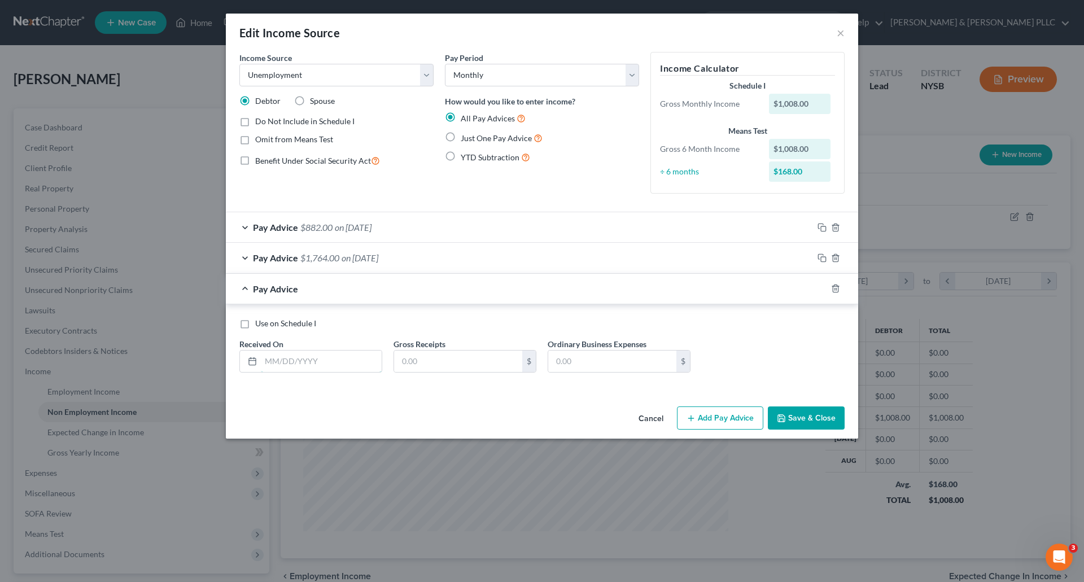
drag, startPoint x: 265, startPoint y: 364, endPoint x: 285, endPoint y: 344, distance: 27.6
click at [265, 364] on input "text" at bounding box center [321, 361] width 121 height 21
type input "[DATE]"
type input "2,016"
click at [559, 362] on input "text" at bounding box center [612, 361] width 128 height 21
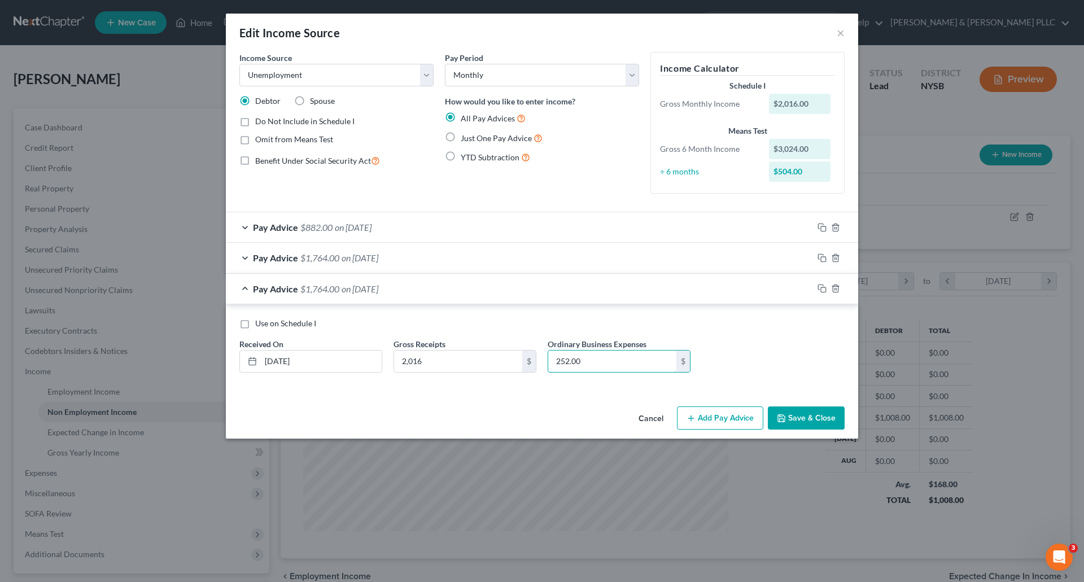
type input "252.00"
click at [812, 412] on button "Save & Close" at bounding box center [806, 419] width 77 height 24
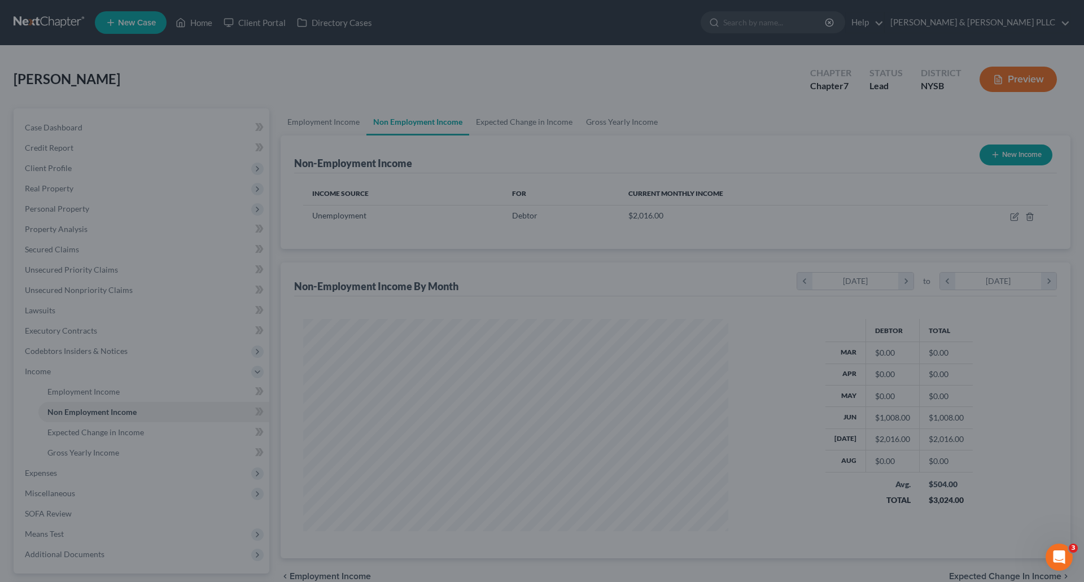
scroll to position [564463, 564230]
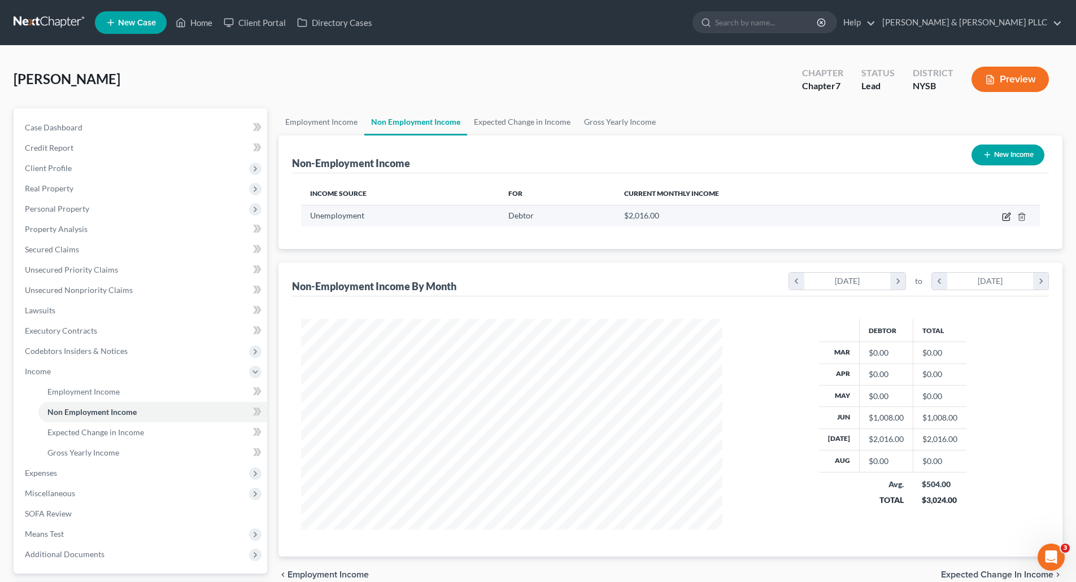
click at [1006, 212] on icon "button" at bounding box center [1006, 216] width 9 height 9
select select "0"
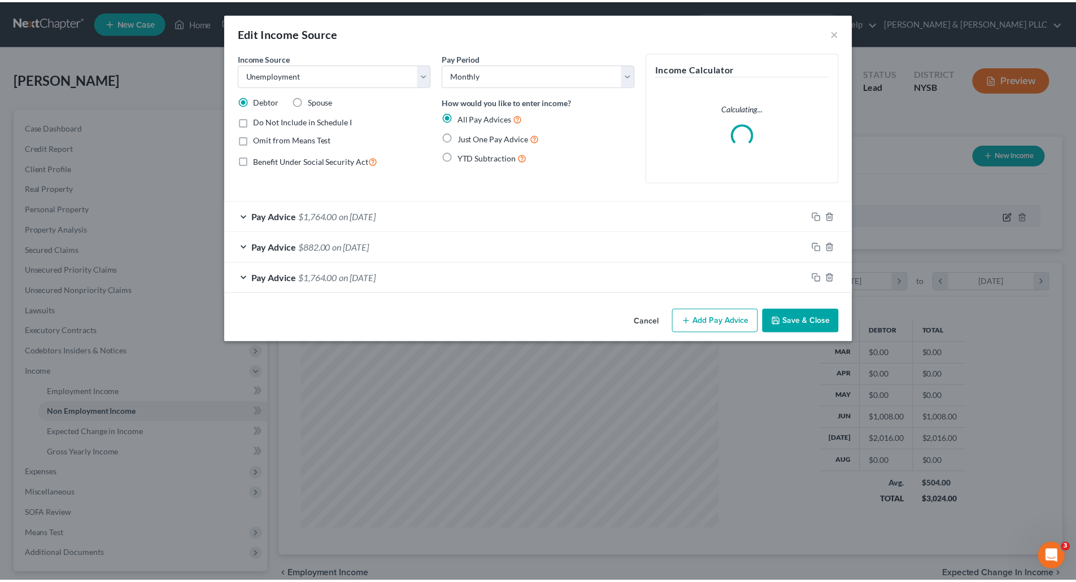
scroll to position [212, 448]
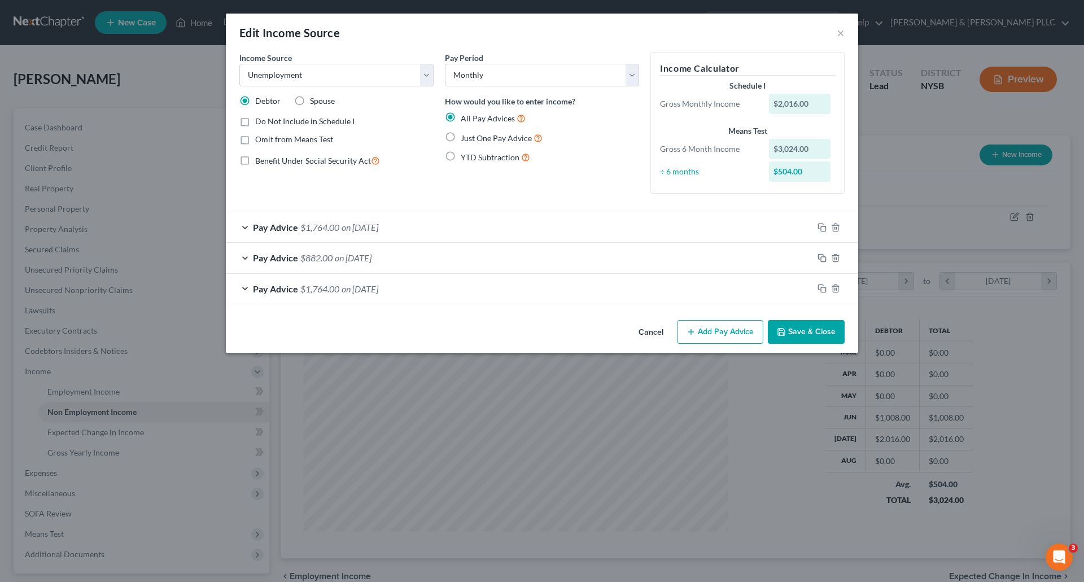
click at [699, 321] on button "Add Pay Advice" at bounding box center [720, 332] width 86 height 24
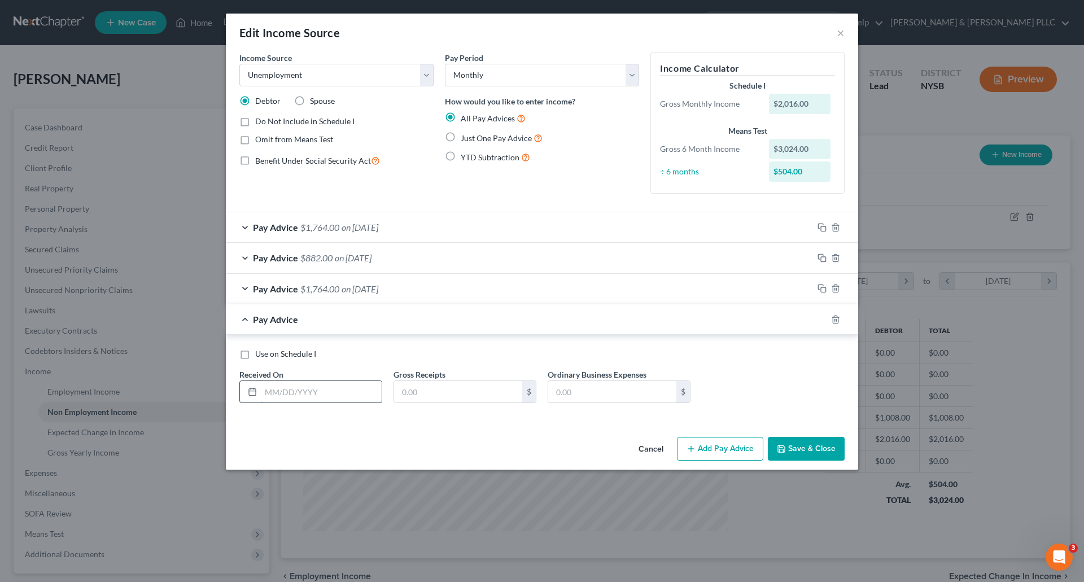
click at [294, 390] on input "text" at bounding box center [321, 391] width 121 height 21
type input "[DATE]"
type input "1,512"
drag, startPoint x: 559, startPoint y: 391, endPoint x: 551, endPoint y: 373, distance: 19.4
click at [559, 391] on input "text" at bounding box center [612, 391] width 128 height 21
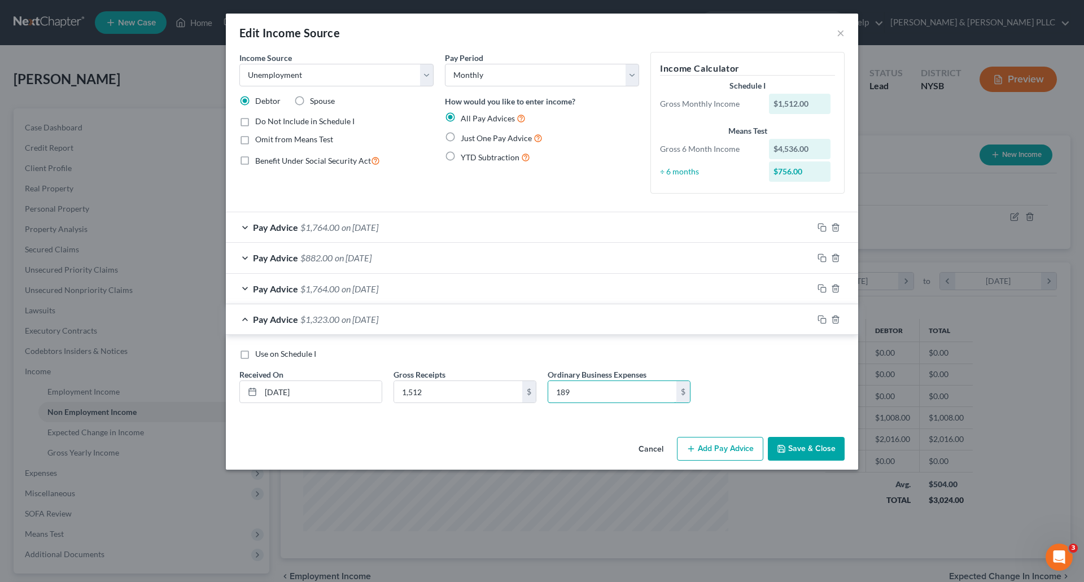
type input "189"
click at [809, 445] on button "Save & Close" at bounding box center [806, 449] width 77 height 24
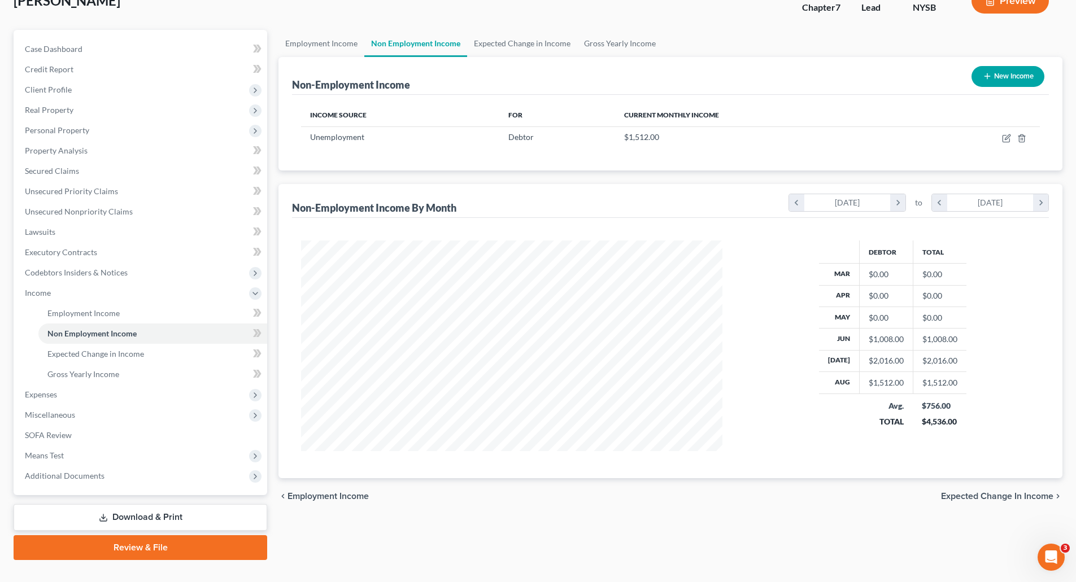
scroll to position [99, 0]
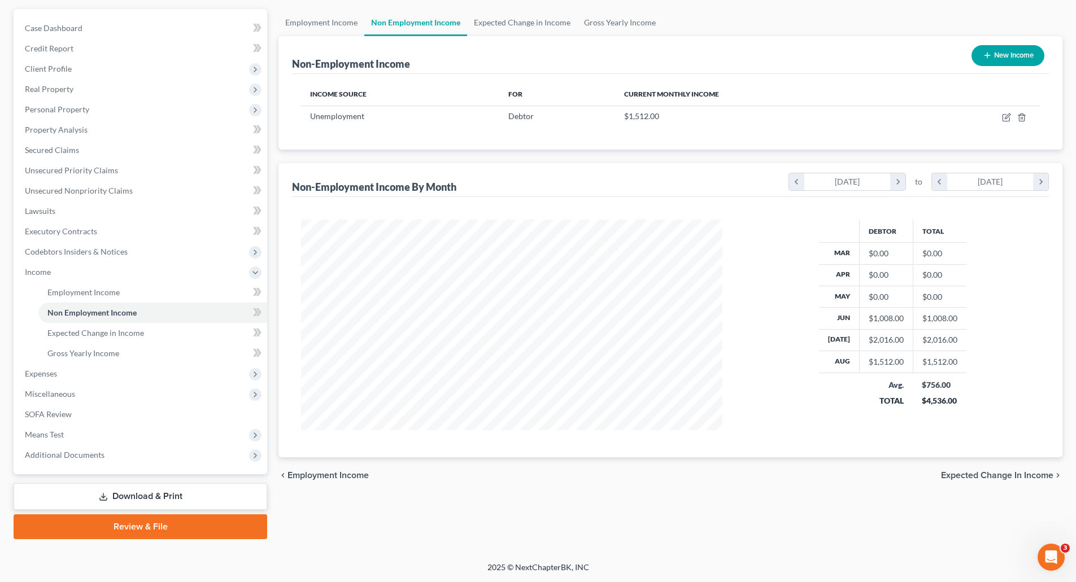
click at [982, 472] on span "Expected Change in Income" at bounding box center [997, 475] width 112 height 9
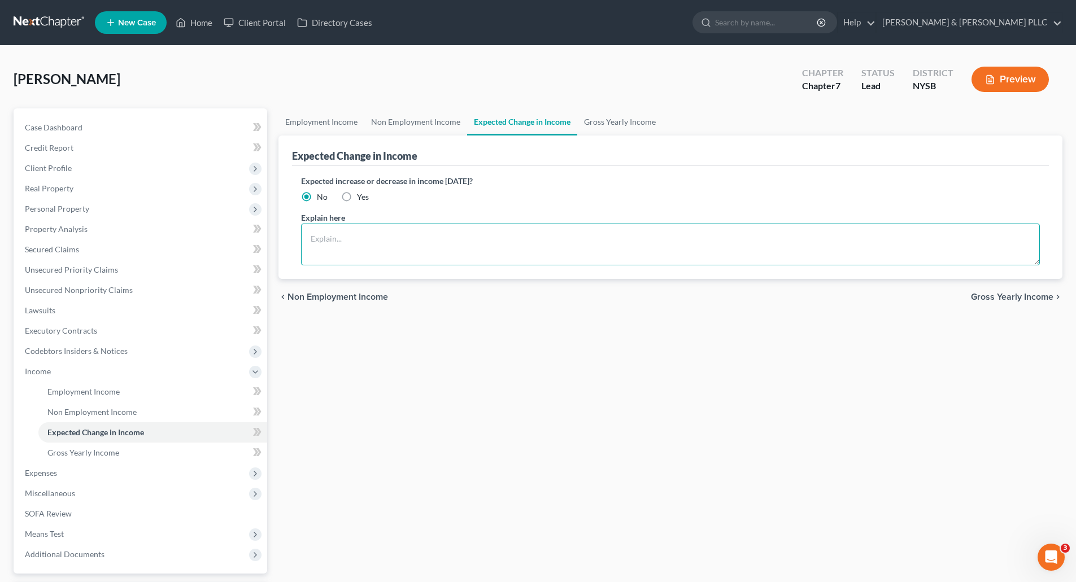
click at [360, 237] on textarea at bounding box center [670, 245] width 739 height 42
click at [1015, 294] on span "Gross Yearly Income" at bounding box center [1012, 297] width 82 height 9
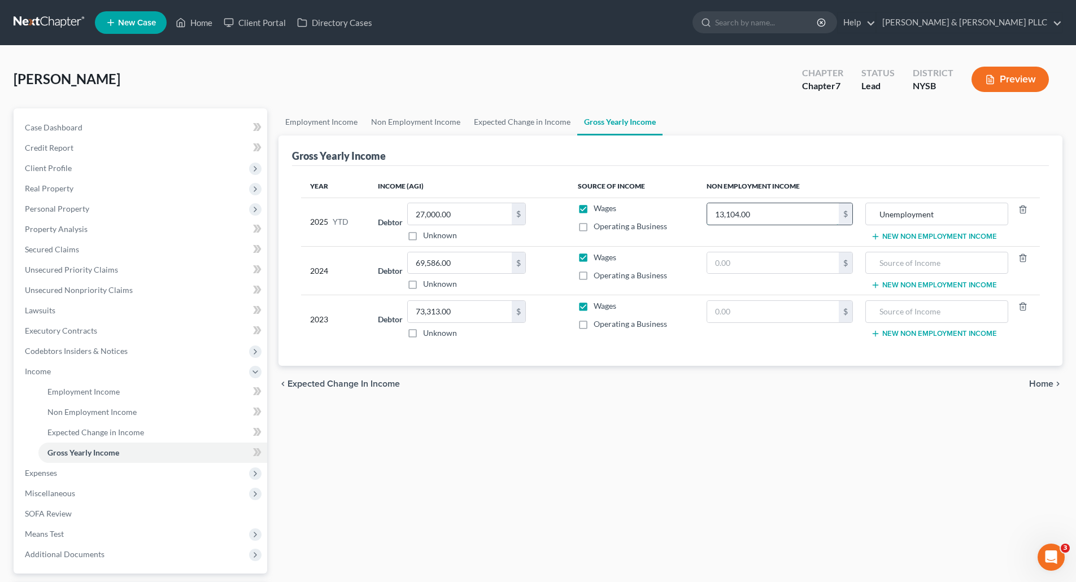
click at [763, 210] on input "13,104.00" at bounding box center [773, 213] width 132 height 21
type input "4,800.00"
click at [361, 384] on span "Expected Change in Income" at bounding box center [343, 383] width 112 height 9
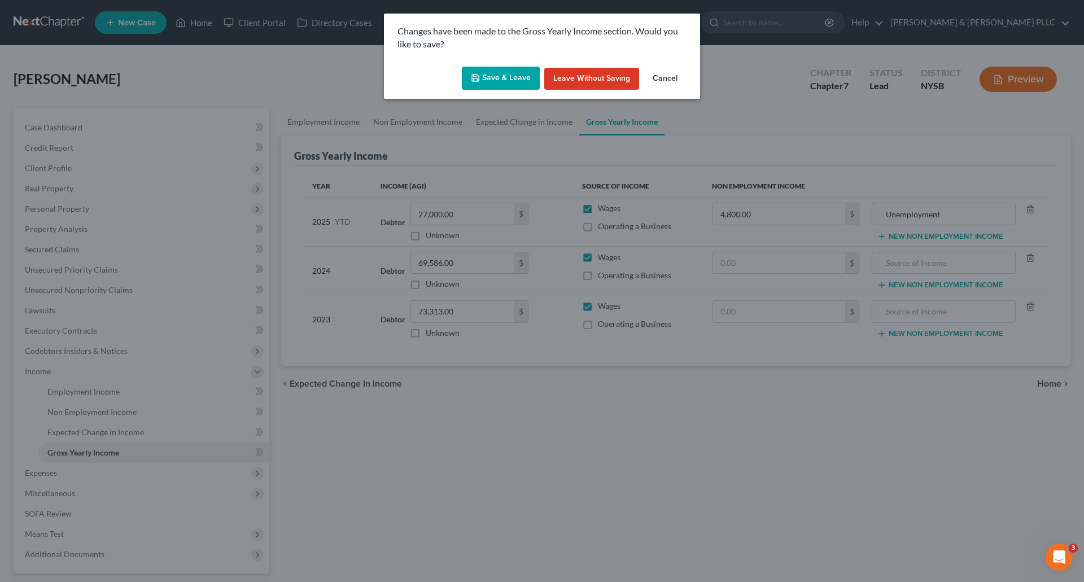
click at [512, 76] on button "Save & Leave" at bounding box center [501, 79] width 78 height 24
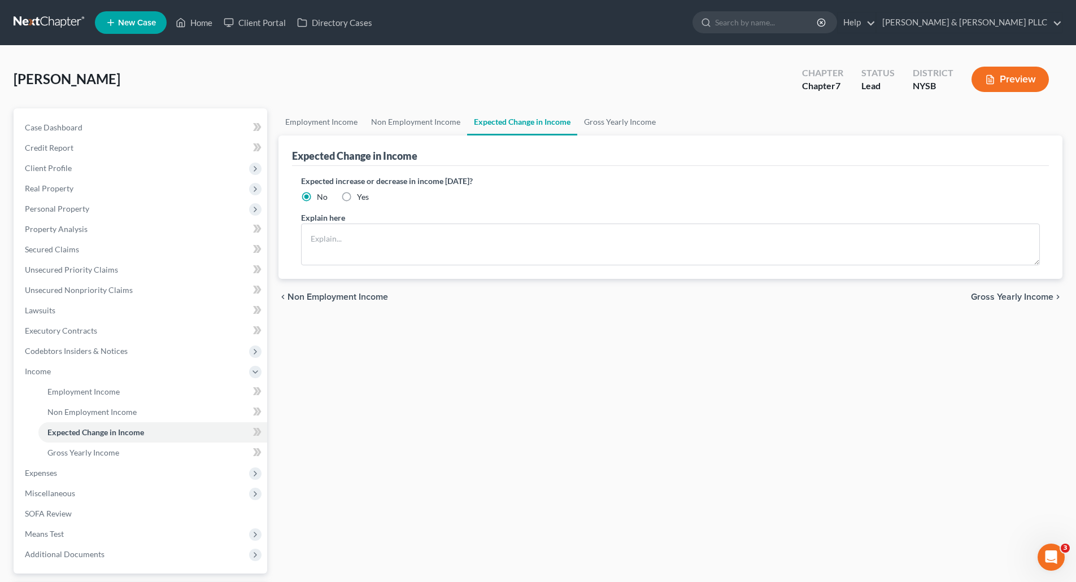
click at [351, 295] on span "Non Employment Income" at bounding box center [337, 297] width 101 height 9
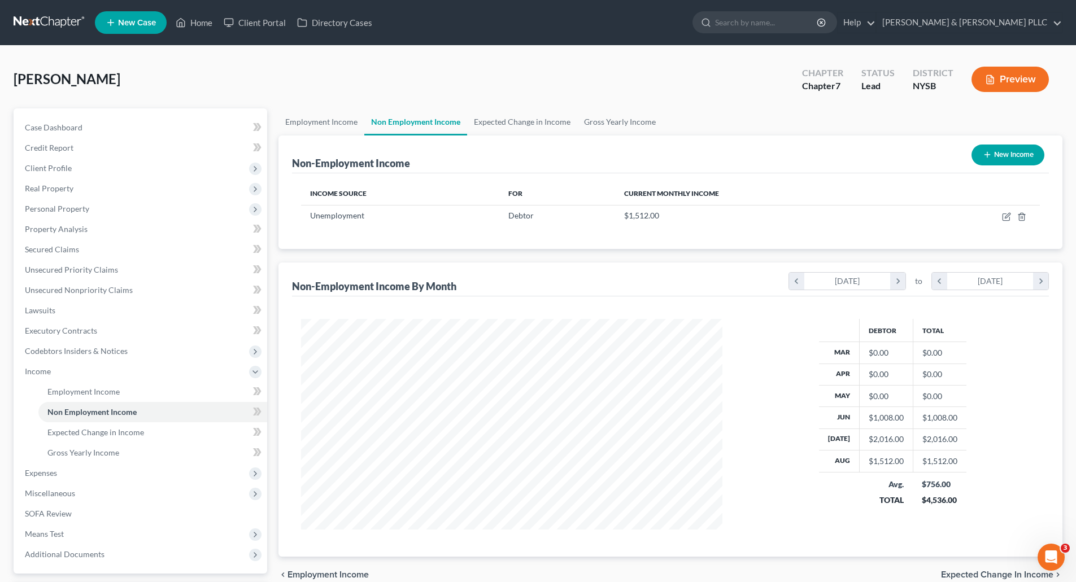
scroll to position [211, 444]
click at [991, 573] on span "Expected Change in Income" at bounding box center [997, 574] width 112 height 9
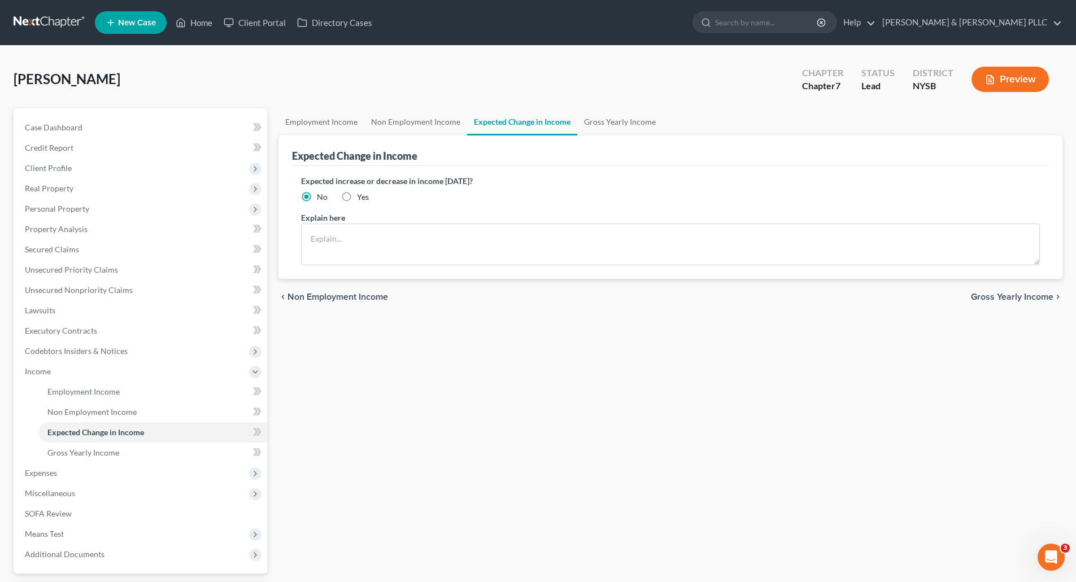
click at [1002, 295] on span "Gross Yearly Income" at bounding box center [1012, 297] width 82 height 9
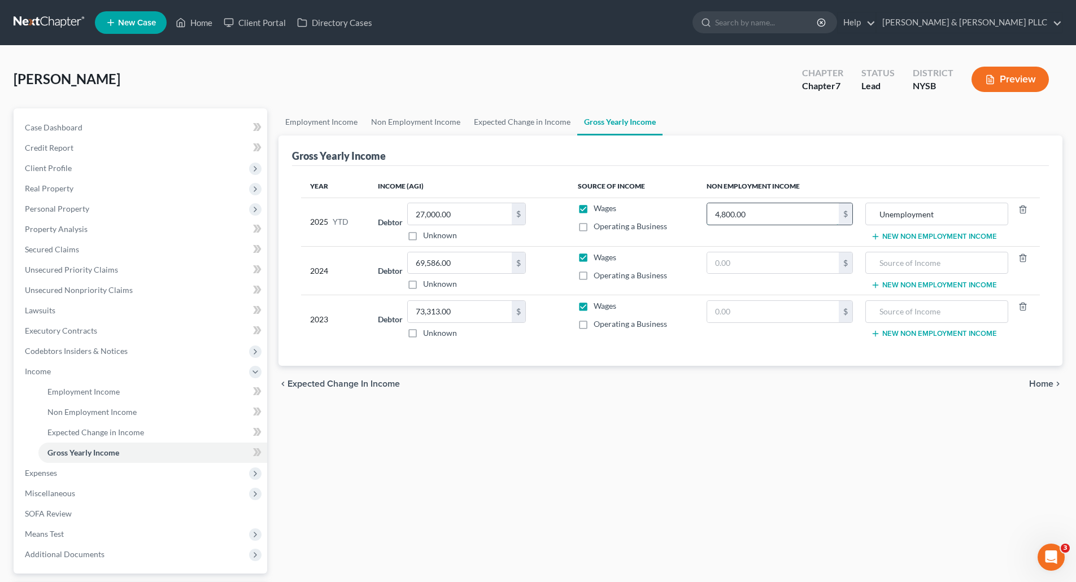
click at [756, 213] on input "4,800.00" at bounding box center [773, 213] width 132 height 21
type input "4,536.00"
click at [1043, 382] on span "Home" at bounding box center [1041, 383] width 24 height 9
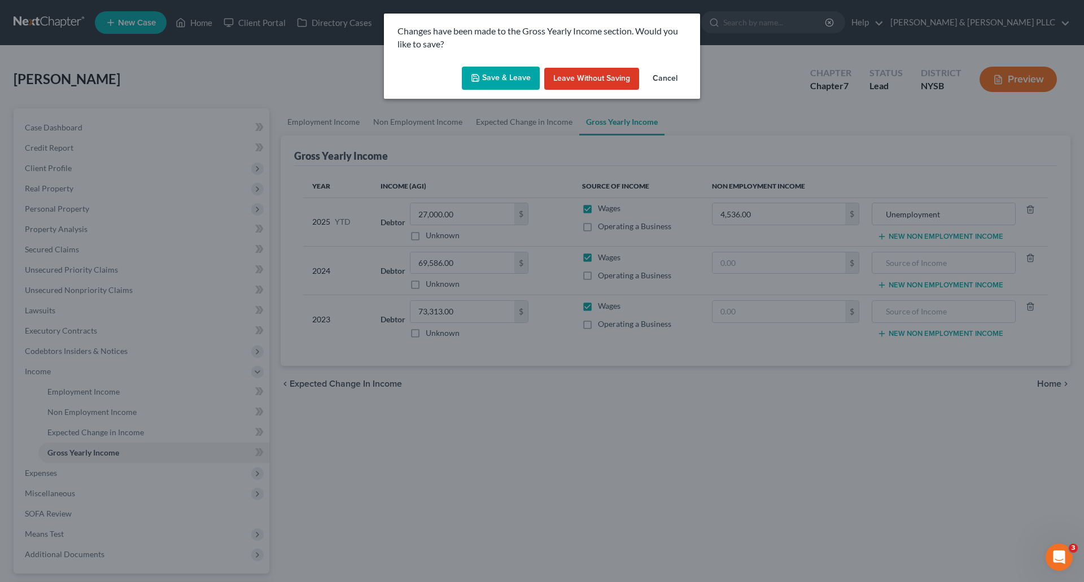
click at [517, 78] on button "Save & Leave" at bounding box center [501, 79] width 78 height 24
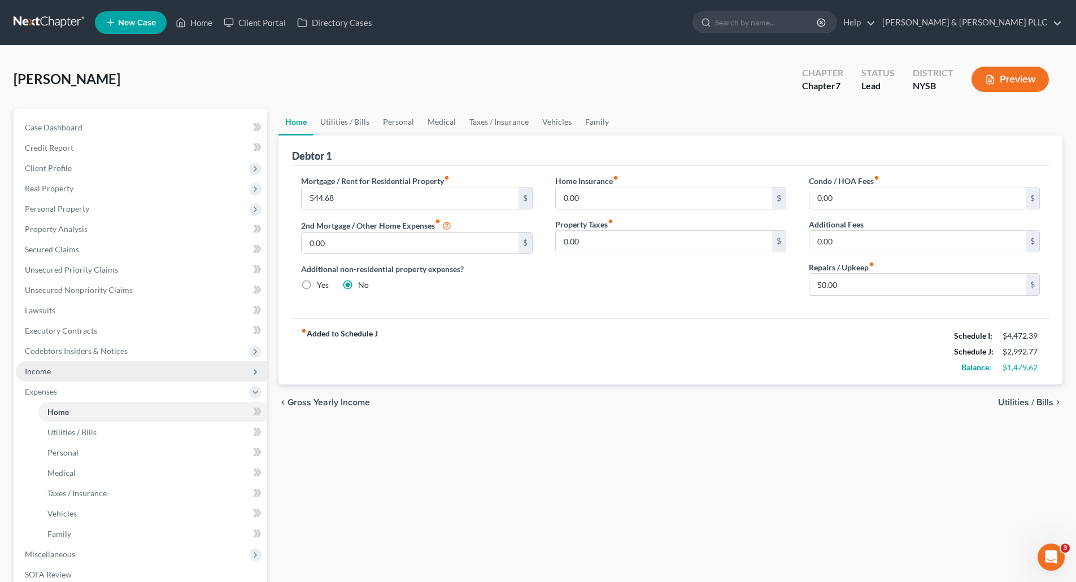
click at [45, 372] on span "Income" at bounding box center [38, 371] width 26 height 10
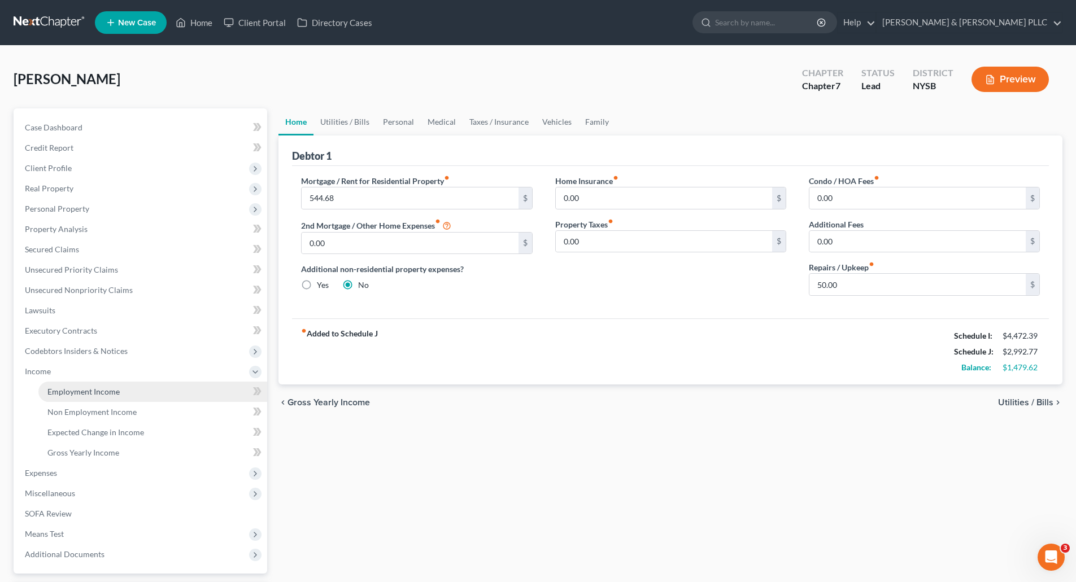
click at [112, 396] on link "Employment Income" at bounding box center [152, 392] width 229 height 20
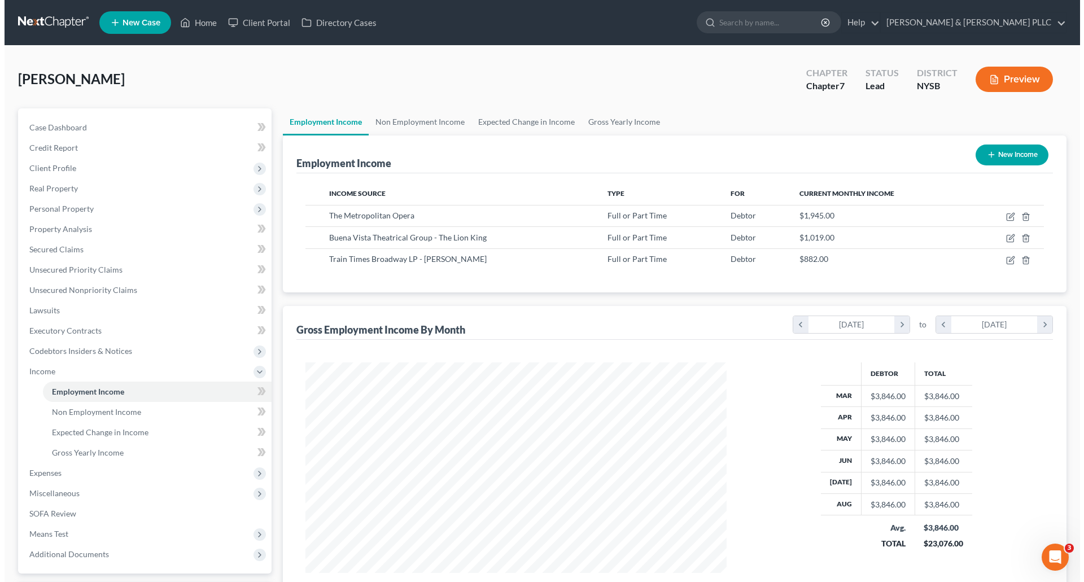
scroll to position [211, 444]
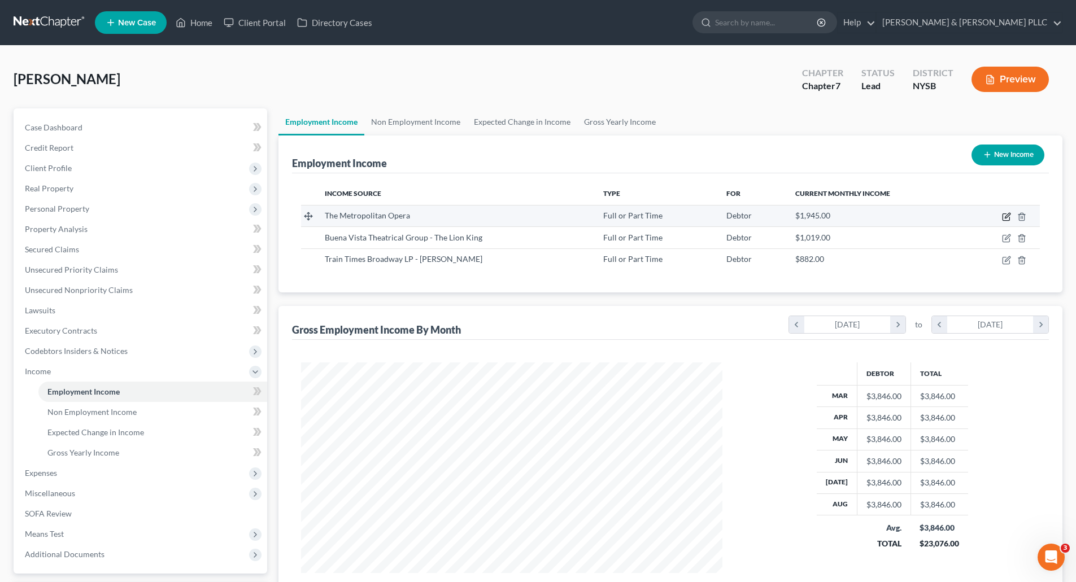
click at [1005, 216] on icon "button" at bounding box center [1006, 216] width 9 height 9
select select "0"
select select "35"
select select "0"
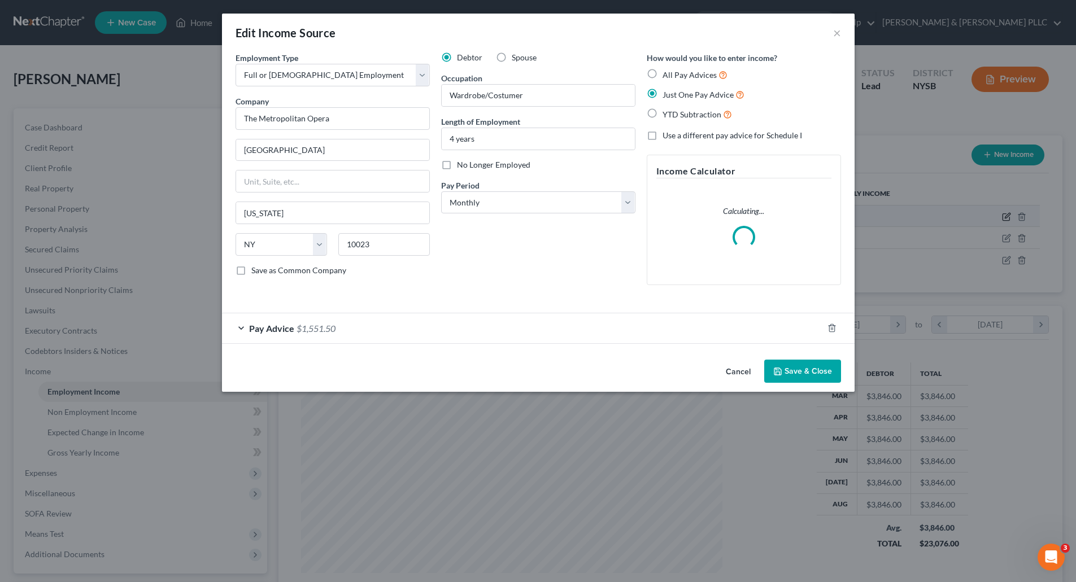
scroll to position [212, 448]
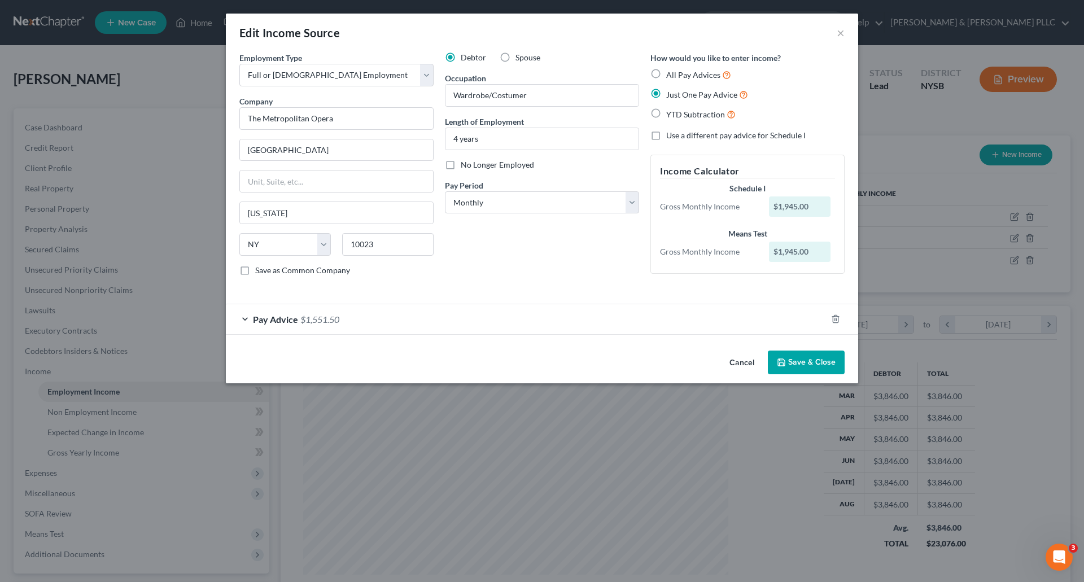
click at [819, 362] on button "Save & Close" at bounding box center [806, 363] width 77 height 24
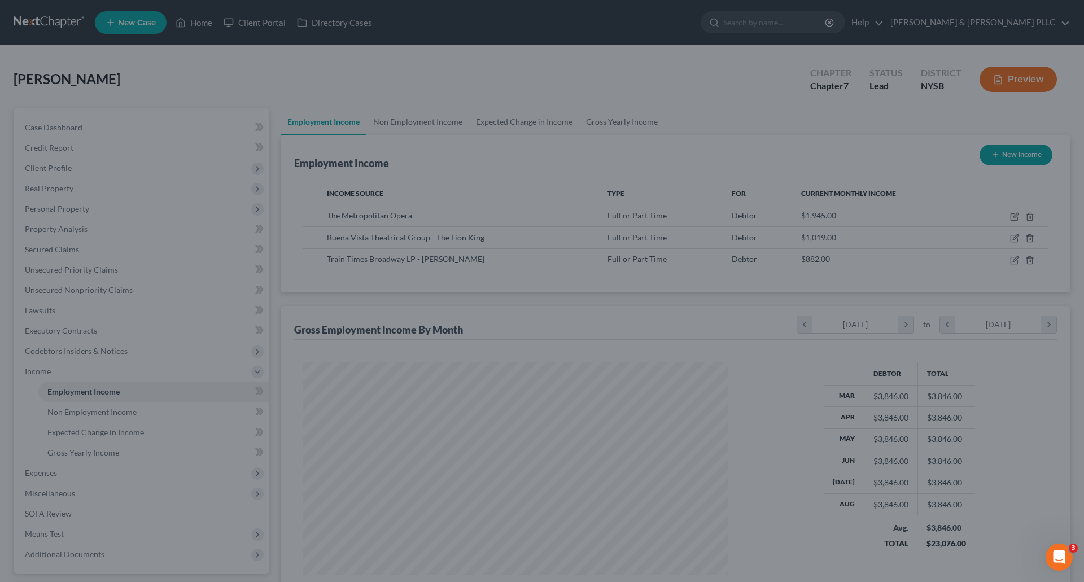
scroll to position [564463, 564230]
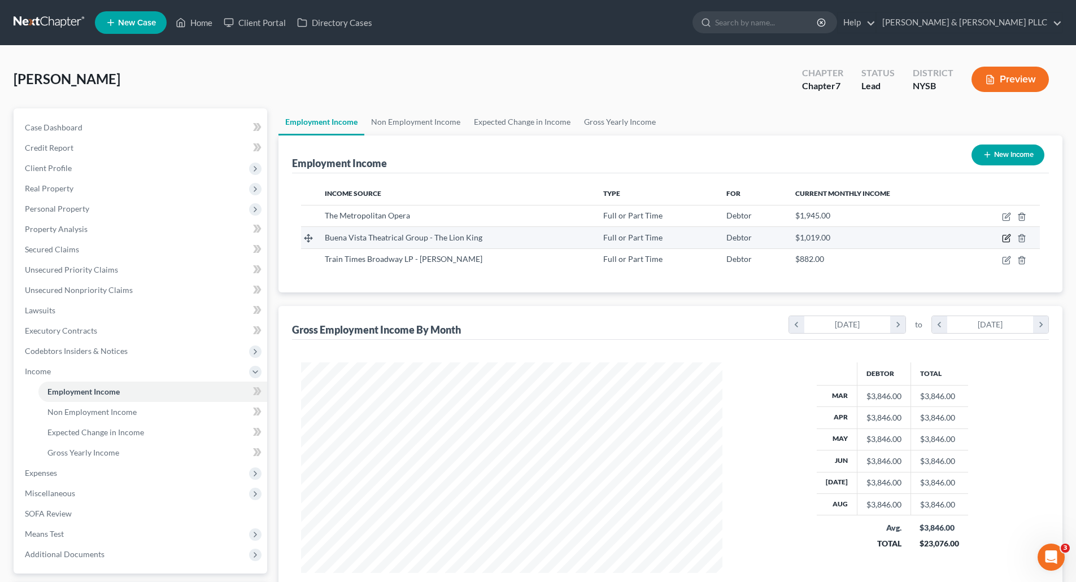
click at [1007, 238] on icon "button" at bounding box center [1006, 238] width 9 height 9
select select "0"
select select "35"
select select "0"
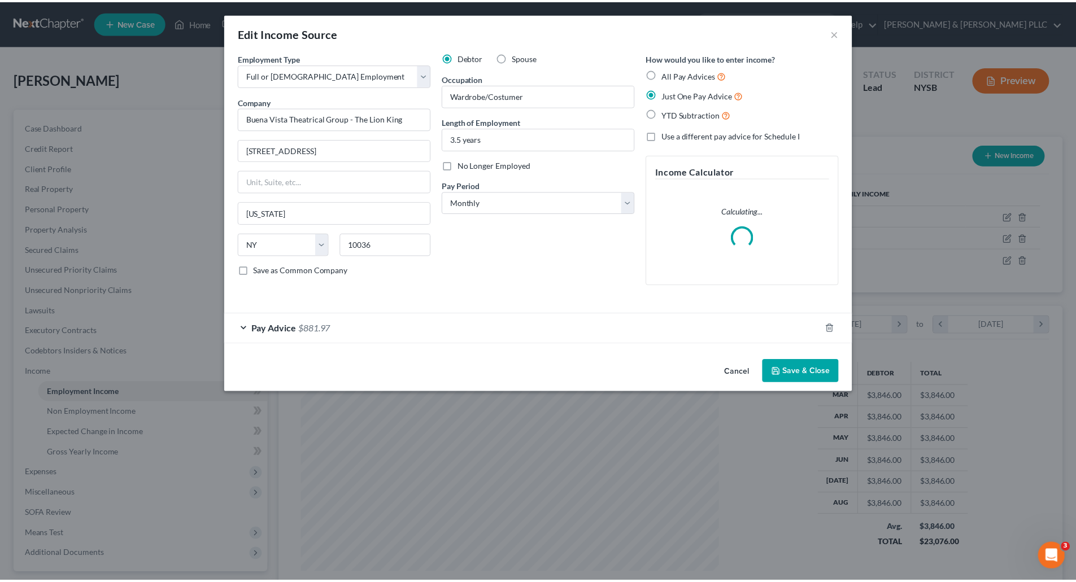
scroll to position [212, 448]
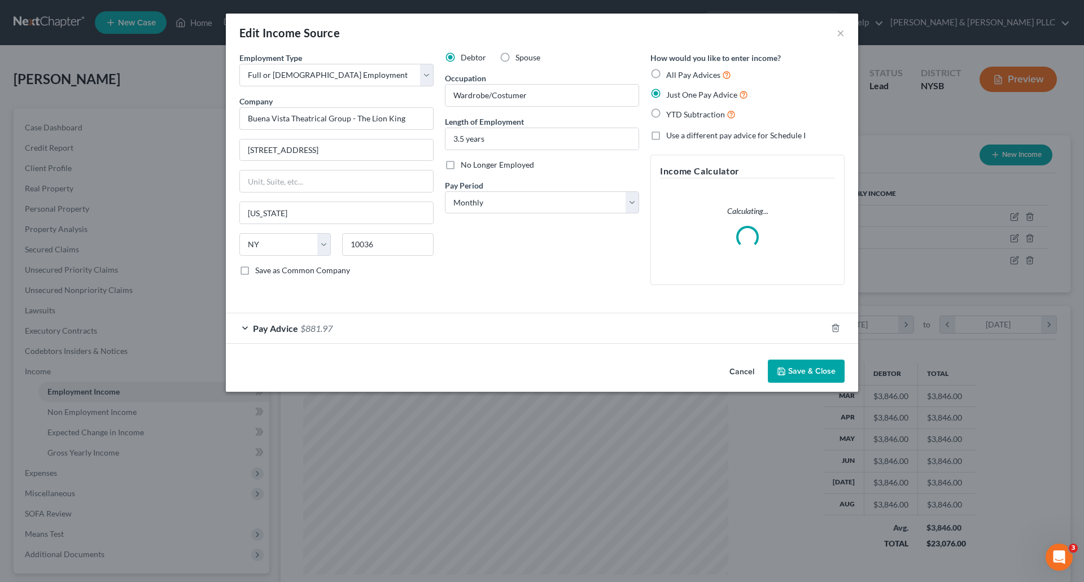
click at [830, 377] on button "Save & Close" at bounding box center [806, 372] width 77 height 24
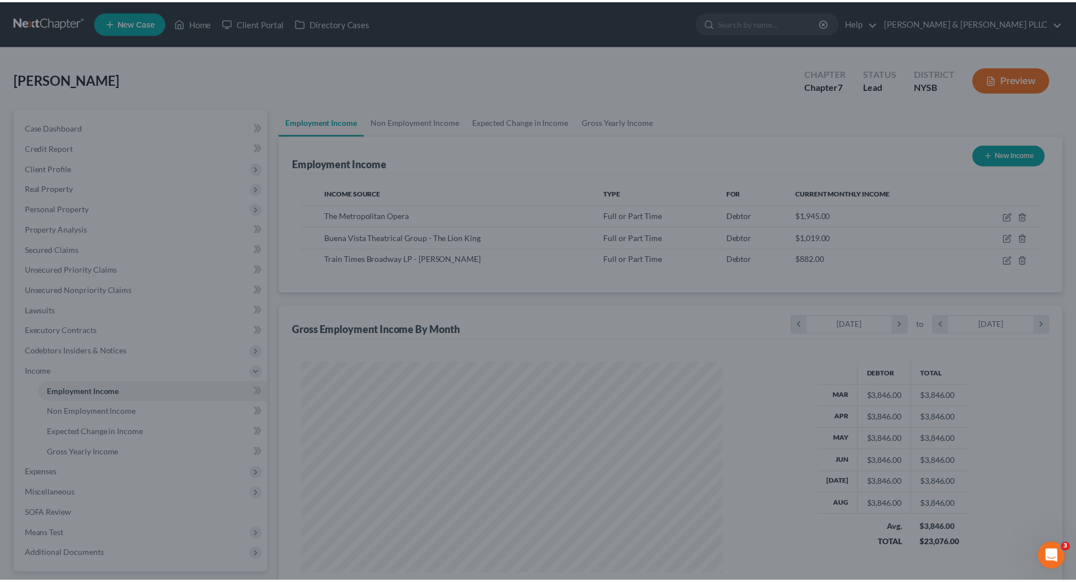
scroll to position [564463, 564230]
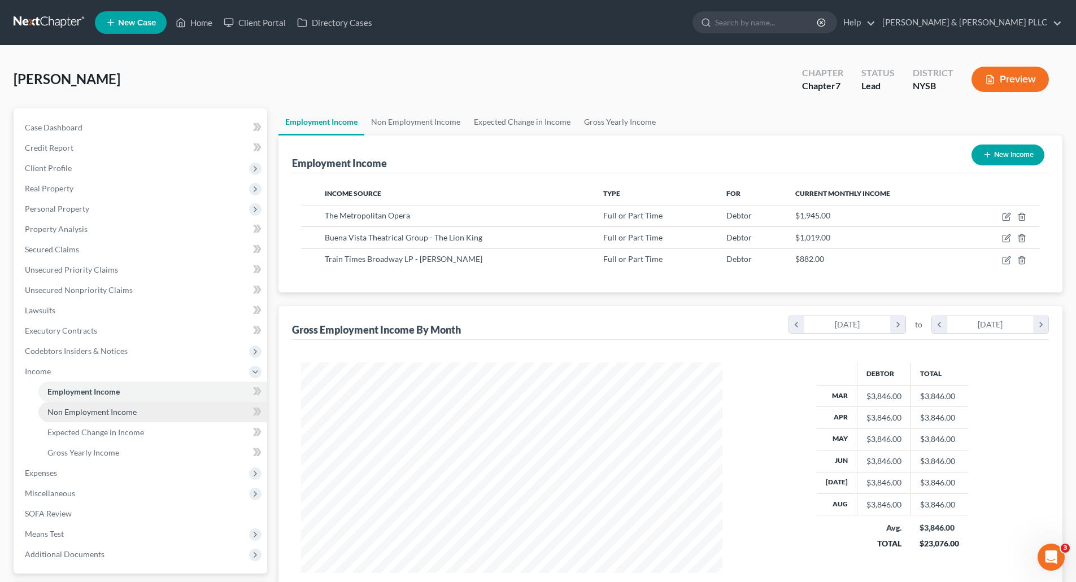
click at [75, 409] on span "Non Employment Income" at bounding box center [91, 412] width 89 height 10
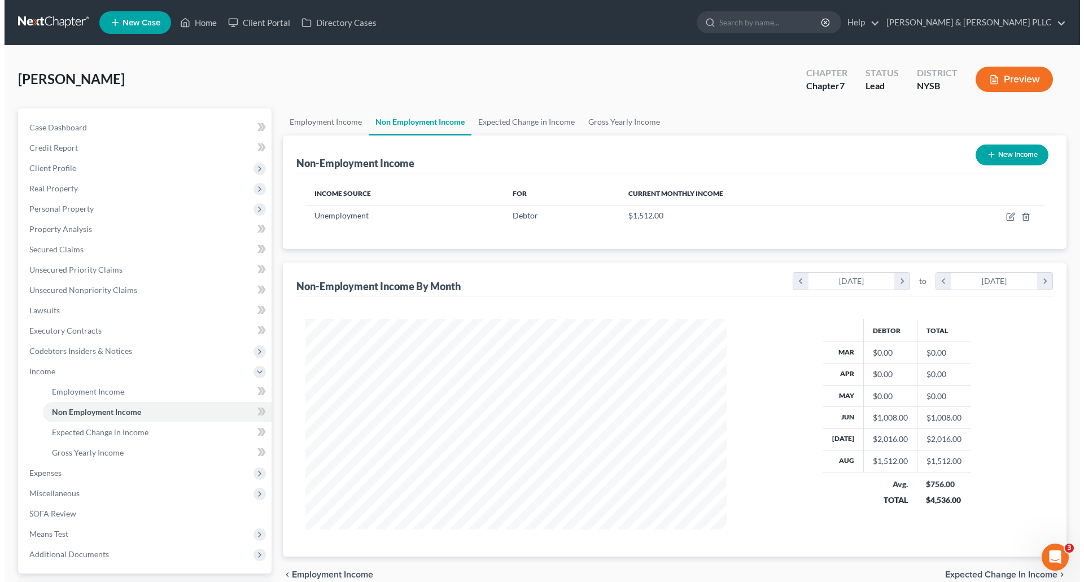
scroll to position [211, 444]
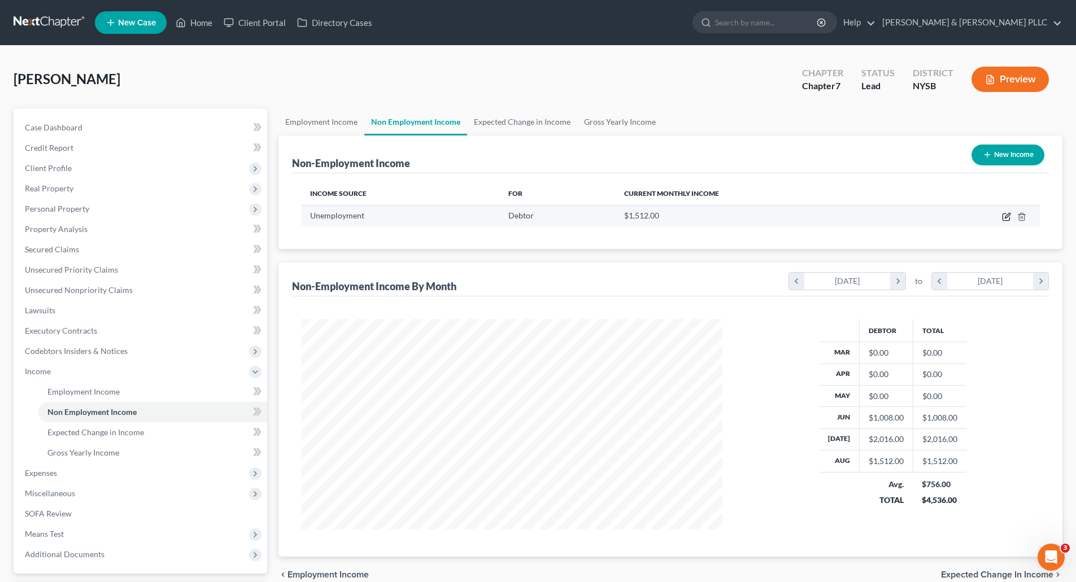
click at [1004, 213] on icon "button" at bounding box center [1006, 216] width 9 height 9
select select "0"
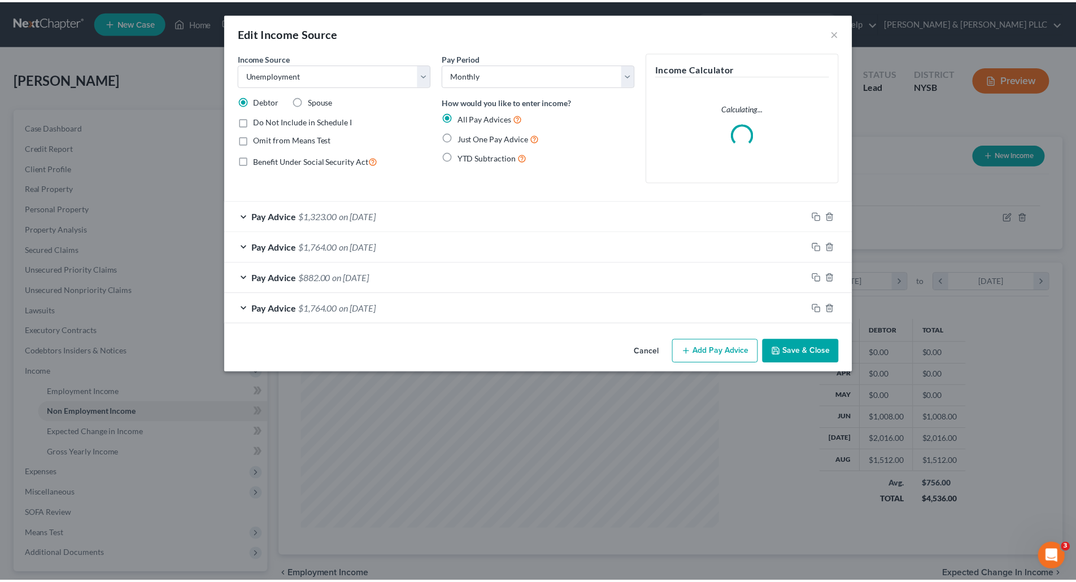
scroll to position [212, 448]
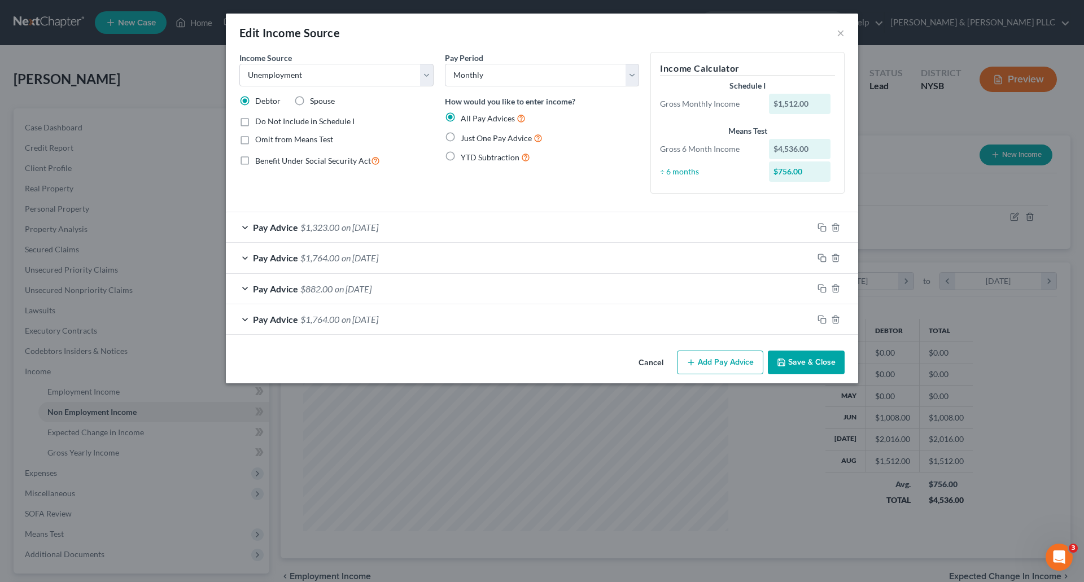
click at [255, 120] on label "Do Not Include in Schedule I" at bounding box center [304, 121] width 99 height 11
click at [260, 120] on input "Do Not Include in Schedule I" at bounding box center [263, 119] width 7 height 7
checkbox input "true"
click at [824, 359] on button "Save & Close" at bounding box center [806, 363] width 77 height 24
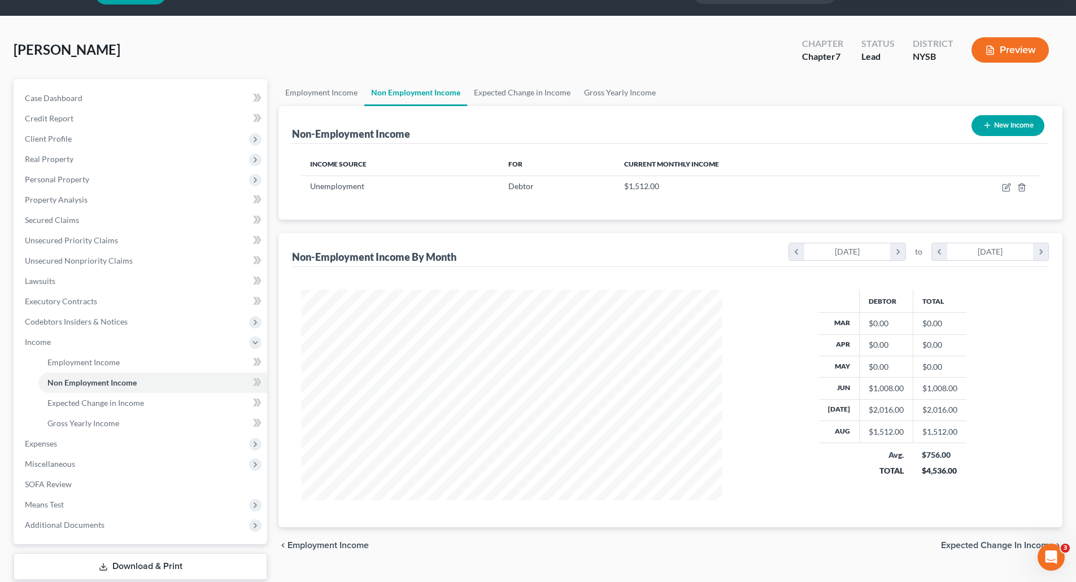
scroll to position [99, 0]
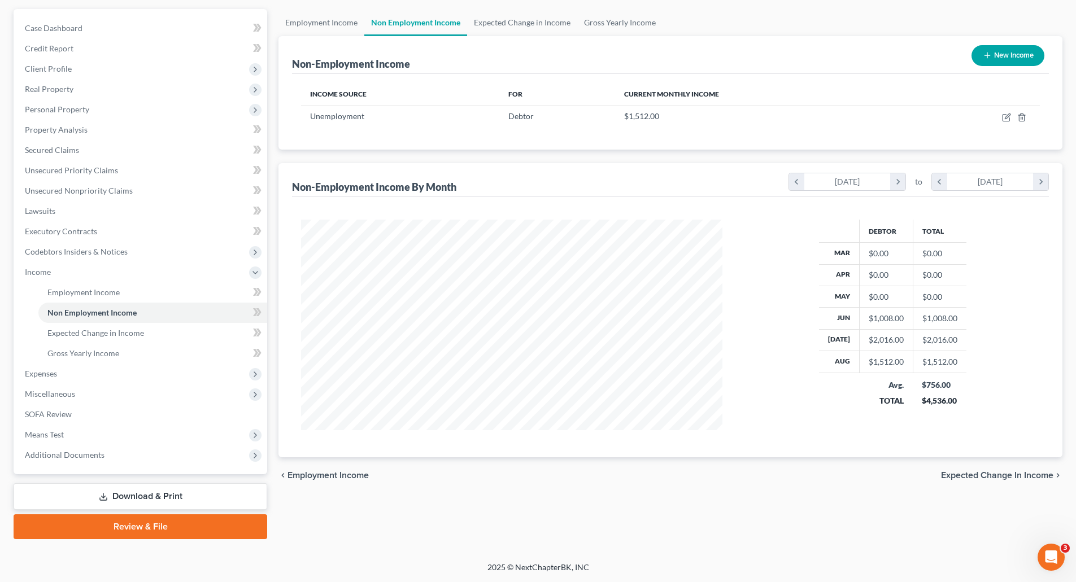
click at [957, 472] on span "Expected Change in Income" at bounding box center [997, 475] width 112 height 9
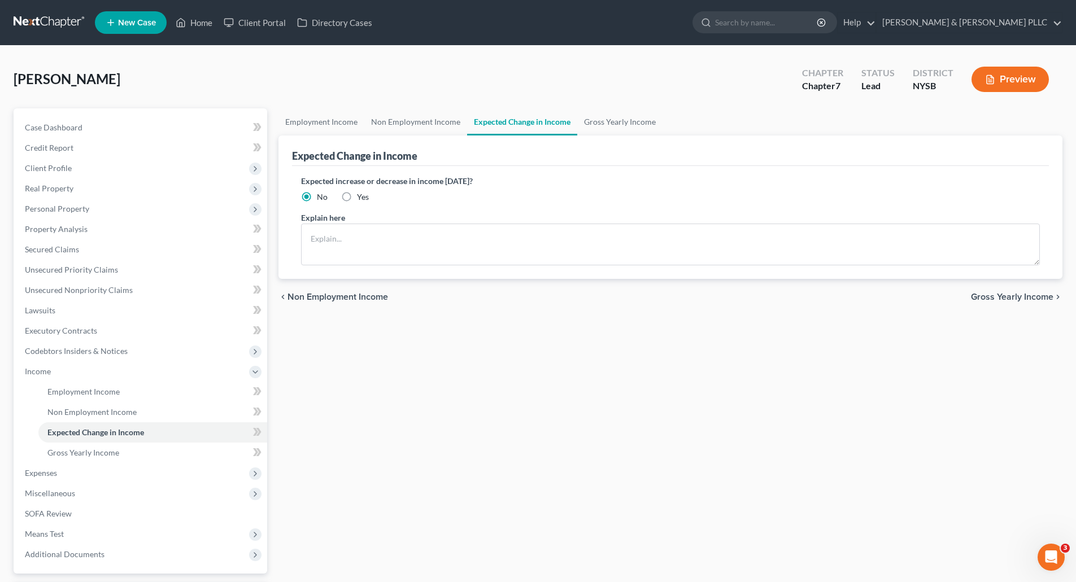
click at [1010, 293] on span "Gross Yearly Income" at bounding box center [1012, 297] width 82 height 9
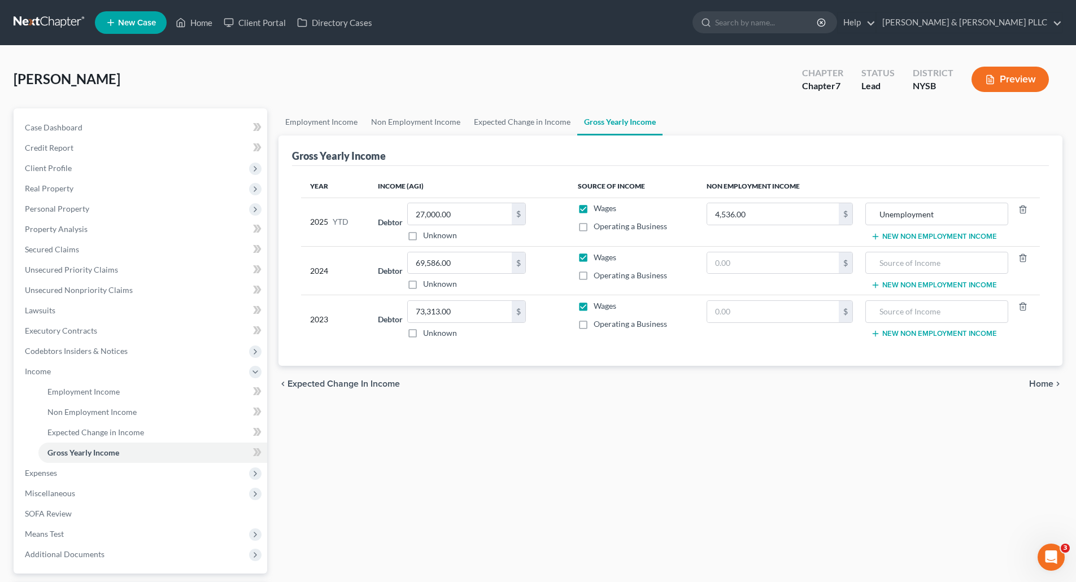
click at [1046, 379] on span "Home" at bounding box center [1041, 383] width 24 height 9
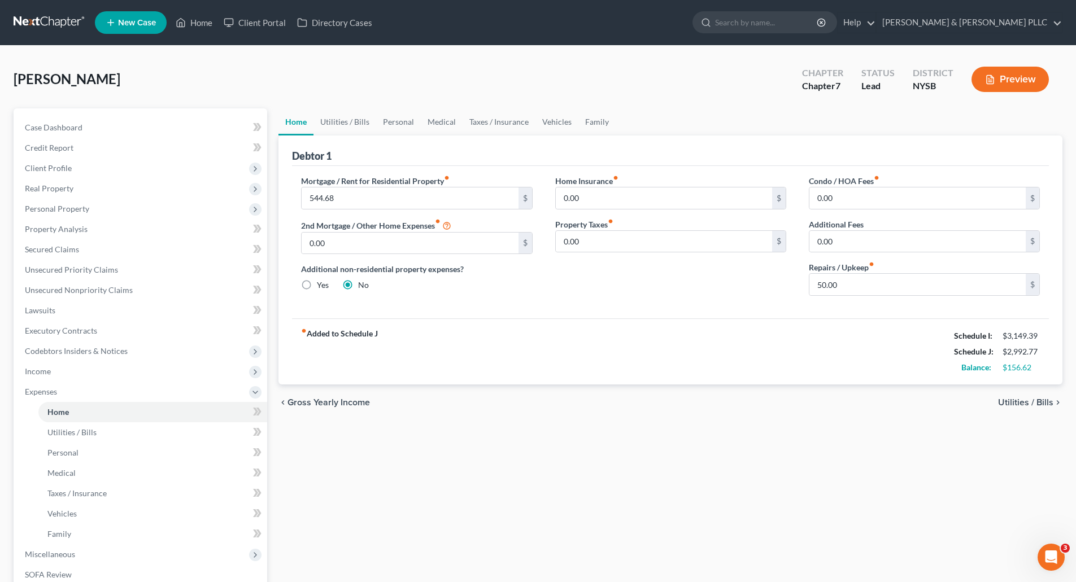
click at [1024, 398] on span "Utilities / Bills" at bounding box center [1025, 402] width 55 height 9
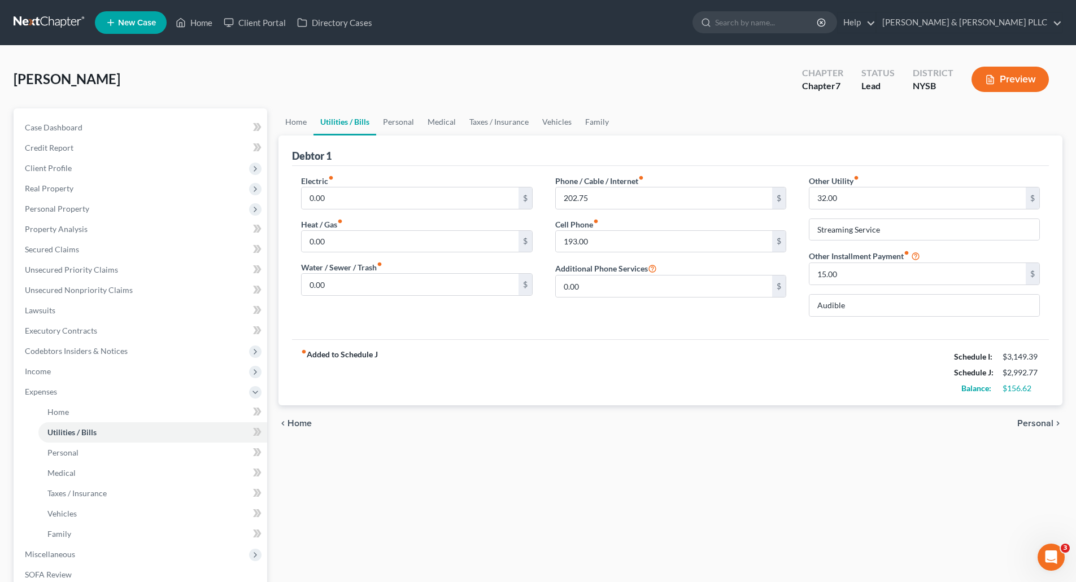
click at [1042, 421] on span "Personal" at bounding box center [1035, 423] width 36 height 9
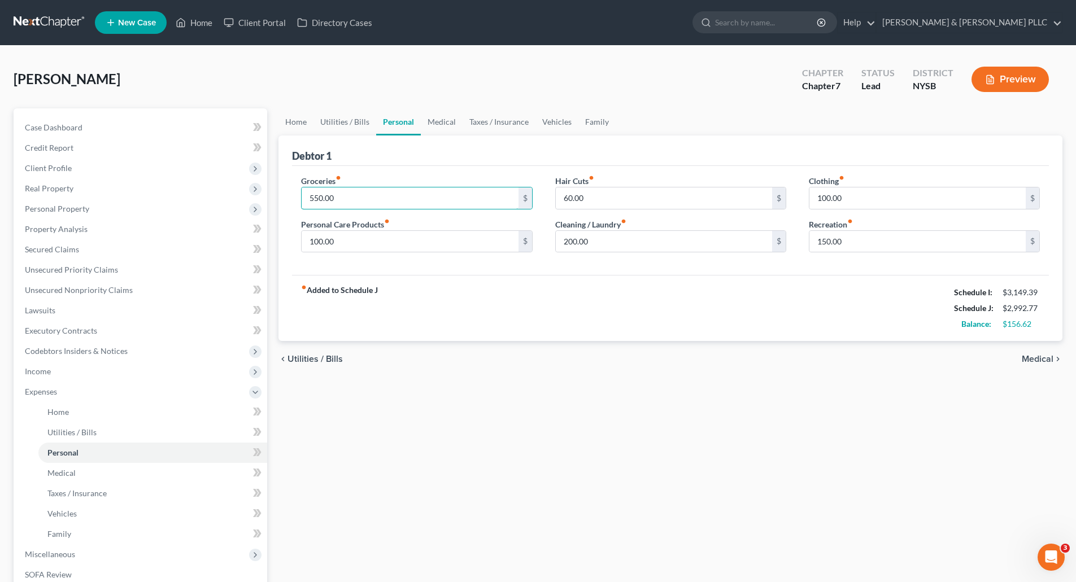
drag, startPoint x: 309, startPoint y: 194, endPoint x: 321, endPoint y: 186, distance: 15.0
click at [309, 194] on input "550.00" at bounding box center [410, 197] width 216 height 21
type input "650.00"
click at [622, 198] on input "60.00" at bounding box center [664, 197] width 216 height 21
type input "65.00"
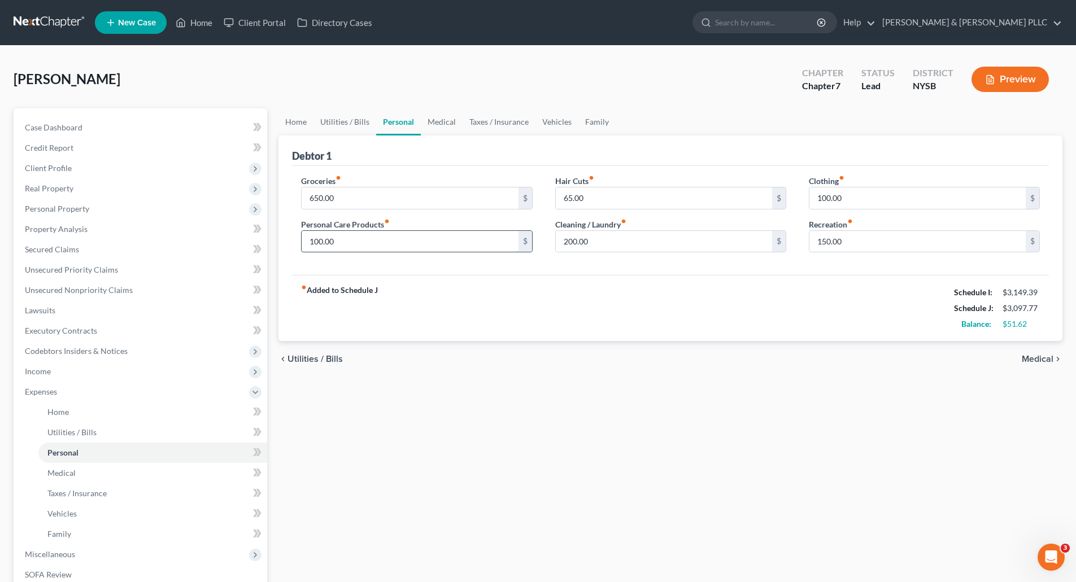
click at [316, 238] on input "100.00" at bounding box center [410, 241] width 216 height 21
type input "150.00"
drag, startPoint x: 571, startPoint y: 241, endPoint x: 574, endPoint y: 233, distance: 8.1
click at [571, 240] on input "200.00" at bounding box center [664, 241] width 216 height 21
click at [564, 239] on input "220.00" at bounding box center [664, 241] width 216 height 21
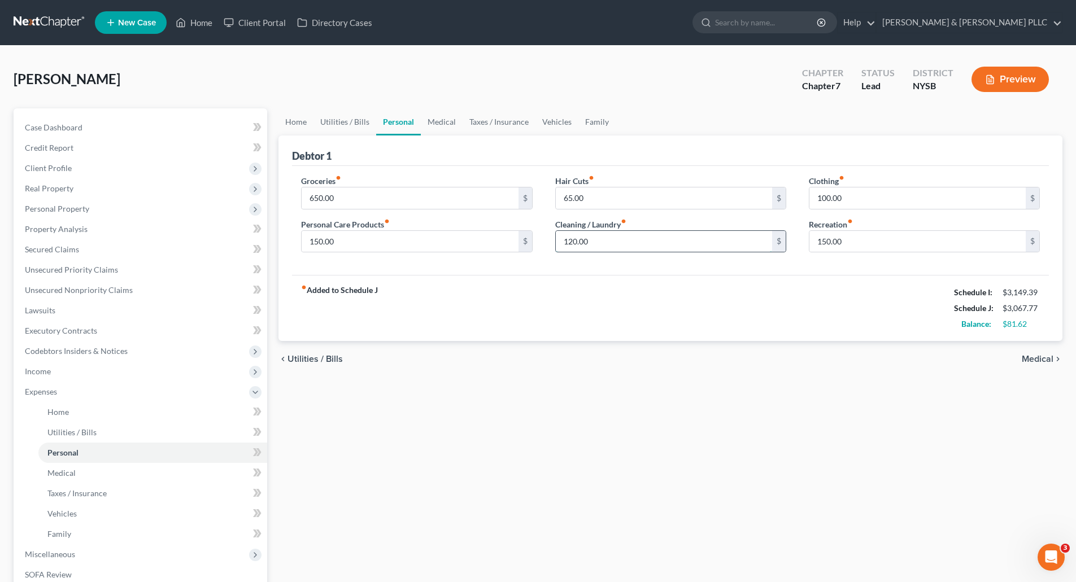
type input "120.00"
drag, startPoint x: 822, startPoint y: 238, endPoint x: 830, endPoint y: 228, distance: 12.1
click at [823, 237] on input "150.00" at bounding box center [917, 241] width 216 height 21
type input "50.00"
click at [1035, 355] on span "Medical" at bounding box center [1037, 359] width 32 height 9
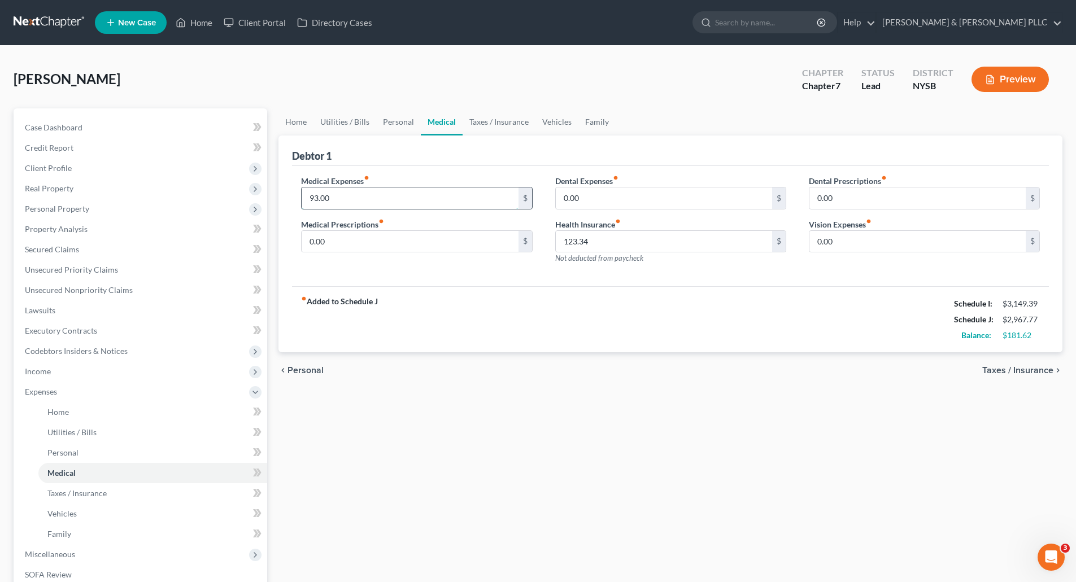
click at [306, 197] on input "93.00" at bounding box center [410, 197] width 216 height 21
type input "200.00"
click at [557, 241] on input "123.34" at bounding box center [664, 241] width 216 height 21
type input "3"
type input "2"
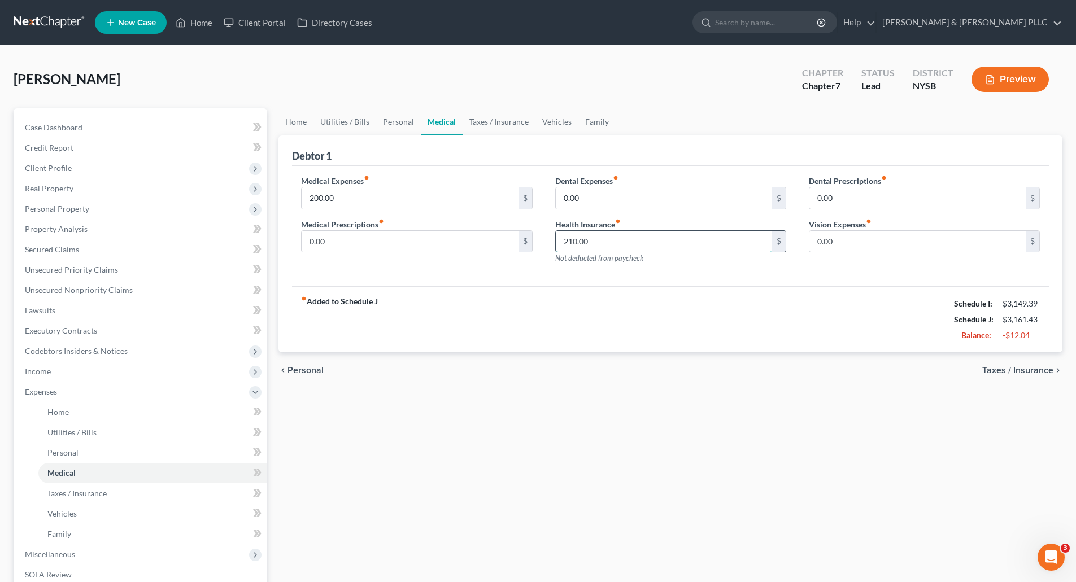
type input "210.00"
click at [1019, 366] on span "Taxes / Insurance" at bounding box center [1017, 370] width 71 height 9
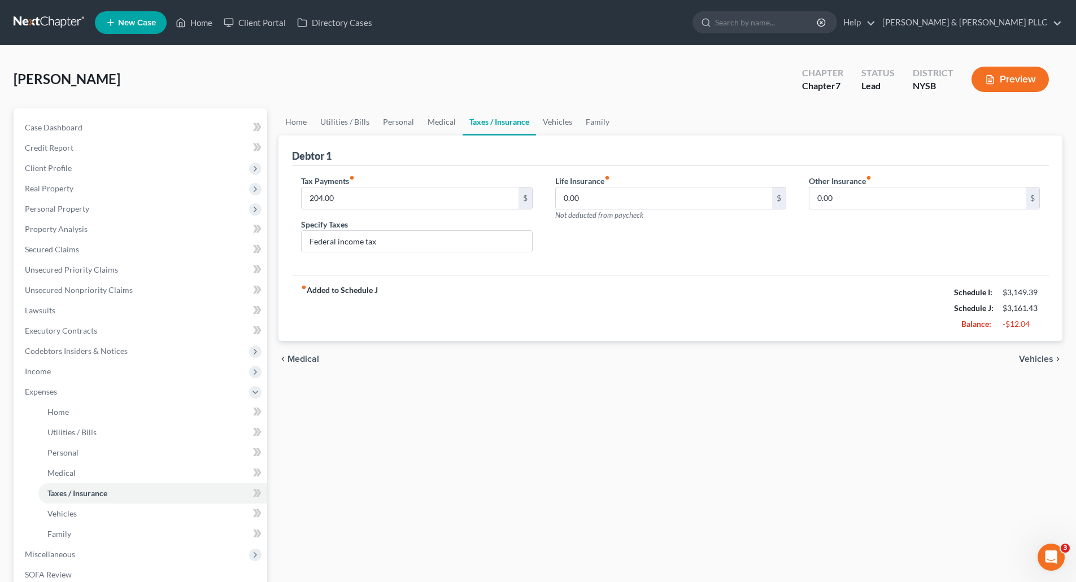
click at [1033, 355] on span "Vehicles" at bounding box center [1036, 359] width 34 height 9
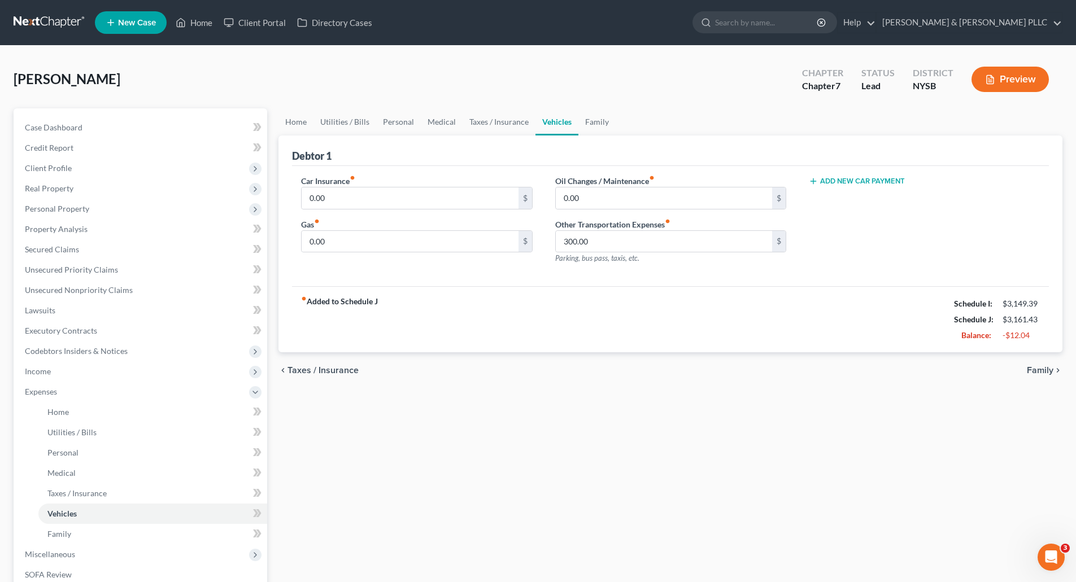
click at [1035, 368] on span "Family" at bounding box center [1040, 370] width 27 height 9
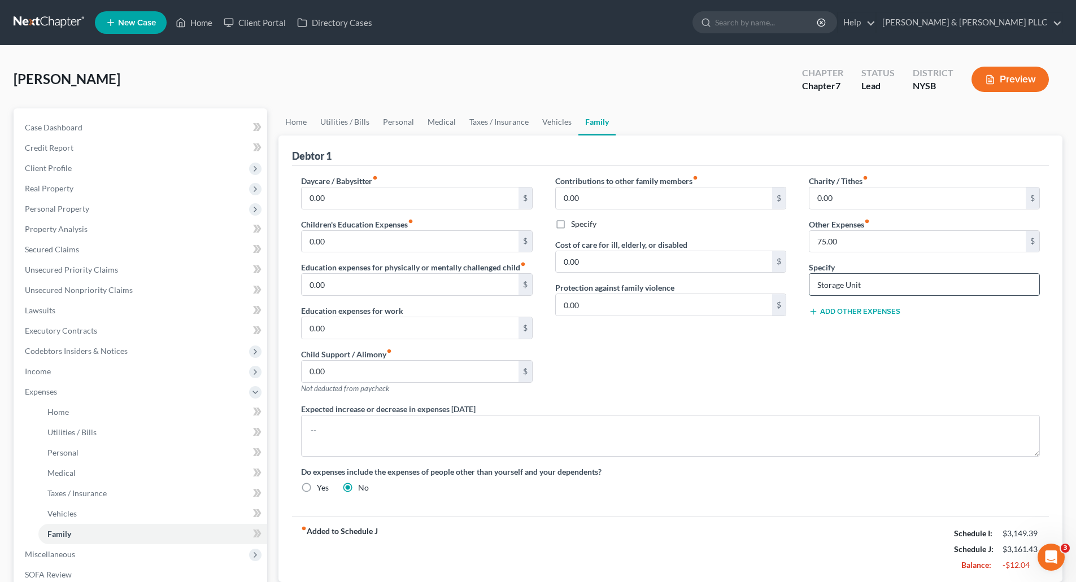
click at [867, 282] on input "Storage Unit" at bounding box center [924, 284] width 230 height 21
type input "Storage Units"
click at [839, 239] on input "75.00" at bounding box center [917, 241] width 216 height 21
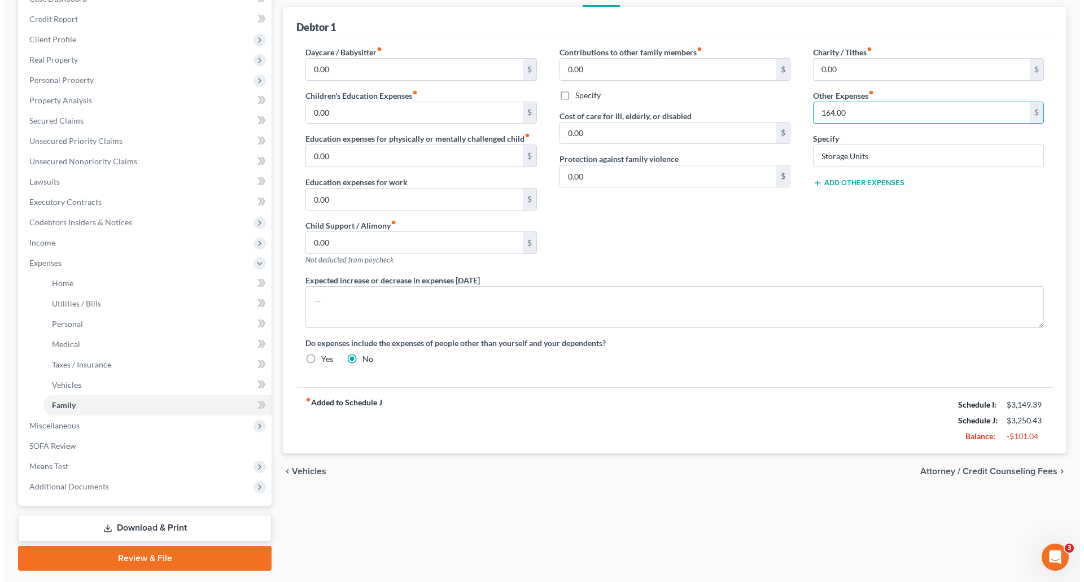
scroll to position [104, 0]
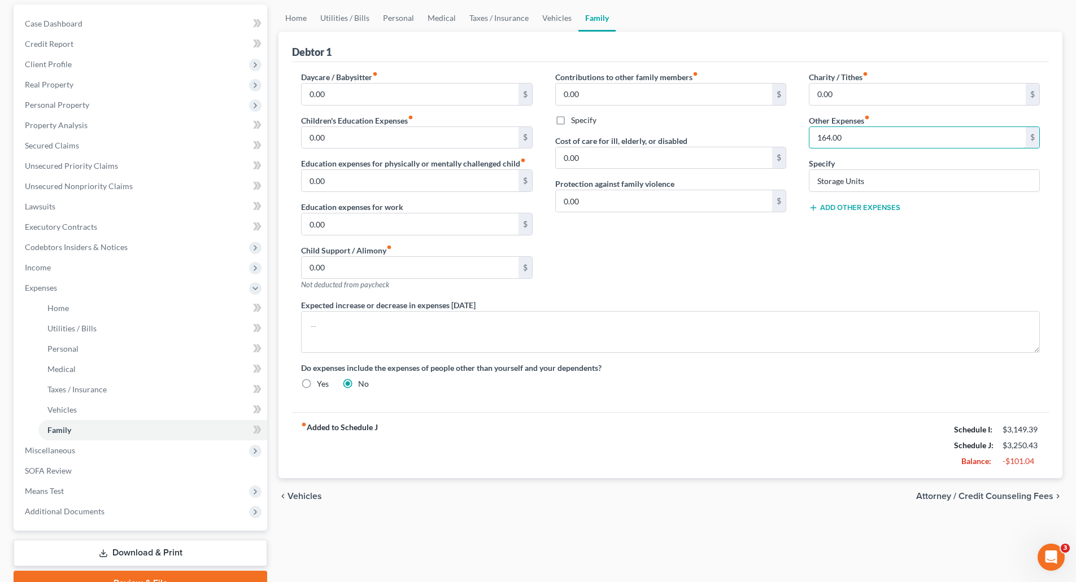
type input "164.00"
click at [983, 493] on span "Attorney / Credit Counseling Fees" at bounding box center [984, 496] width 137 height 9
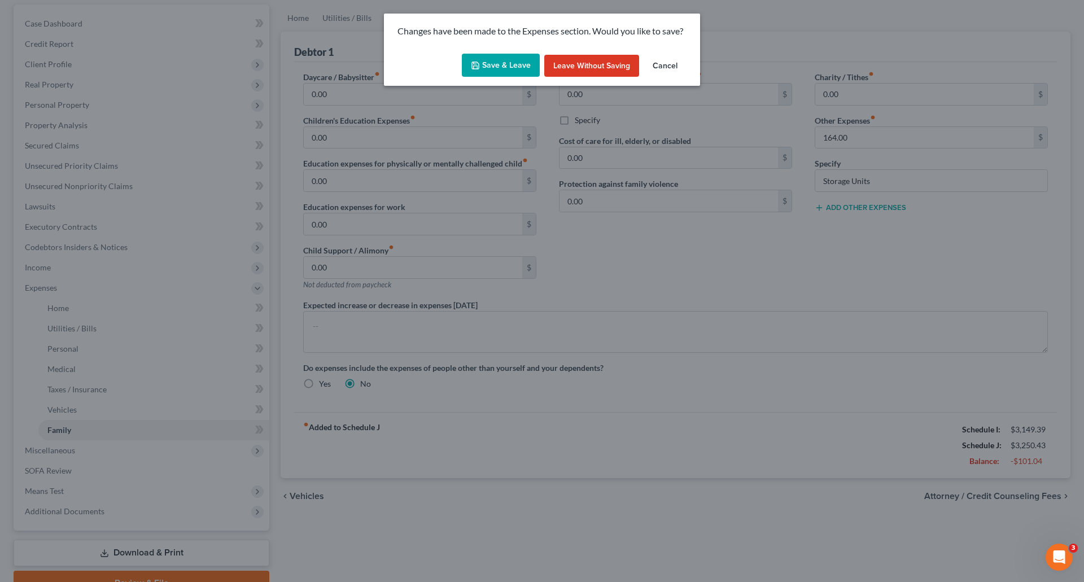
drag, startPoint x: 493, startPoint y: 63, endPoint x: 518, endPoint y: 83, distance: 32.1
click at [494, 63] on button "Save & Leave" at bounding box center [501, 66] width 78 height 24
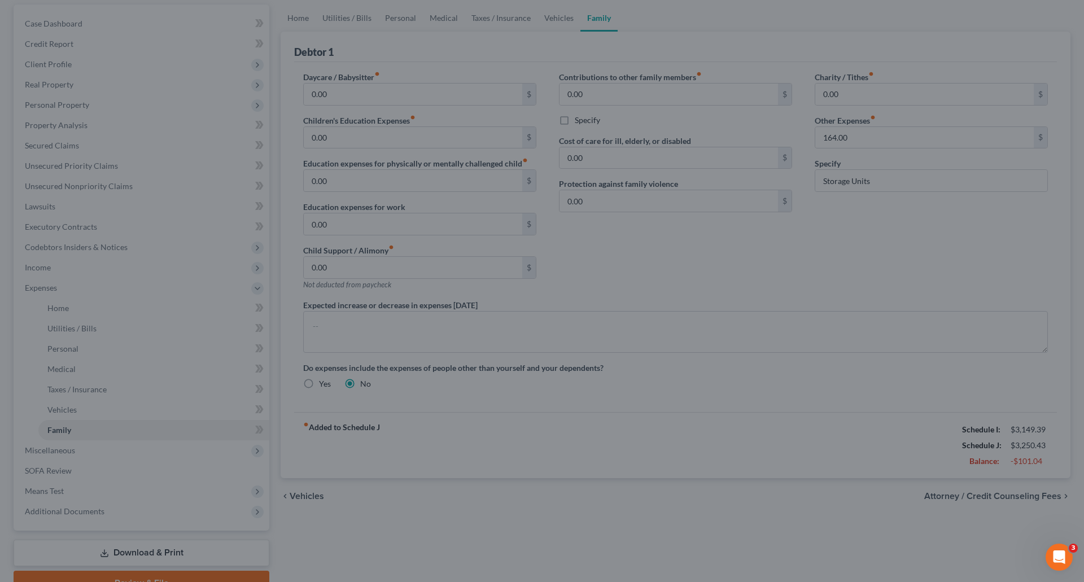
select select "4"
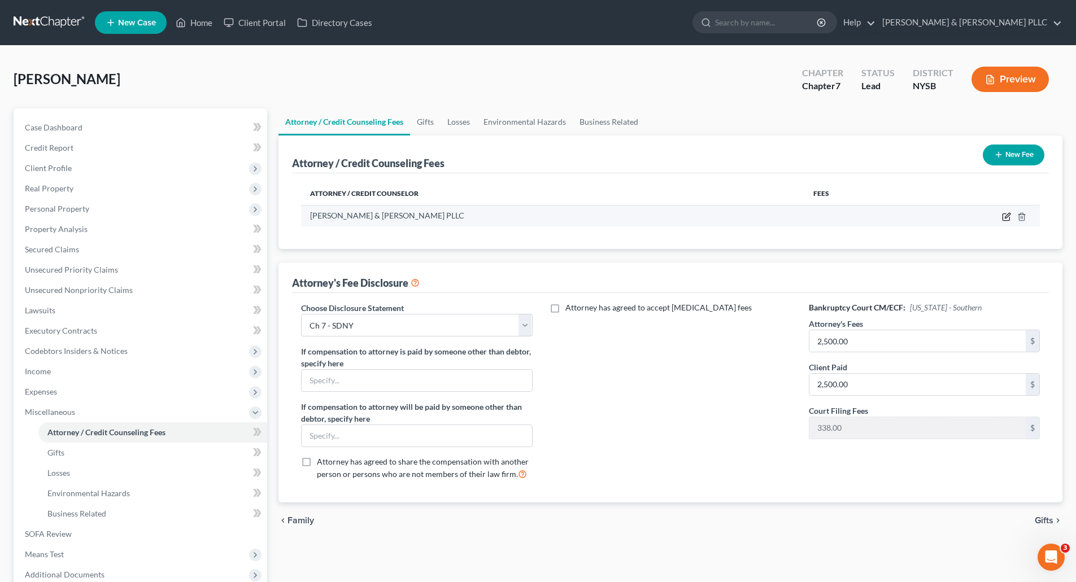
click at [1006, 214] on icon "button" at bounding box center [1005, 217] width 7 height 7
select select "35"
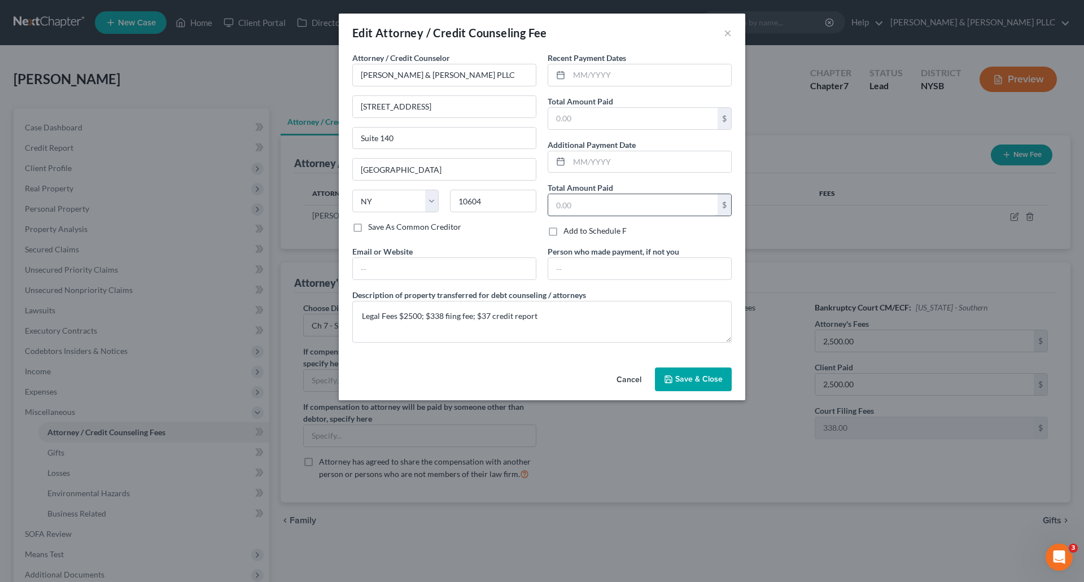
click at [556, 204] on input "text" at bounding box center [632, 204] width 169 height 21
type input "2,875.00"
click at [704, 379] on span "Save & Close" at bounding box center [698, 379] width 47 height 10
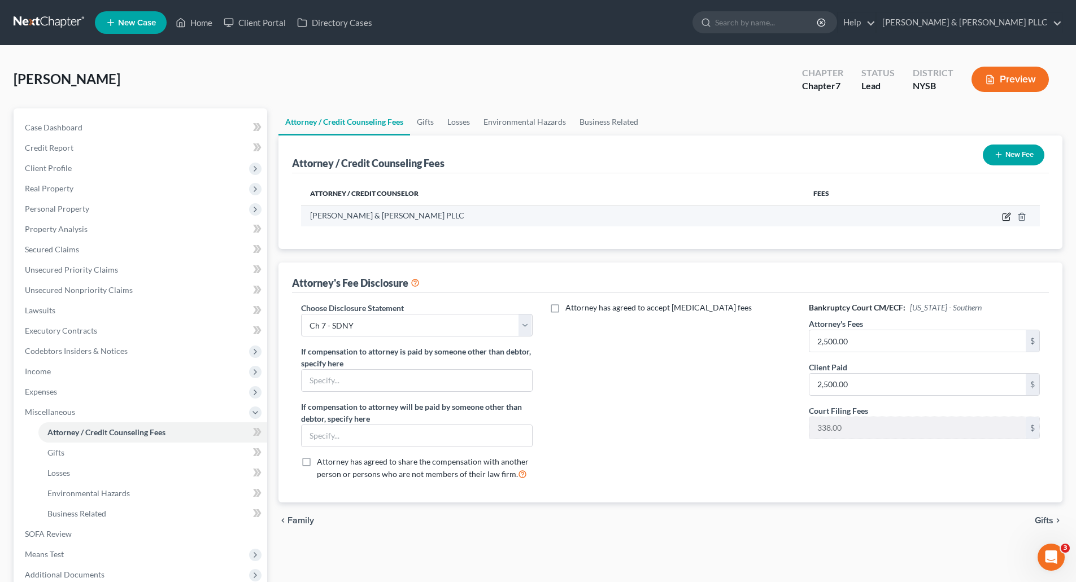
click at [1007, 215] on icon "button" at bounding box center [1007, 215] width 5 height 5
select select "35"
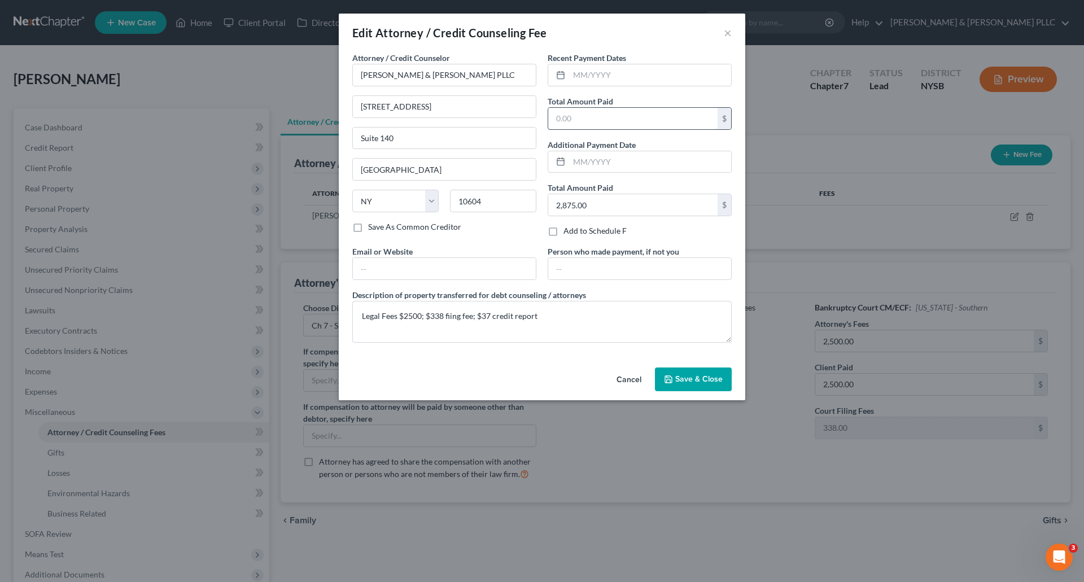
click at [553, 118] on input "text" at bounding box center [632, 118] width 169 height 21
type input "2,875.00"
click at [705, 380] on span "Save & Close" at bounding box center [698, 379] width 47 height 10
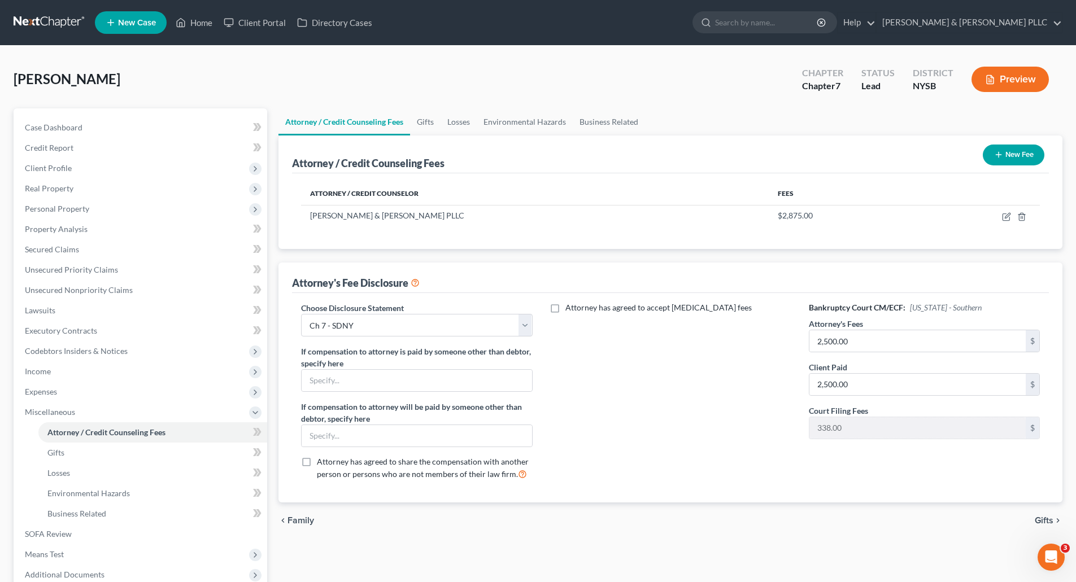
click at [1040, 518] on span "Gifts" at bounding box center [1043, 520] width 19 height 9
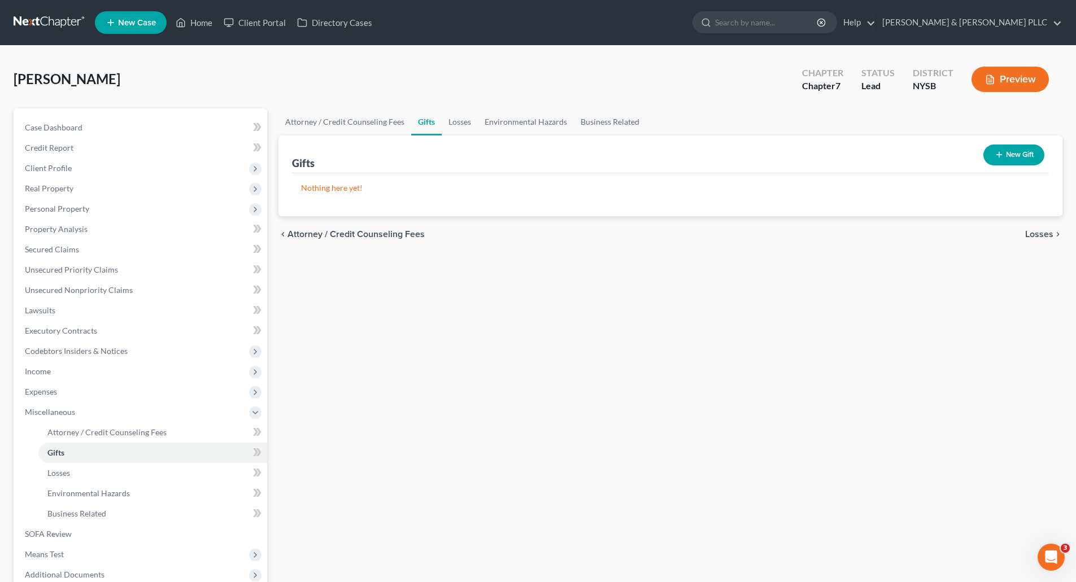
click at [1034, 230] on span "Losses" at bounding box center [1039, 234] width 28 height 9
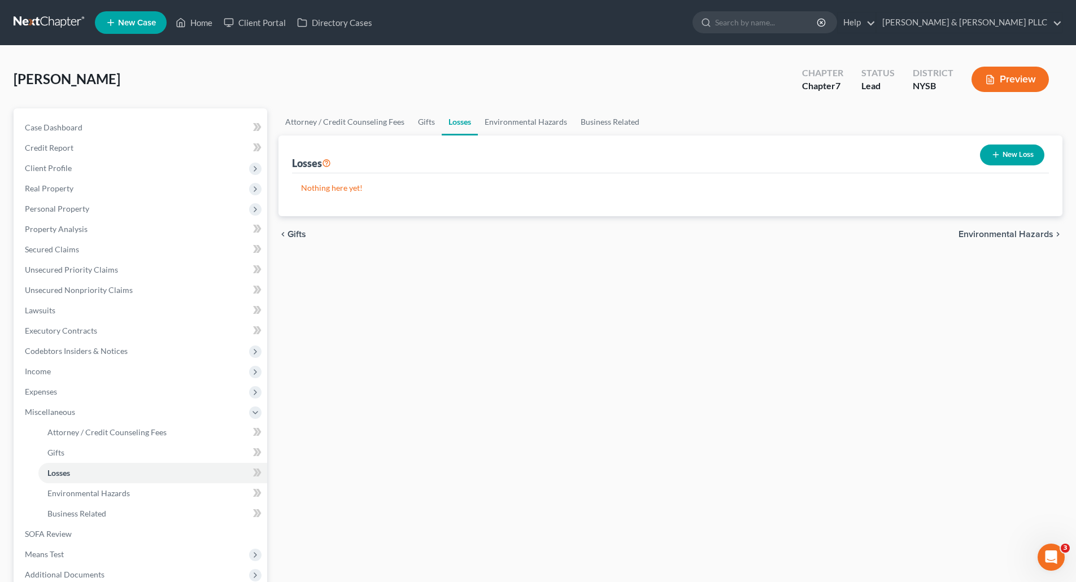
click at [1034, 230] on span "Environmental Hazards" at bounding box center [1005, 234] width 95 height 9
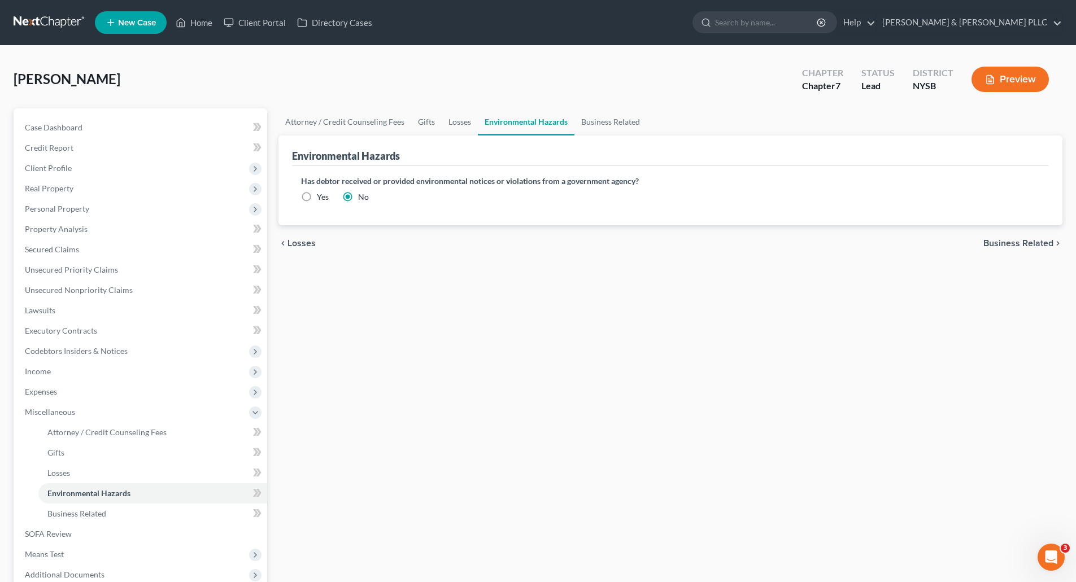
click at [1034, 242] on span "Business Related" at bounding box center [1018, 243] width 70 height 9
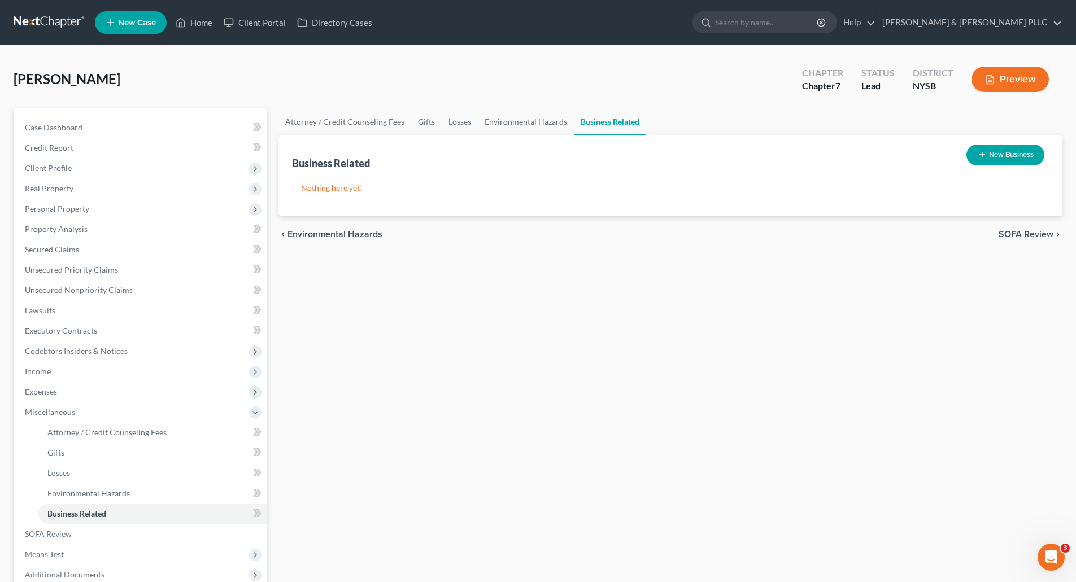
click at [1028, 232] on span "SOFA Review" at bounding box center [1025, 234] width 55 height 9
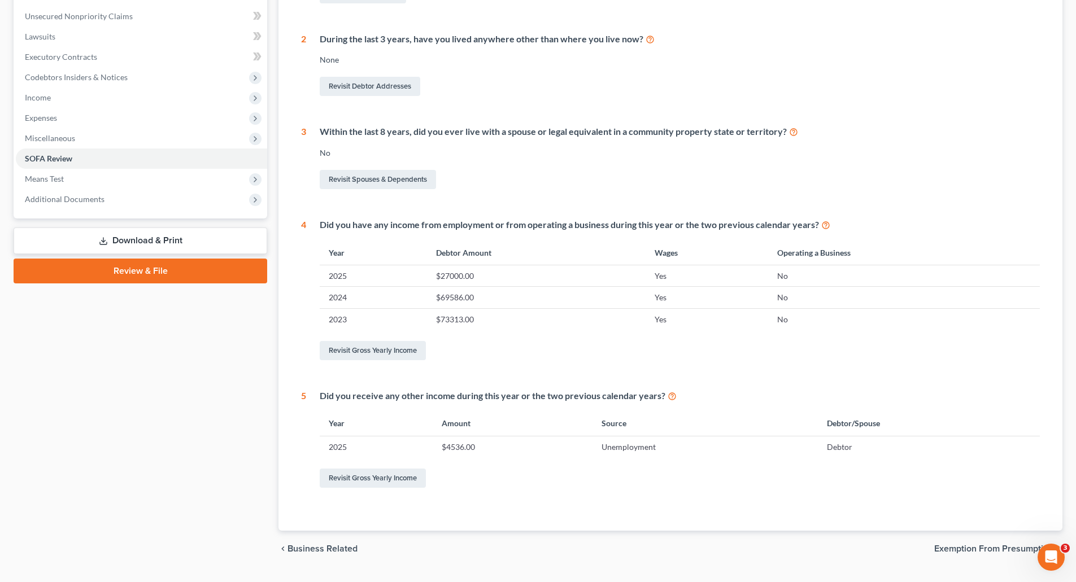
scroll to position [302, 0]
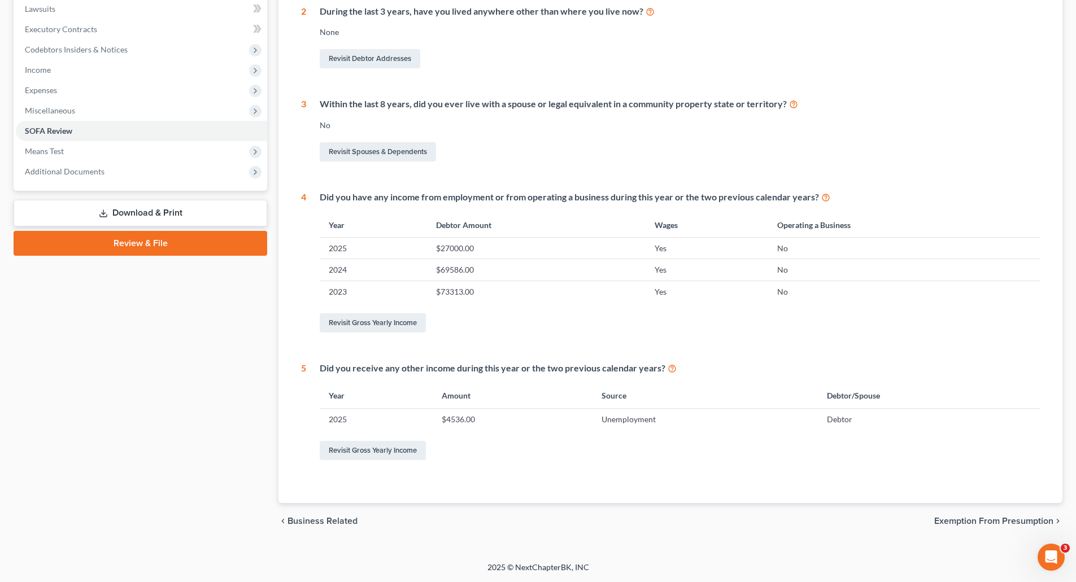
click at [985, 517] on span "Exemption from Presumption" at bounding box center [993, 521] width 119 height 9
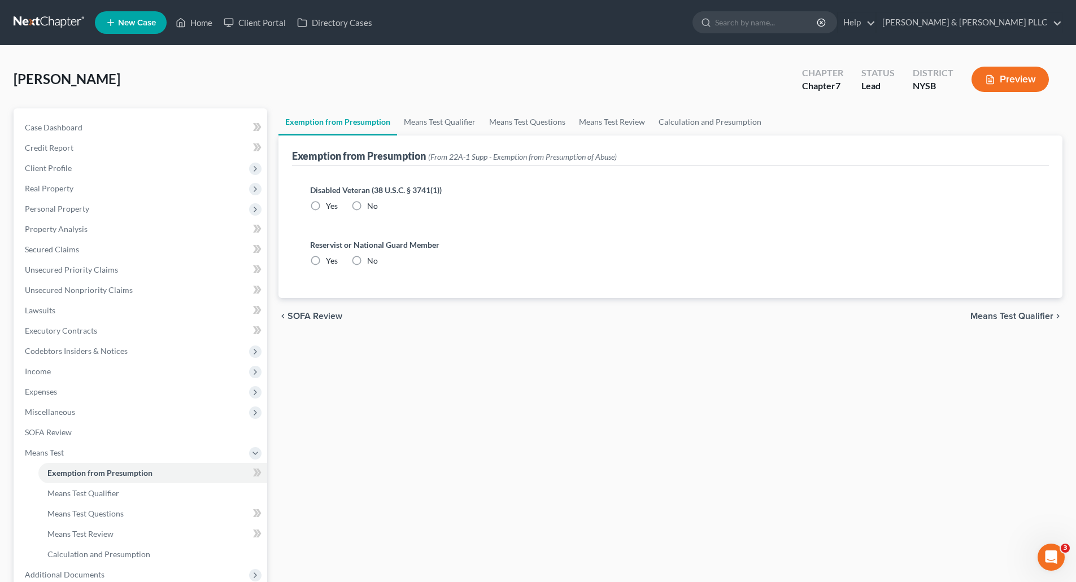
click at [367, 204] on label "No" at bounding box center [372, 205] width 11 height 11
click at [372, 204] on input "No" at bounding box center [375, 203] width 7 height 7
radio input "true"
click at [367, 260] on label "No" at bounding box center [372, 260] width 11 height 11
click at [372, 260] on input "No" at bounding box center [375, 258] width 7 height 7
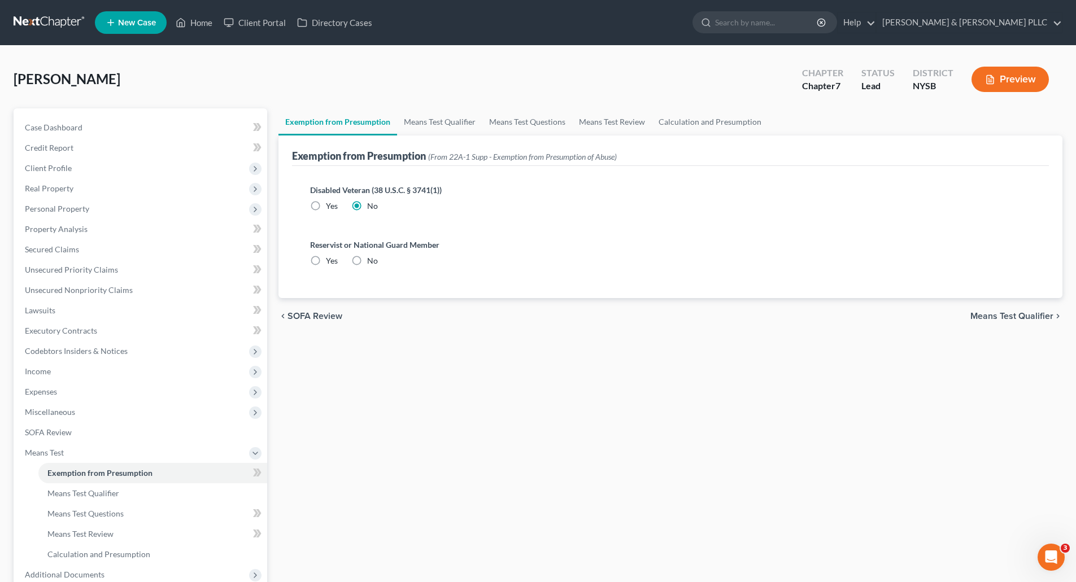
radio input "true"
click at [1015, 312] on span "Means Test Qualifier" at bounding box center [1011, 316] width 83 height 9
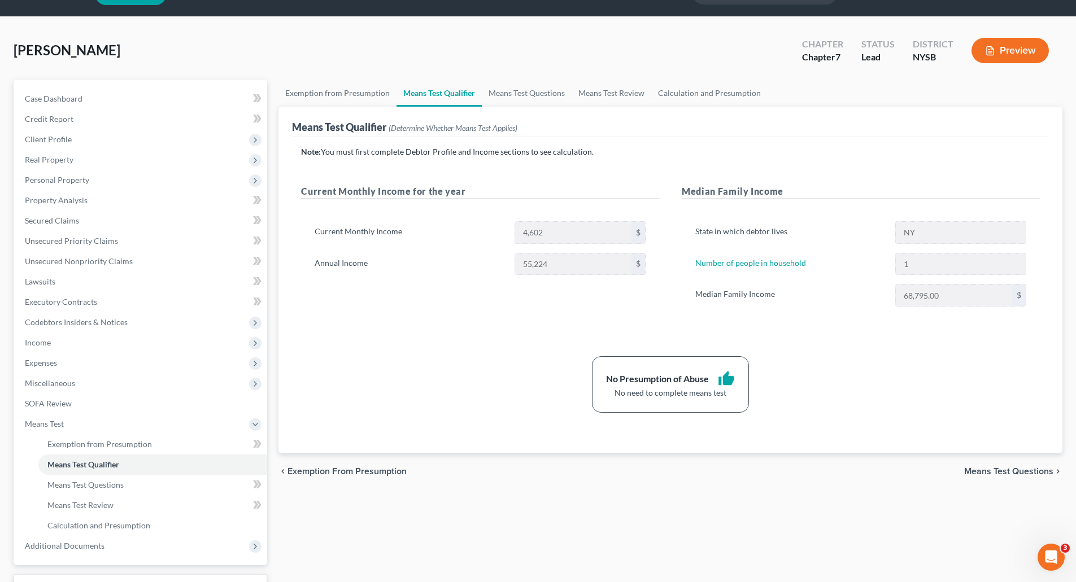
scroll to position [56, 0]
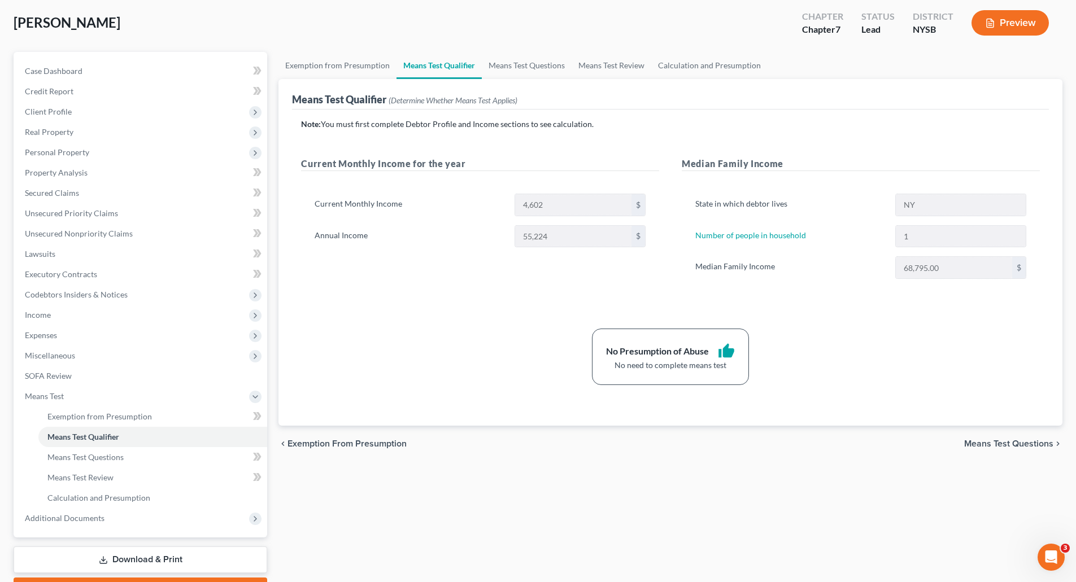
click at [990, 440] on span "Means Test Questions" at bounding box center [1008, 443] width 89 height 9
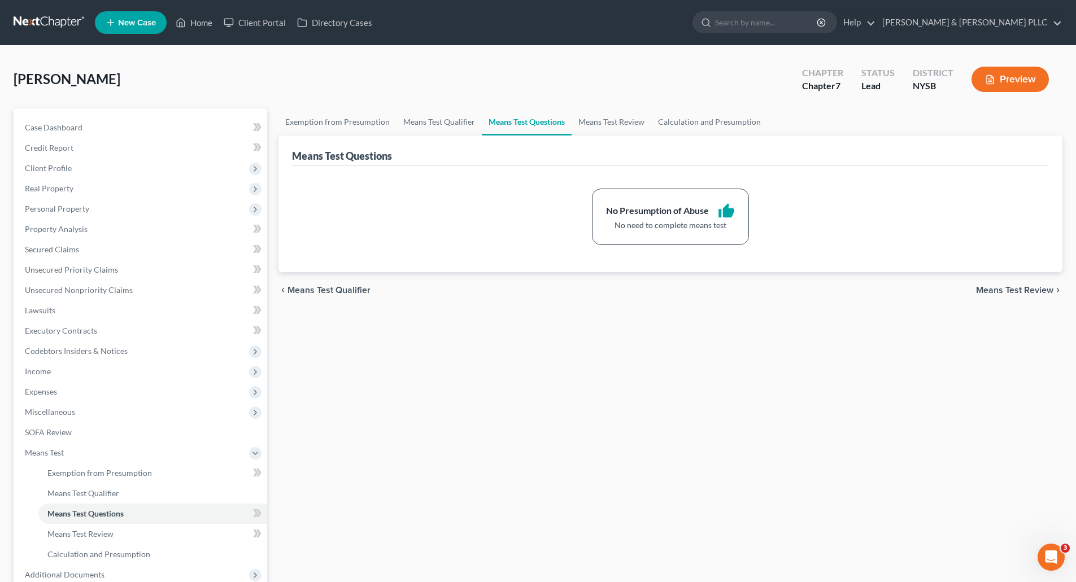
click at [1014, 287] on span "Means Test Review" at bounding box center [1014, 290] width 77 height 9
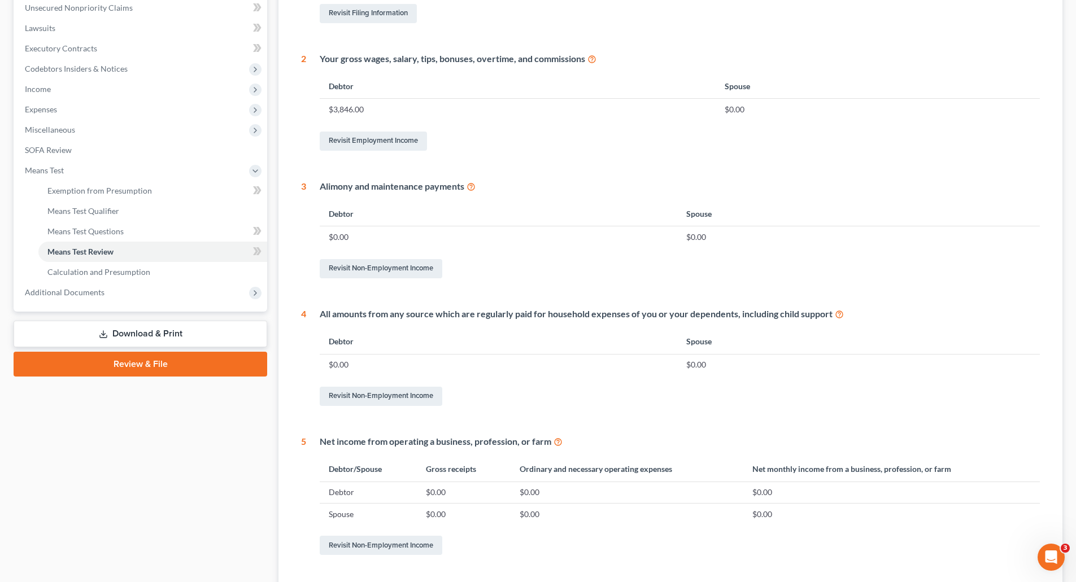
scroll to position [377, 0]
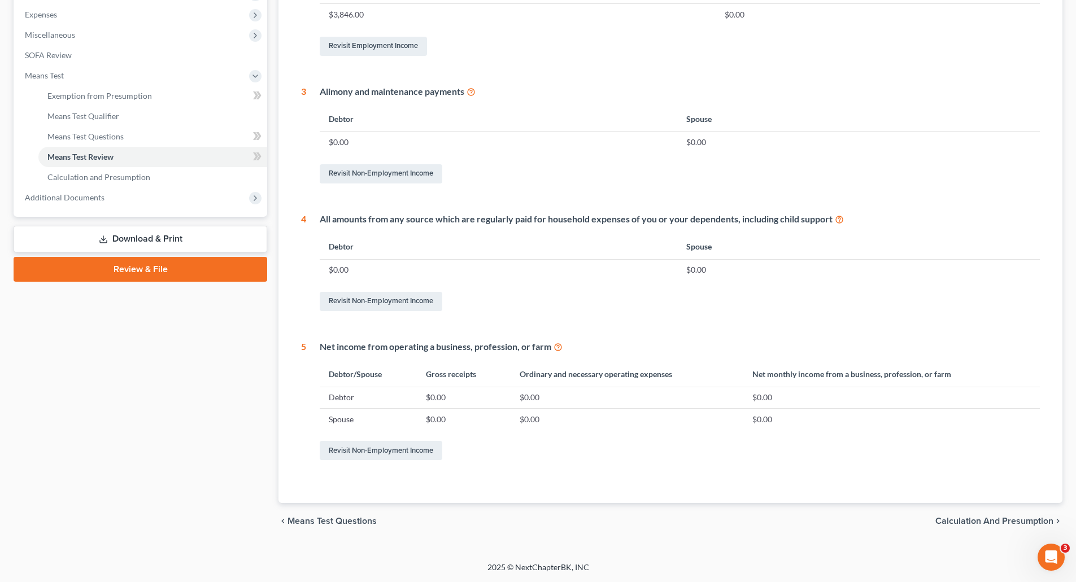
click at [964, 517] on span "Calculation and Presumption" at bounding box center [994, 521] width 118 height 9
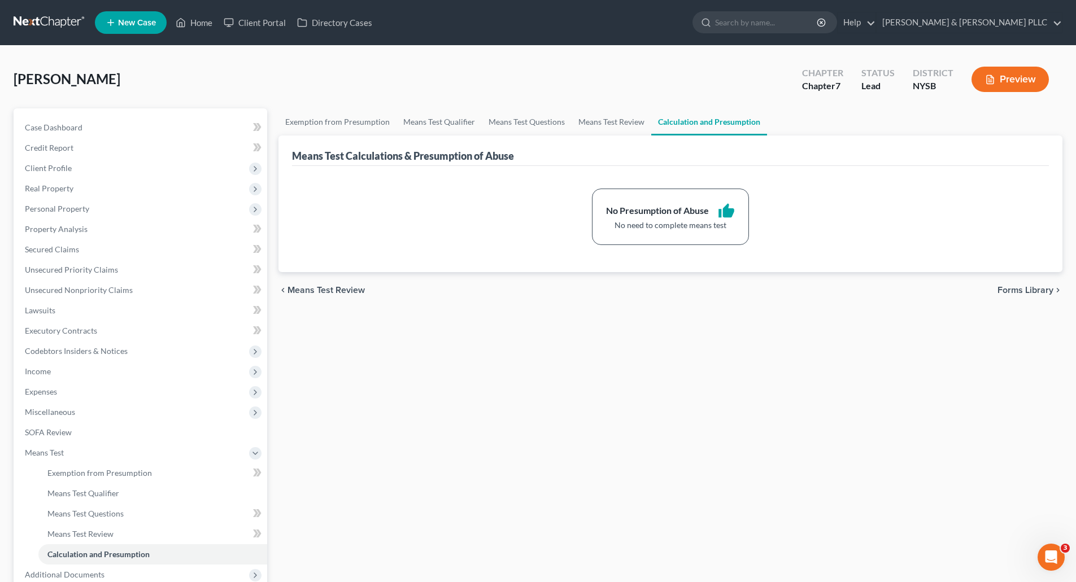
click at [1018, 289] on span "Forms Library" at bounding box center [1025, 290] width 56 height 9
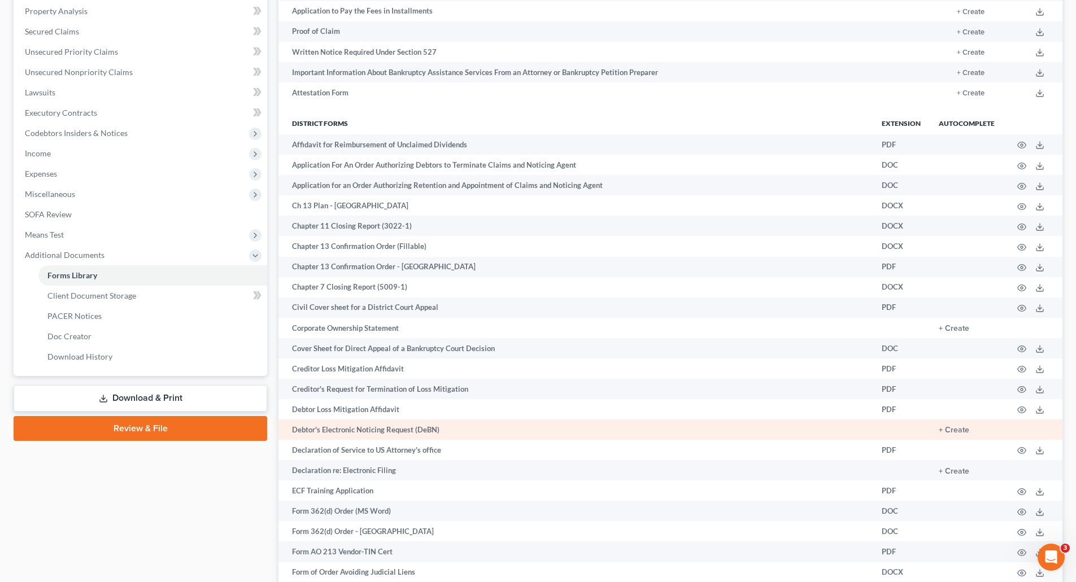
scroll to position [226, 0]
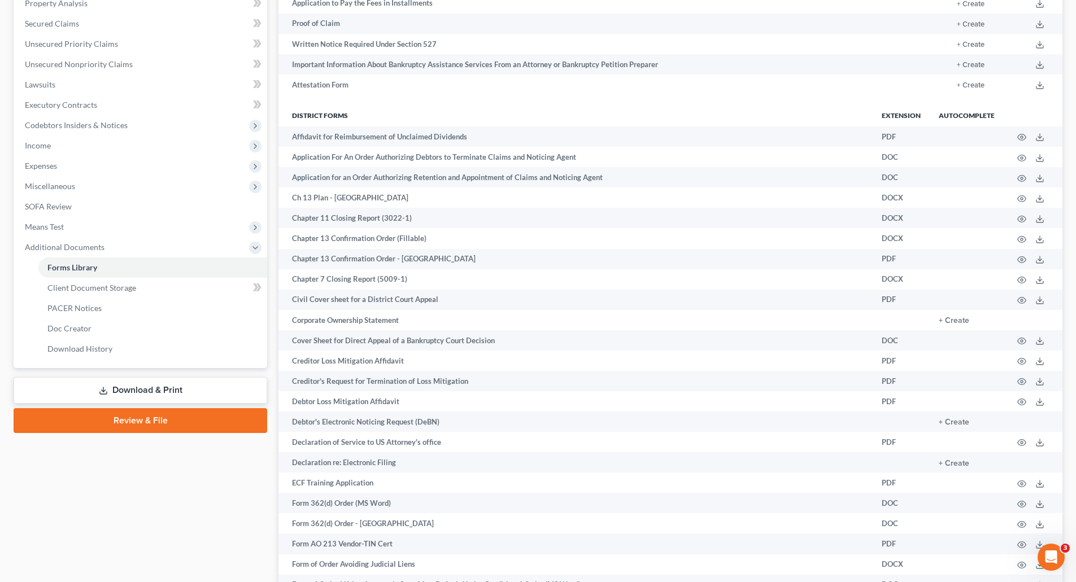
click at [128, 387] on link "Download & Print" at bounding box center [141, 390] width 254 height 27
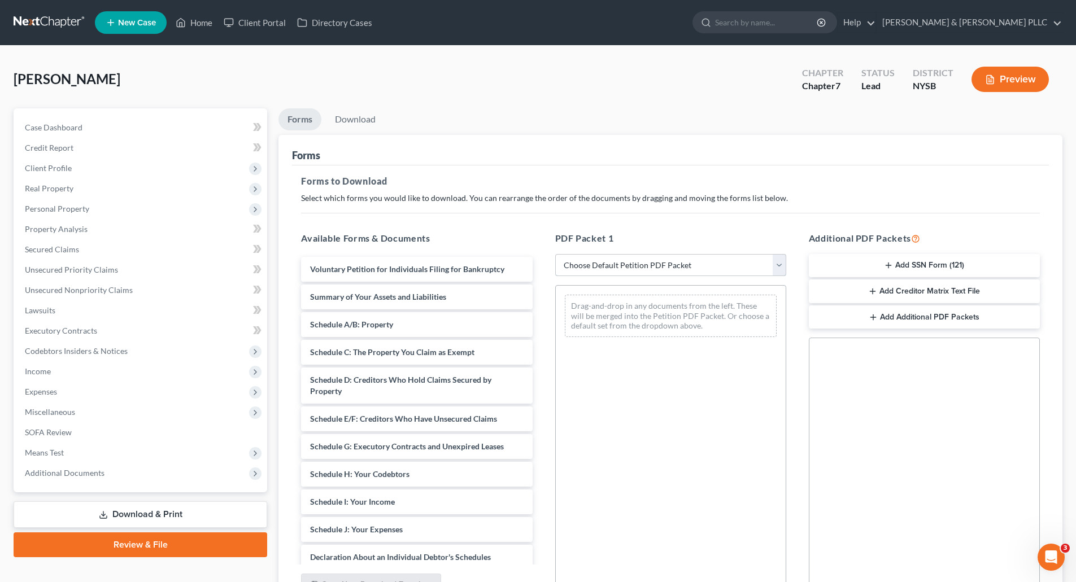
click at [779, 265] on select "Choose Default Petition PDF Packet Complete Bankruptcy Petition (all forms and …" at bounding box center [670, 265] width 231 height 23
select select "0"
click at [555, 254] on select "Choose Default Petition PDF Packet Complete Bankruptcy Petition (all forms and …" at bounding box center [670, 265] width 231 height 23
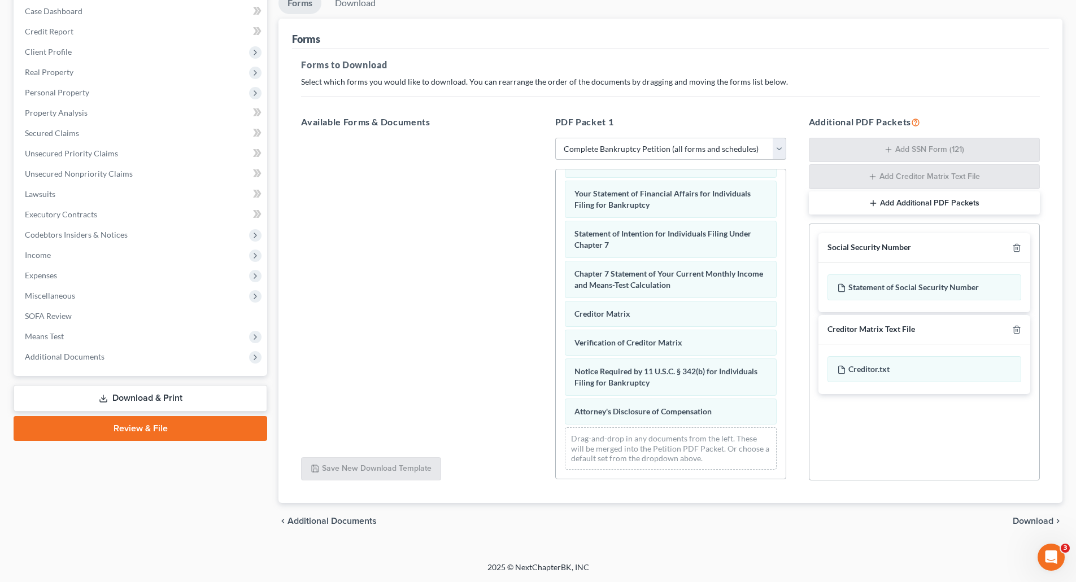
scroll to position [360, 0]
click at [1021, 517] on span "Download" at bounding box center [1032, 521] width 41 height 9
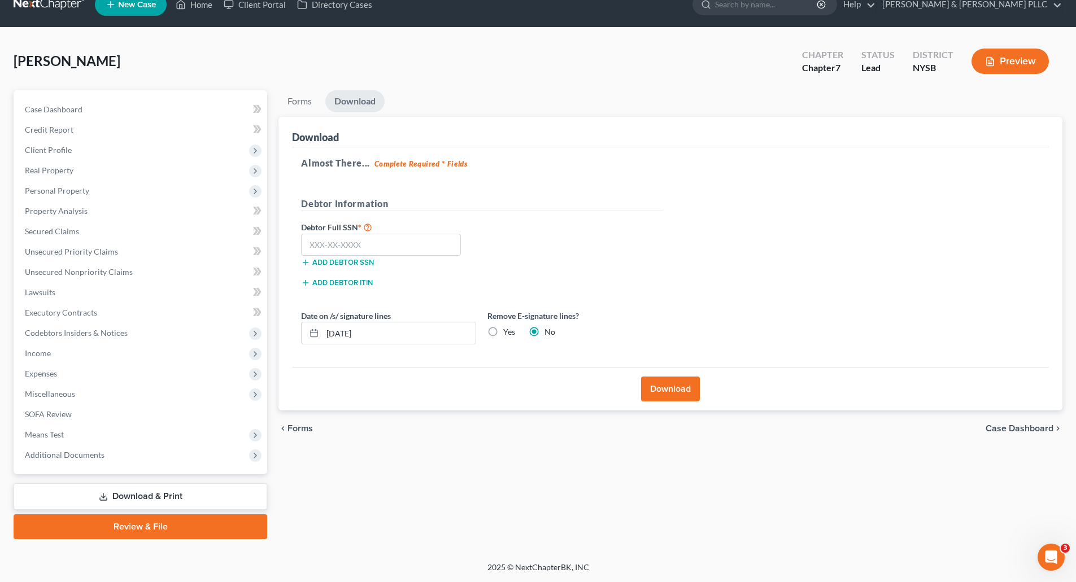
scroll to position [18, 0]
click at [309, 242] on input "text" at bounding box center [381, 245] width 160 height 23
type input "155-64-5881"
click at [668, 387] on button "Download" at bounding box center [670, 389] width 59 height 25
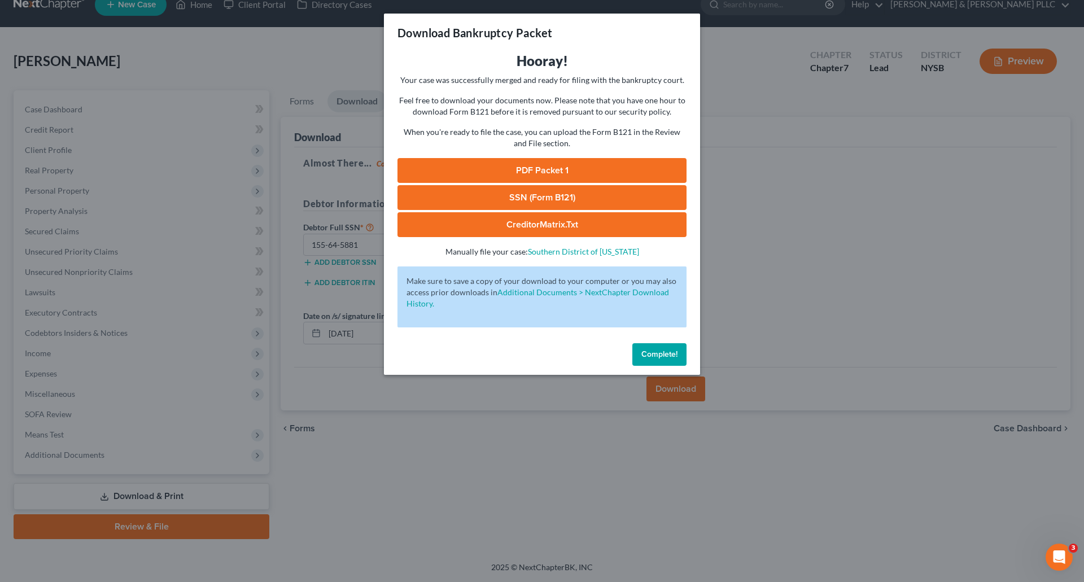
click at [654, 348] on button "Complete!" at bounding box center [659, 354] width 54 height 23
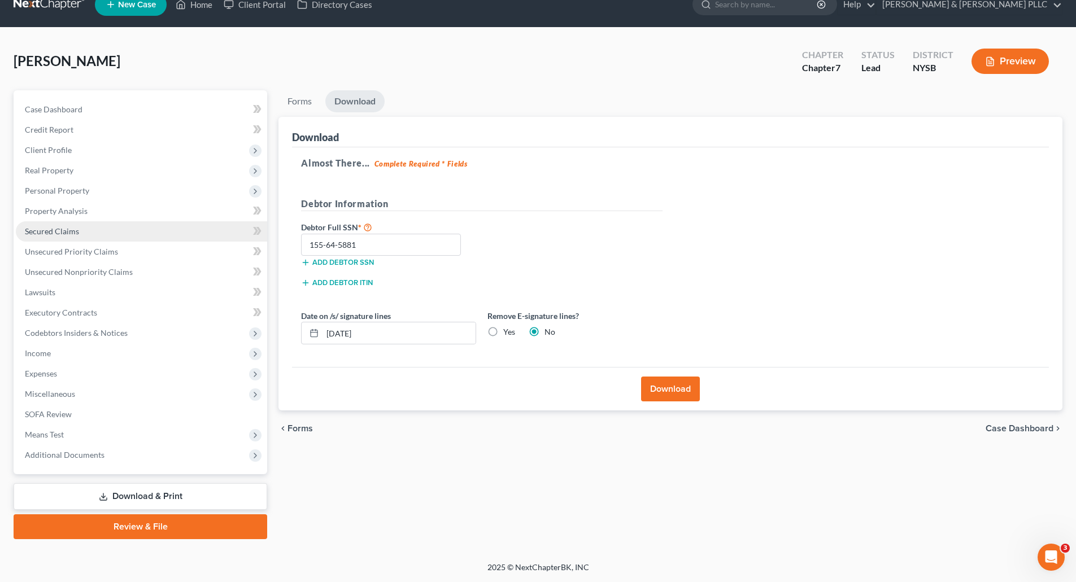
click at [53, 231] on span "Secured Claims" at bounding box center [52, 231] width 54 height 10
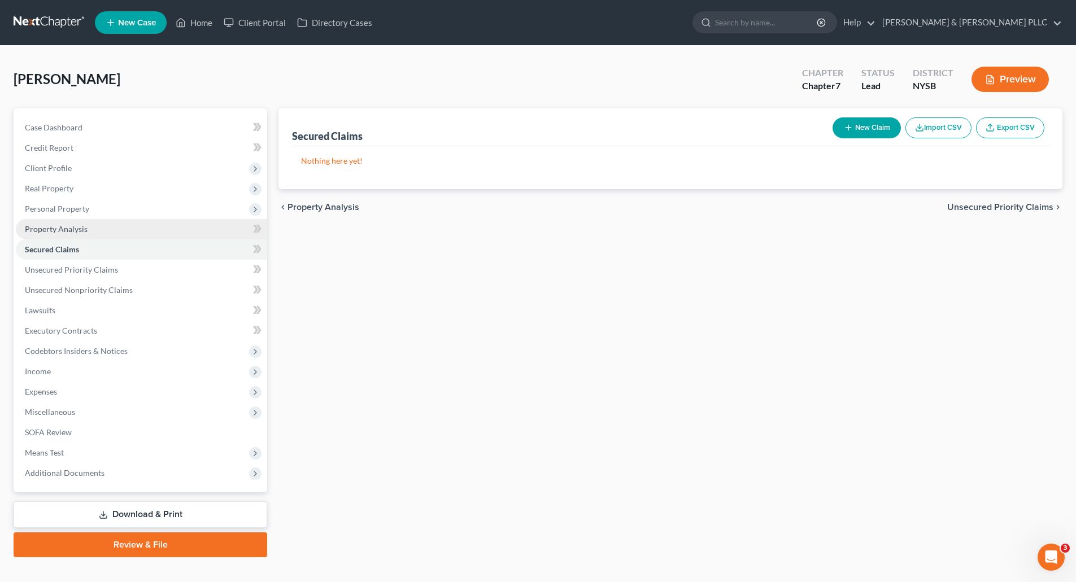
click at [72, 224] on span "Property Analysis" at bounding box center [56, 229] width 63 height 10
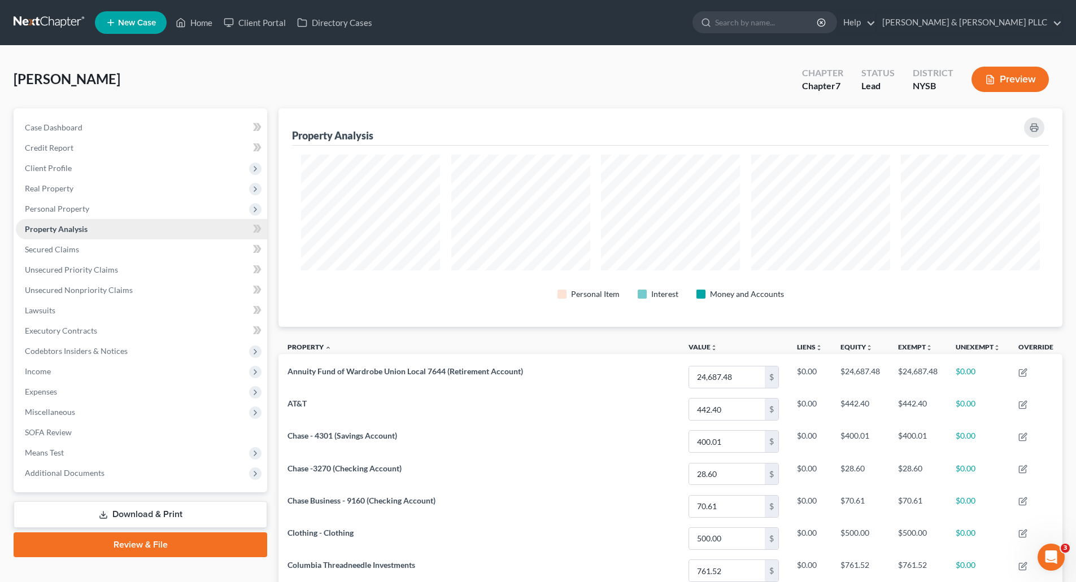
scroll to position [219, 784]
click at [68, 254] on span "Secured Claims" at bounding box center [52, 250] width 54 height 10
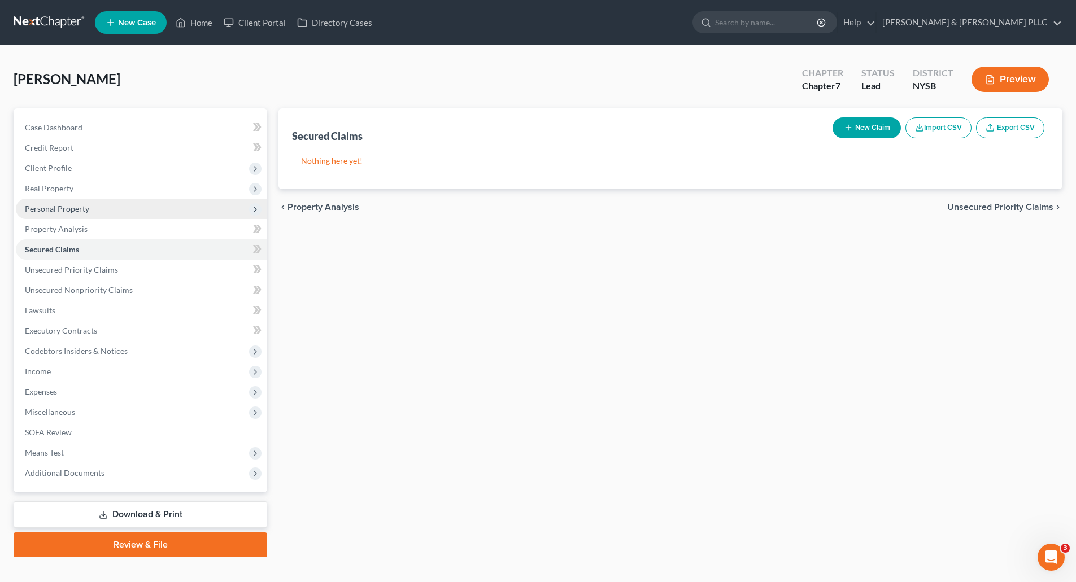
click at [73, 209] on span "Personal Property" at bounding box center [57, 209] width 64 height 10
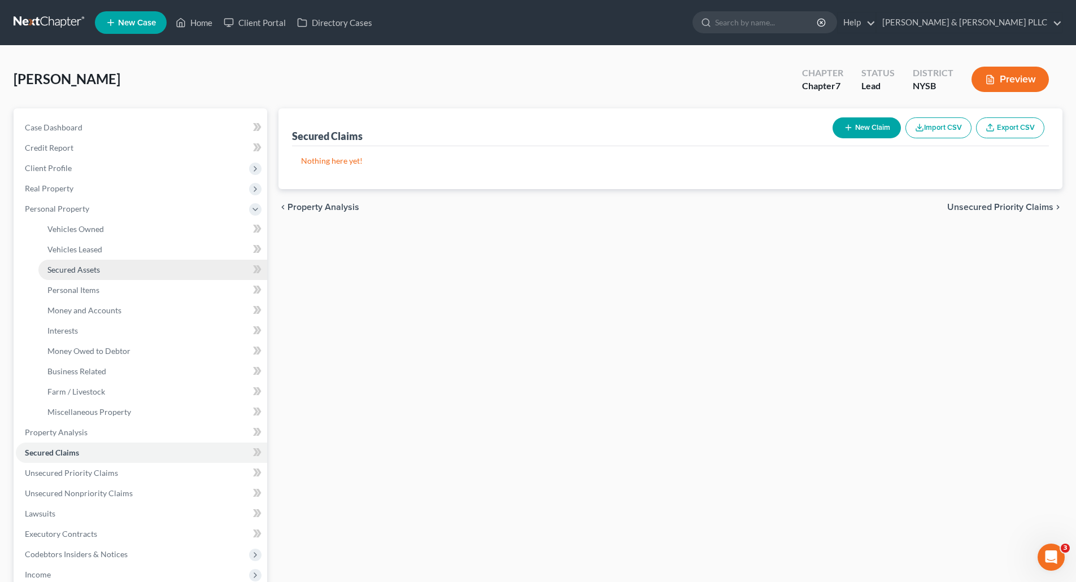
click at [87, 266] on span "Secured Assets" at bounding box center [73, 270] width 53 height 10
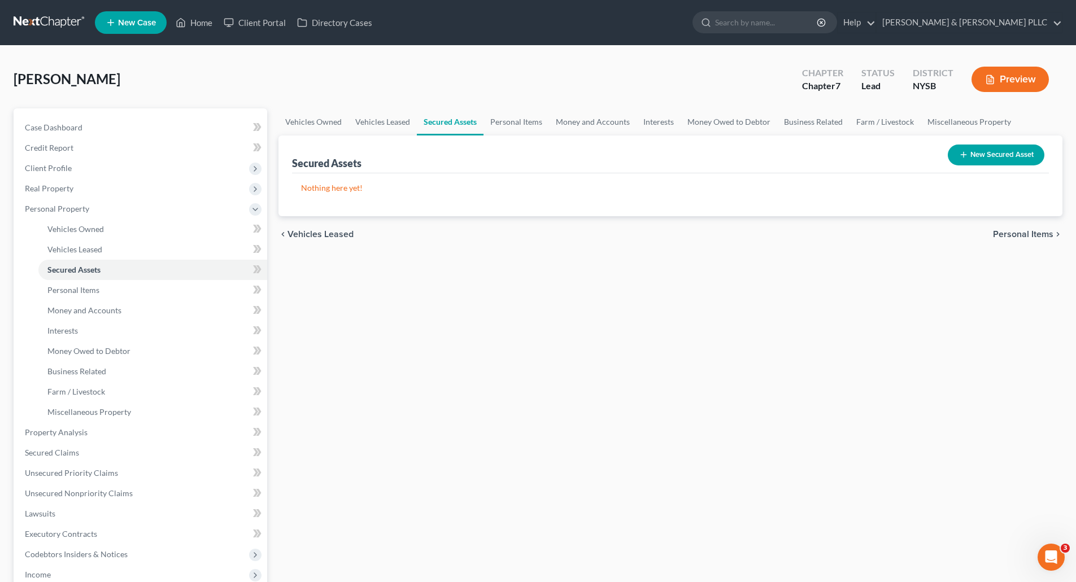
click at [1002, 155] on button "New Secured Asset" at bounding box center [996, 155] width 97 height 21
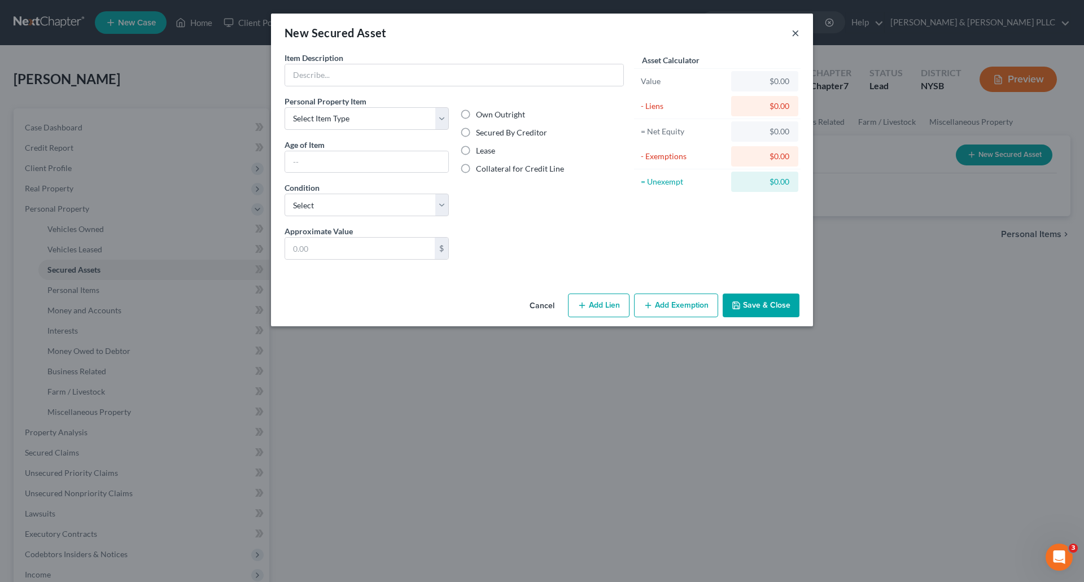
click at [796, 32] on button "×" at bounding box center [796, 33] width 8 height 14
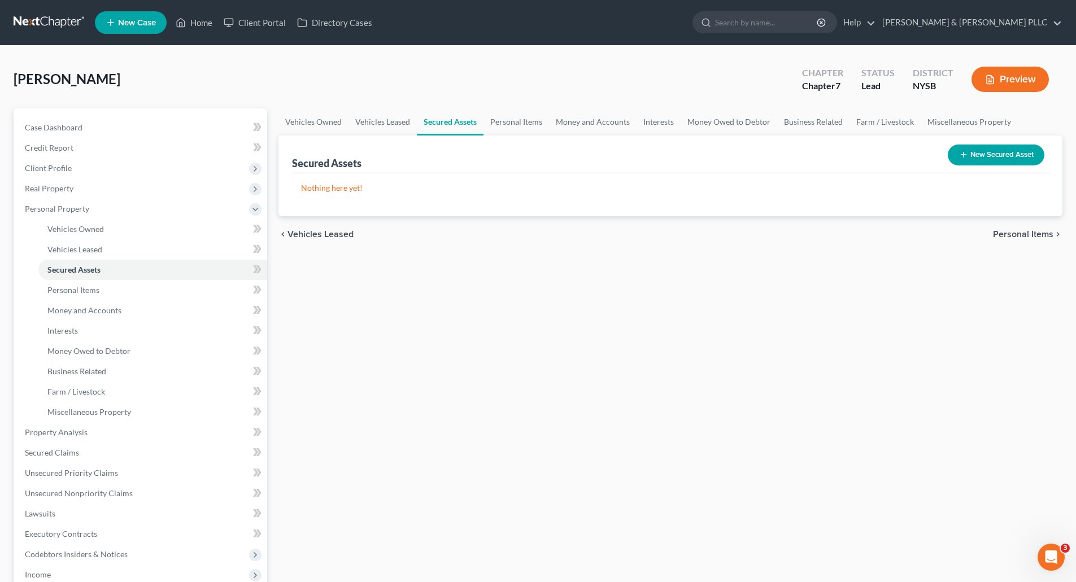
click at [1024, 233] on span "Personal Items" at bounding box center [1023, 234] width 60 height 9
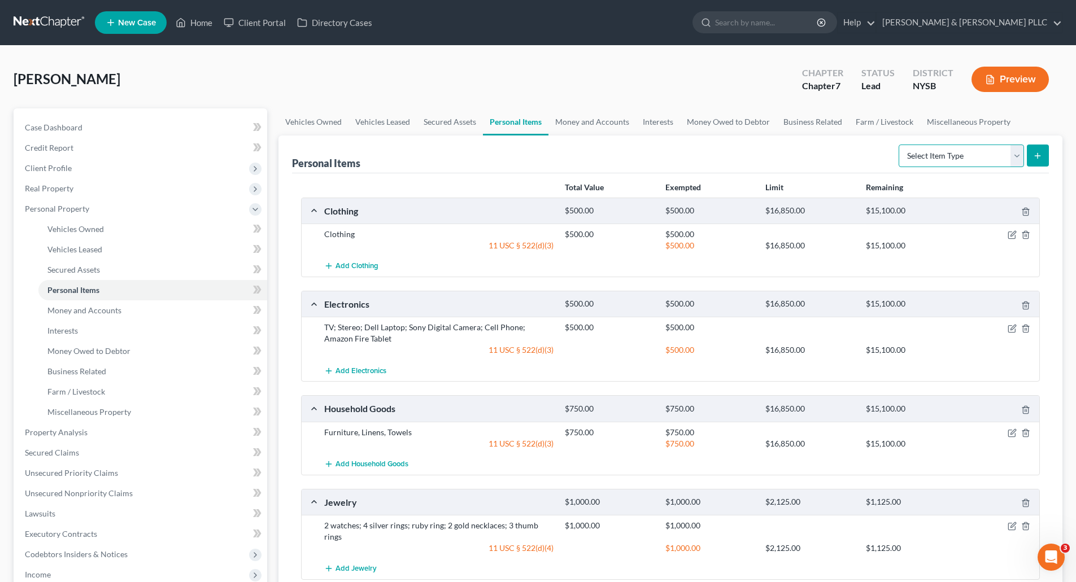
click at [1016, 156] on select "Select Item Type Clothing Collectibles Of Value Electronics Firearms Household …" at bounding box center [960, 156] width 125 height 23
click at [861, 155] on div "Personal Items Select Item Type Clothing Collectibles Of Value Electronics Fire…" at bounding box center [670, 155] width 757 height 38
click at [599, 117] on link "Money and Accounts" at bounding box center [592, 121] width 88 height 27
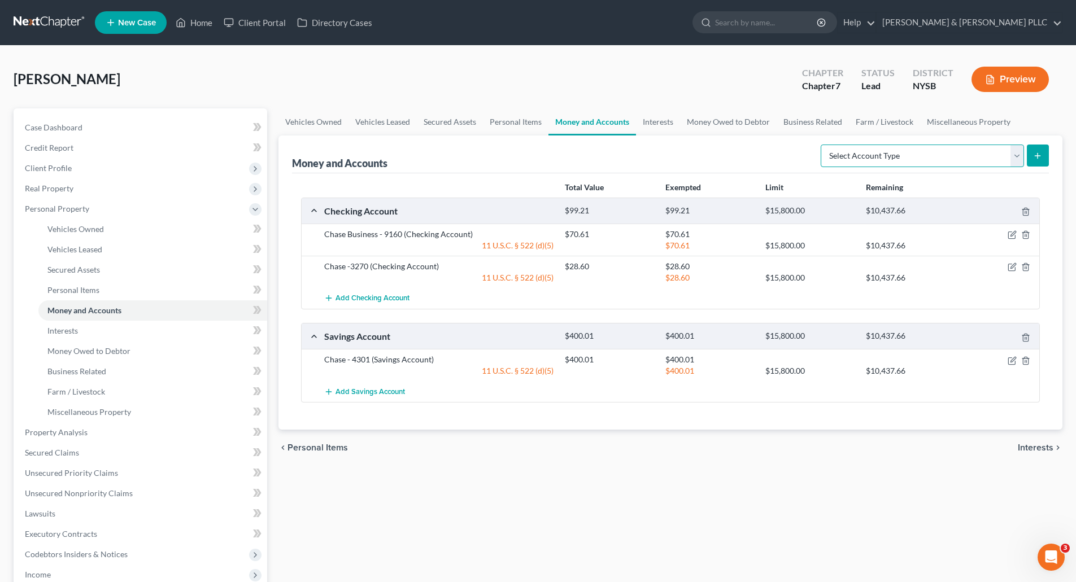
click at [1020, 157] on select "Select Account Type Brokerage Cash on Hand Certificates of Deposit Checking Acc…" at bounding box center [921, 156] width 203 height 23
click at [661, 122] on link "Interests" at bounding box center [658, 121] width 44 height 27
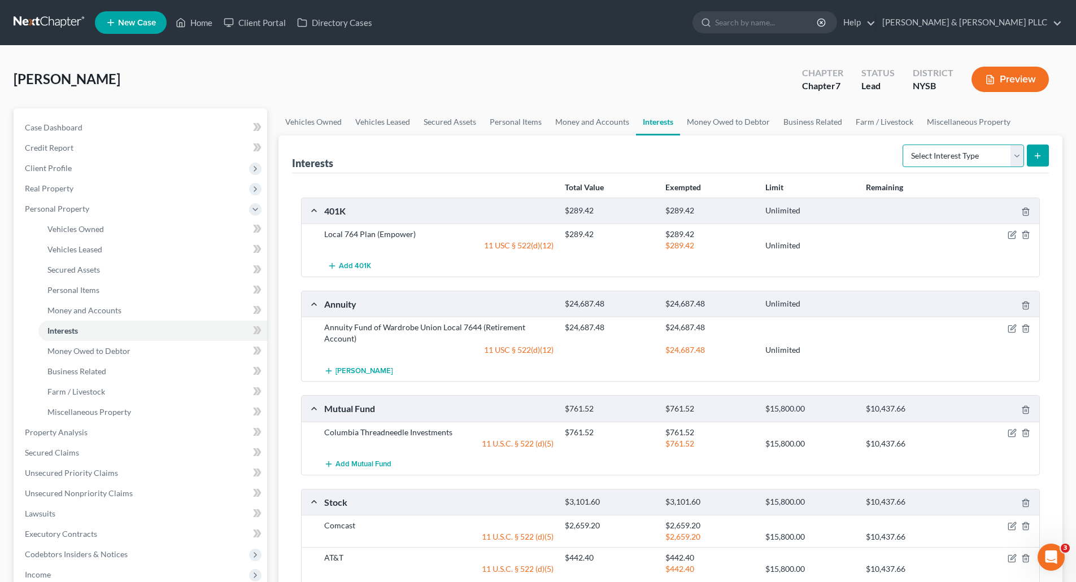
click at [1020, 158] on select "Select Interest Type 401K Annuity Bond Education IRA Government Bond Government…" at bounding box center [962, 156] width 121 height 23
drag, startPoint x: 732, startPoint y: 119, endPoint x: 744, endPoint y: 119, distance: 11.9
click at [732, 119] on link "Money Owed to Debtor" at bounding box center [728, 121] width 97 height 27
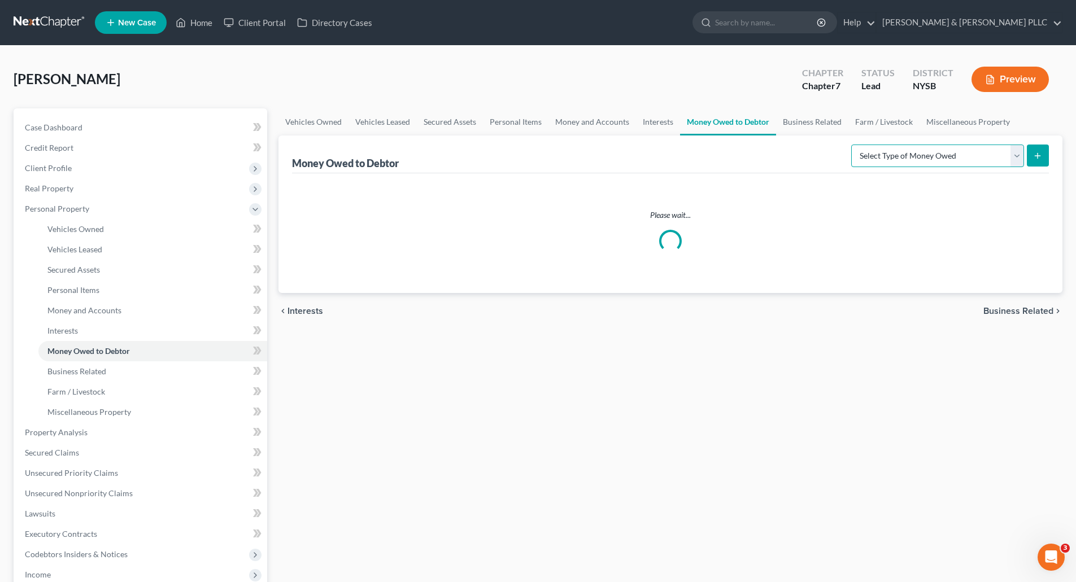
click at [1018, 156] on select "Select Type of Money Owed Accounts Receivable Alimony Child Support Claims Agai…" at bounding box center [937, 156] width 173 height 23
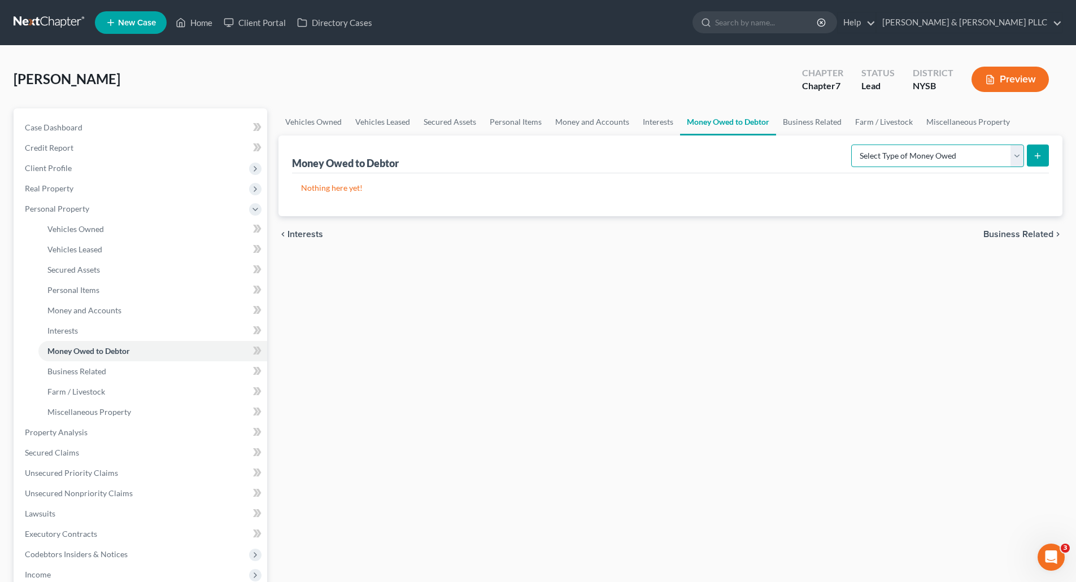
select select "workers_compensation"
click at [853, 145] on select "Select Type of Money Owed Accounts Receivable Alimony Child Support Claims Agai…" at bounding box center [937, 156] width 173 height 23
click at [1040, 154] on icon "submit" at bounding box center [1037, 155] width 9 height 9
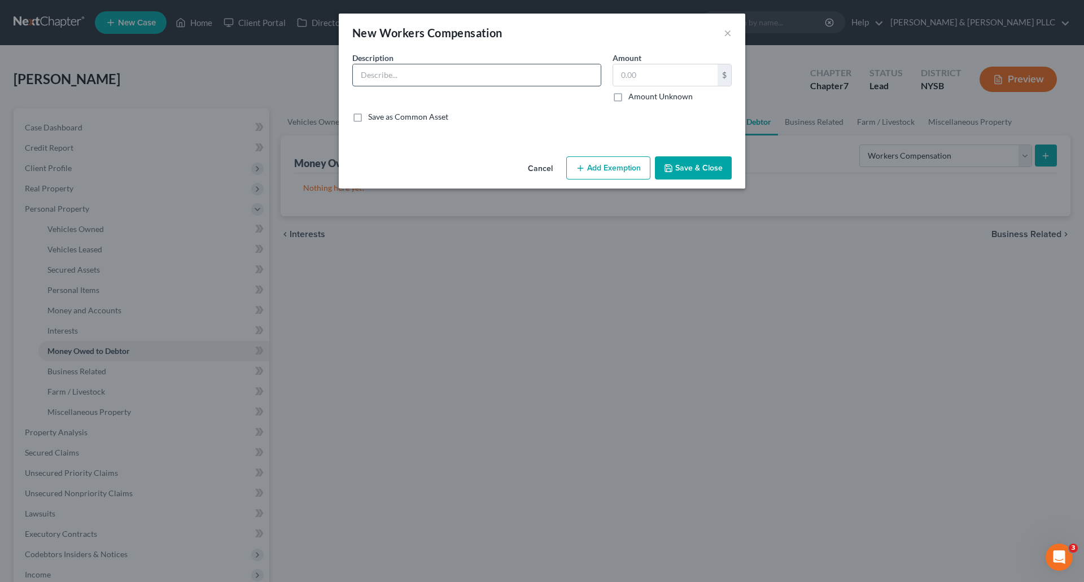
click at [370, 76] on input "text" at bounding box center [477, 74] width 248 height 21
type input "Worker's Compensation"
click at [618, 75] on input "text" at bounding box center [665, 74] width 104 height 21
type input "7"
type input "50,000"
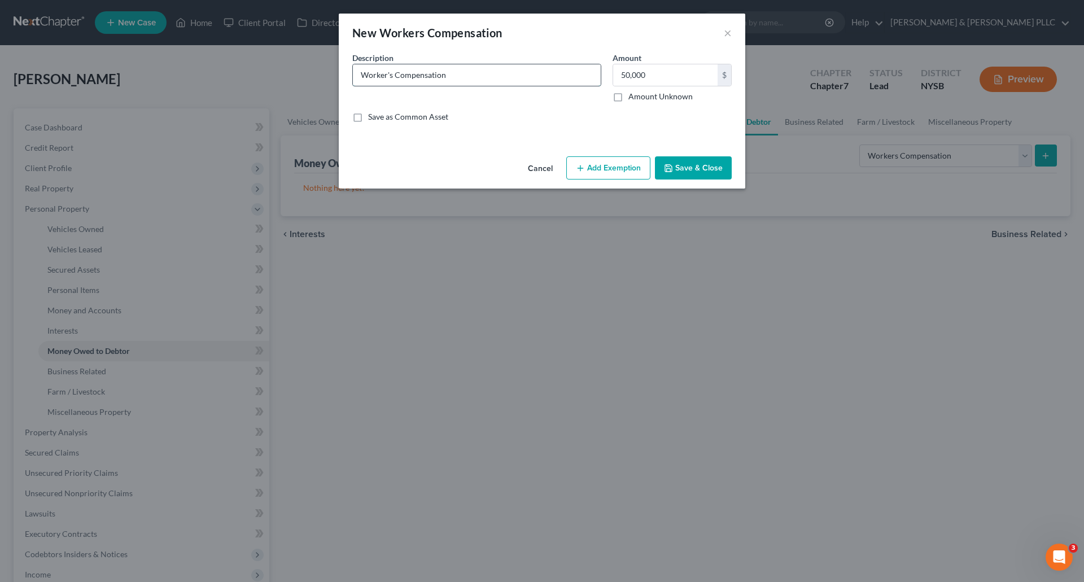
click at [462, 71] on input "Worker's Compensation" at bounding box center [477, 74] width 248 height 21
type input "Worker's Compensation (still pending)"
click at [621, 169] on button "Add Exemption" at bounding box center [608, 168] width 84 height 24
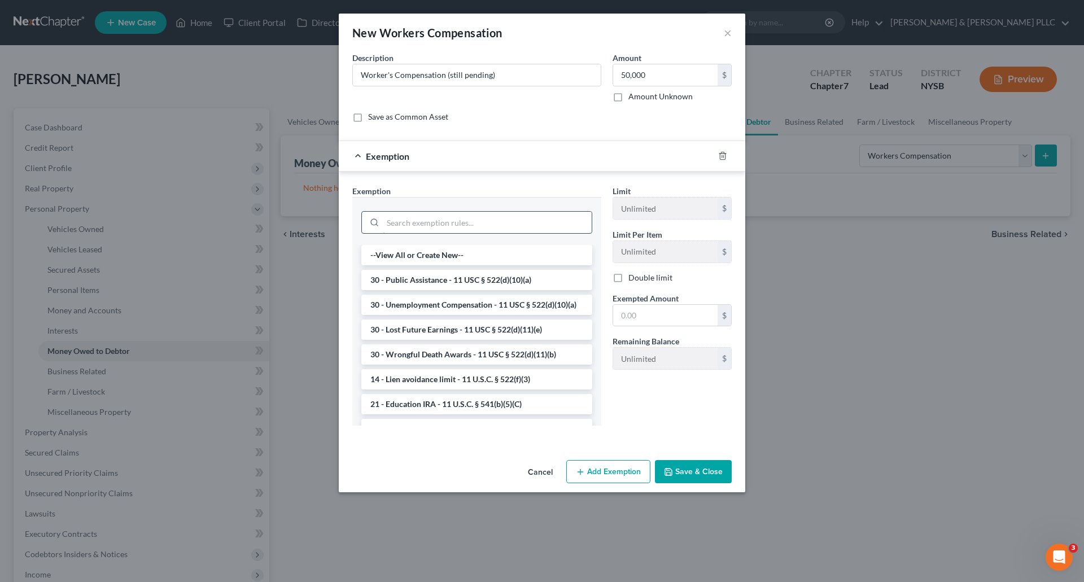
click at [402, 223] on input "search" at bounding box center [487, 222] width 209 height 21
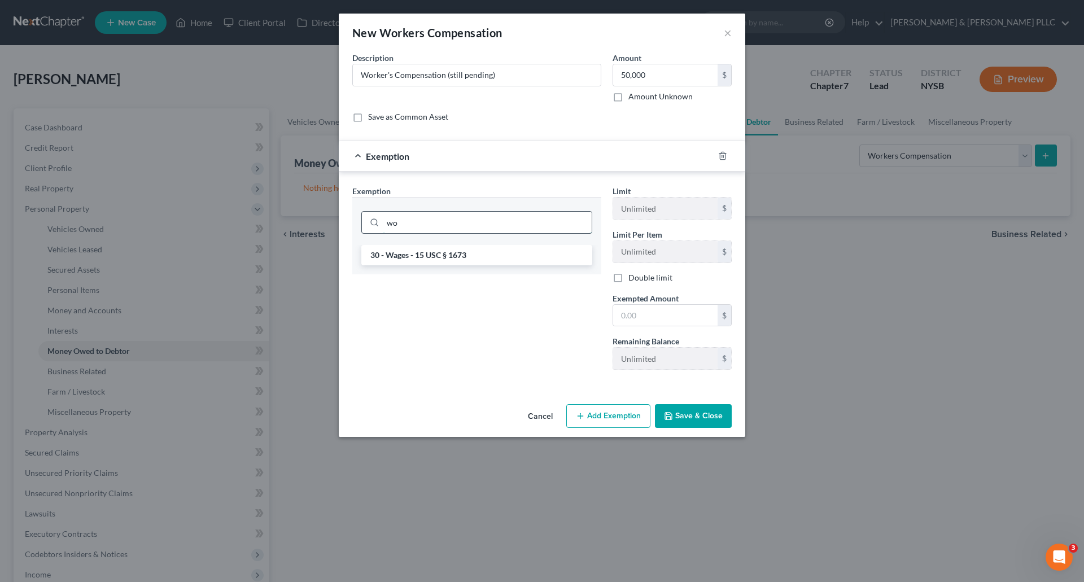
type input "w"
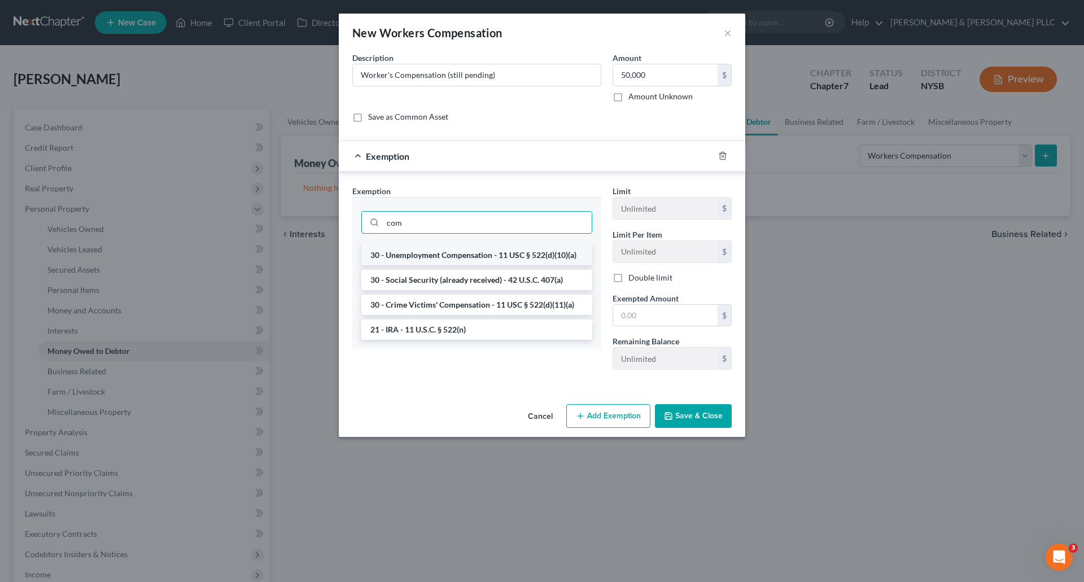
click at [434, 254] on li "30 - Unemployment Compensation - 11 USC § 522(d)(10)(a)" at bounding box center [476, 255] width 231 height 20
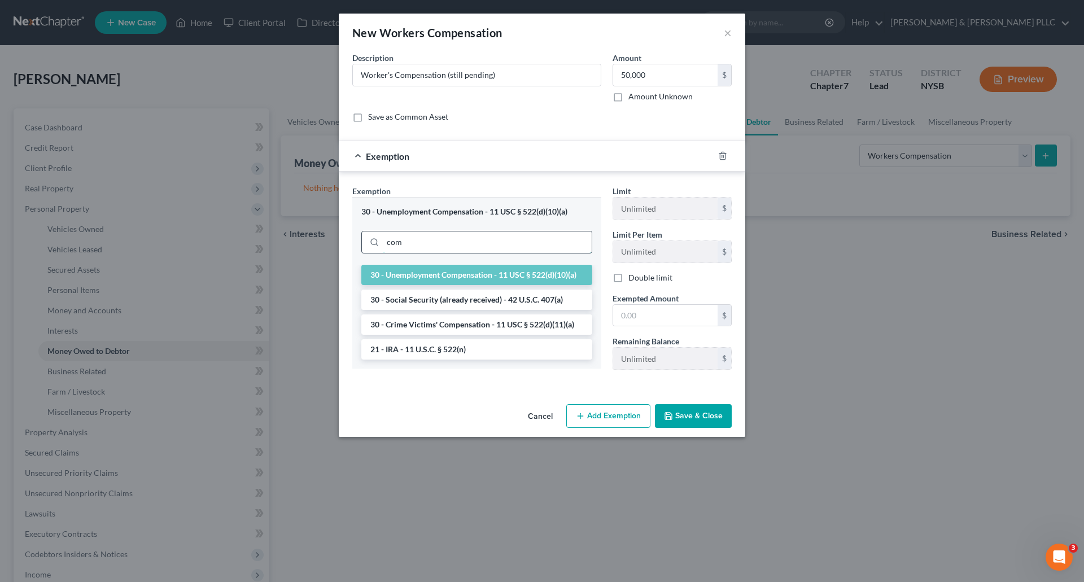
click at [411, 239] on input "com" at bounding box center [487, 242] width 209 height 21
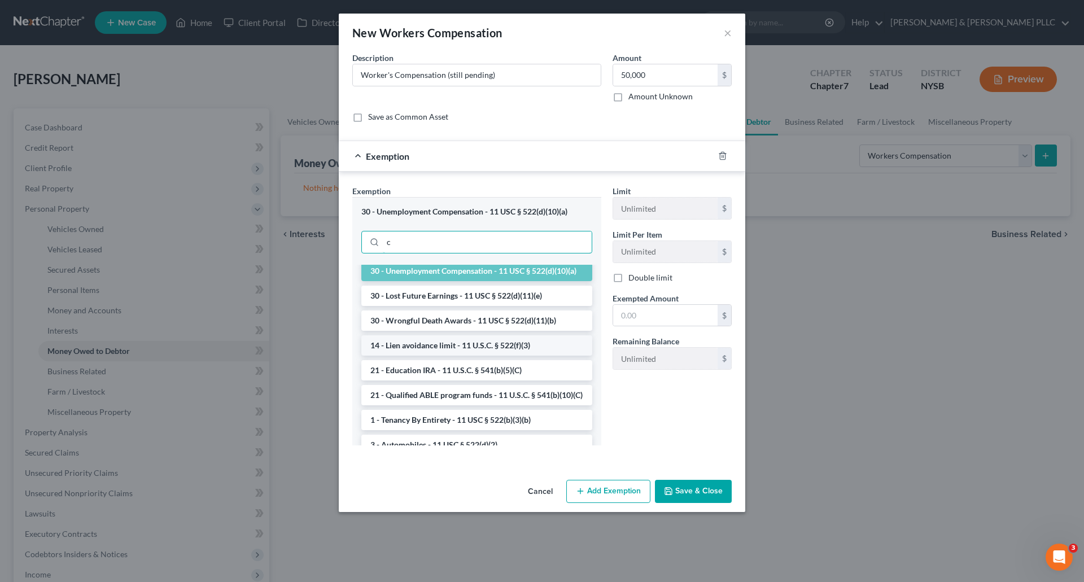
scroll to position [56, 0]
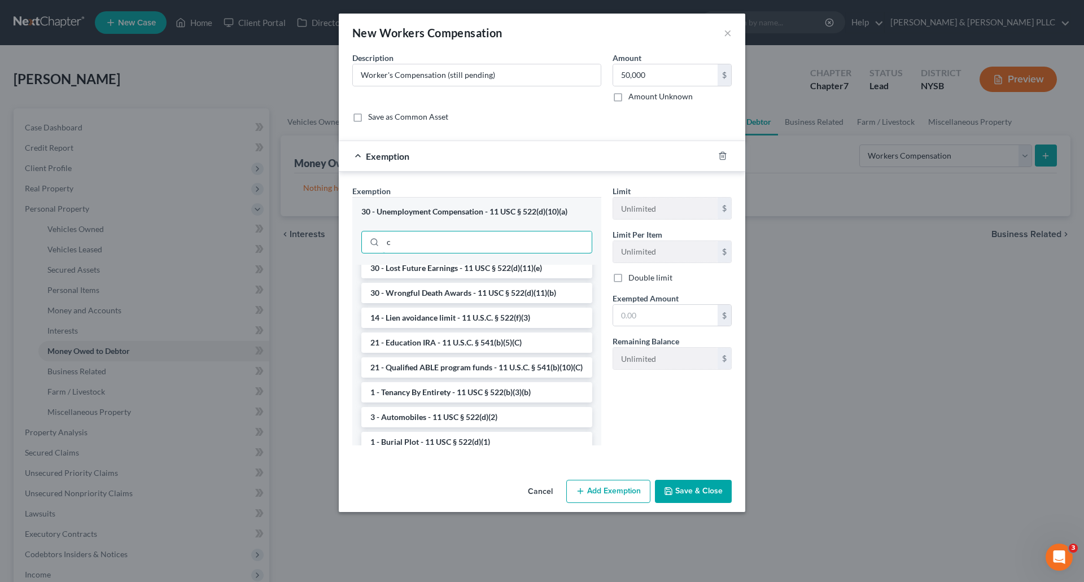
type input "c"
click at [628, 98] on label "Amount Unknown" at bounding box center [660, 96] width 64 height 11
click at [633, 98] on input "Amount Unknown" at bounding box center [636, 94] width 7 height 7
checkbox input "true"
type input "0.00"
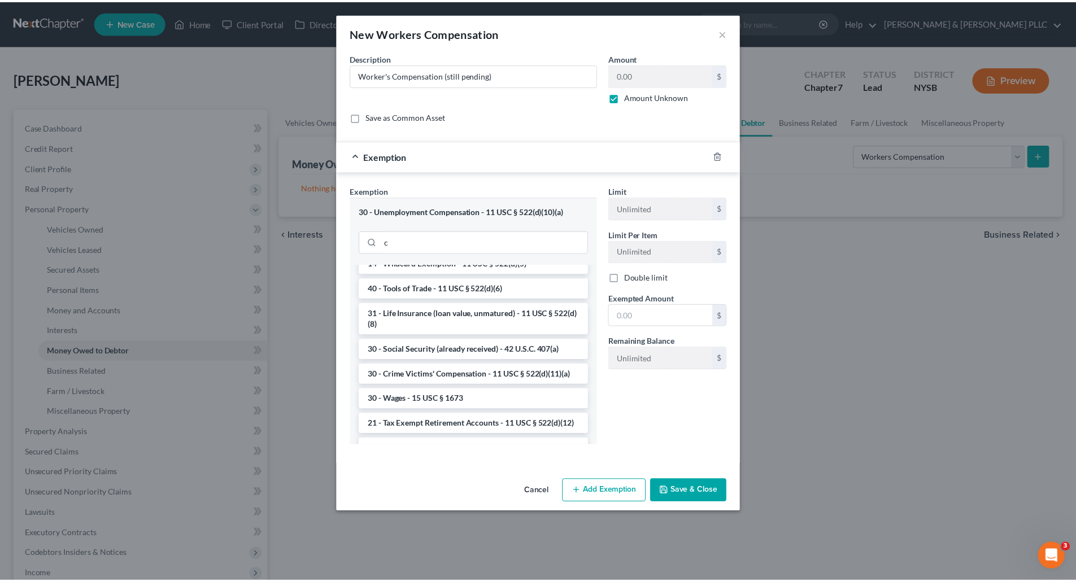
scroll to position [452, 0]
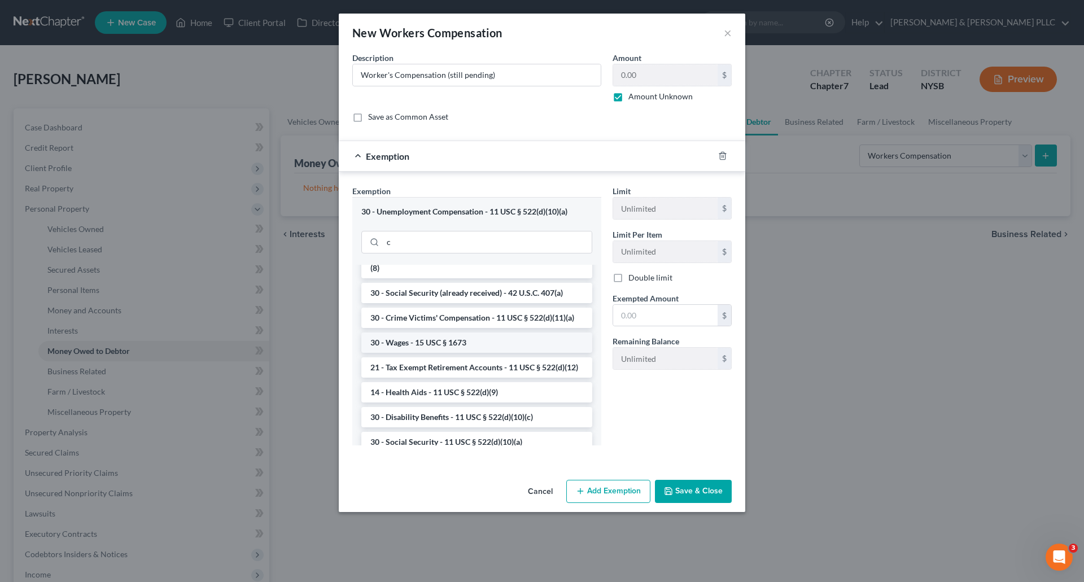
click at [499, 353] on li "30 - Wages - 15 USC § 1673" at bounding box center [476, 343] width 231 height 20
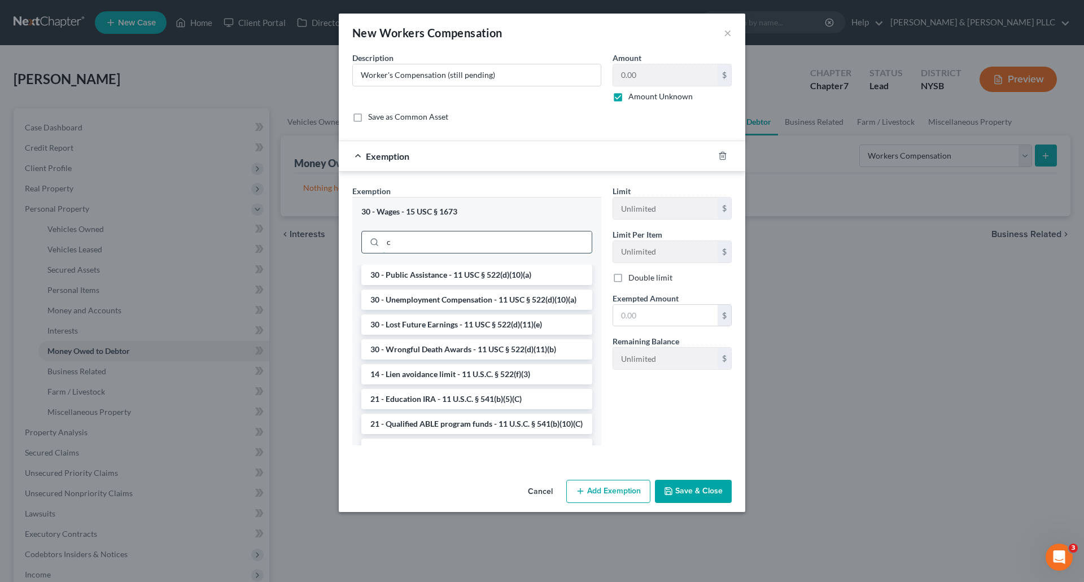
drag, startPoint x: 401, startPoint y: 239, endPoint x: 370, endPoint y: 231, distance: 32.2
click at [402, 239] on input "c" at bounding box center [487, 242] width 209 height 21
click at [619, 315] on input "text" at bounding box center [665, 315] width 104 height 21
type input "0.00"
click at [710, 492] on button "Save & Close" at bounding box center [693, 492] width 77 height 24
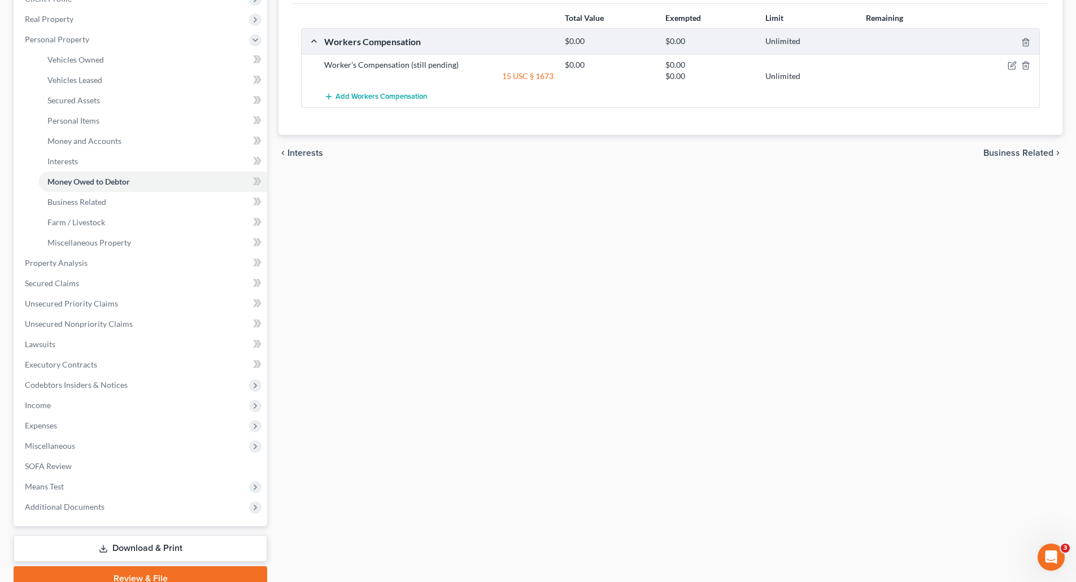
scroll to position [221, 0]
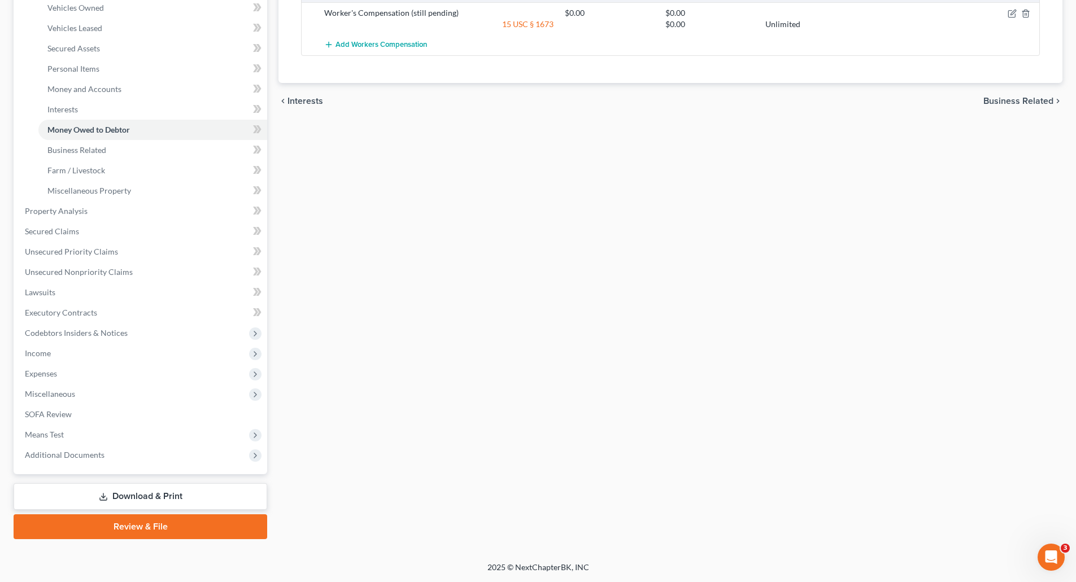
click at [191, 492] on link "Download & Print" at bounding box center [141, 496] width 254 height 27
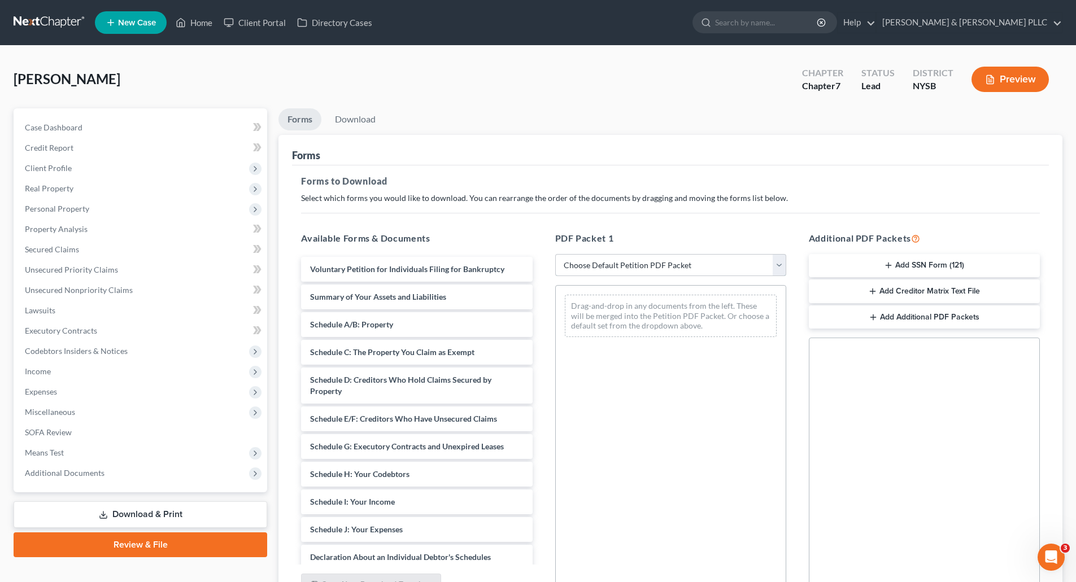
click at [783, 265] on select "Choose Default Petition PDF Packet Complete Bankruptcy Petition (all forms and …" at bounding box center [670, 265] width 231 height 23
select select "3"
click at [555, 254] on select "Choose Default Petition PDF Packet Complete Bankruptcy Petition (all forms and …" at bounding box center [670, 265] width 231 height 23
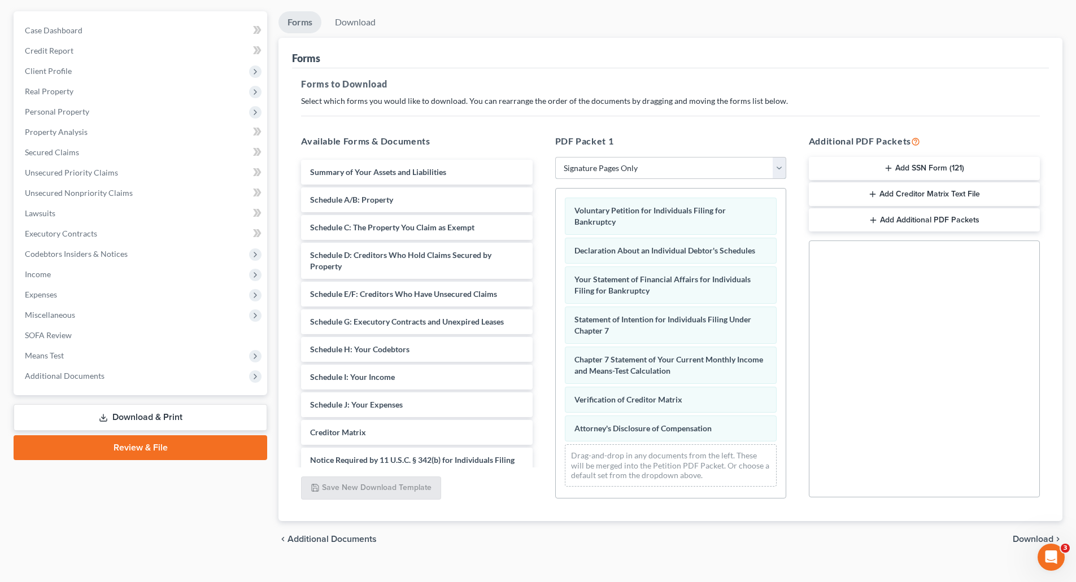
scroll to position [115, 0]
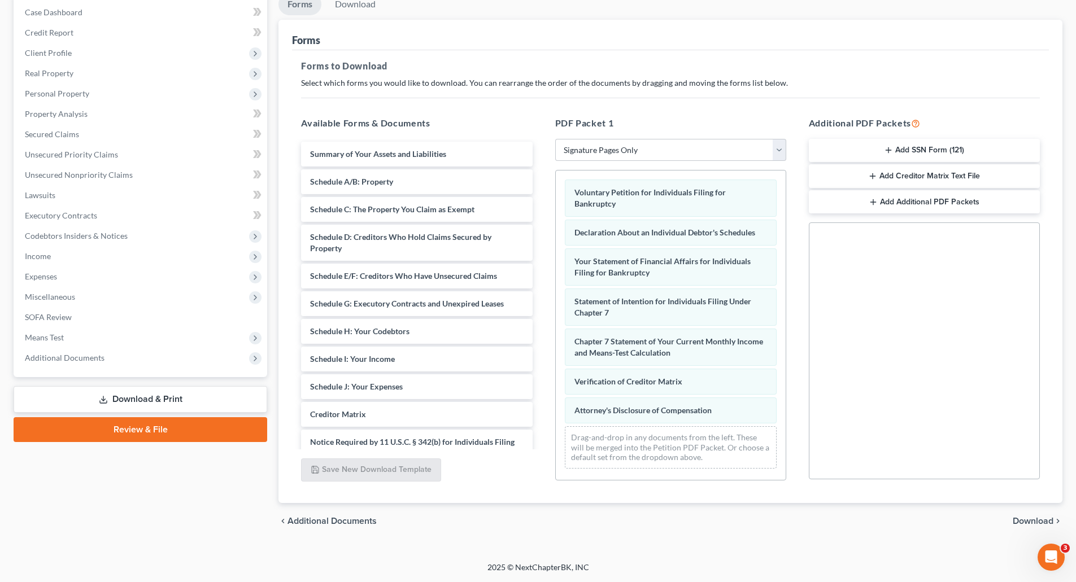
click at [1032, 519] on span "Download" at bounding box center [1032, 521] width 41 height 9
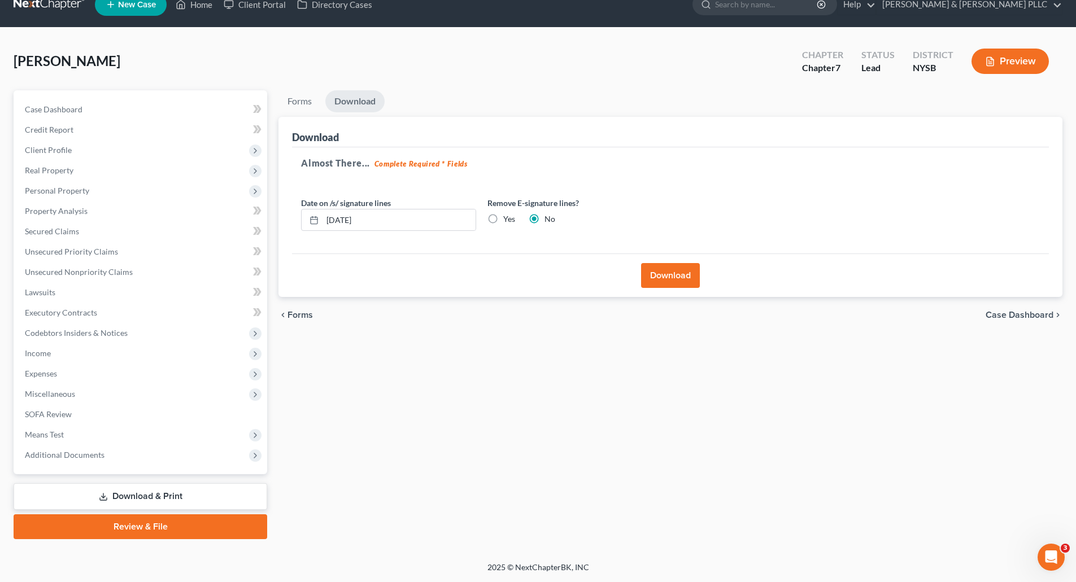
click at [673, 274] on button "Download" at bounding box center [670, 275] width 59 height 25
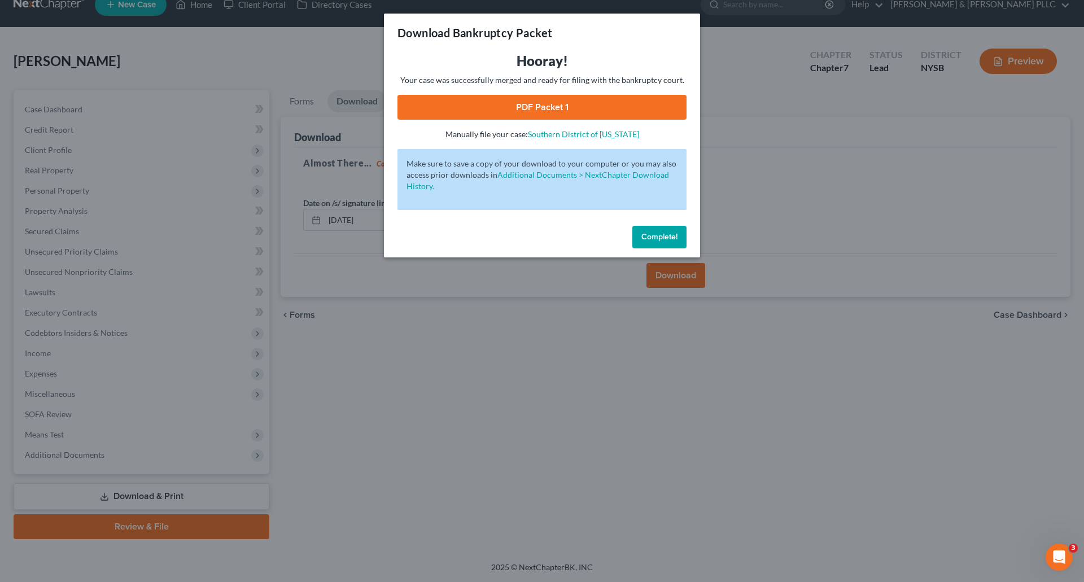
click at [665, 239] on span "Complete!" at bounding box center [659, 237] width 36 height 10
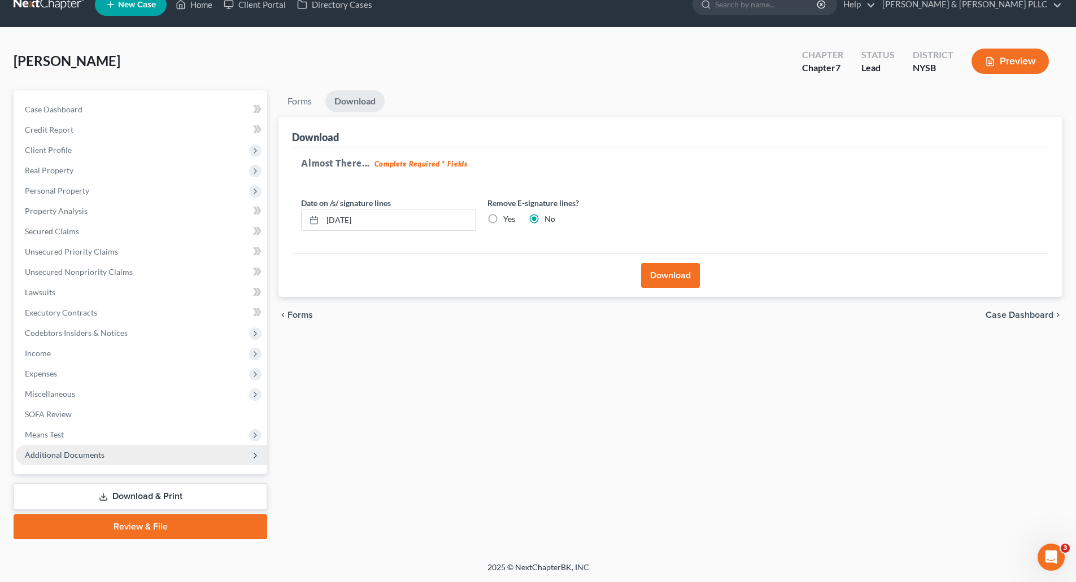
click at [75, 457] on span "Additional Documents" at bounding box center [65, 455] width 80 height 10
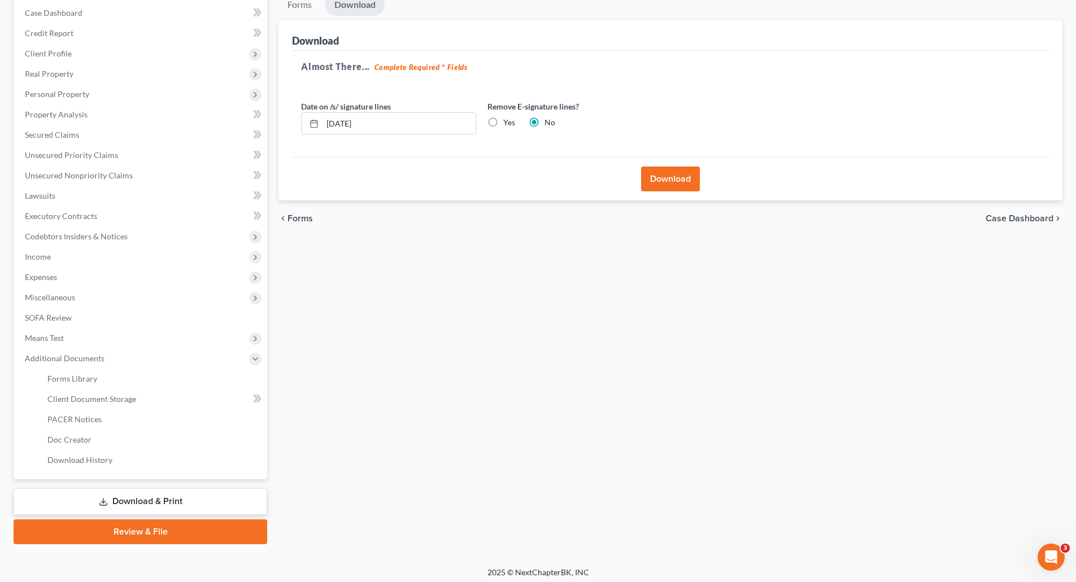
scroll to position [120, 0]
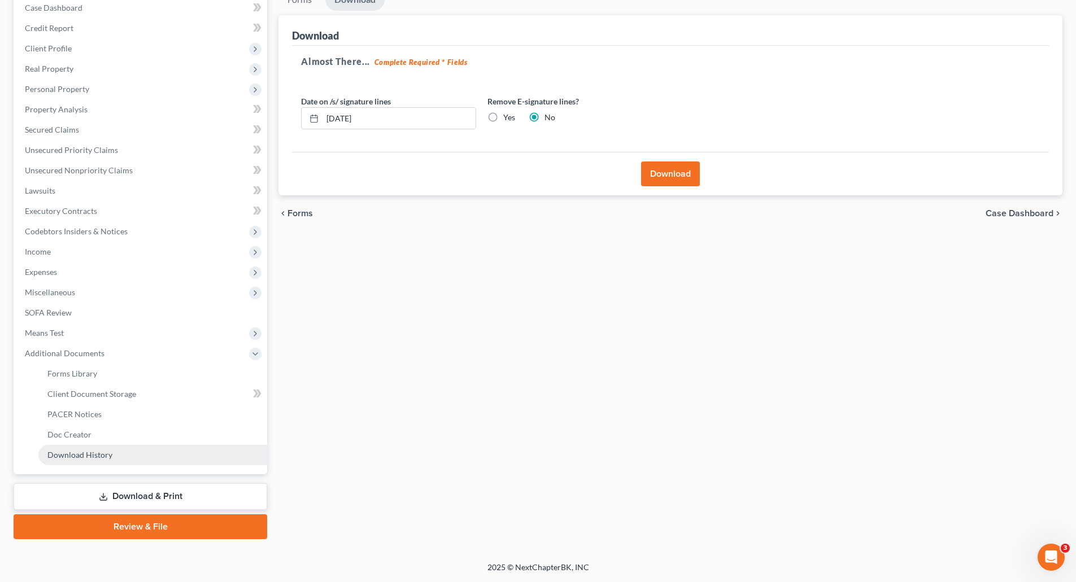
click at [107, 454] on span "Download History" at bounding box center [79, 455] width 65 height 10
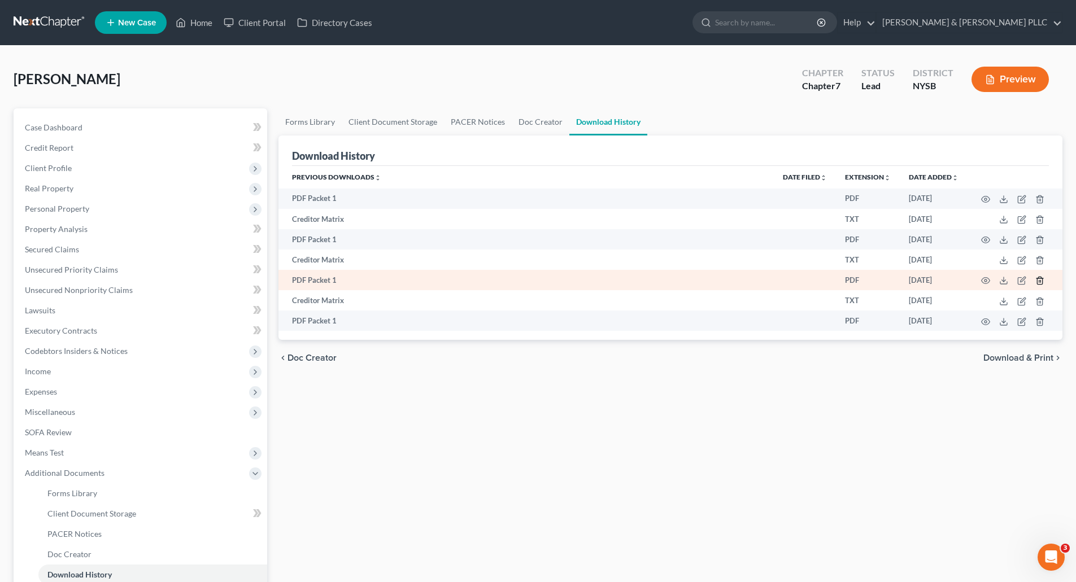
click at [1039, 278] on icon "button" at bounding box center [1039, 280] width 9 height 9
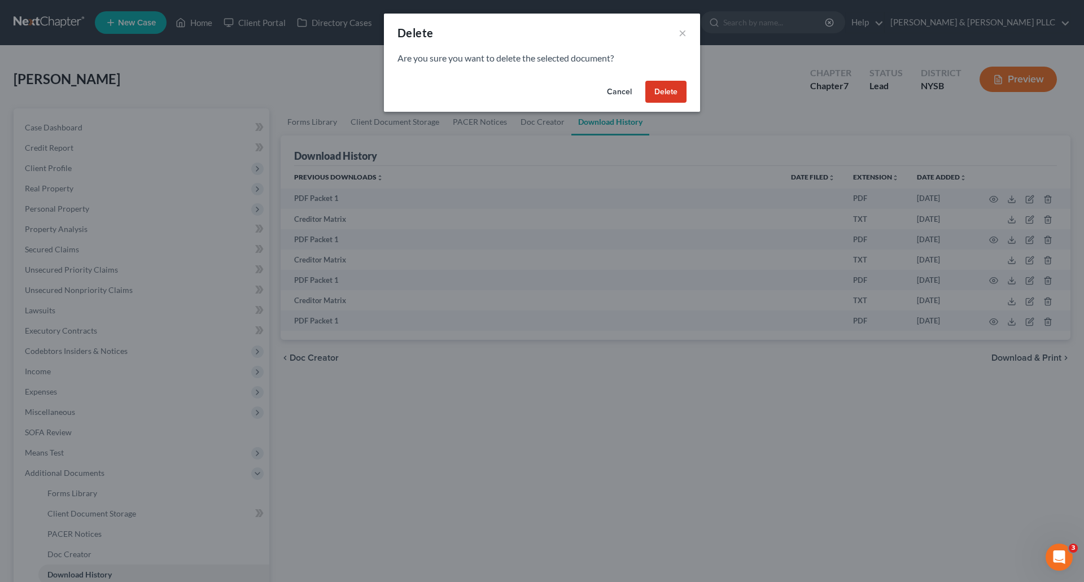
click at [677, 90] on button "Delete" at bounding box center [665, 92] width 41 height 23
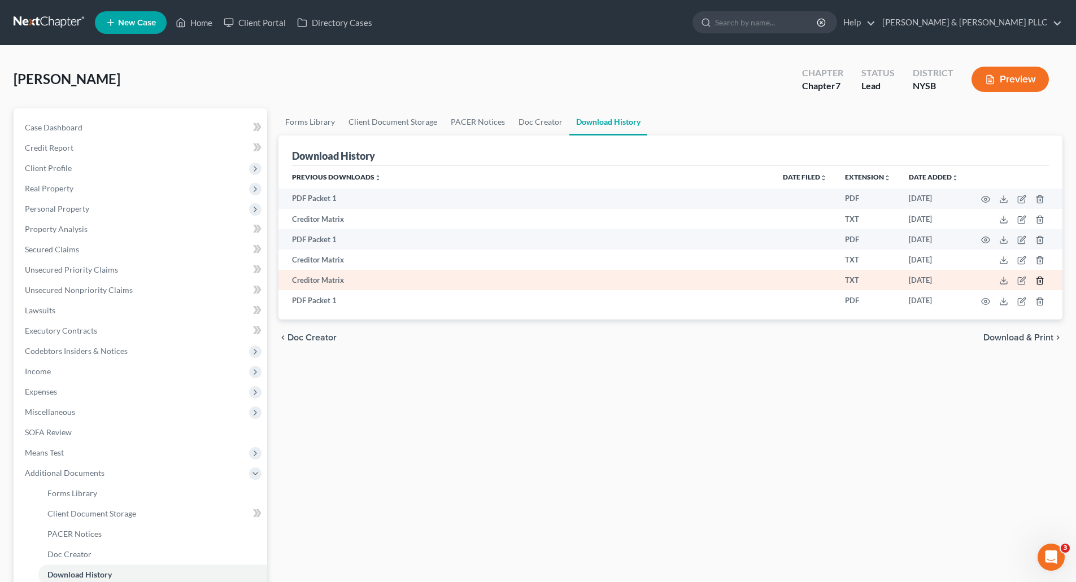
click at [1041, 282] on icon "button" at bounding box center [1039, 280] width 9 height 9
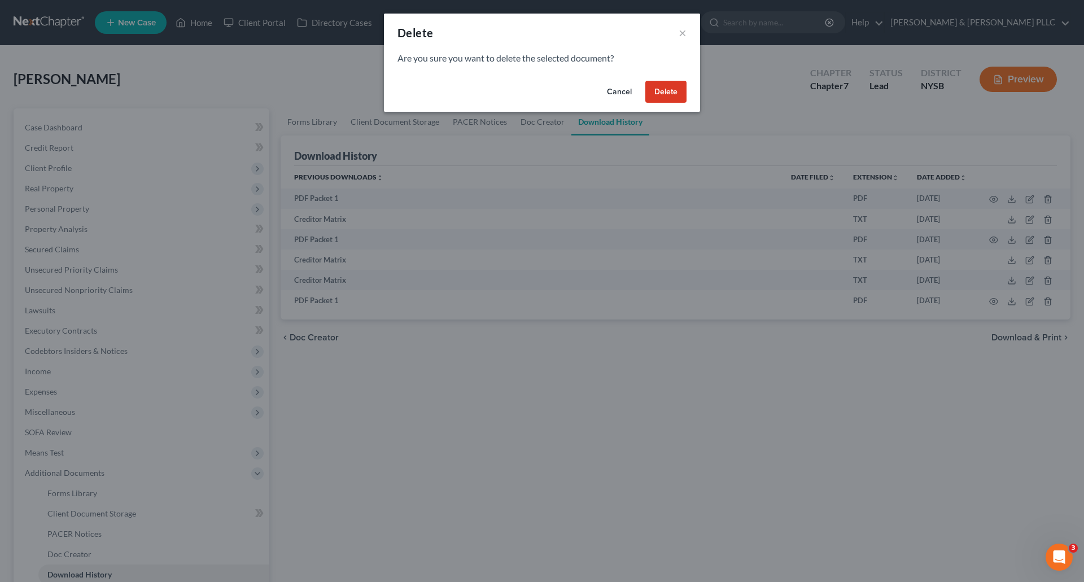
click at [677, 93] on button "Delete" at bounding box center [665, 92] width 41 height 23
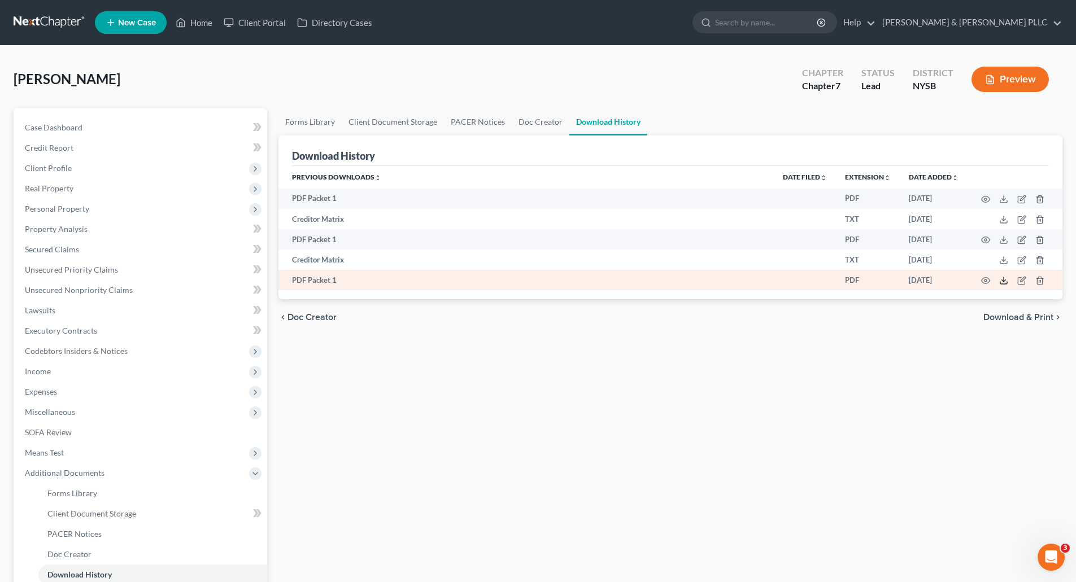
click at [1005, 280] on icon at bounding box center [1003, 280] width 9 height 9
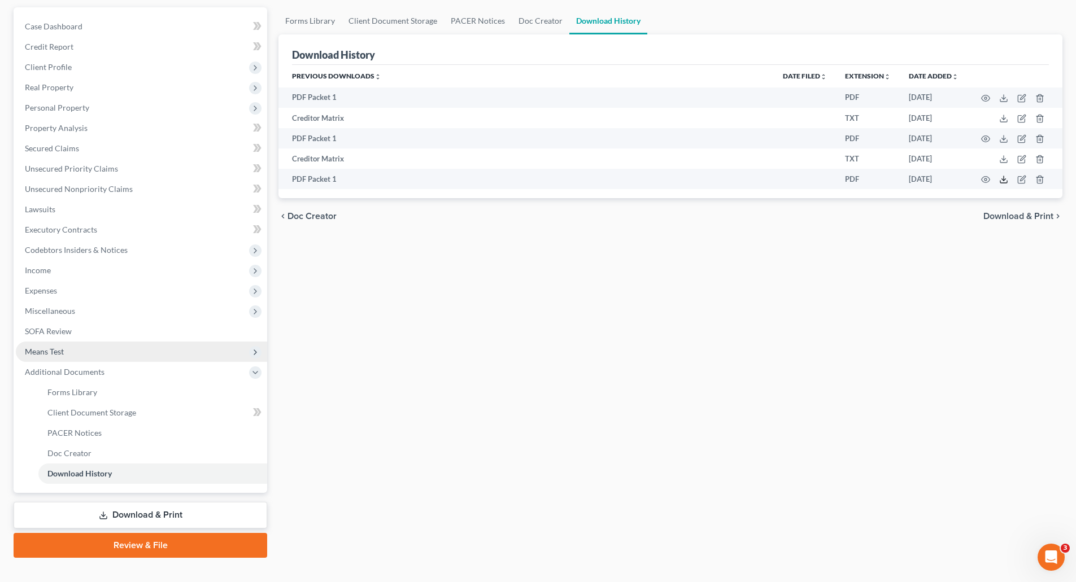
scroll to position [120, 0]
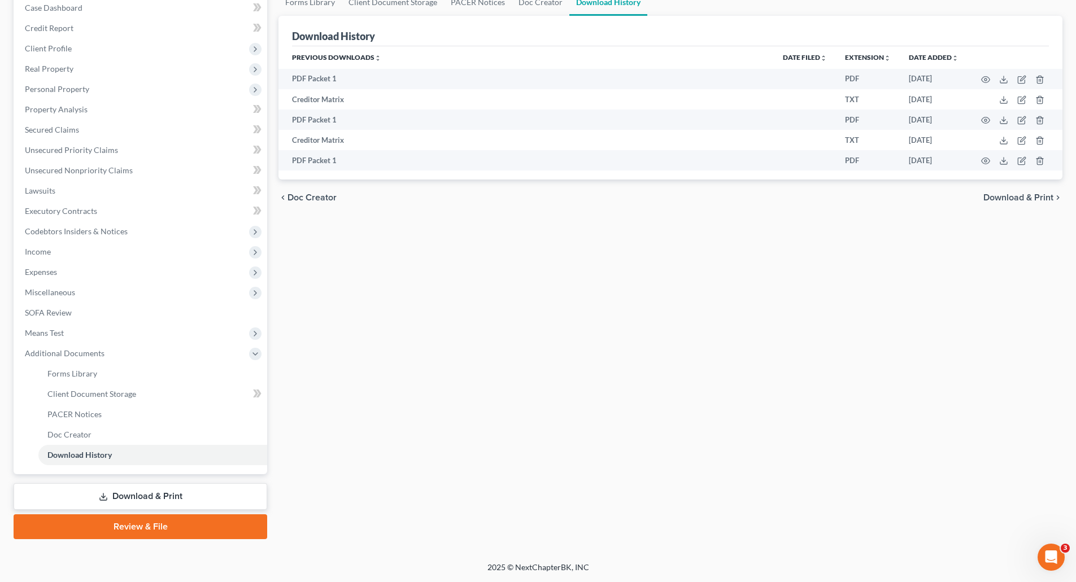
click at [155, 492] on link "Download & Print" at bounding box center [141, 496] width 254 height 27
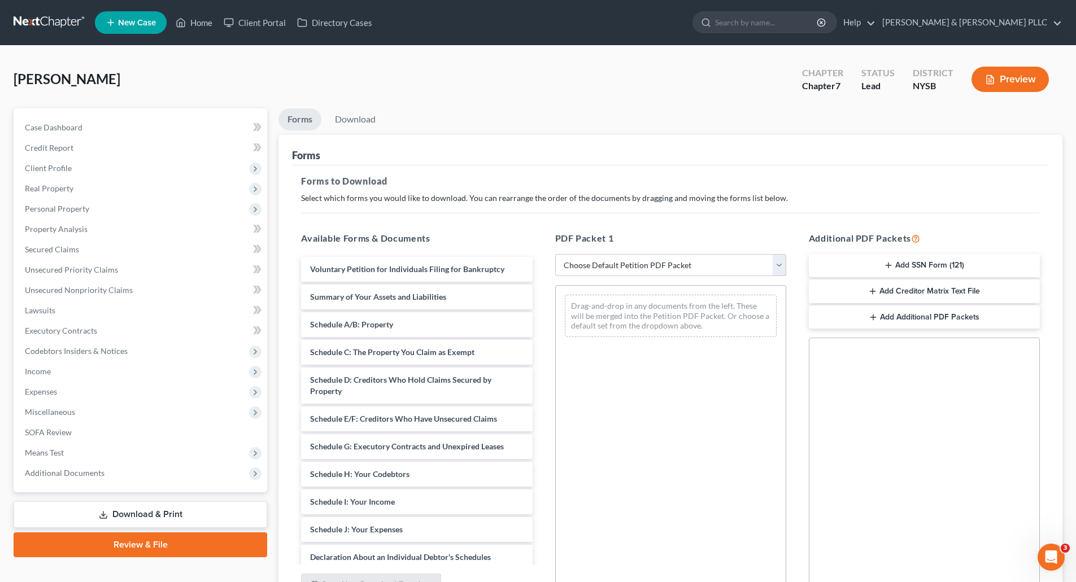
click at [778, 260] on select "Choose Default Petition PDF Packet Complete Bankruptcy Petition (all forms and …" at bounding box center [670, 265] width 231 height 23
click at [783, 263] on select "Choose Default Petition PDF Packet Complete Bankruptcy Petition (all forms and …" at bounding box center [670, 265] width 231 height 23
select select "0"
click at [555, 254] on select "Choose Default Petition PDF Packet Complete Bankruptcy Petition (all forms and …" at bounding box center [670, 265] width 231 height 23
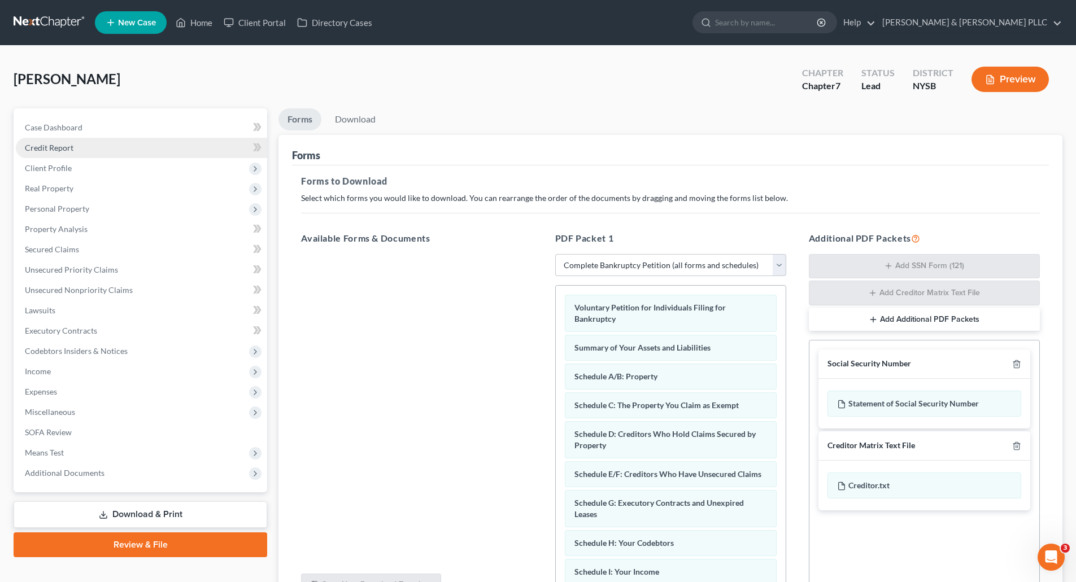
click at [53, 146] on span "Credit Report" at bounding box center [49, 148] width 49 height 10
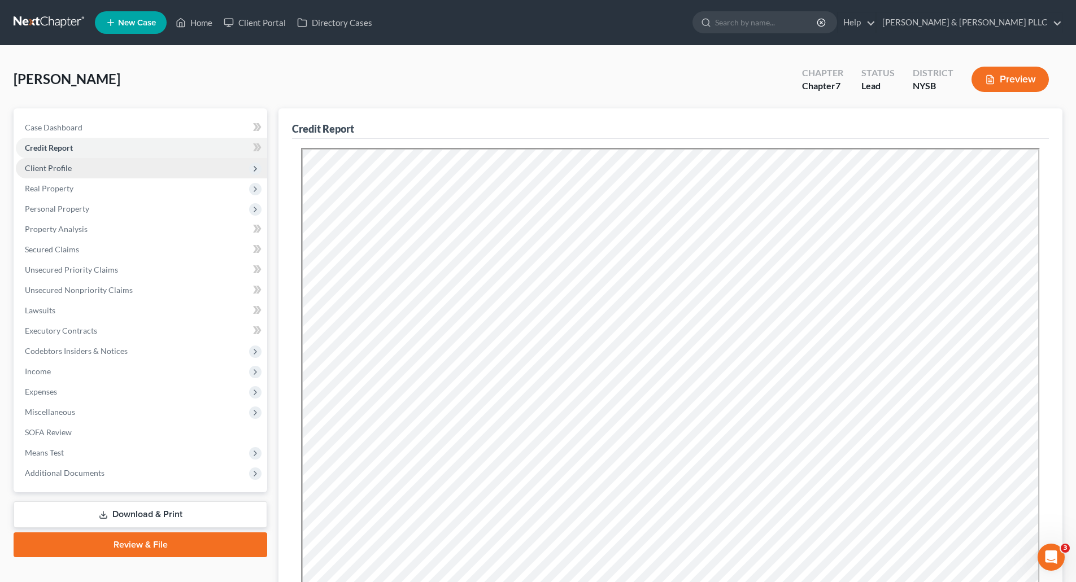
click at [50, 165] on span "Client Profile" at bounding box center [48, 168] width 47 height 10
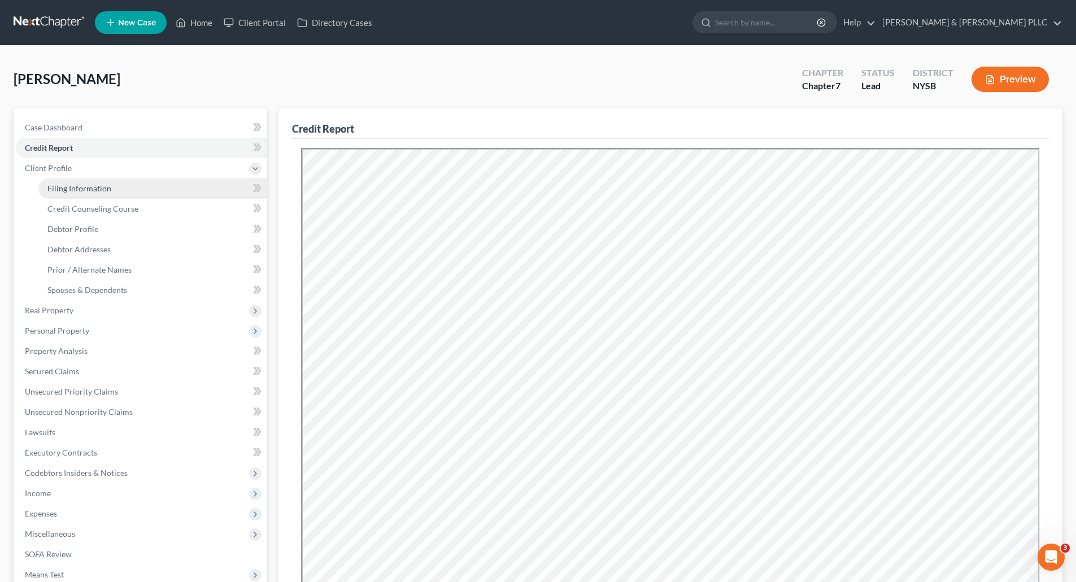
click at [67, 184] on span "Filing Information" at bounding box center [79, 189] width 64 height 10
select select "1"
select select "0"
select select "55"
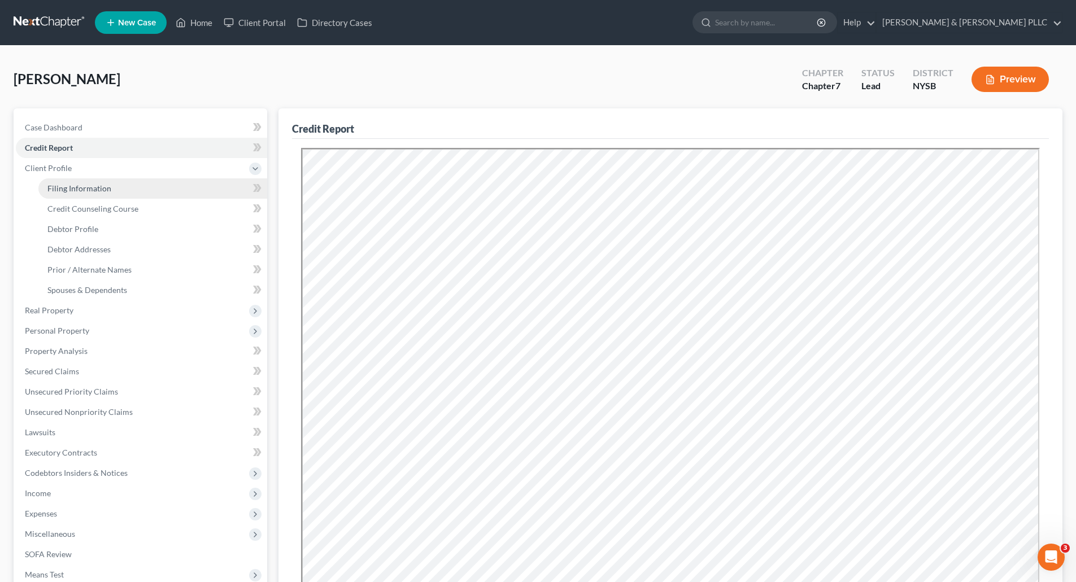
select select "0"
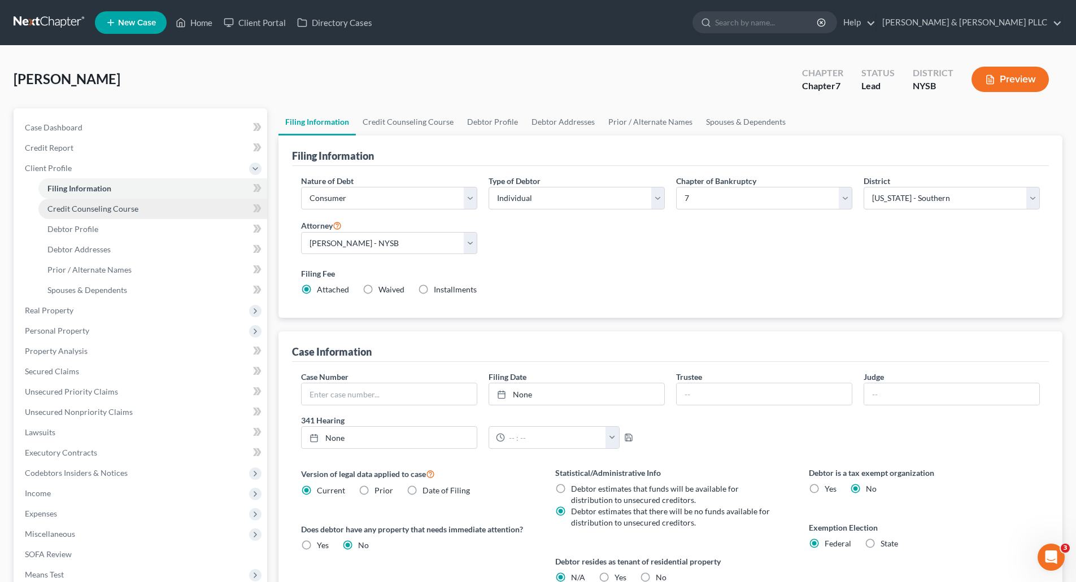
click at [100, 204] on span "Credit Counseling Course" at bounding box center [92, 209] width 91 height 10
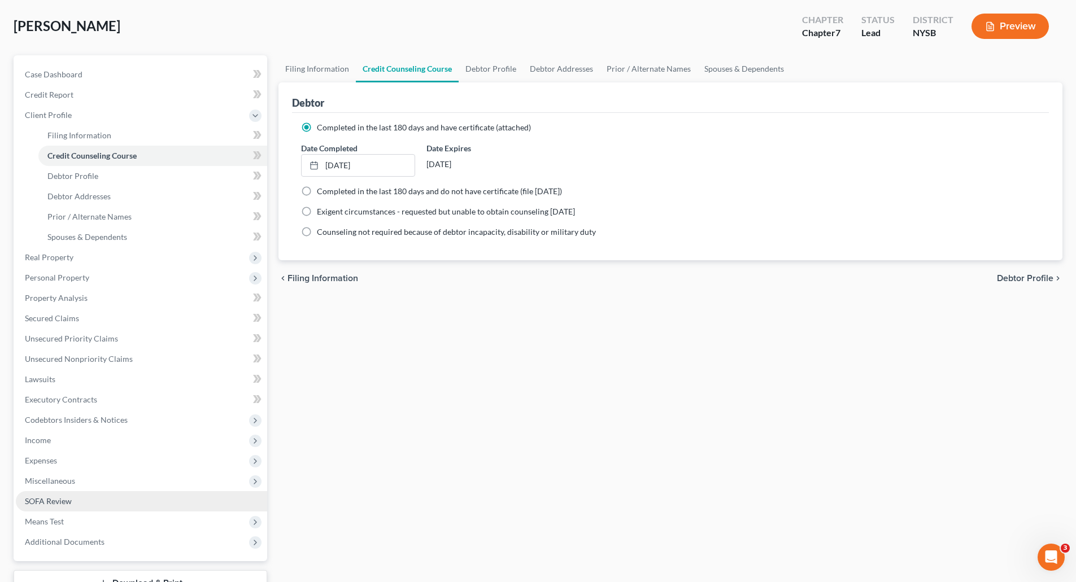
scroll to position [140, 0]
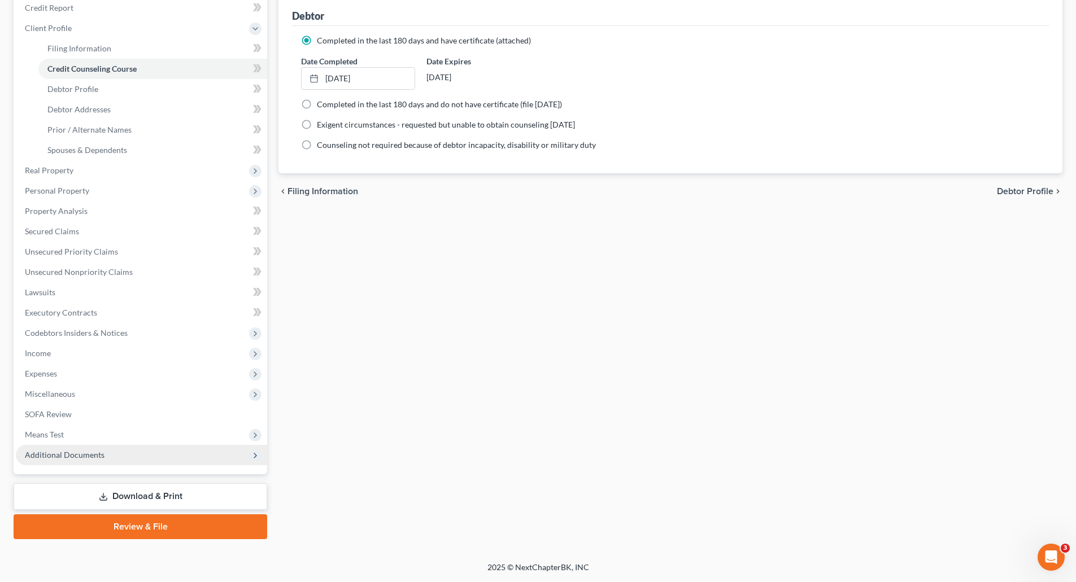
click at [68, 450] on span "Additional Documents" at bounding box center [65, 455] width 80 height 10
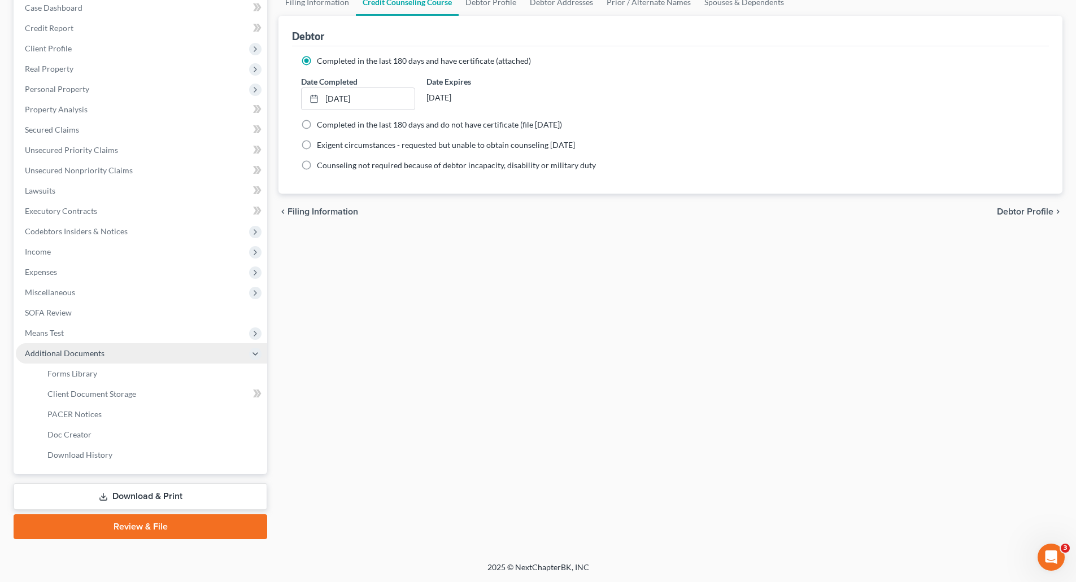
scroll to position [120, 0]
click at [106, 388] on link "Client Document Storage" at bounding box center [152, 394] width 229 height 20
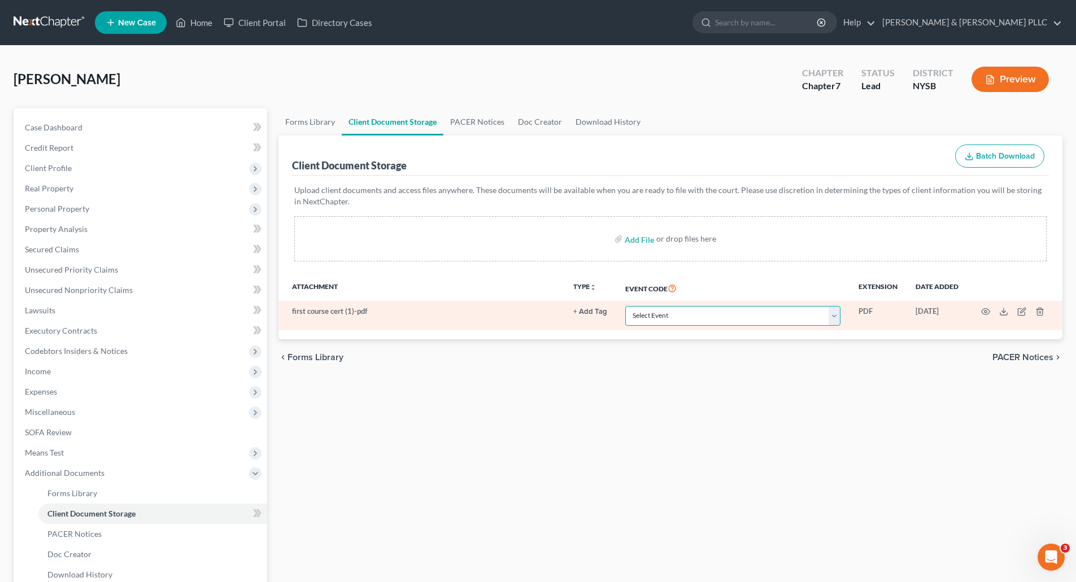
drag, startPoint x: 836, startPoint y: 317, endPoint x: 831, endPoint y: 320, distance: 6.3
click at [836, 317] on select "Select Event Certificate of Credit Counseling Chapter 13 Calculation of Disposa…" at bounding box center [732, 316] width 215 height 20
select select "0"
click at [625, 306] on select "Select Event Certificate of Credit Counseling Chapter 13 Calculation of Disposa…" at bounding box center [732, 316] width 215 height 20
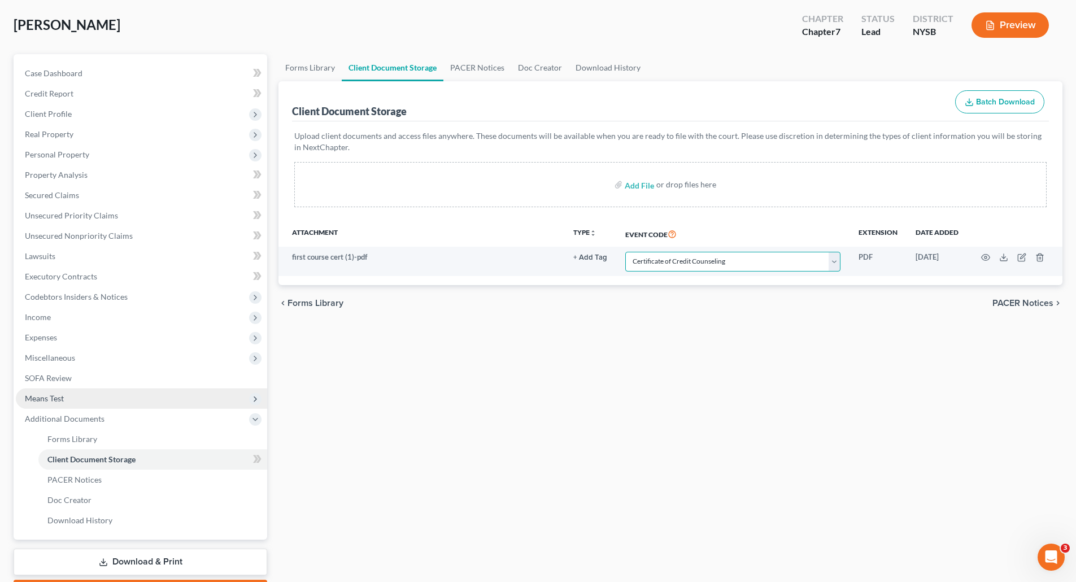
scroll to position [120, 0]
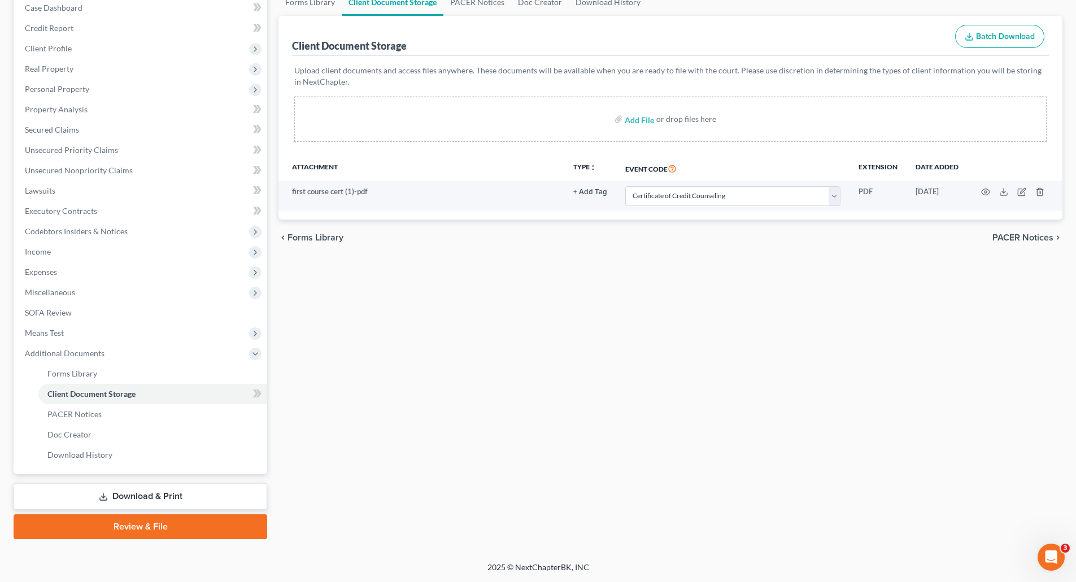
click at [156, 495] on link "Download & Print" at bounding box center [141, 496] width 254 height 27
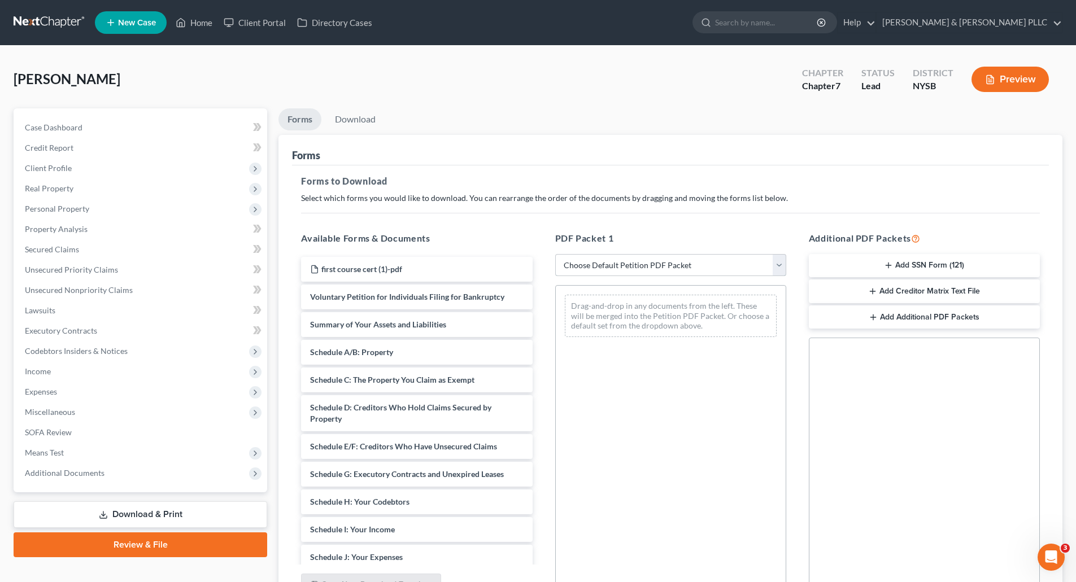
click at [779, 263] on select "Choose Default Petition PDF Packet Complete Bankruptcy Petition (all forms and …" at bounding box center [670, 265] width 231 height 23
select select "0"
click at [555, 254] on select "Choose Default Petition PDF Packet Complete Bankruptcy Petition (all forms and …" at bounding box center [670, 265] width 231 height 23
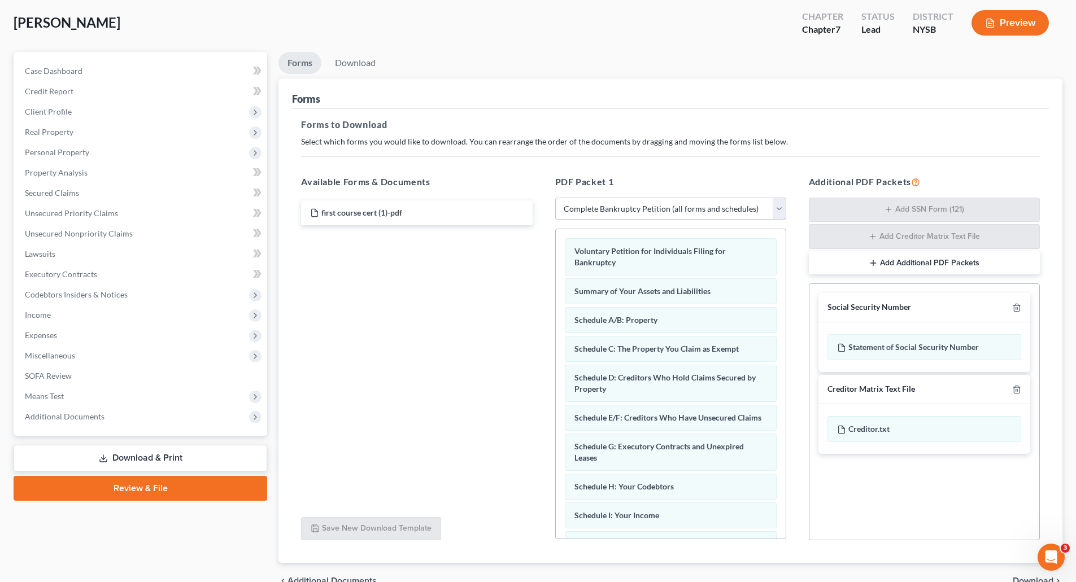
scroll to position [116, 0]
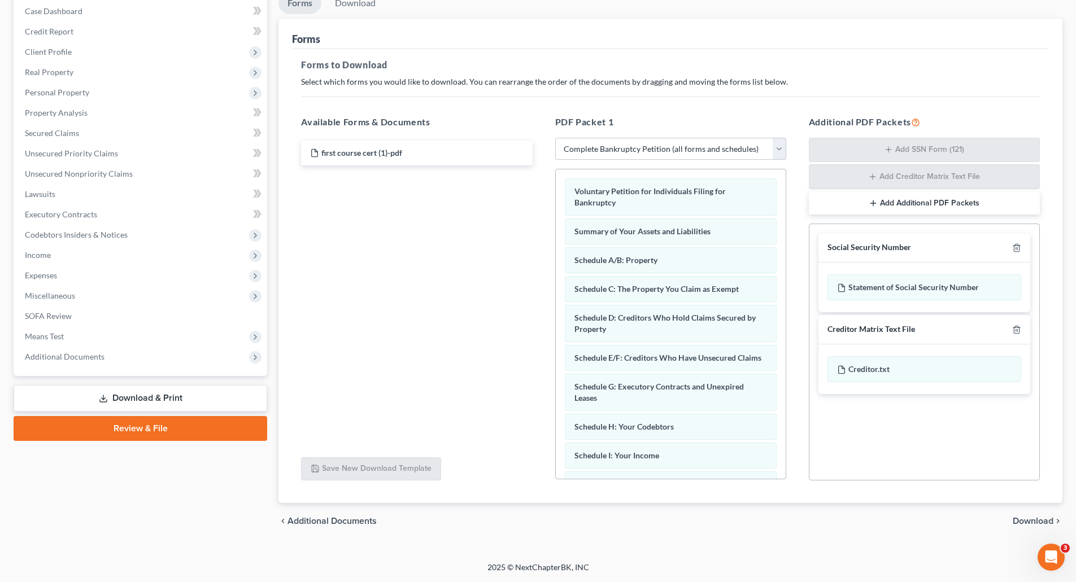
click at [1031, 520] on span "Download" at bounding box center [1032, 521] width 41 height 9
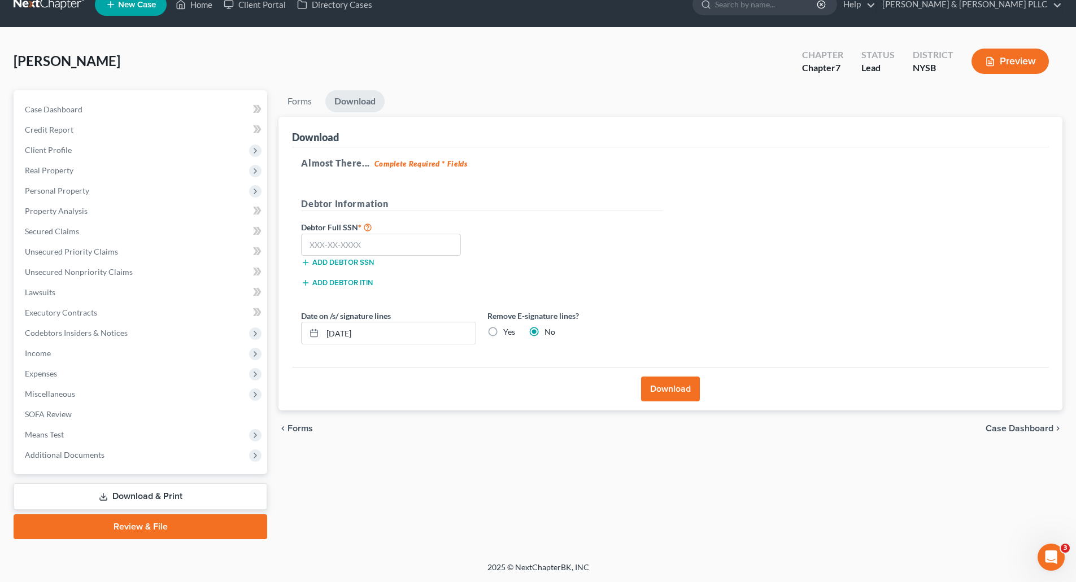
scroll to position [18, 0]
click at [323, 246] on input "text" at bounding box center [381, 245] width 160 height 23
type input "155-64-5881"
click at [672, 385] on button "Download" at bounding box center [670, 389] width 59 height 25
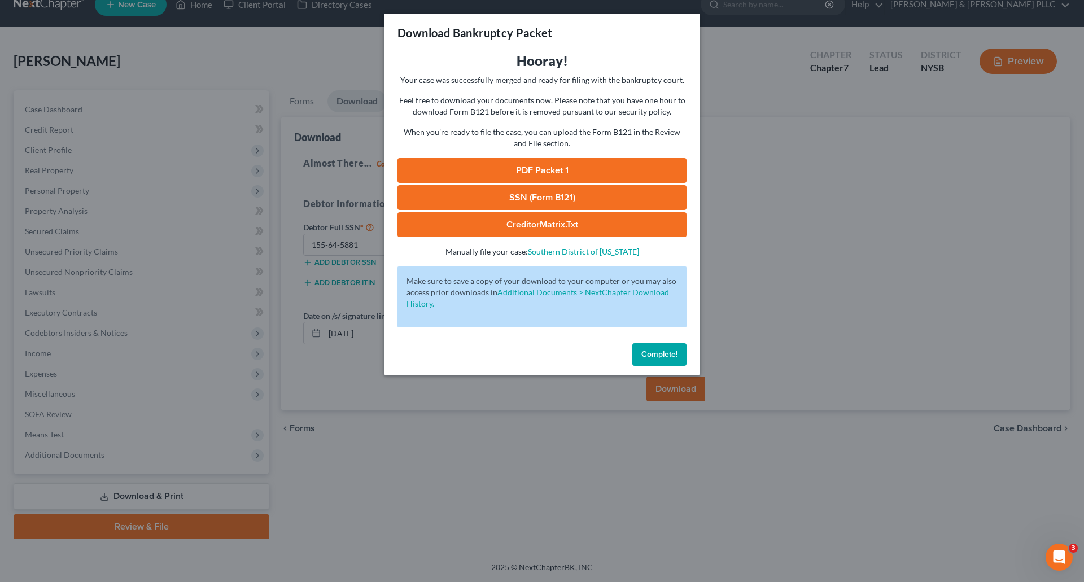
click at [672, 351] on span "Complete!" at bounding box center [659, 355] width 36 height 10
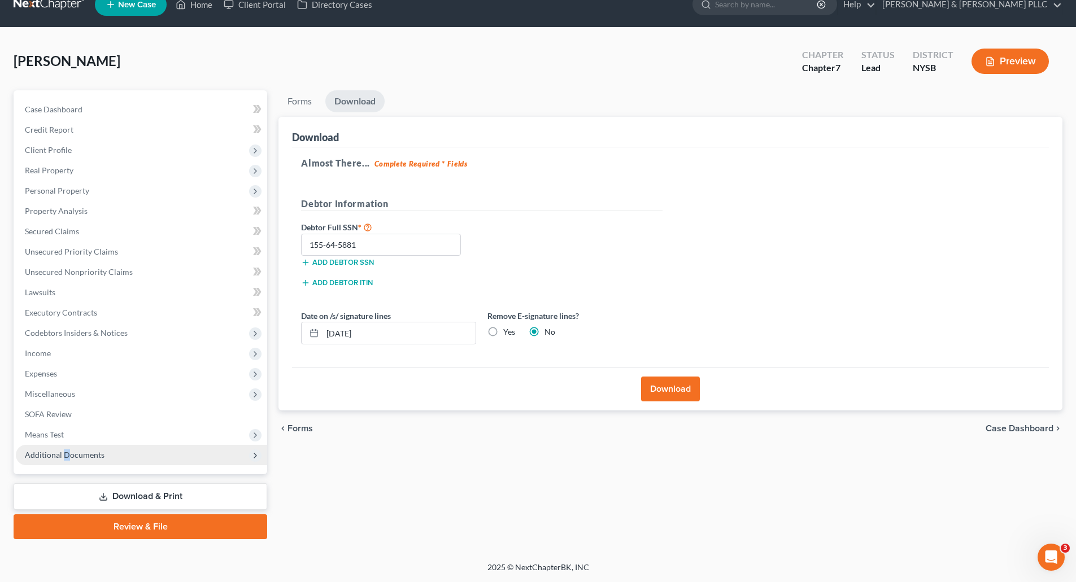
click at [64, 452] on span "Additional Documents" at bounding box center [65, 455] width 80 height 10
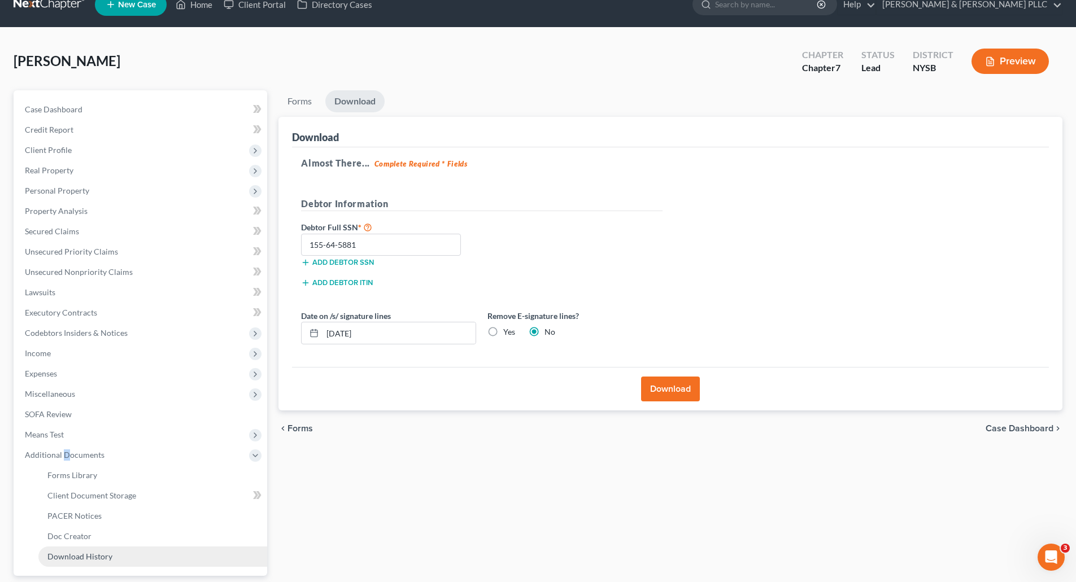
click at [88, 556] on span "Download History" at bounding box center [79, 557] width 65 height 10
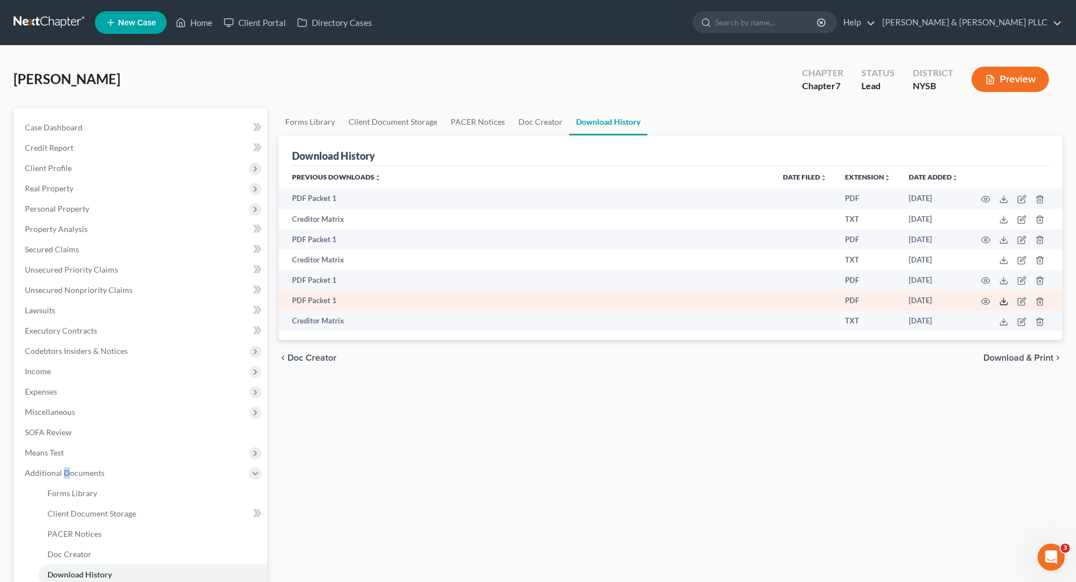
click at [1002, 301] on polyline at bounding box center [1004, 301] width 4 height 2
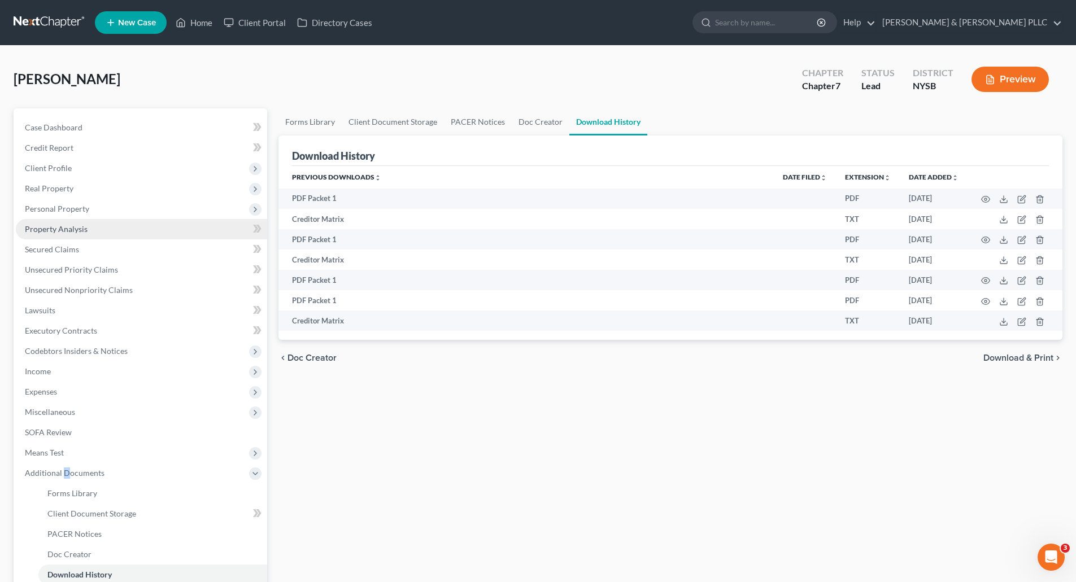
click at [58, 224] on span "Property Analysis" at bounding box center [56, 229] width 63 height 10
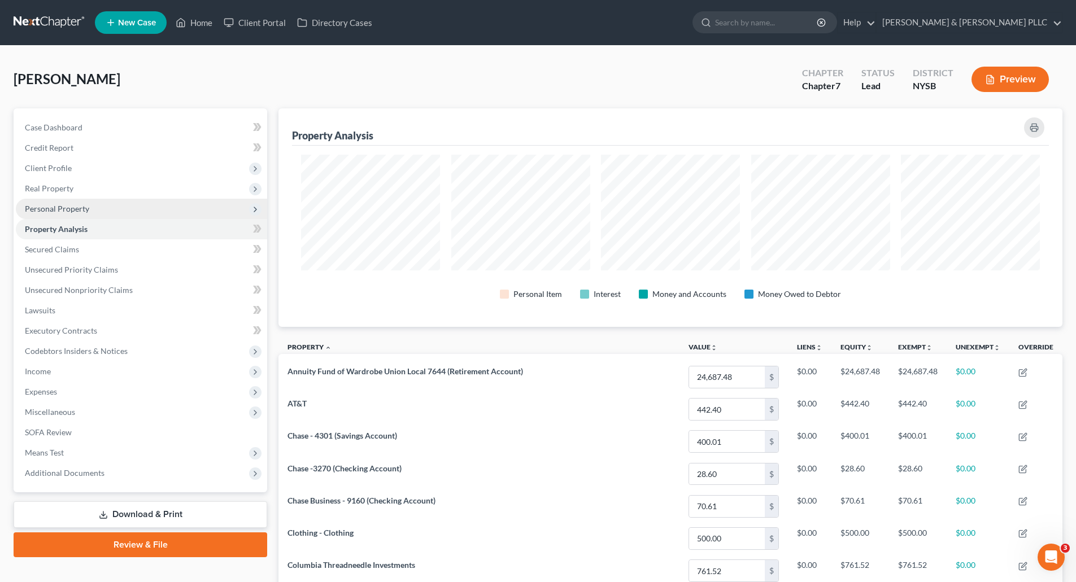
scroll to position [219, 784]
click at [73, 206] on span "Personal Property" at bounding box center [57, 209] width 64 height 10
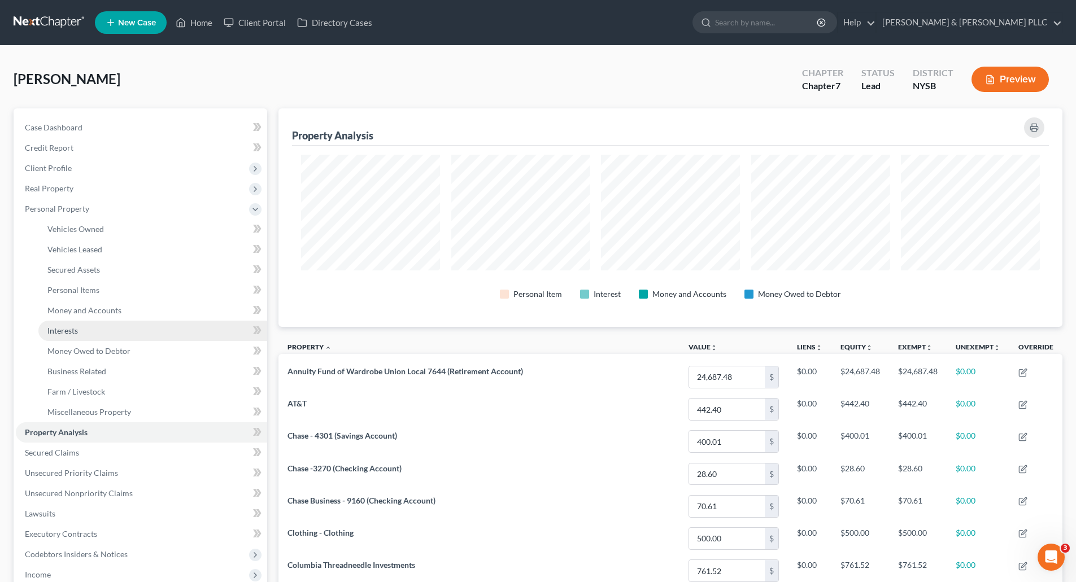
click at [70, 329] on span "Interests" at bounding box center [62, 331] width 30 height 10
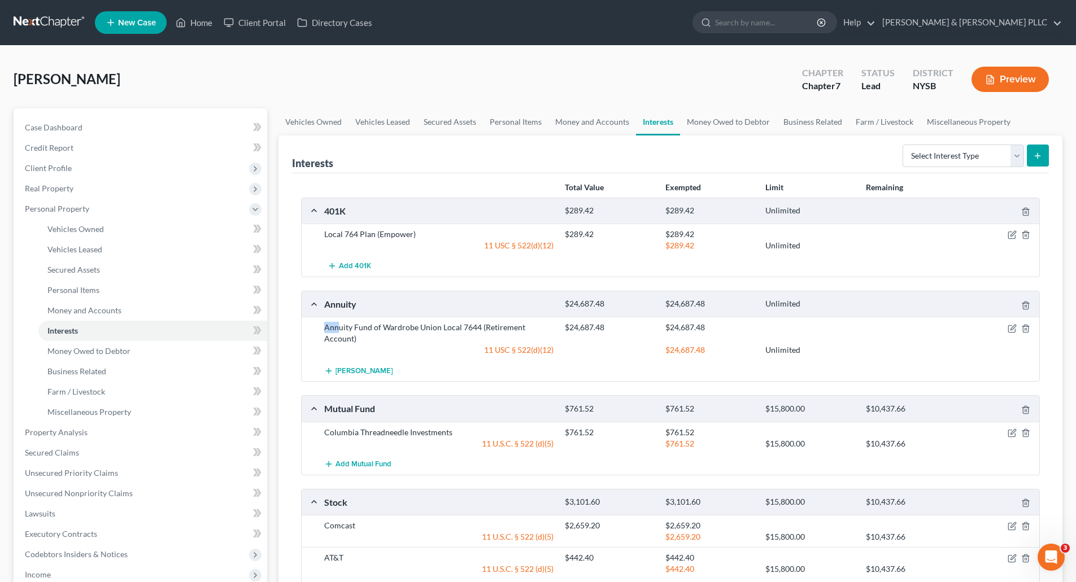
drag, startPoint x: 326, startPoint y: 326, endPoint x: 338, endPoint y: 330, distance: 12.3
click at [338, 330] on div "Annuity Fund of Wardrobe Union Local 7644 (Retirement Account)" at bounding box center [438, 333] width 241 height 23
click at [363, 262] on span "Add 401K" at bounding box center [355, 266] width 32 height 9
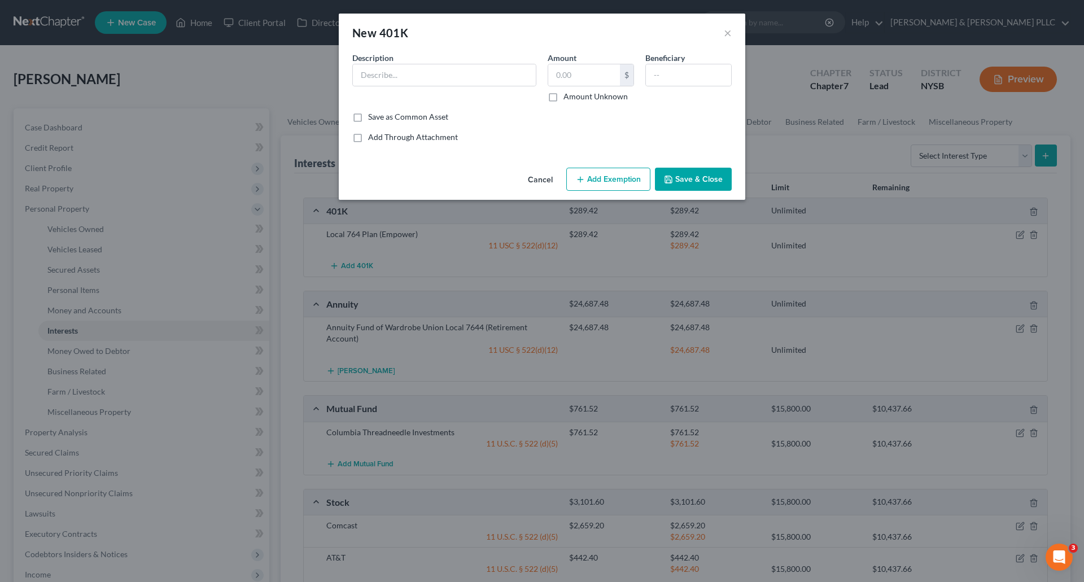
click at [383, 327] on div "New 401K × An exemption set must first be selected from the Filing Information …" at bounding box center [542, 291] width 1084 height 582
drag, startPoint x: 385, startPoint y: 325, endPoint x: 431, endPoint y: 328, distance: 46.4
click at [431, 328] on div "New 401K × An exemption set must first be selected from the Filing Information …" at bounding box center [542, 291] width 1084 height 582
click at [366, 72] on input "text" at bounding box center [444, 74] width 183 height 21
type input "Annuity Fund of Wardrobe Union Local 7644"
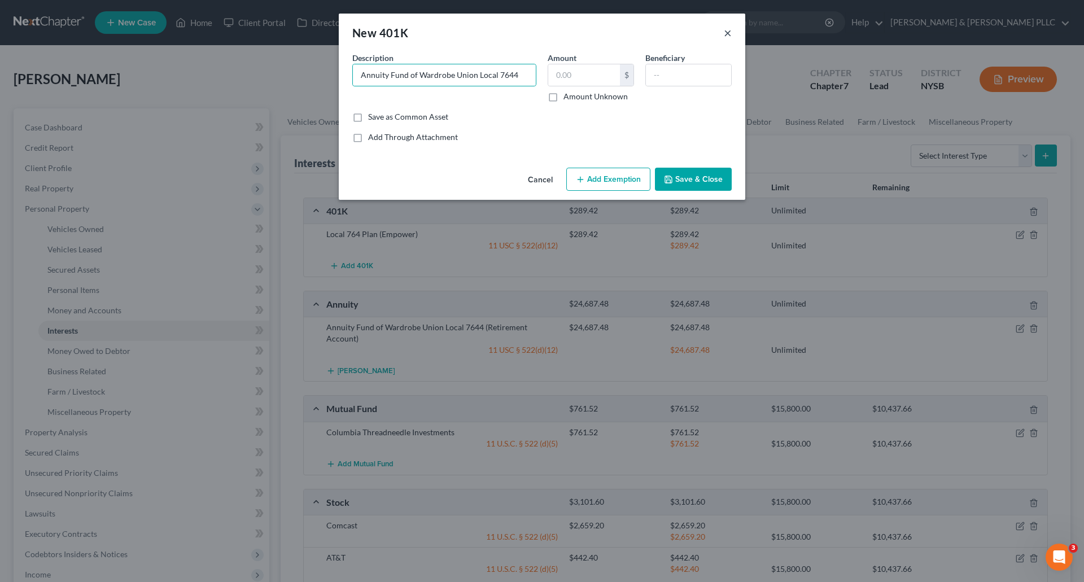
click at [727, 27] on button "×" at bounding box center [728, 33] width 8 height 14
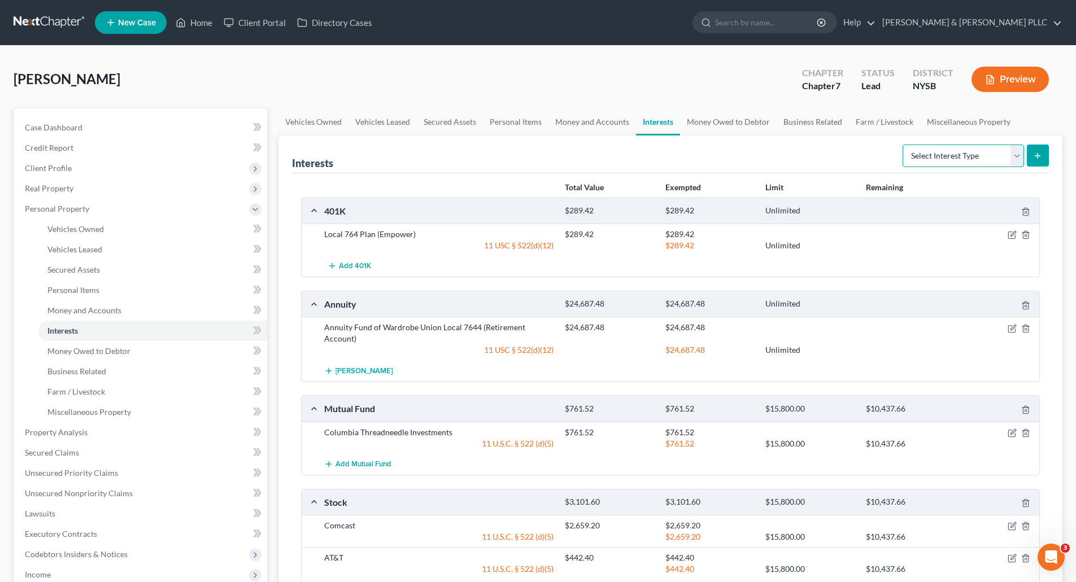
click at [1016, 153] on select "Select Interest Type 401K Annuity Bond Education IRA Government Bond Government…" at bounding box center [962, 156] width 121 height 23
select select "other_retirement_plan"
click at [903, 145] on select "Select Interest Type 401K Annuity Bond Education IRA Government Bond Government…" at bounding box center [962, 156] width 121 height 23
click at [1038, 152] on icon "submit" at bounding box center [1037, 155] width 9 height 9
drag, startPoint x: 555, startPoint y: 149, endPoint x: 611, endPoint y: 142, distance: 56.9
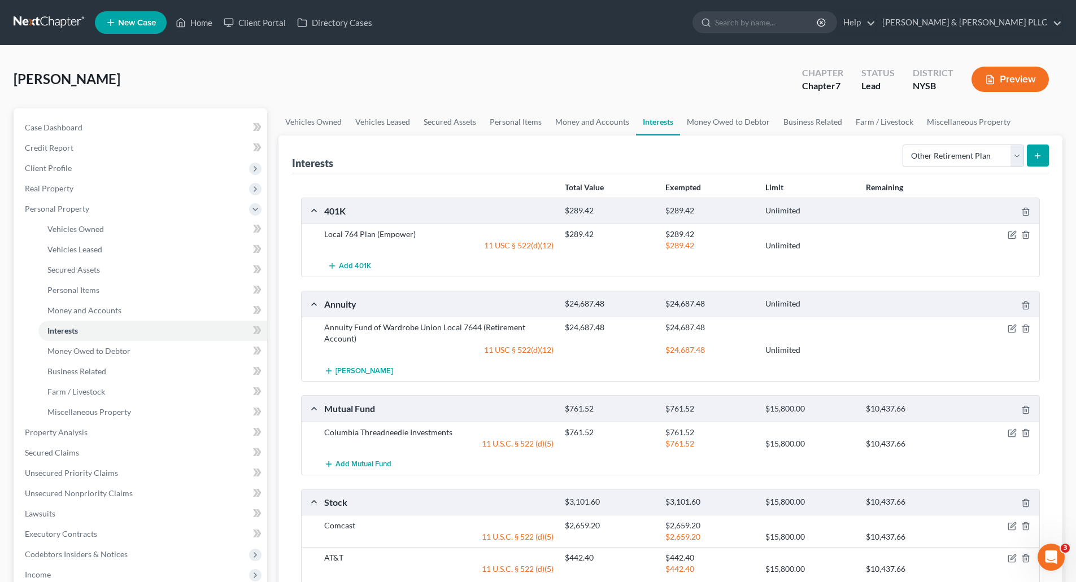
click at [555, 148] on div "Interests Select Interest Type 401K Annuity Bond Education IRA Government Bond …" at bounding box center [670, 155] width 757 height 38
click at [1043, 156] on button "submit" at bounding box center [1038, 156] width 22 height 22
click at [91, 310] on span "Money and Accounts" at bounding box center [84, 310] width 74 height 10
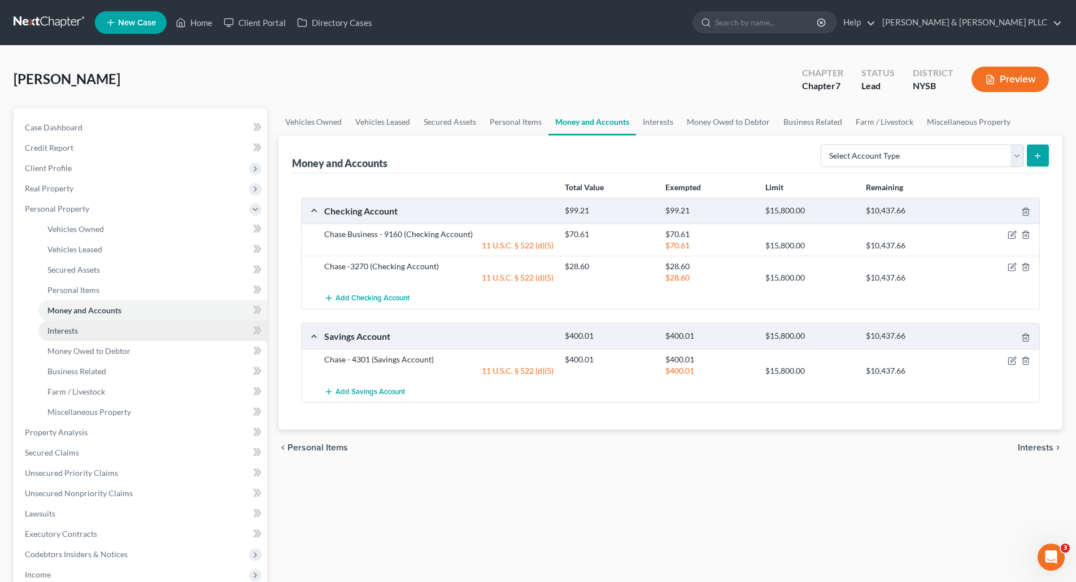
click at [68, 330] on span "Interests" at bounding box center [62, 331] width 30 height 10
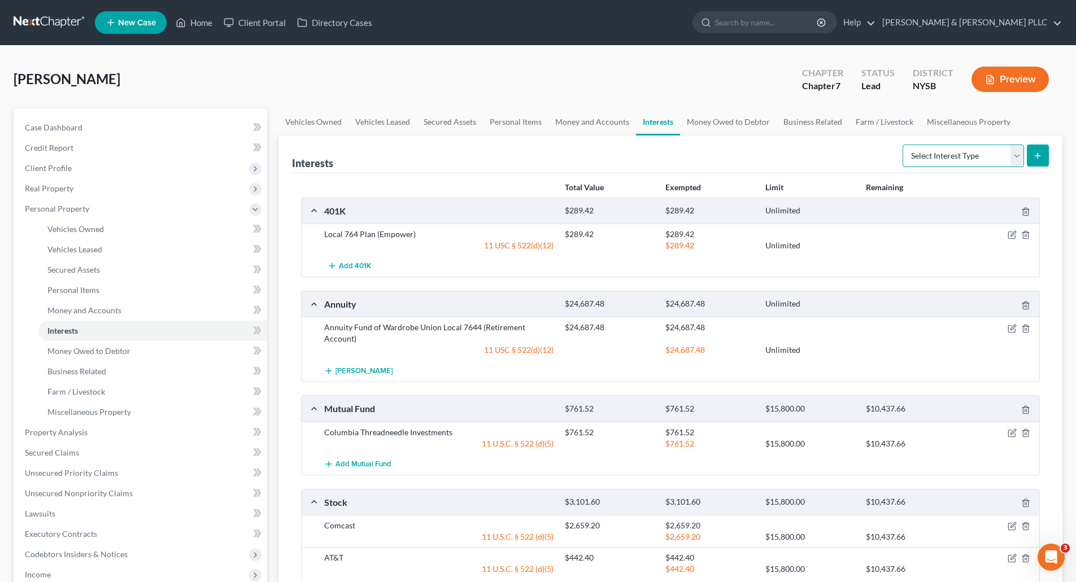
click at [1016, 154] on select "Select Interest Type 401K Annuity Bond Education IRA Government Bond Government…" at bounding box center [962, 156] width 121 height 23
select select "other_retirement_plan"
click at [903, 145] on select "Select Interest Type 401K Annuity Bond Education IRA Government Bond Government…" at bounding box center [962, 156] width 121 height 23
click at [1042, 154] on icon "submit" at bounding box center [1037, 155] width 9 height 9
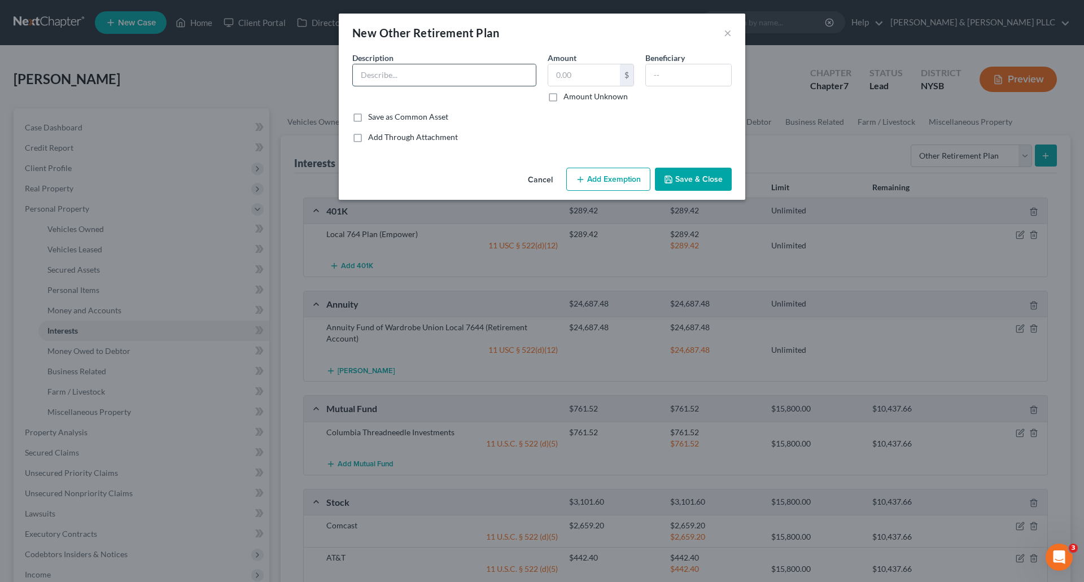
click at [363, 76] on input "text" at bounding box center [444, 74] width 183 height 21
type input "Annuity Fund of Wardrobe Union Local 7644"
click at [559, 76] on input "text" at bounding box center [584, 74] width 72 height 21
type input "24,687.48"
click at [613, 178] on button "Add Exemption" at bounding box center [608, 180] width 84 height 24
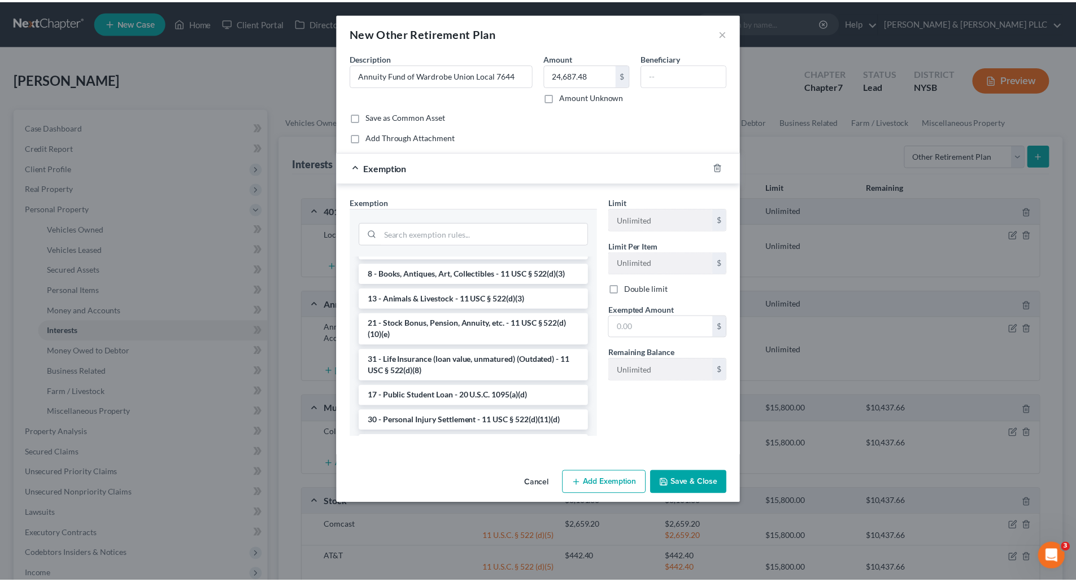
scroll to position [847, 0]
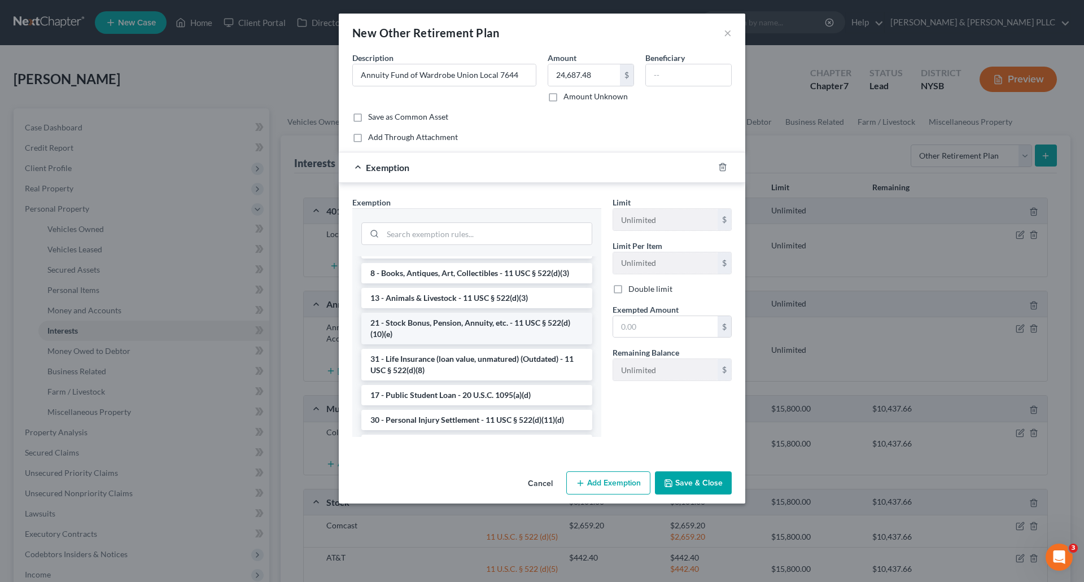
click at [488, 344] on li "21 - Stock Bonus, Pension, Annuity, etc. - 11 USC § 522(d)(10)(e)" at bounding box center [476, 329] width 231 height 32
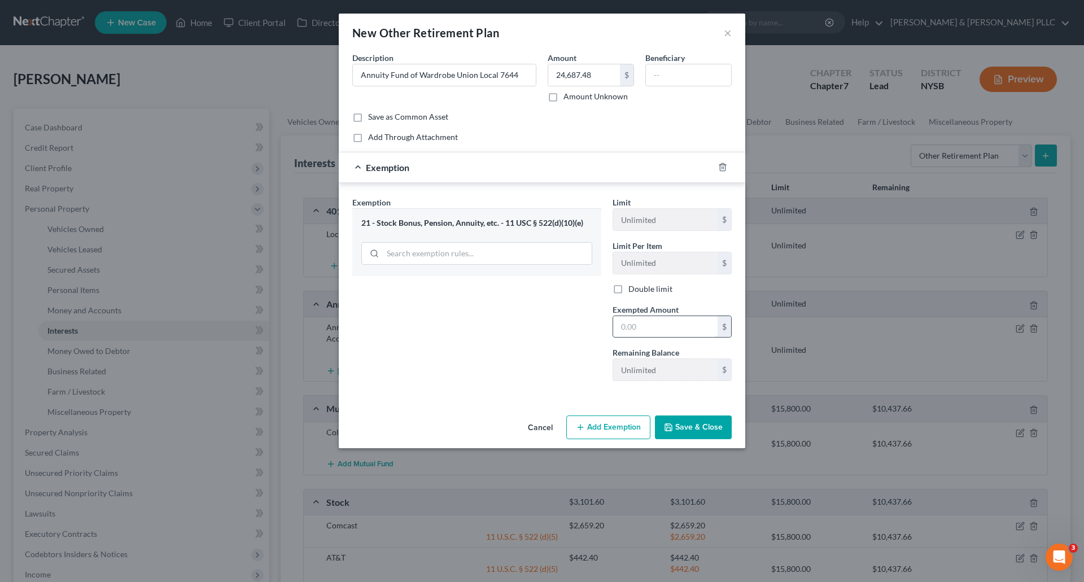
click at [618, 329] on input "text" at bounding box center [665, 326] width 104 height 21
type input "24,687.48"
click at [688, 427] on button "Save & Close" at bounding box center [693, 428] width 77 height 24
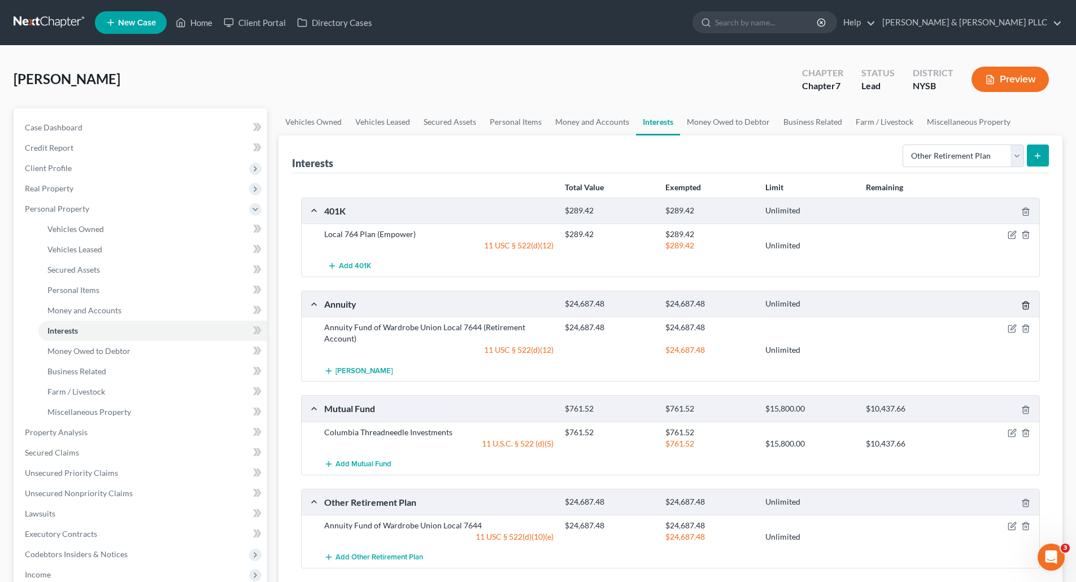
click at [1025, 303] on polyline "button" at bounding box center [1025, 303] width 7 height 0
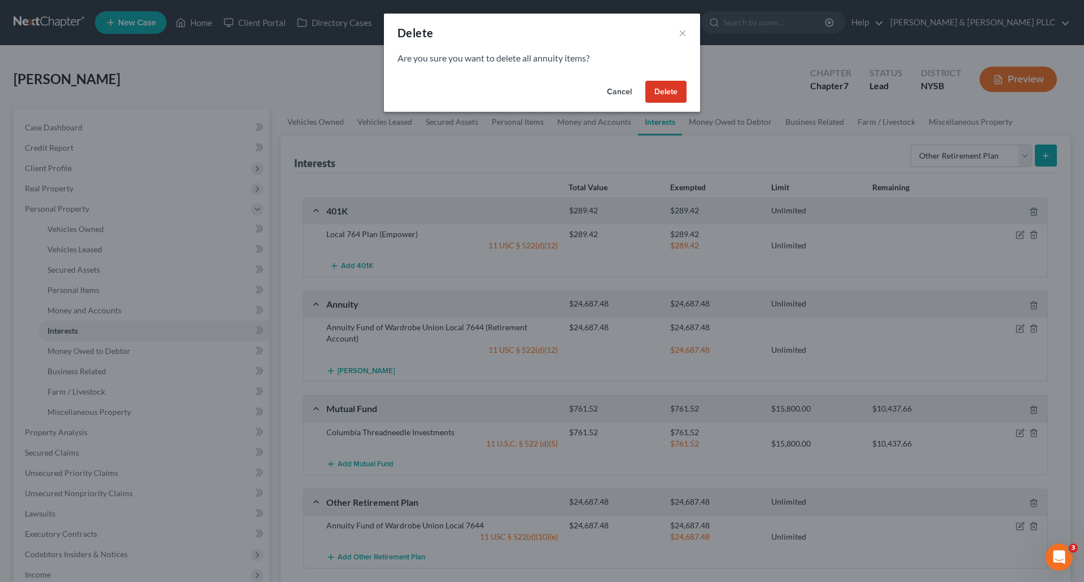
click at [669, 92] on button "Delete" at bounding box center [665, 92] width 41 height 23
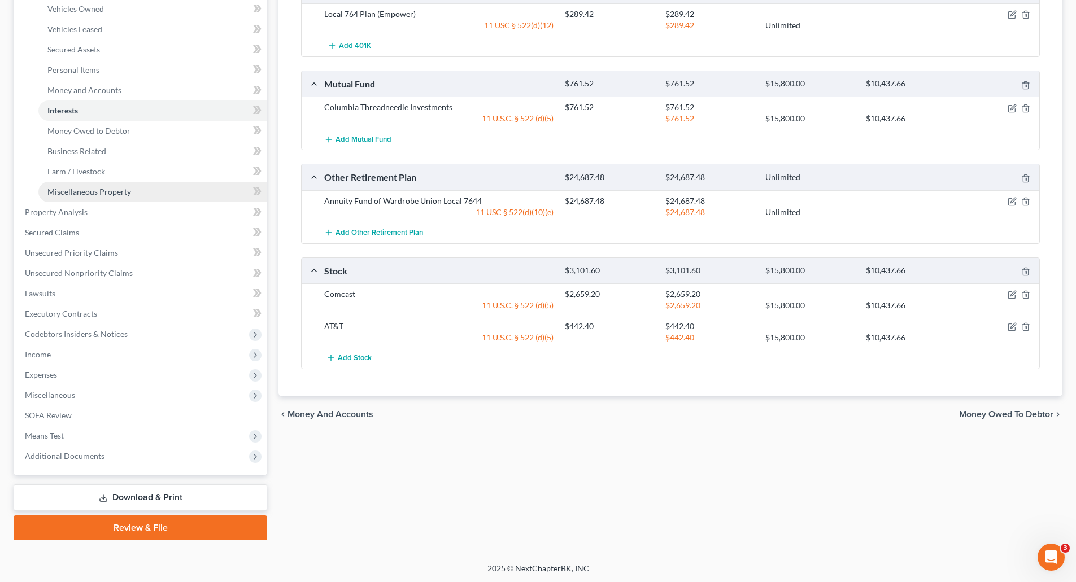
scroll to position [221, 0]
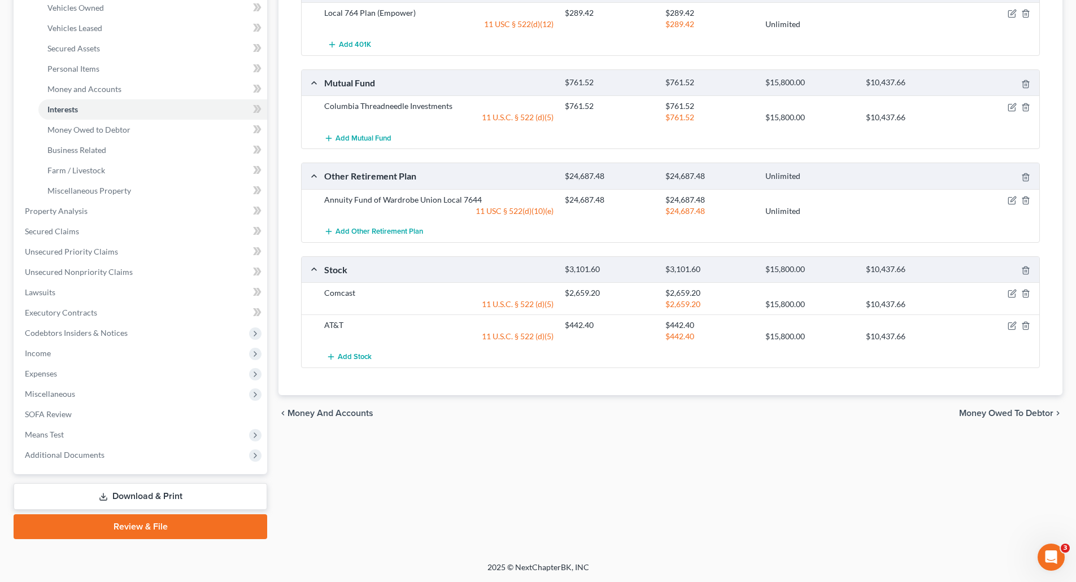
click at [125, 496] on link "Download & Print" at bounding box center [141, 496] width 254 height 27
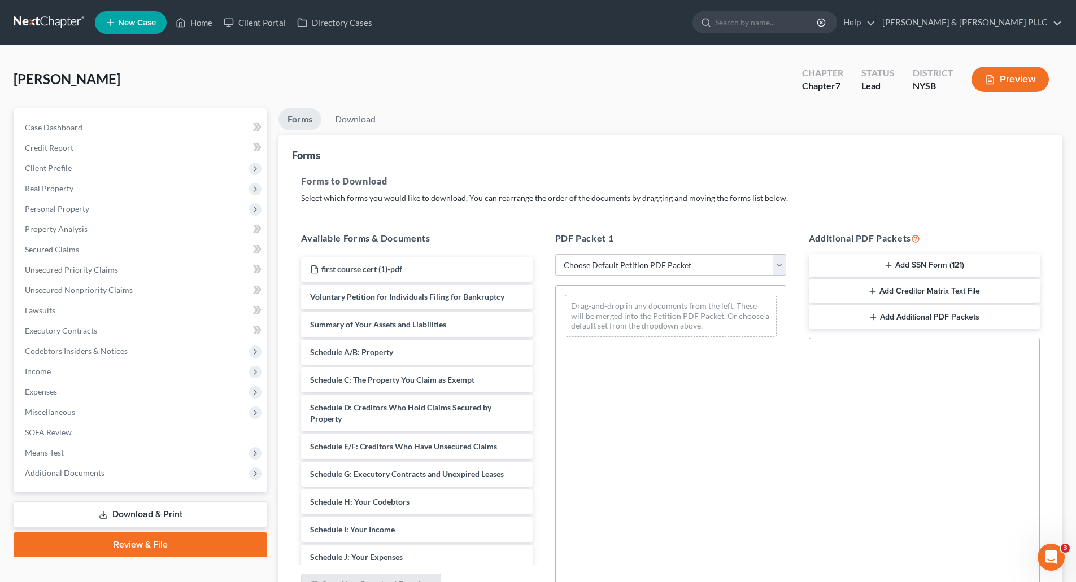
drag, startPoint x: 778, startPoint y: 262, endPoint x: 763, endPoint y: 267, distance: 15.5
click at [778, 262] on select "Choose Default Petition PDF Packet Complete Bankruptcy Petition (all forms and …" at bounding box center [670, 265] width 231 height 23
select select "0"
click at [555, 254] on select "Choose Default Petition PDF Packet Complete Bankruptcy Petition (all forms and …" at bounding box center [670, 265] width 231 height 23
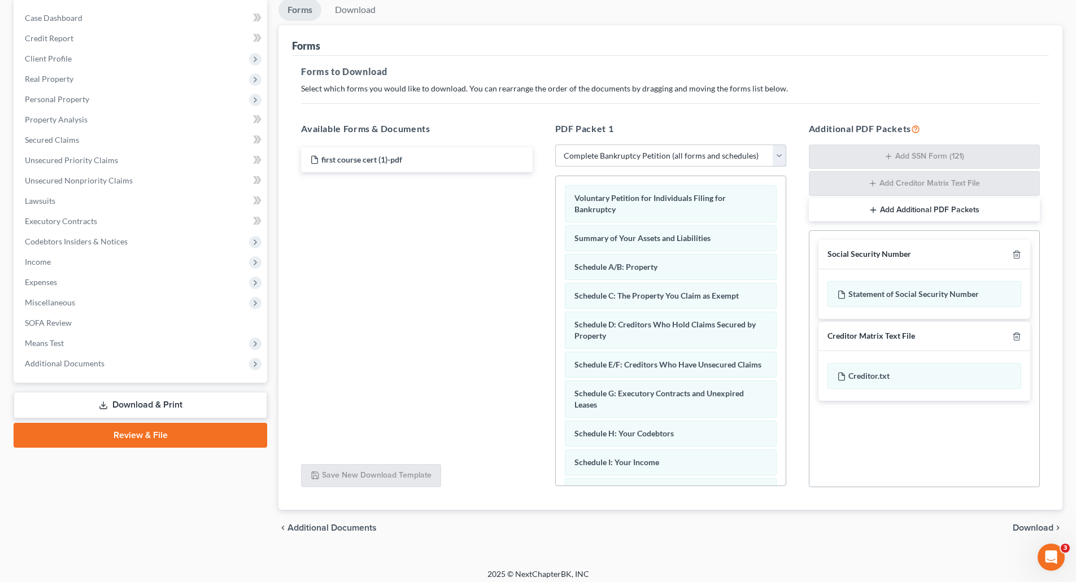
scroll to position [116, 0]
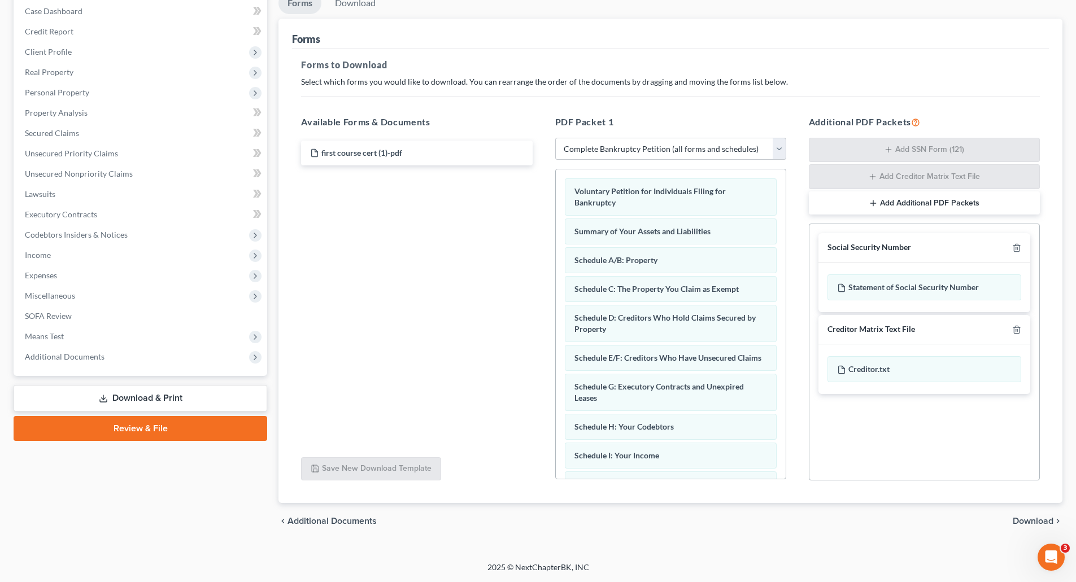
click at [1027, 517] on span "Download" at bounding box center [1032, 521] width 41 height 9
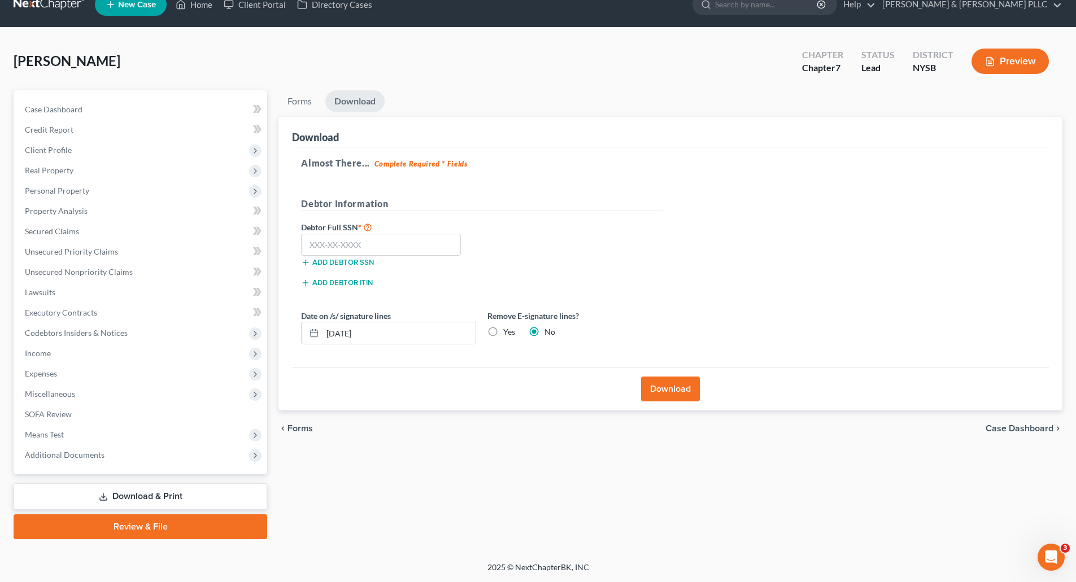
scroll to position [18, 0]
click at [315, 246] on input "text" at bounding box center [381, 245] width 160 height 23
type input "155-64-5881"
click at [671, 390] on button "Download" at bounding box center [670, 389] width 59 height 25
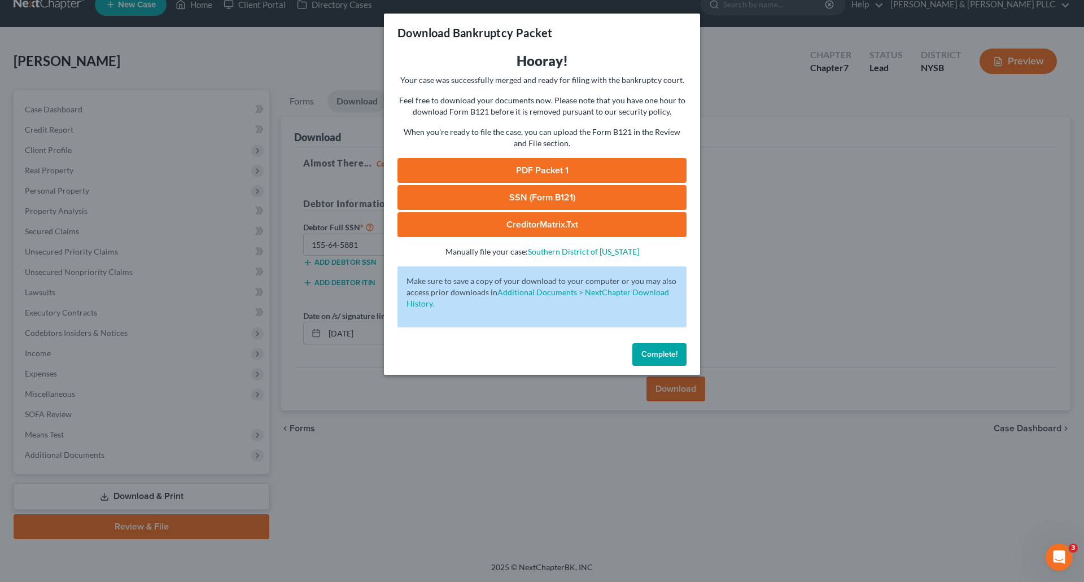
click at [663, 355] on span "Complete!" at bounding box center [659, 355] width 36 height 10
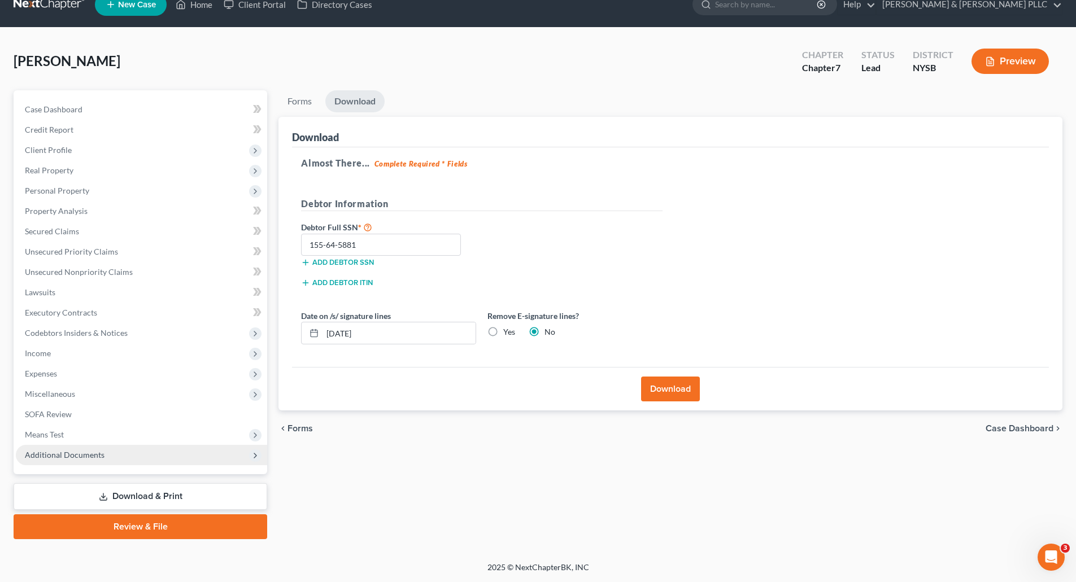
click at [82, 454] on span "Additional Documents" at bounding box center [65, 455] width 80 height 10
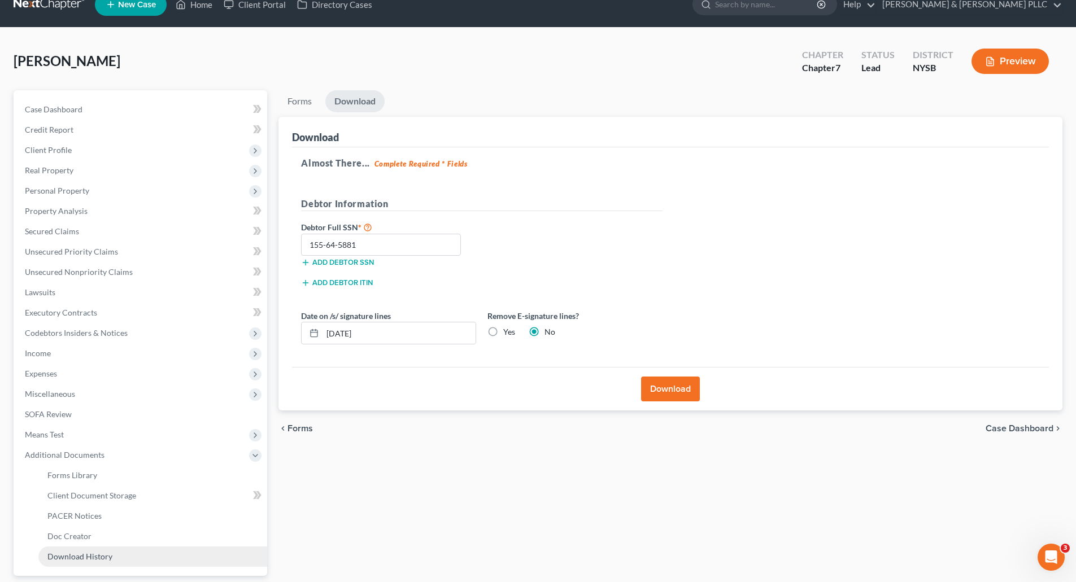
click at [85, 553] on span "Download History" at bounding box center [79, 557] width 65 height 10
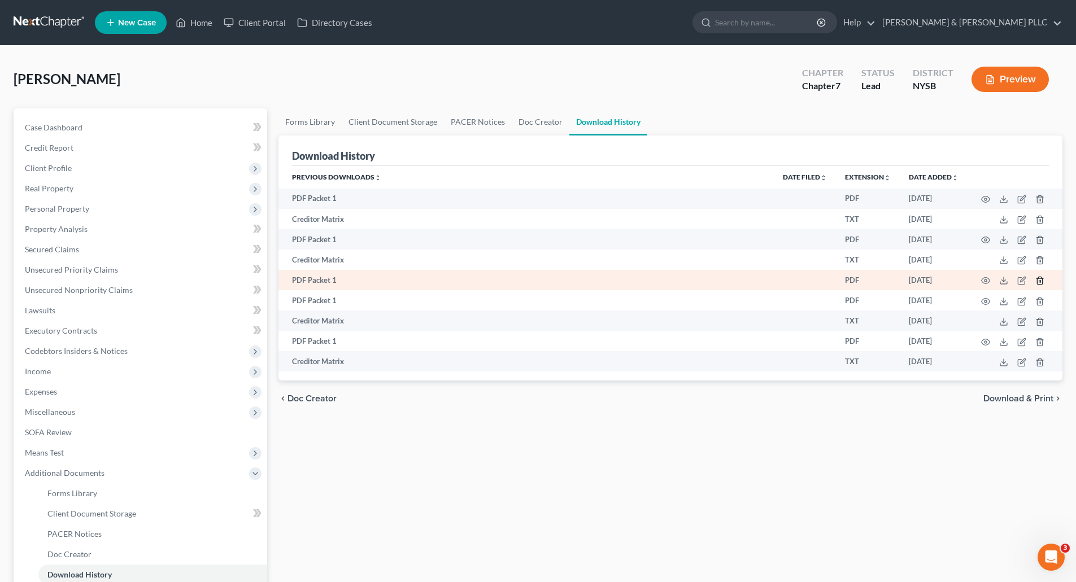
click at [1041, 277] on icon "button" at bounding box center [1039, 280] width 9 height 9
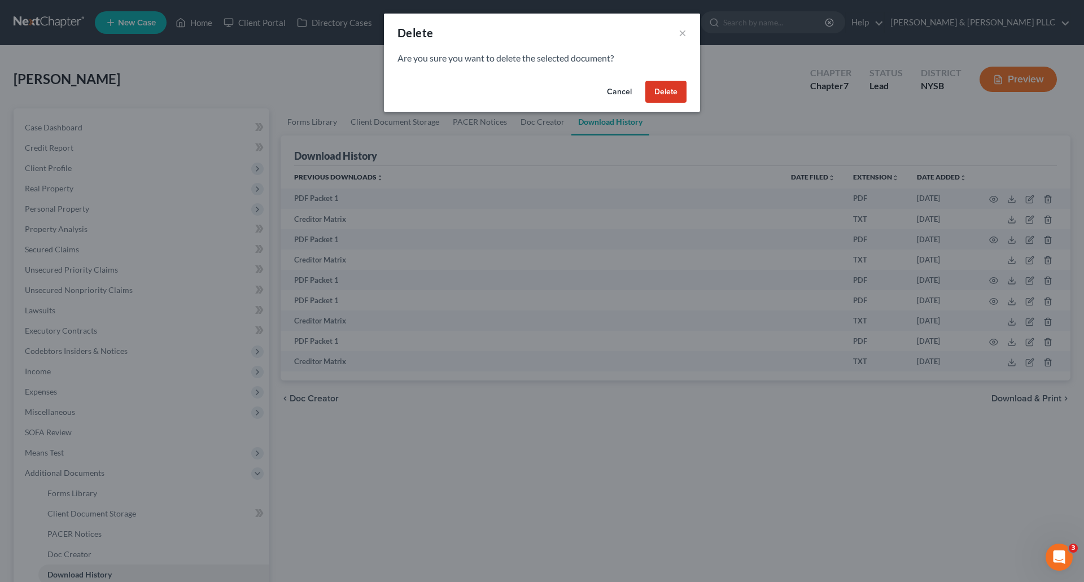
click at [668, 92] on button "Delete" at bounding box center [665, 92] width 41 height 23
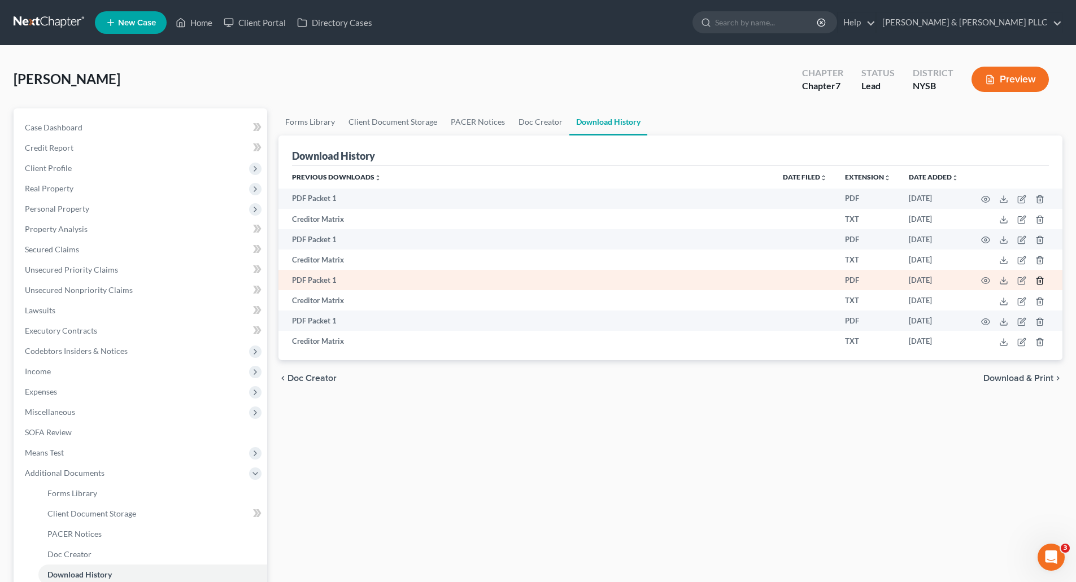
click at [1039, 277] on icon "button" at bounding box center [1039, 280] width 9 height 9
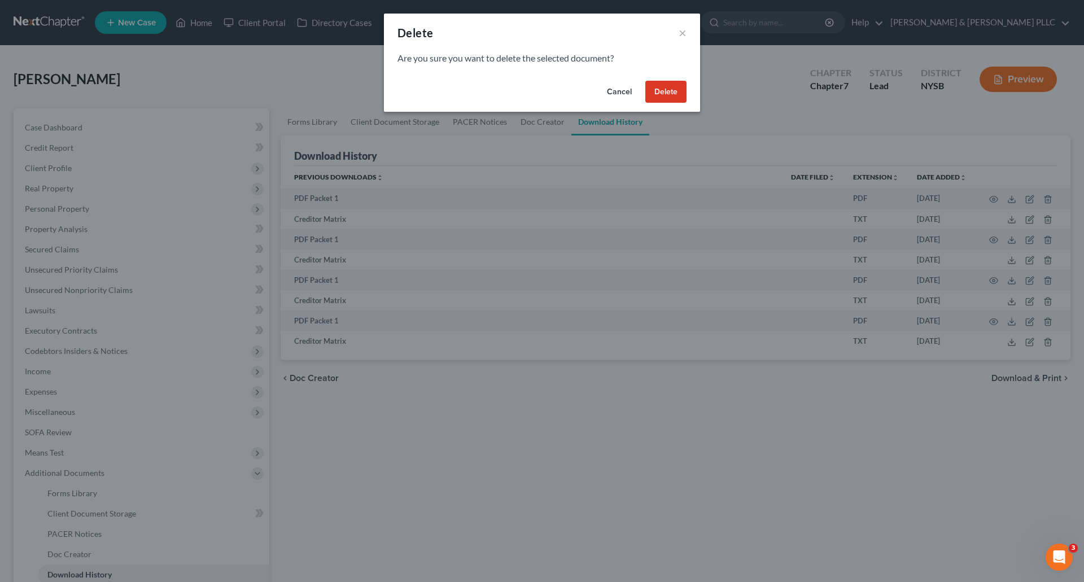
click at [658, 88] on button "Delete" at bounding box center [665, 92] width 41 height 23
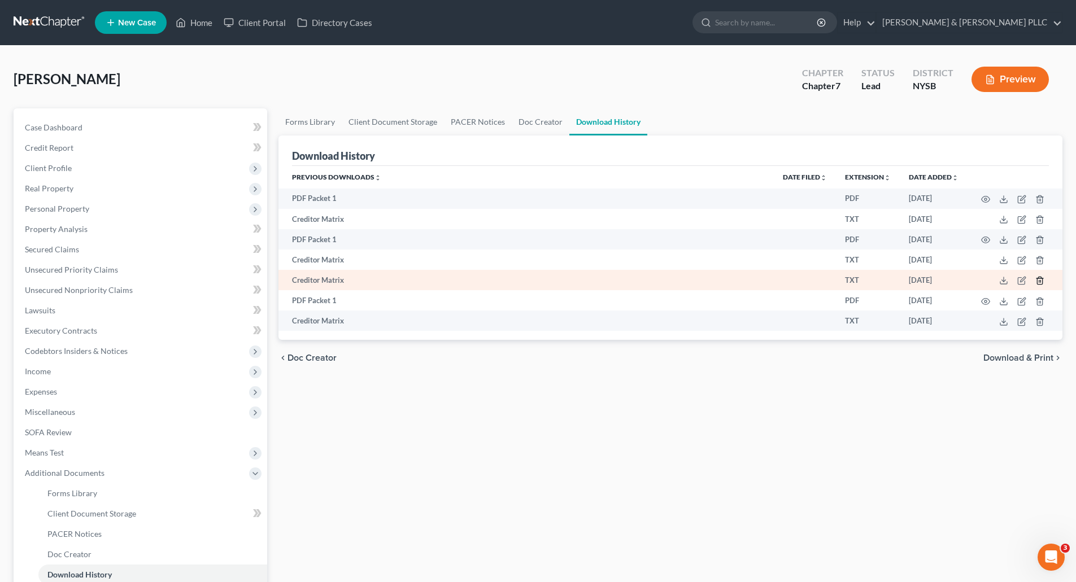
click at [1040, 278] on polyline "button" at bounding box center [1039, 278] width 7 height 0
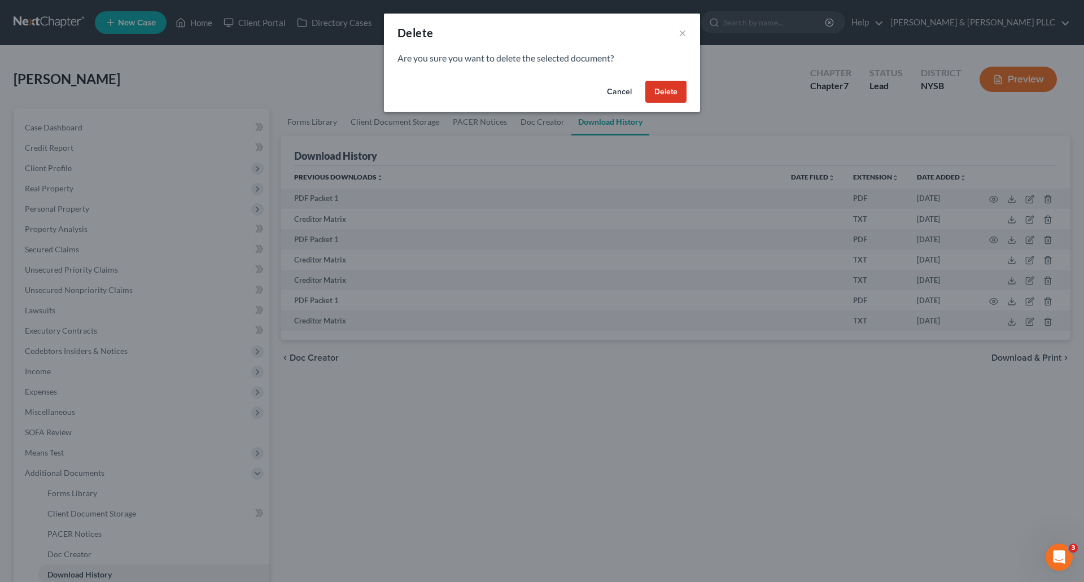
click at [662, 87] on button "Delete" at bounding box center [665, 92] width 41 height 23
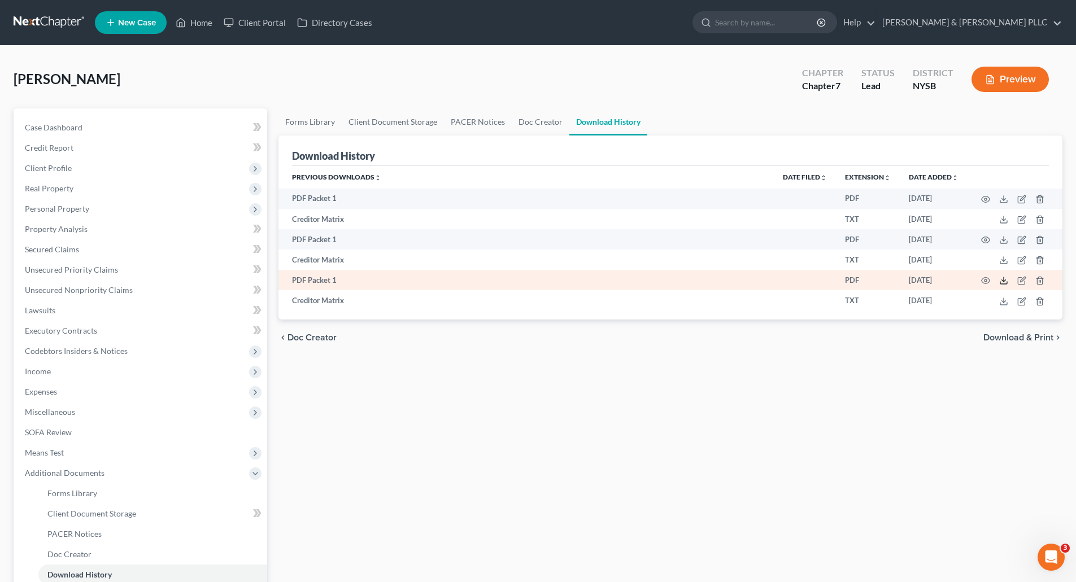
click at [1002, 277] on icon at bounding box center [1003, 280] width 9 height 9
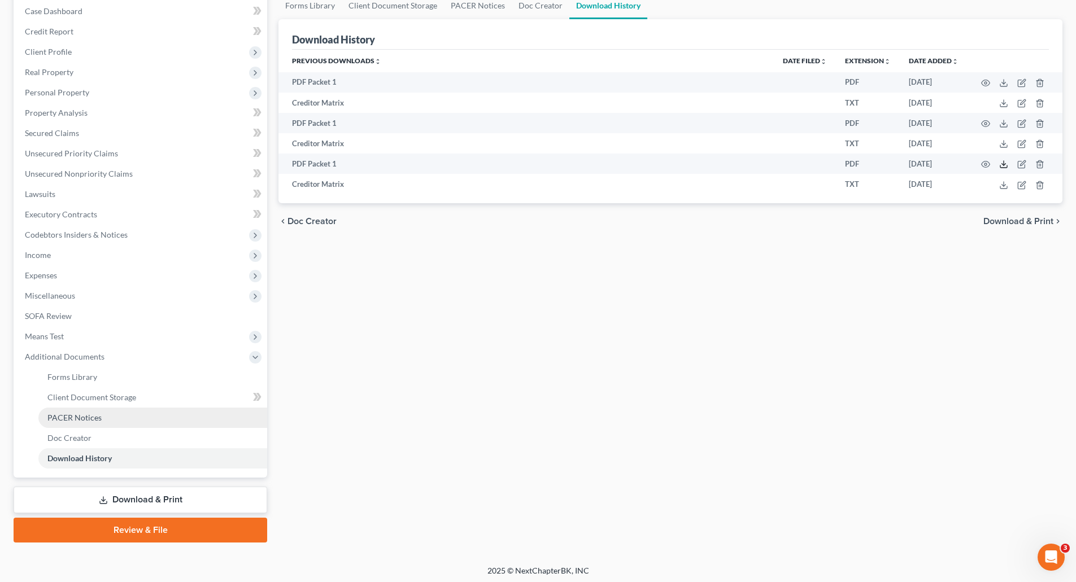
scroll to position [120, 0]
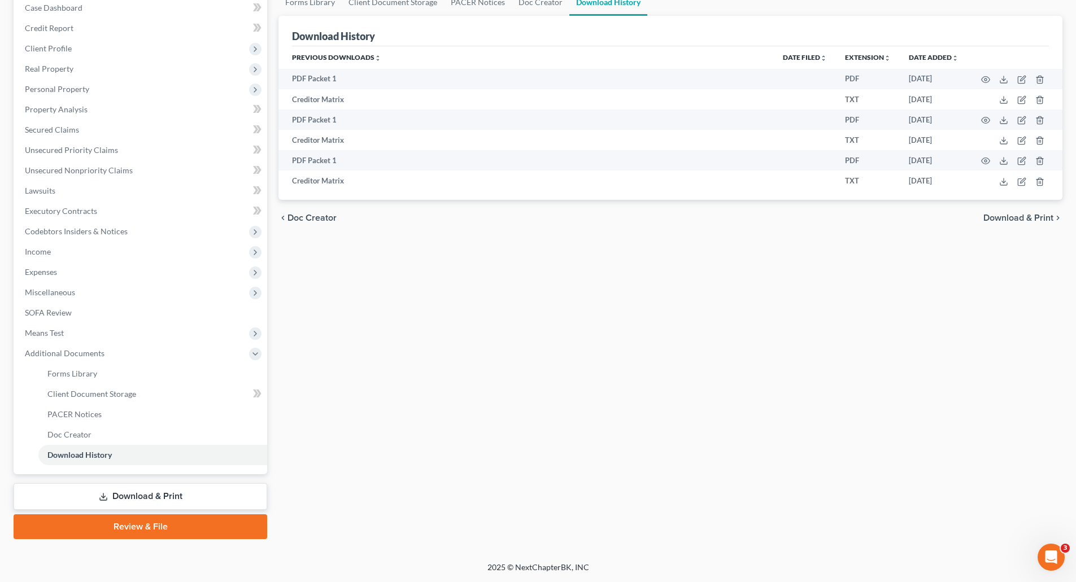
drag, startPoint x: 177, startPoint y: 494, endPoint x: 280, endPoint y: 448, distance: 113.2
click at [177, 494] on link "Download & Print" at bounding box center [141, 496] width 254 height 27
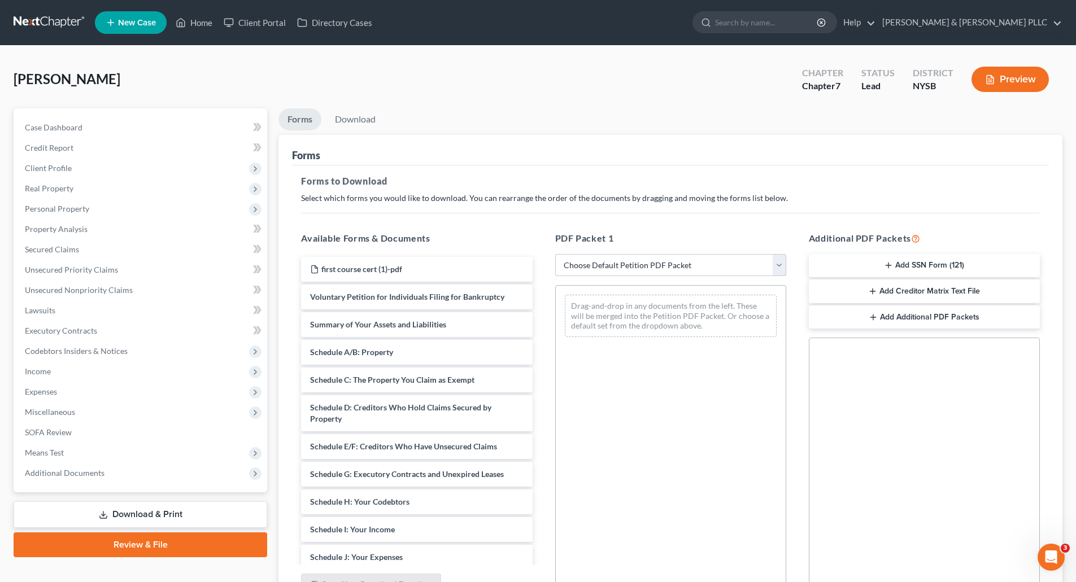
click at [776, 260] on select "Choose Default Petition PDF Packet Complete Bankruptcy Petition (all forms and …" at bounding box center [670, 265] width 231 height 23
select select "3"
click at [555, 254] on select "Choose Default Petition PDF Packet Complete Bankruptcy Petition (all forms and …" at bounding box center [670, 265] width 231 height 23
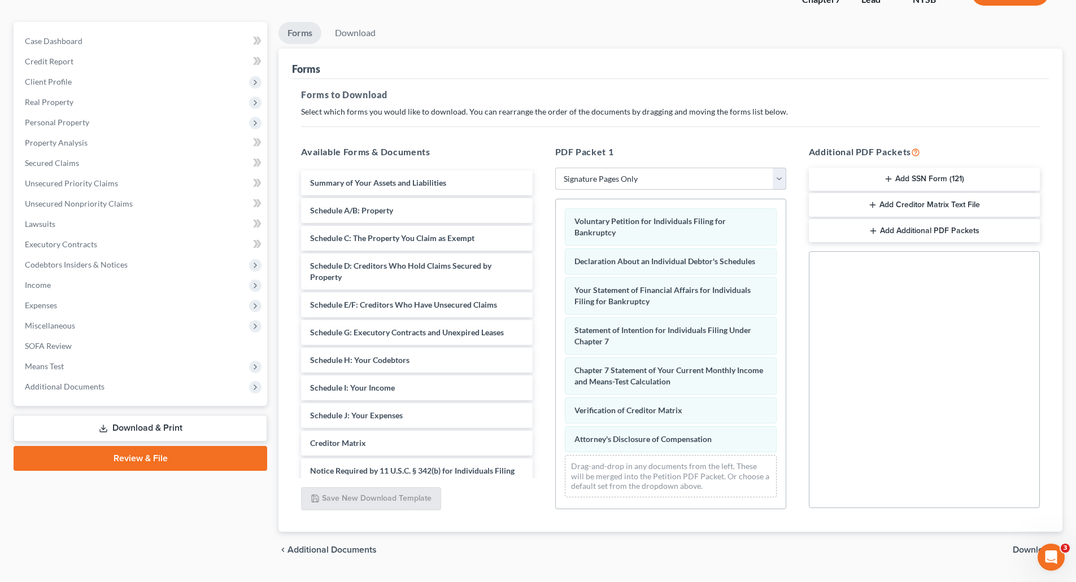
scroll to position [115, 0]
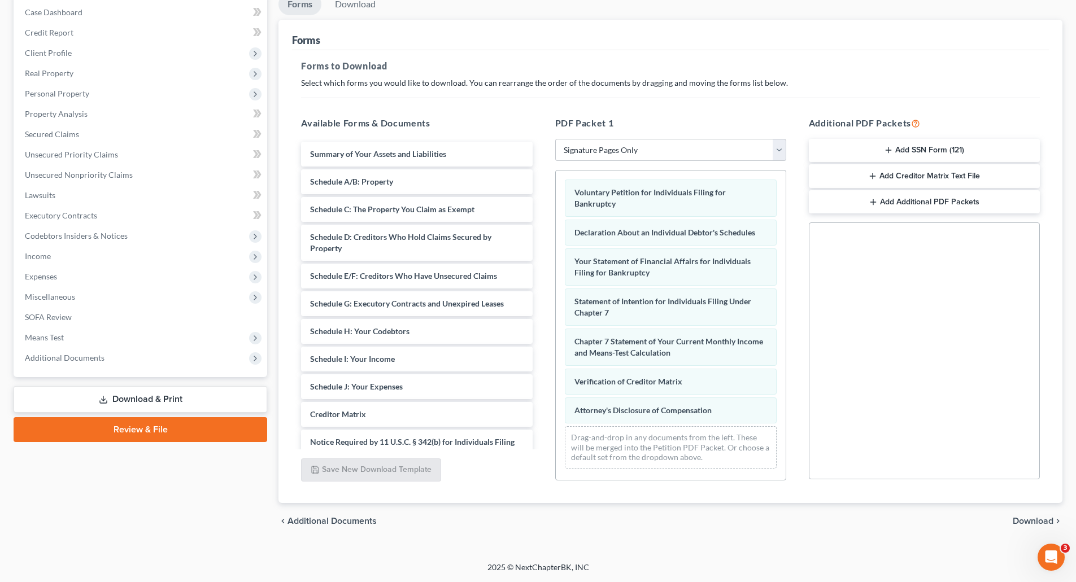
click at [1032, 521] on span "Download" at bounding box center [1032, 521] width 41 height 9
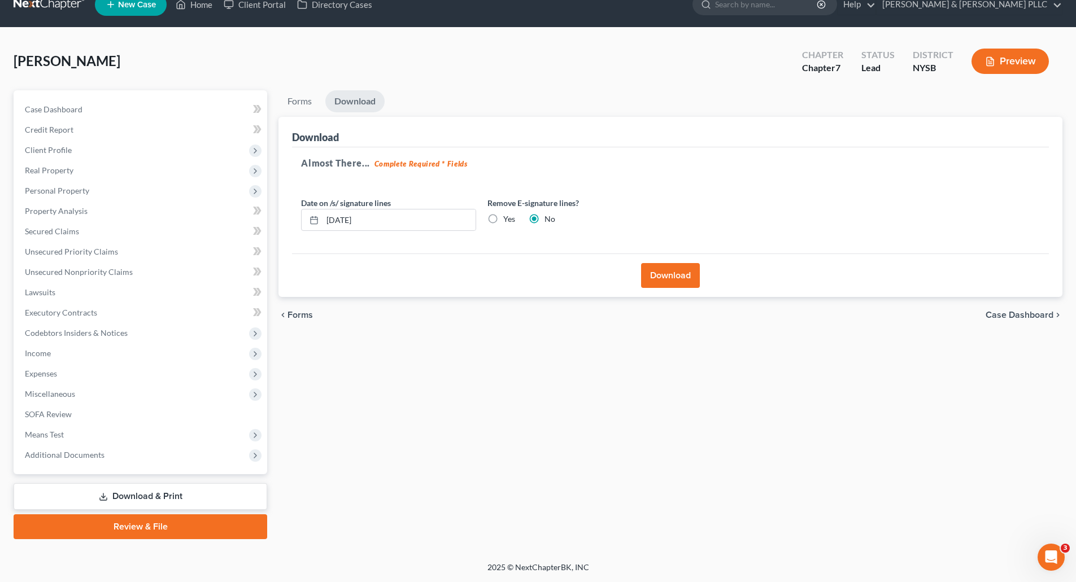
scroll to position [18, 0]
click at [655, 269] on button "Download" at bounding box center [670, 275] width 59 height 25
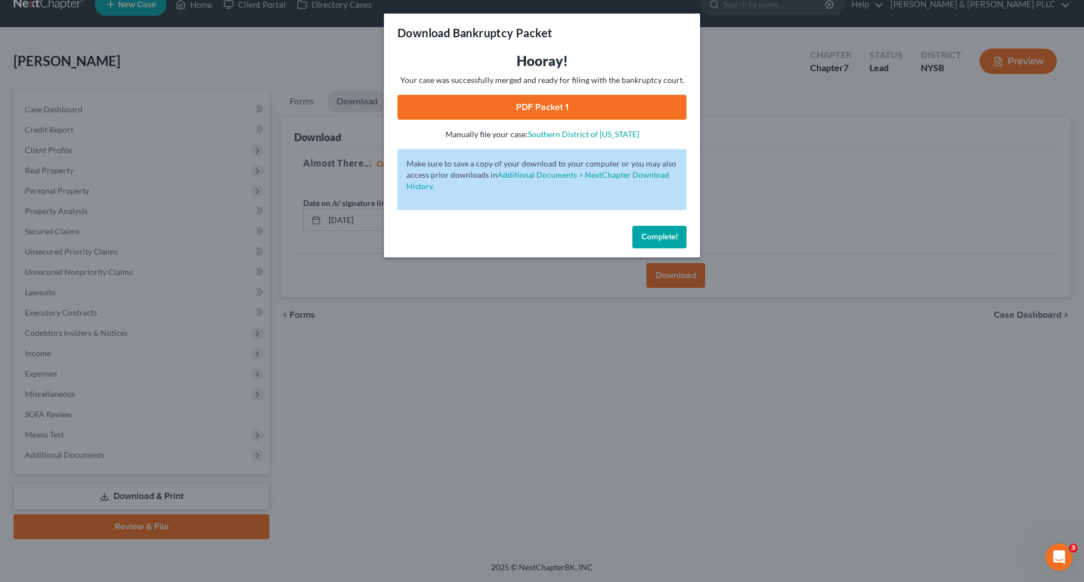
click at [668, 241] on span "Complete!" at bounding box center [659, 237] width 36 height 10
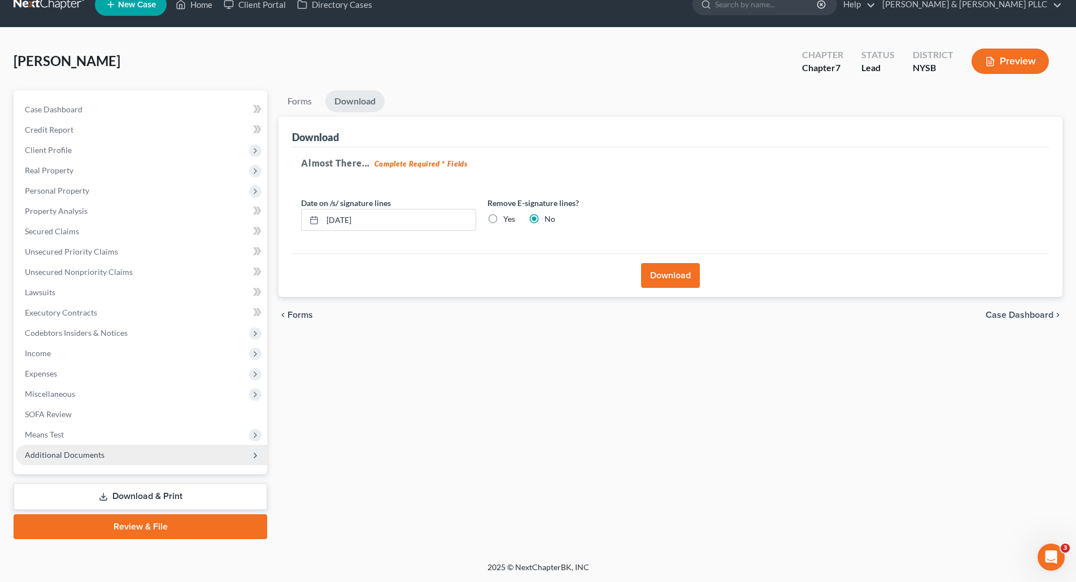
click at [82, 450] on span "Additional Documents" at bounding box center [65, 455] width 80 height 10
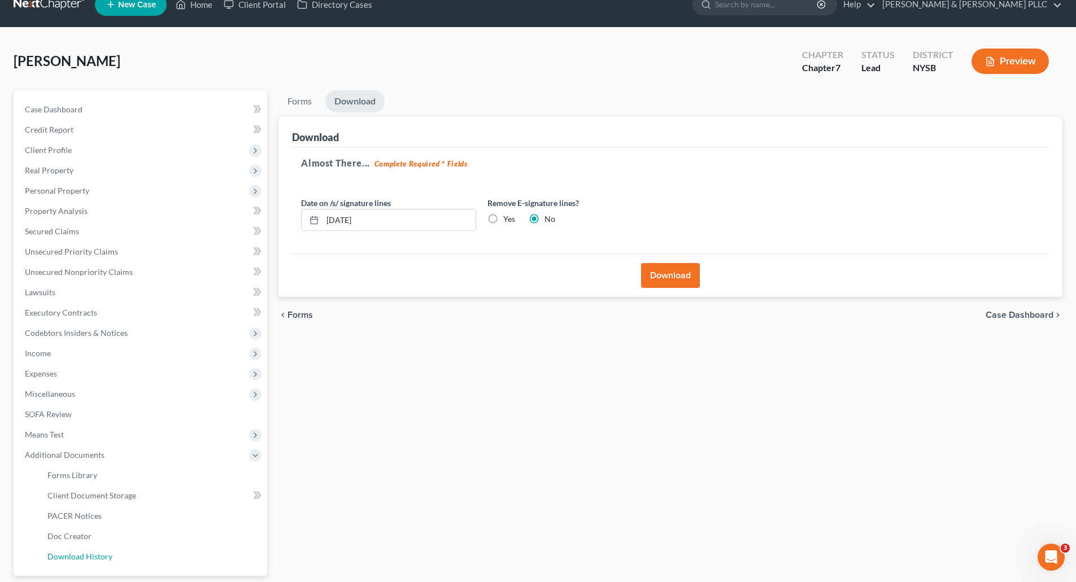
drag, startPoint x: 95, startPoint y: 555, endPoint x: 398, endPoint y: 449, distance: 320.0
click at [95, 555] on span "Download History" at bounding box center [79, 557] width 65 height 10
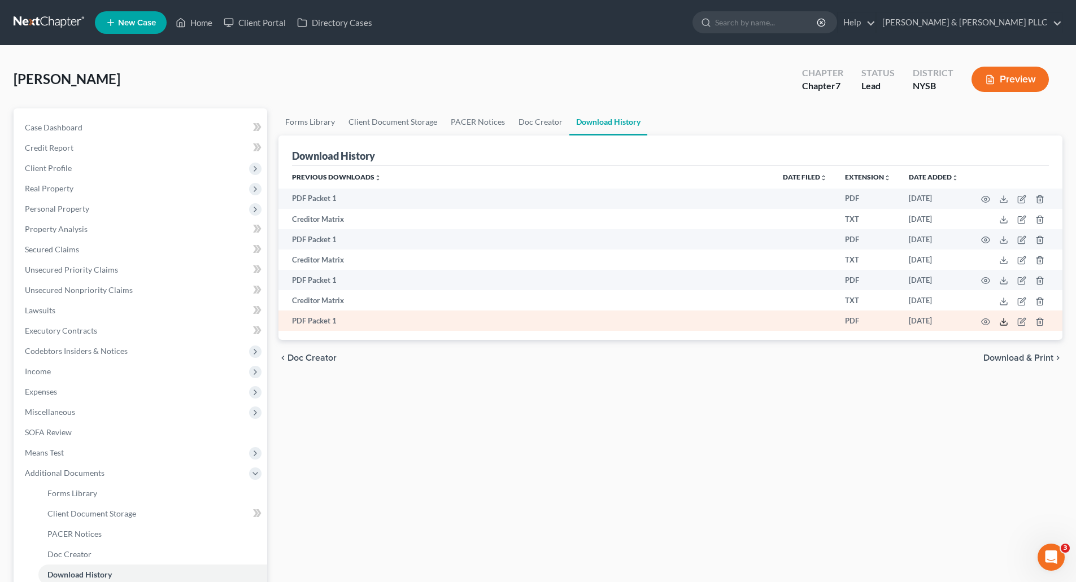
click at [1003, 322] on polyline at bounding box center [1004, 322] width 4 height 2
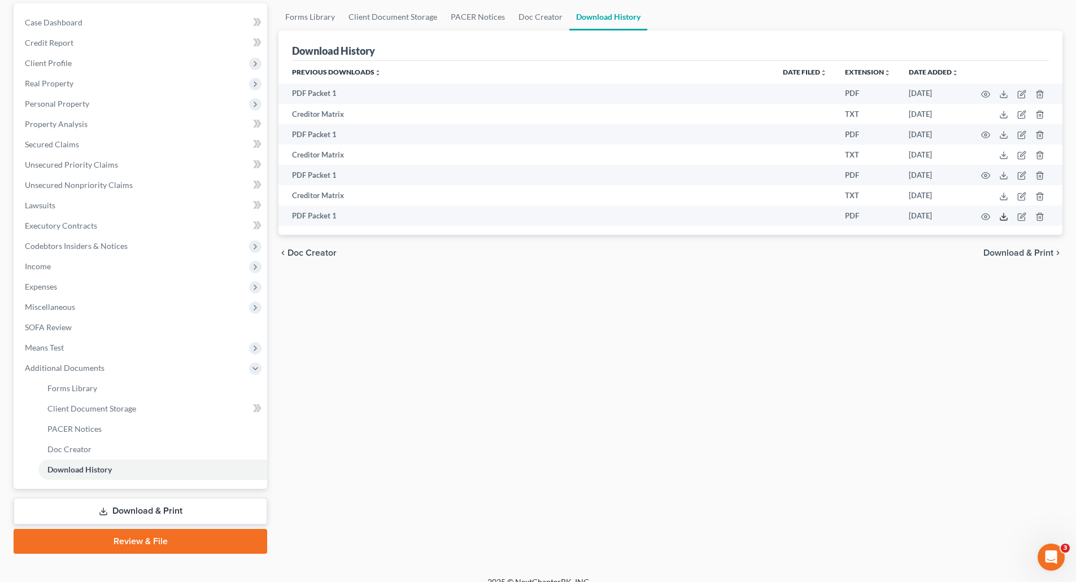
scroll to position [120, 0]
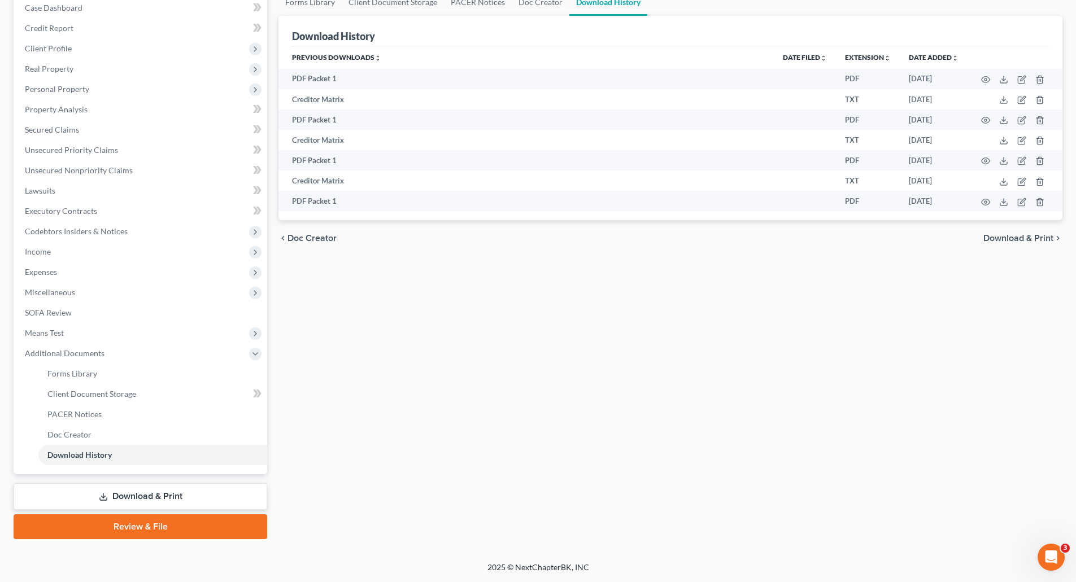
click at [156, 525] on link "Review & File" at bounding box center [141, 526] width 254 height 25
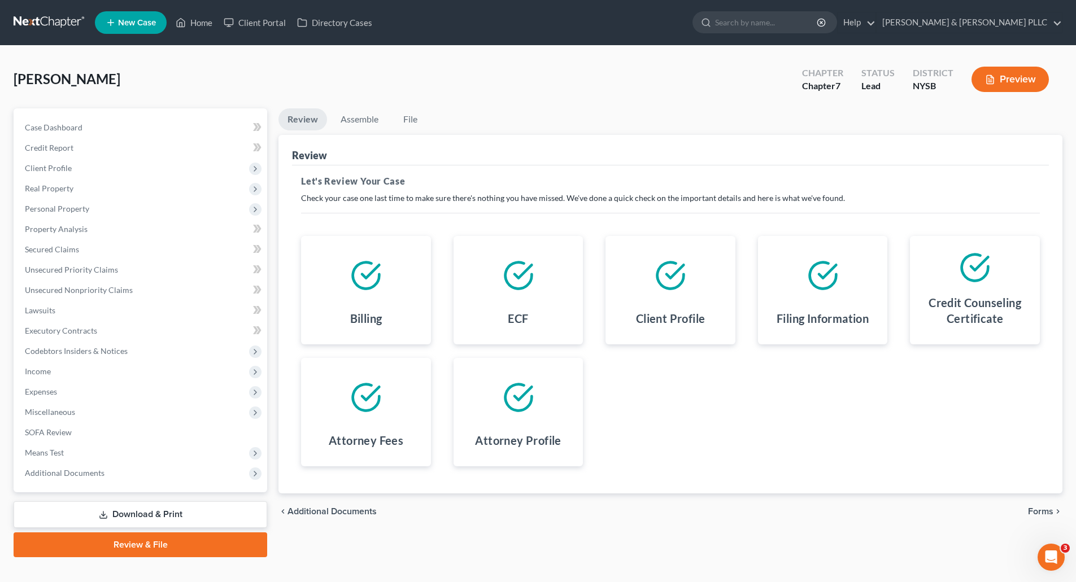
click at [1038, 508] on span "Forms" at bounding box center [1040, 511] width 25 height 9
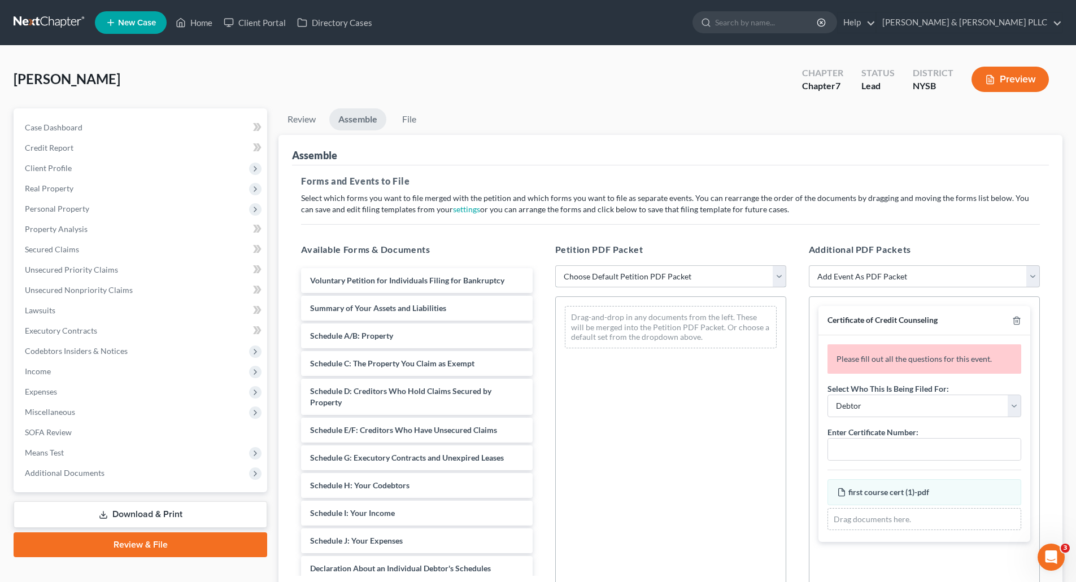
click at [779, 276] on select "Choose Default Petition PDF Packet Emergency Filing (Voluntary Petition and Cre…" at bounding box center [670, 276] width 231 height 23
select select "1"
click at [555, 265] on select "Choose Default Petition PDF Packet Emergency Filing (Voluntary Petition and Cre…" at bounding box center [670, 276] width 231 height 23
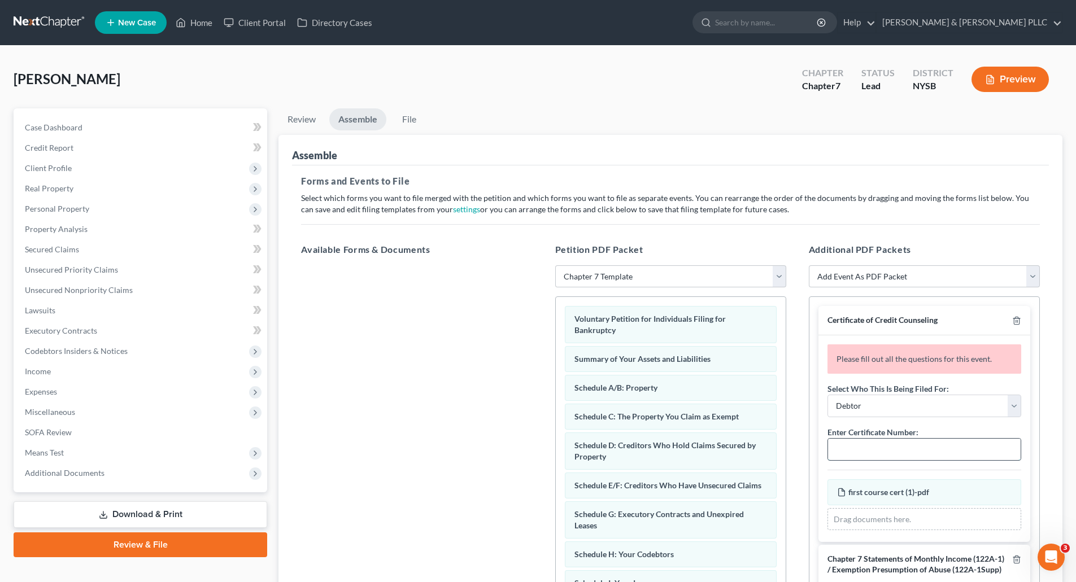
click at [845, 451] on input "text" at bounding box center [924, 449] width 193 height 21
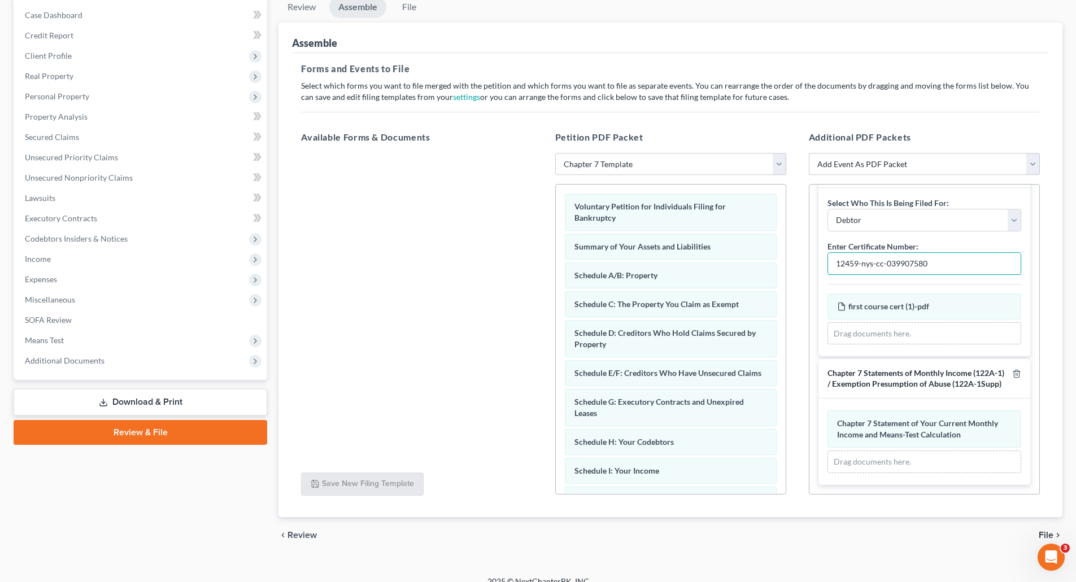
scroll to position [113, 0]
type input "12459-nys-cc-039907580"
click at [1042, 530] on span "File" at bounding box center [1045, 534] width 15 height 9
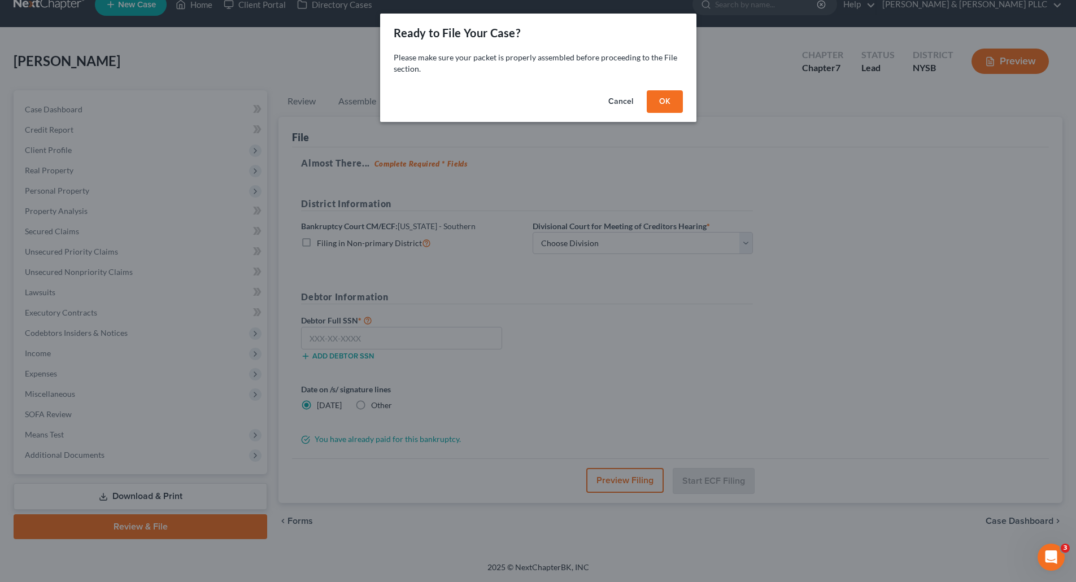
scroll to position [18, 0]
click at [678, 103] on button "OK" at bounding box center [669, 101] width 36 height 23
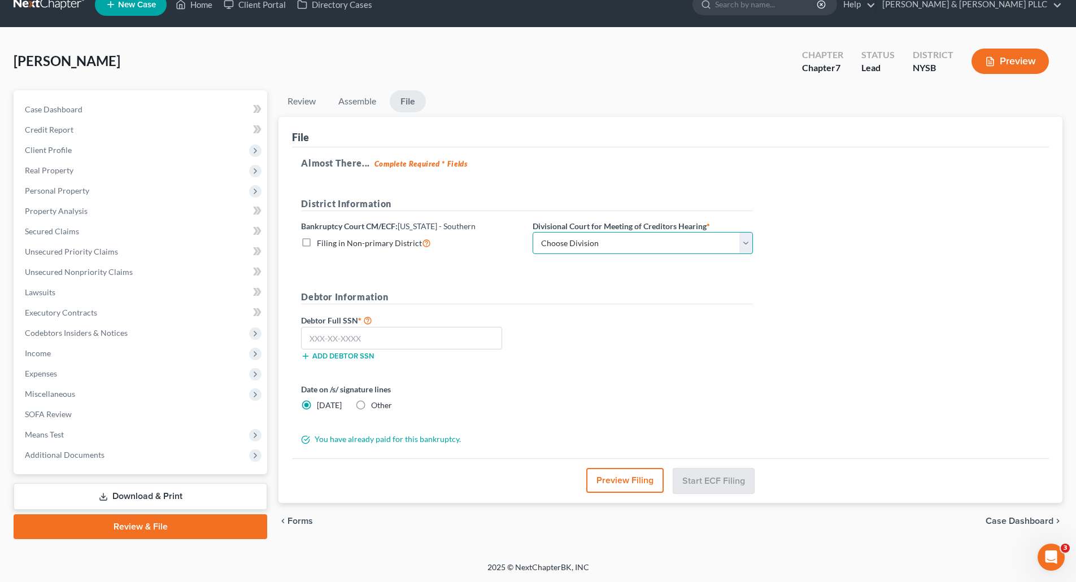
click at [746, 245] on select "Choose Division [GEOGRAPHIC_DATA] [GEOGRAPHIC_DATA] [GEOGRAPHIC_DATA]" at bounding box center [642, 243] width 220 height 23
select select "0"
click at [532, 232] on select "Choose Division [GEOGRAPHIC_DATA] [GEOGRAPHIC_DATA] [GEOGRAPHIC_DATA]" at bounding box center [642, 243] width 220 height 23
click at [309, 334] on input "text" at bounding box center [401, 338] width 201 height 23
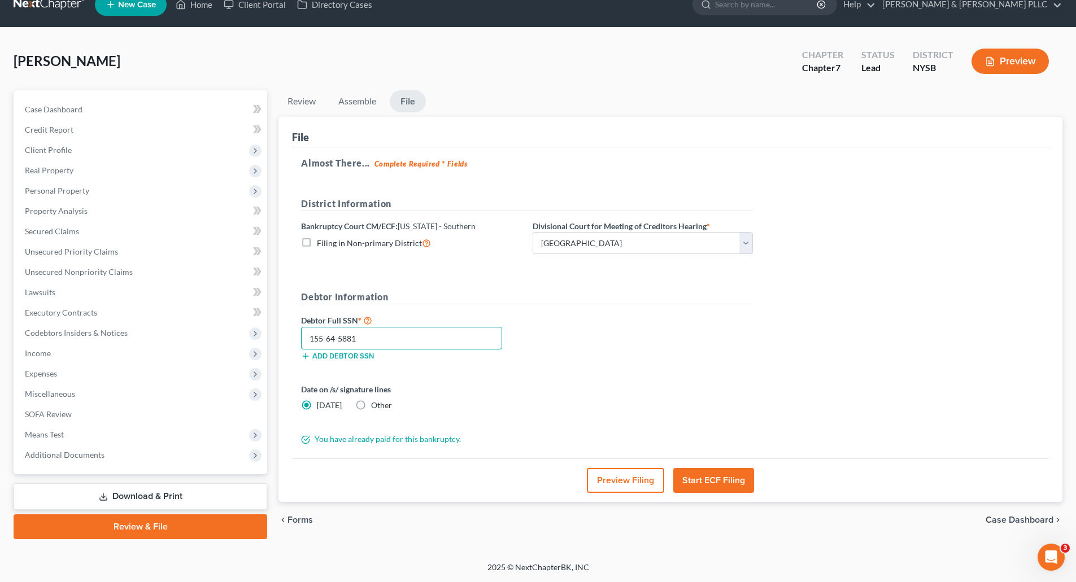
type input "155-64-5881"
click at [719, 481] on button "Start ECF Filing" at bounding box center [713, 480] width 81 height 25
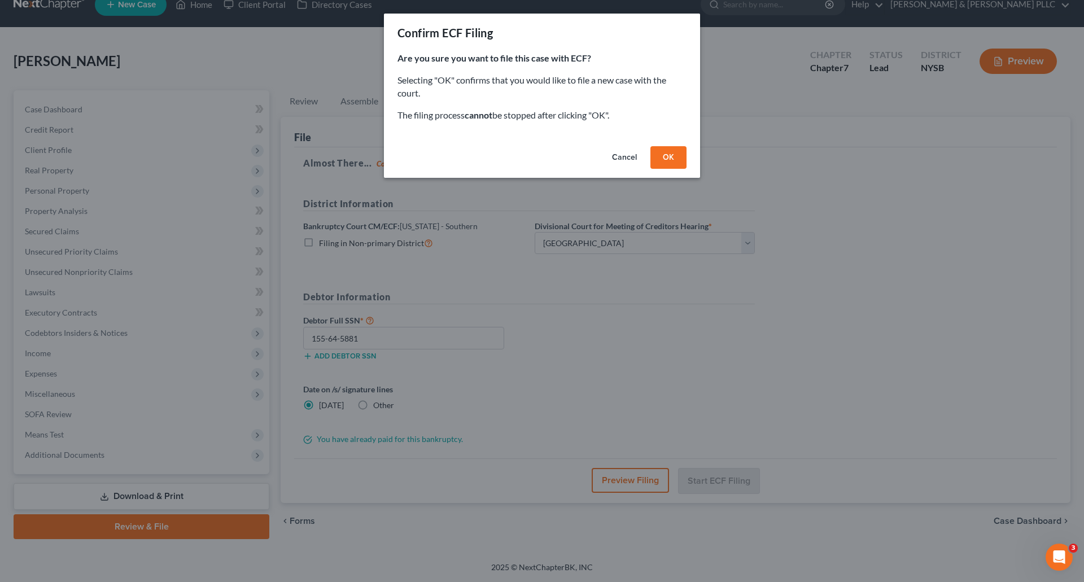
click at [667, 152] on button "OK" at bounding box center [669, 157] width 36 height 23
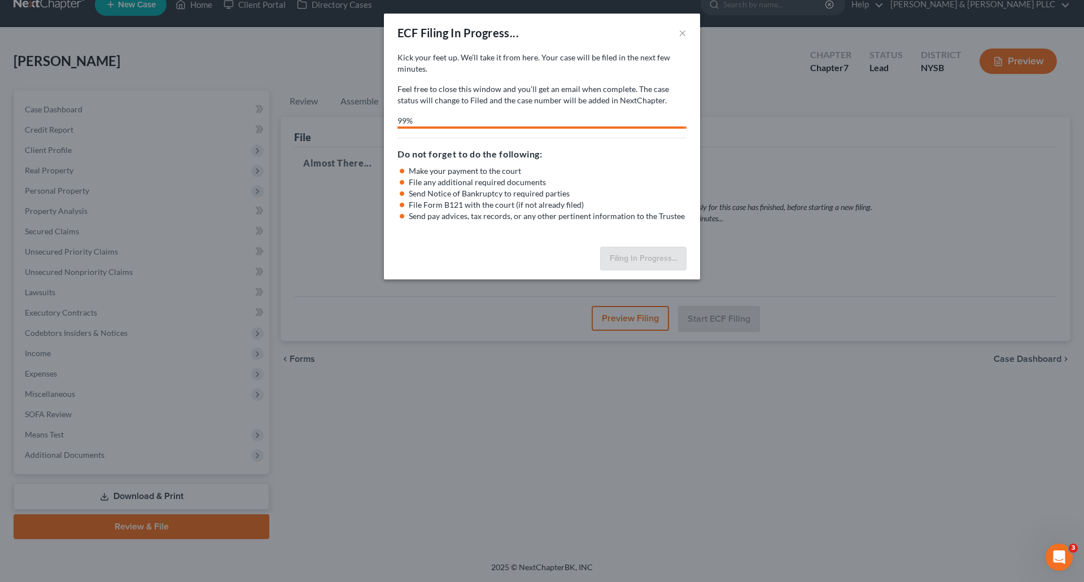
select select "0"
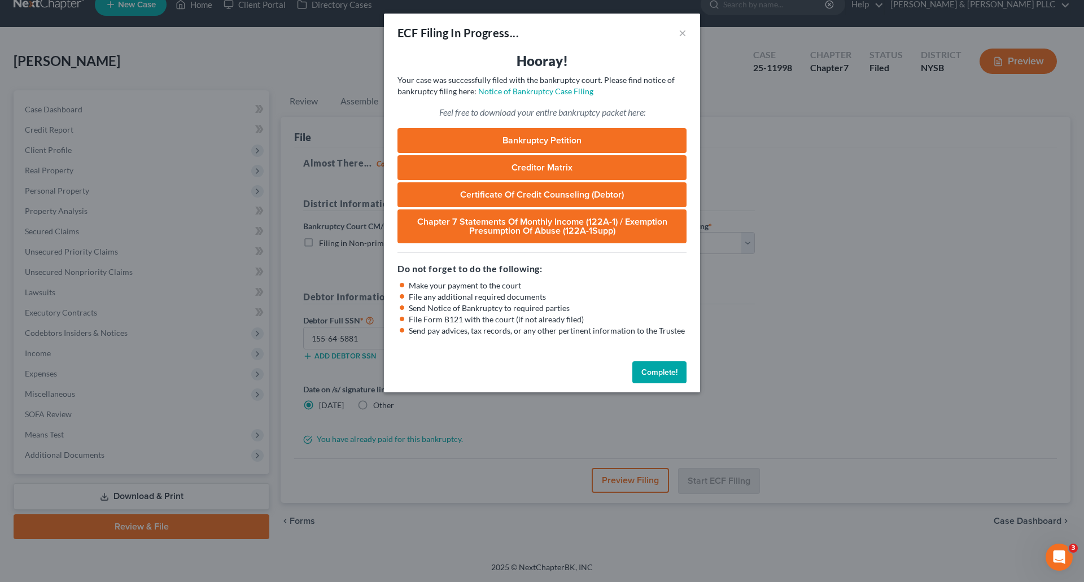
click at [648, 368] on button "Complete!" at bounding box center [659, 372] width 54 height 23
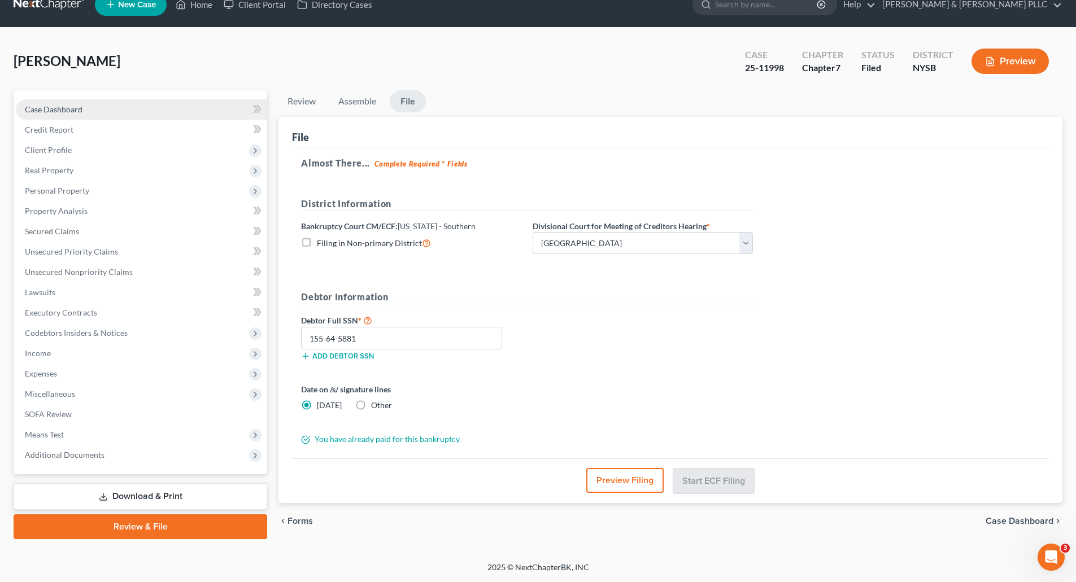
click at [50, 104] on span "Case Dashboard" at bounding box center [54, 109] width 58 height 10
